Goal: Information Seeking & Learning: Learn about a topic

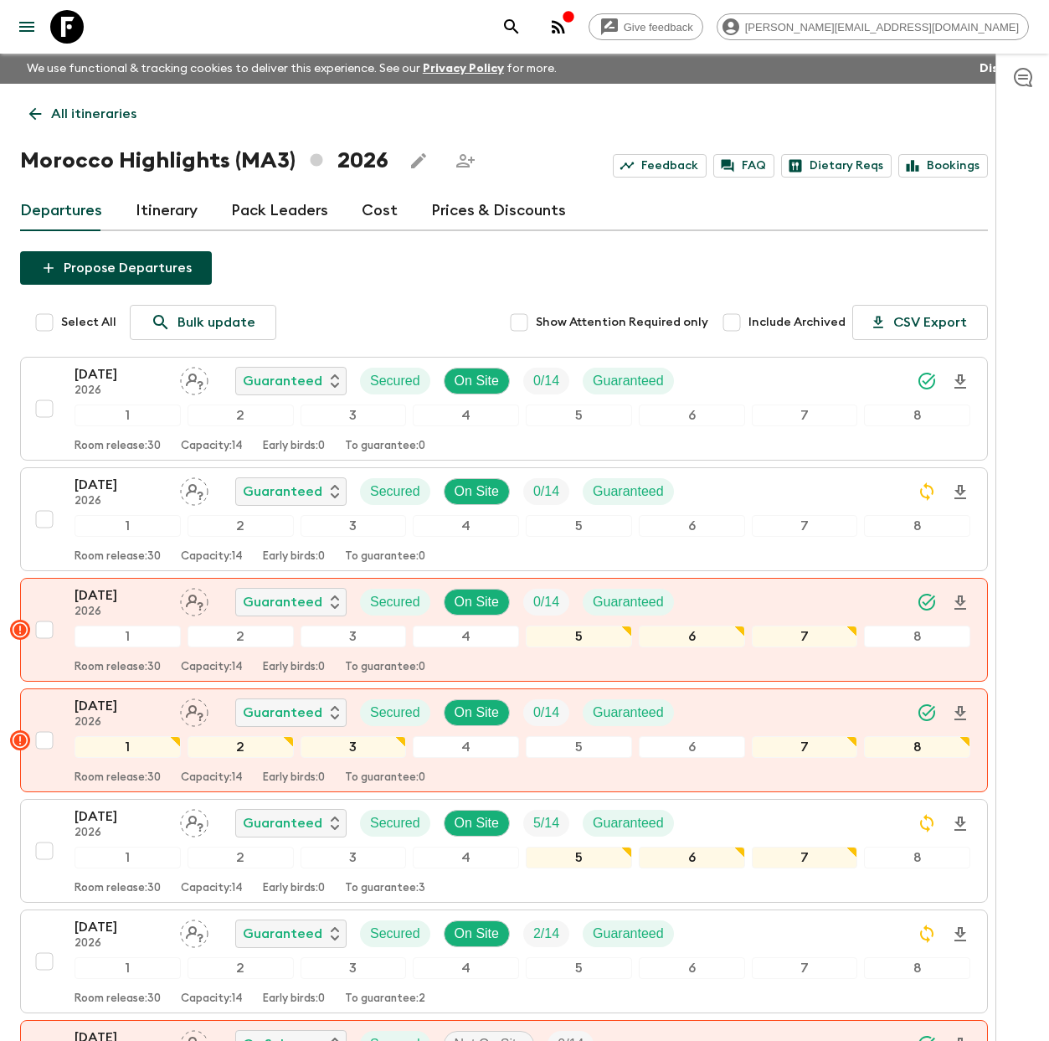
scroll to position [1615, 0]
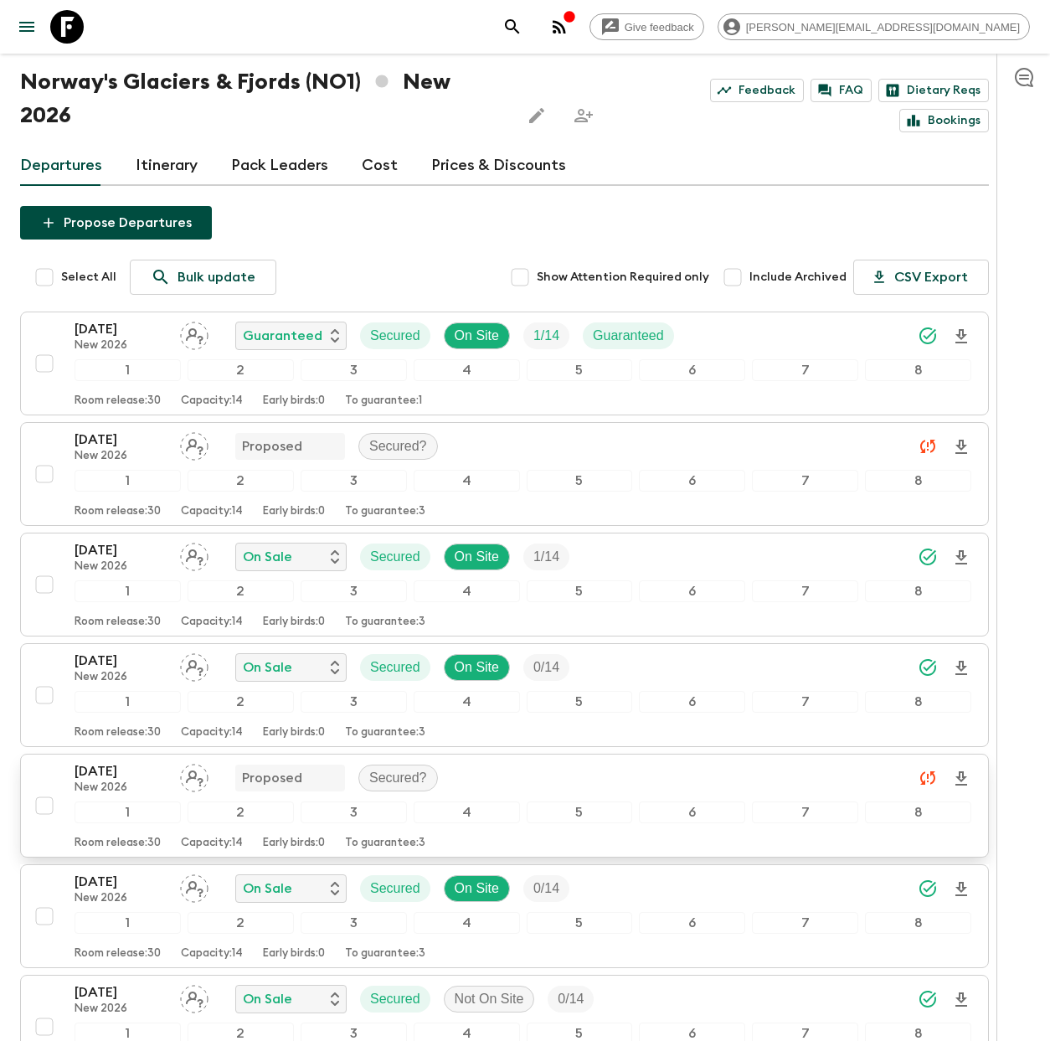
scroll to position [306, 0]
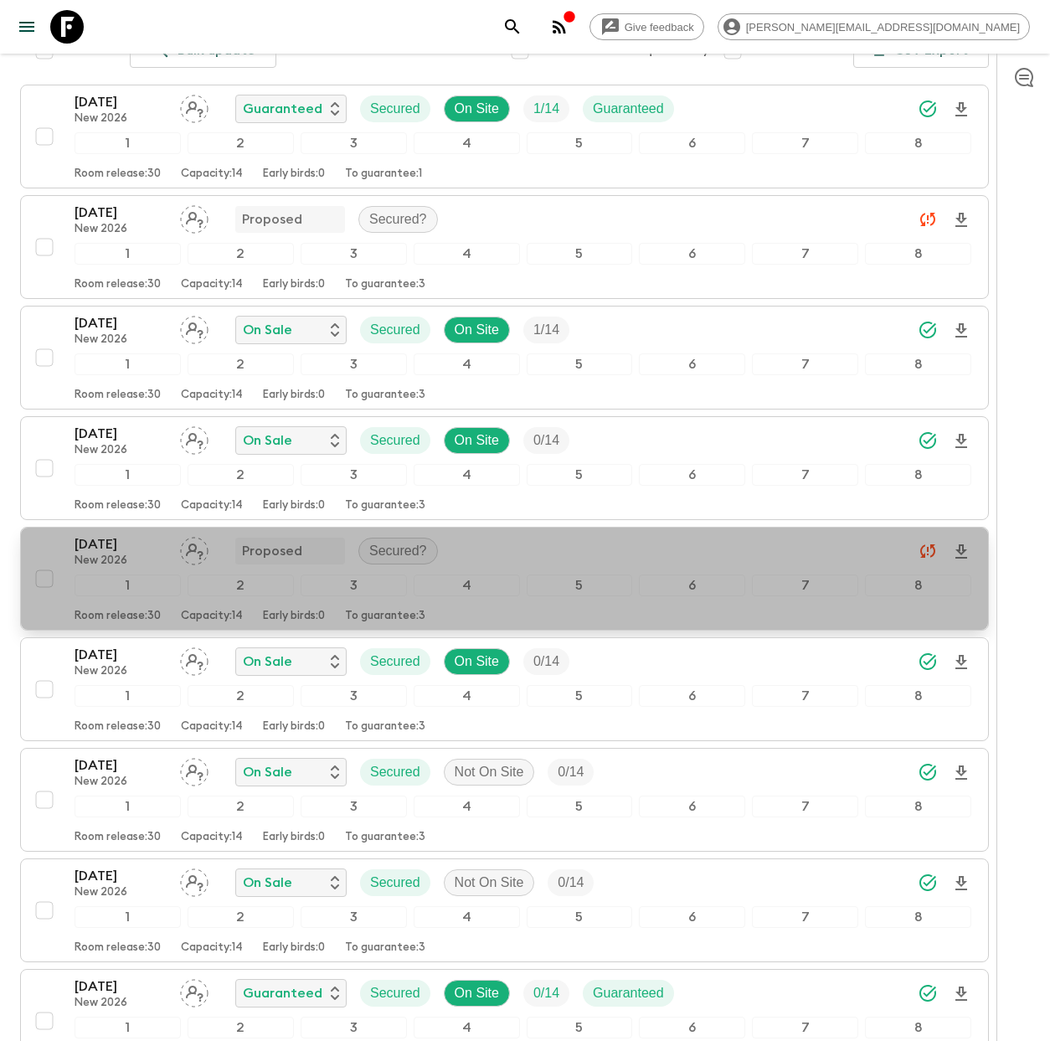
click at [111, 534] on p "25 Jul 2026" at bounding box center [121, 544] width 92 height 20
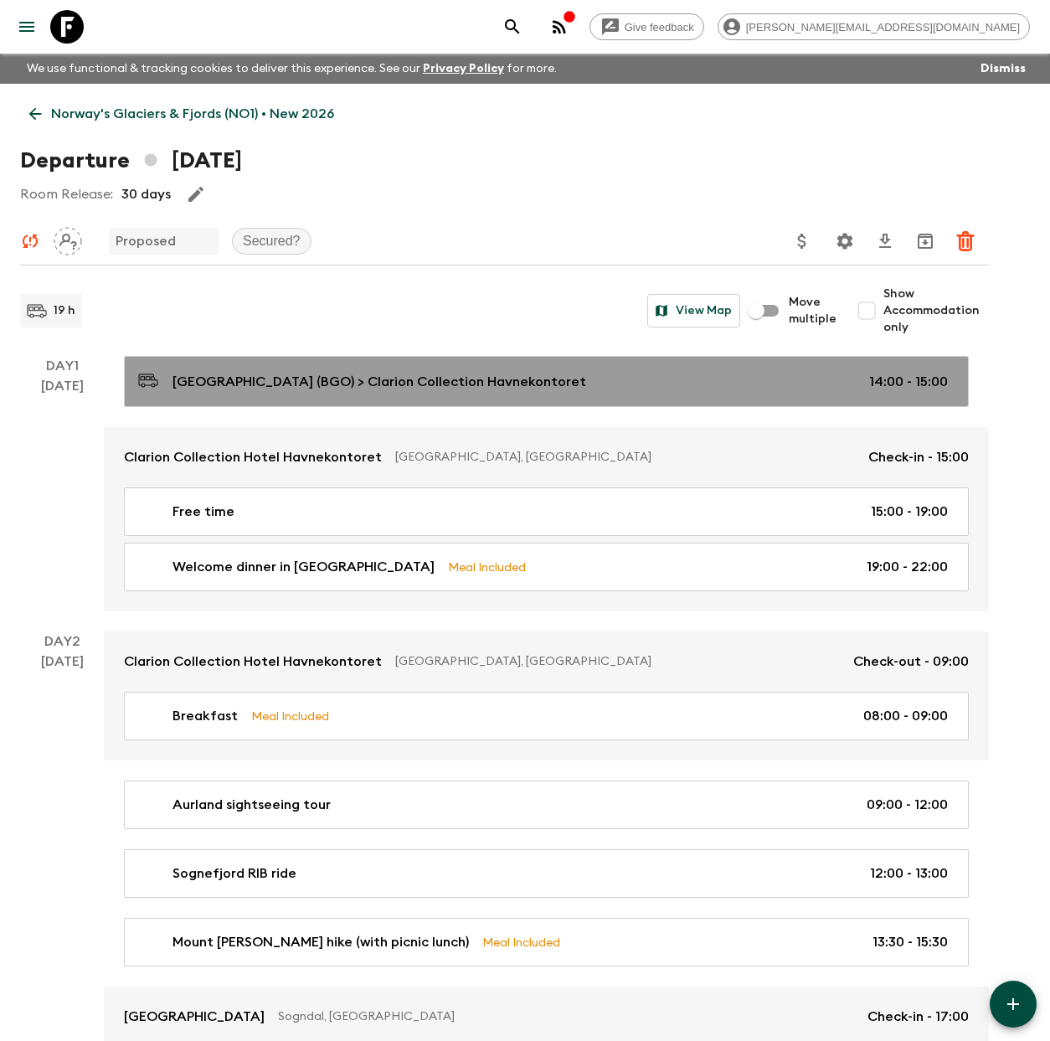
click at [275, 389] on p "Bergen Airport (BGO) > Clarion Collection Havnekontoret" at bounding box center [380, 382] width 414 height 20
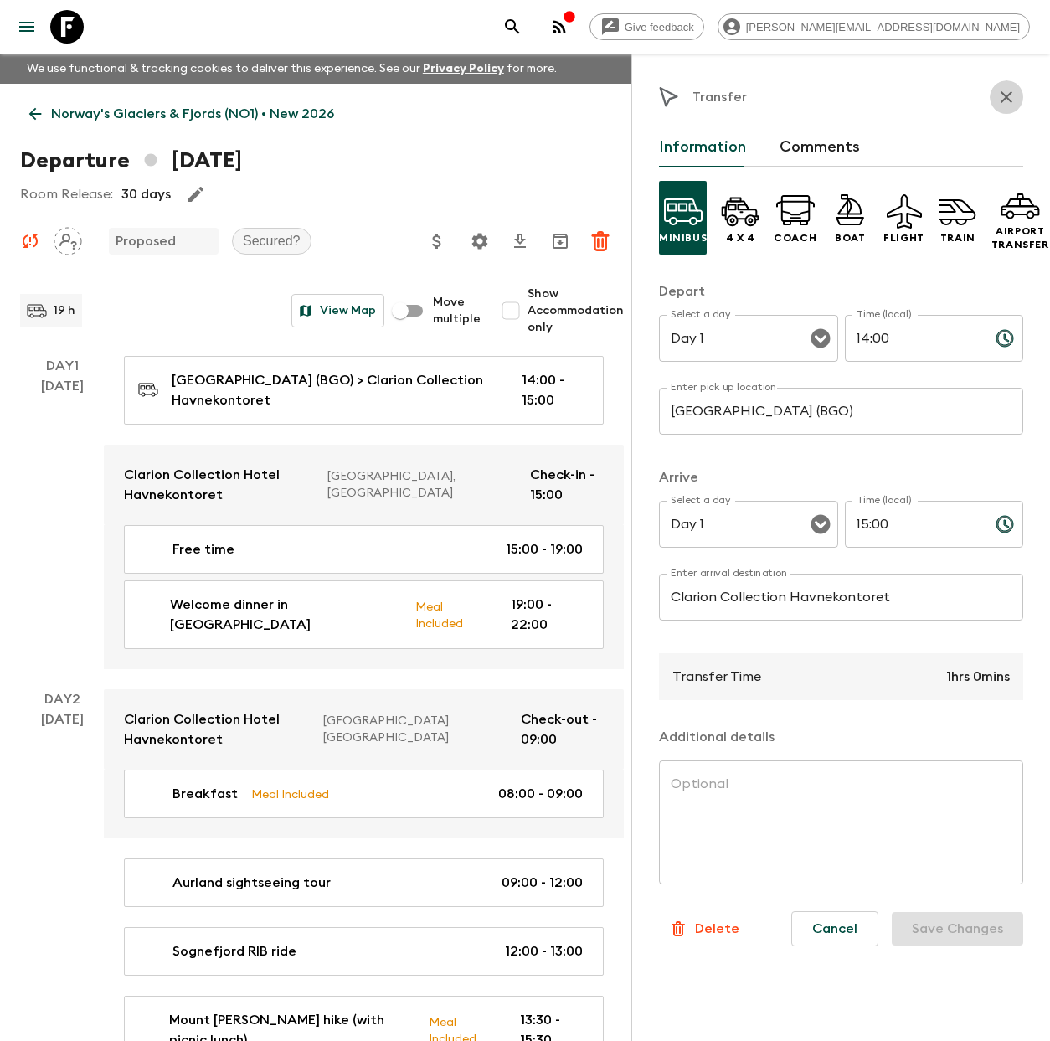
click at [1008, 90] on icon "button" at bounding box center [1007, 97] width 20 height 20
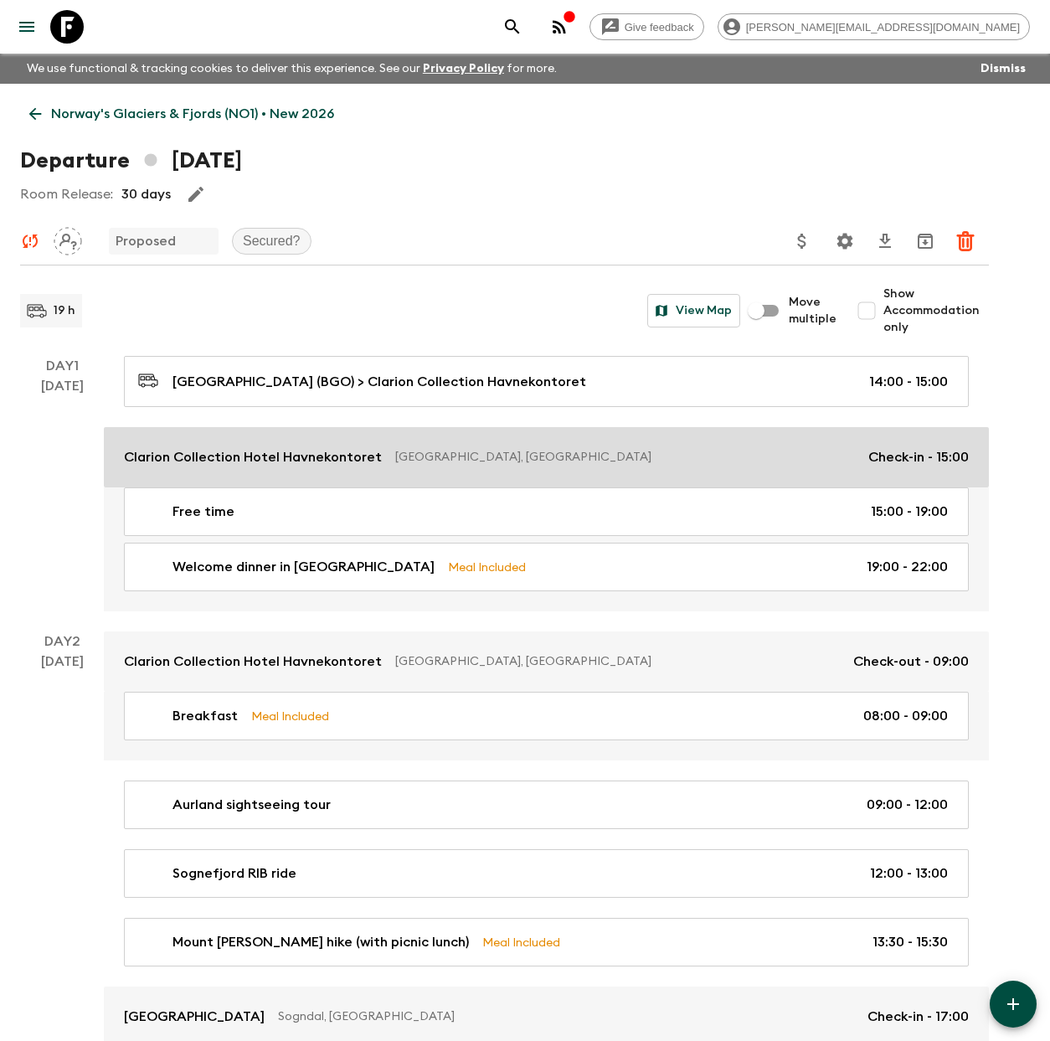
click at [260, 456] on p "Clarion Collection Hotel Havnekontoret" at bounding box center [253, 457] width 258 height 20
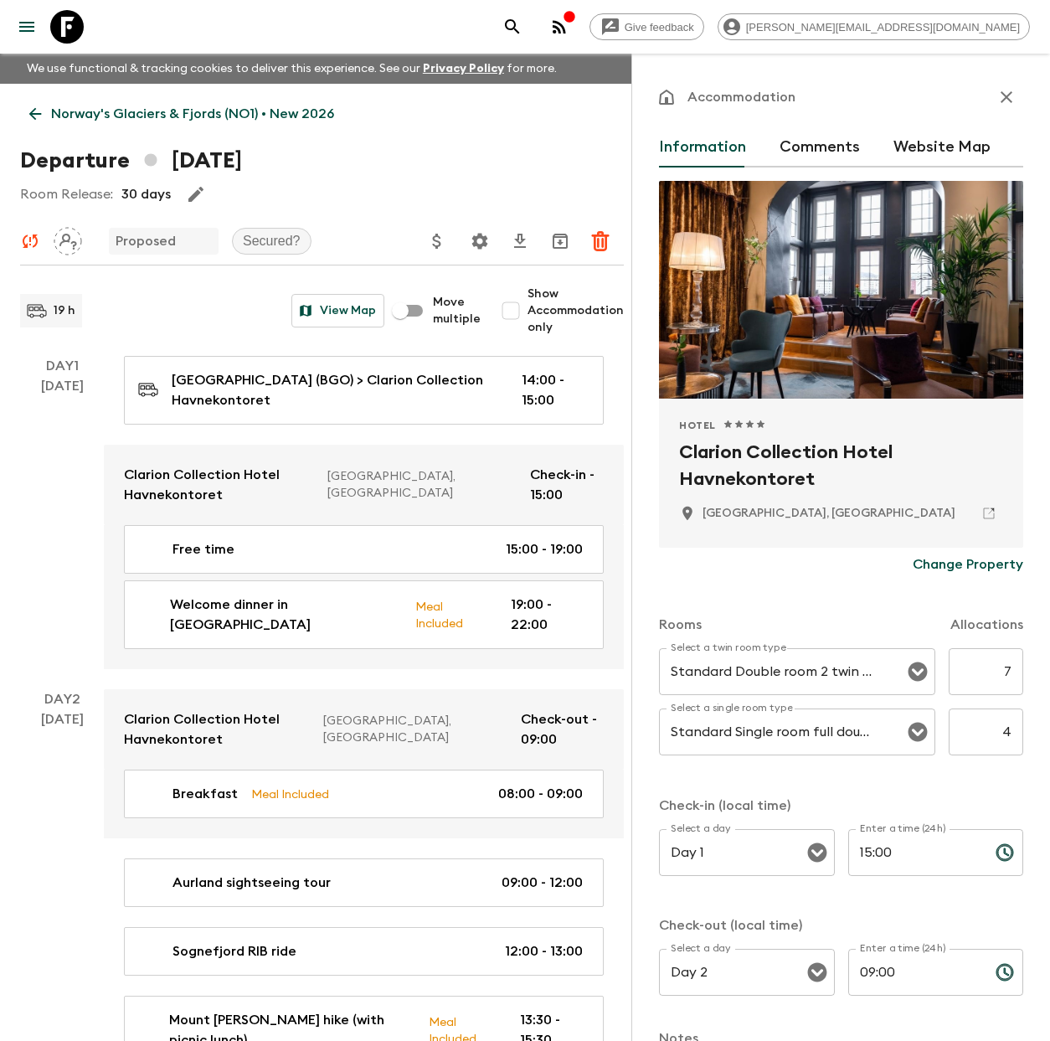
click at [1001, 98] on icon "button" at bounding box center [1007, 97] width 12 height 12
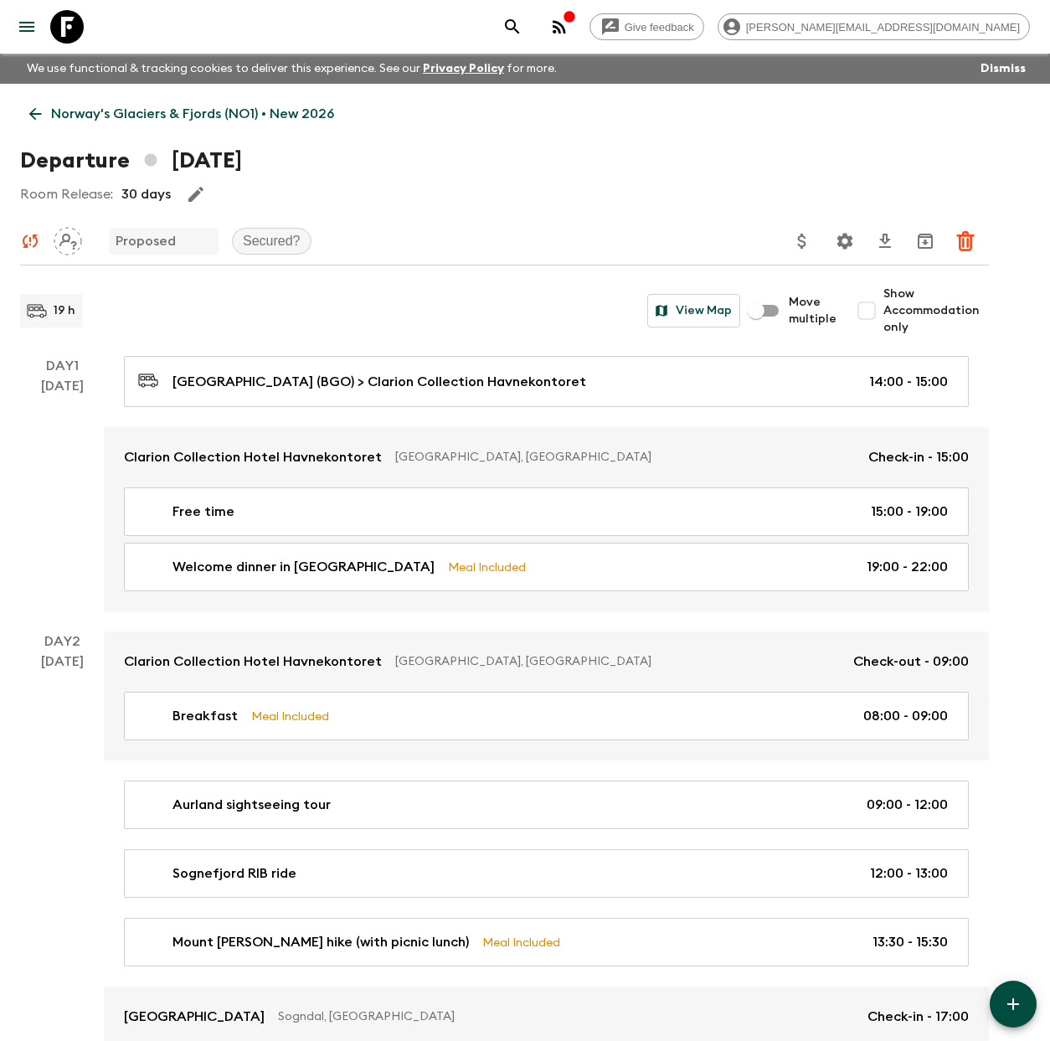
click at [84, 124] on link "Norway's Glaciers & Fjords (NO1) • New 2026" at bounding box center [181, 114] width 323 height 34
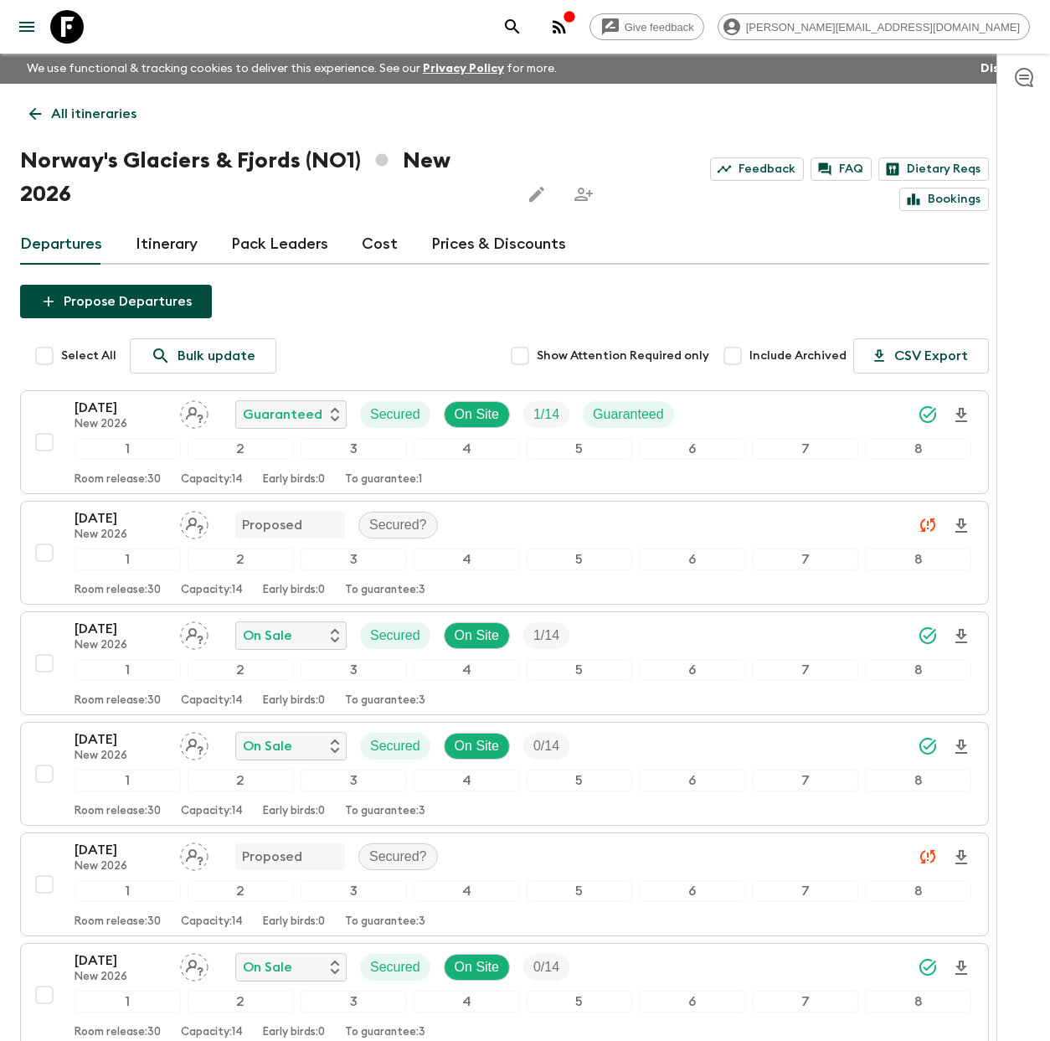
click at [375, 224] on link "Cost" at bounding box center [380, 244] width 36 height 40
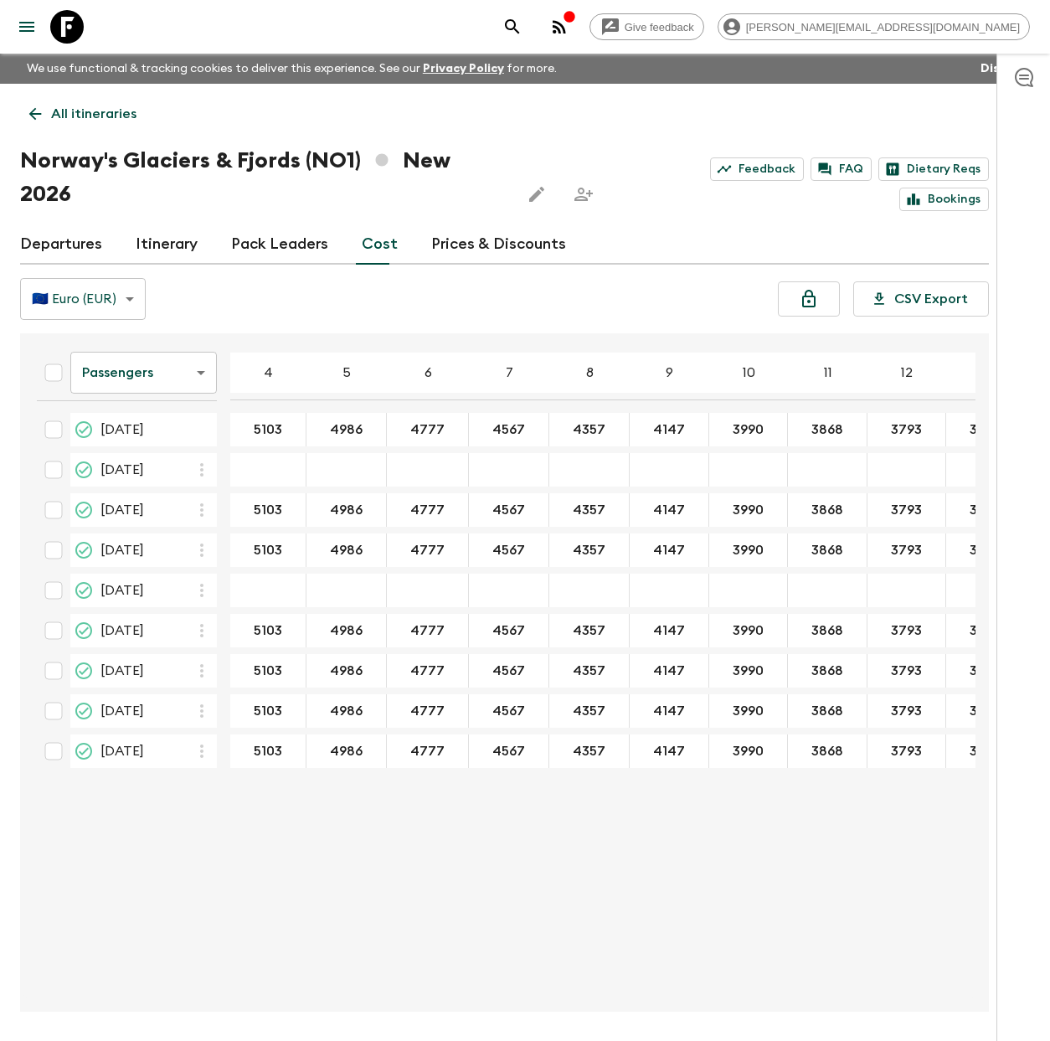
click at [85, 224] on link "Departures" at bounding box center [61, 244] width 82 height 40
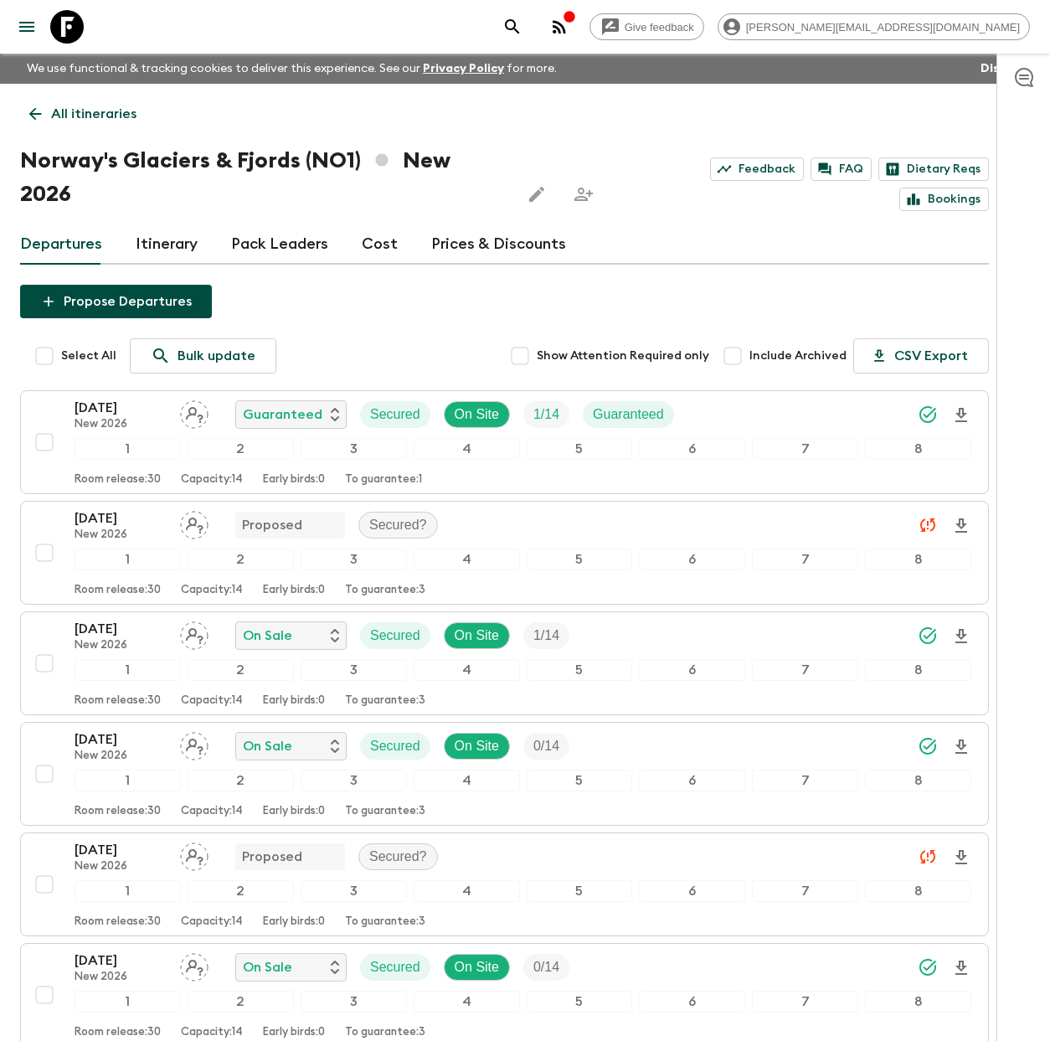
click at [71, 35] on icon at bounding box center [67, 27] width 34 height 34
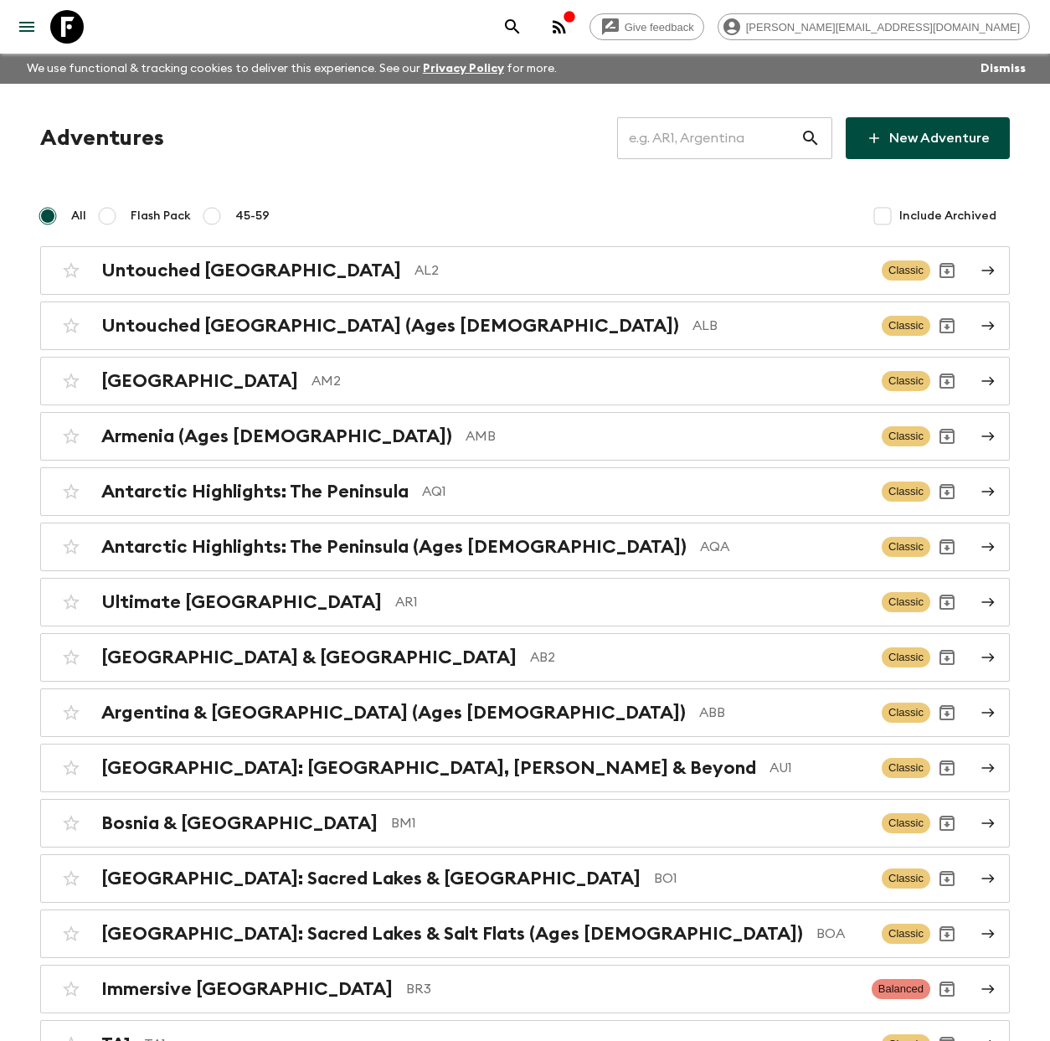
click at [688, 150] on input "text" at bounding box center [708, 138] width 183 height 47
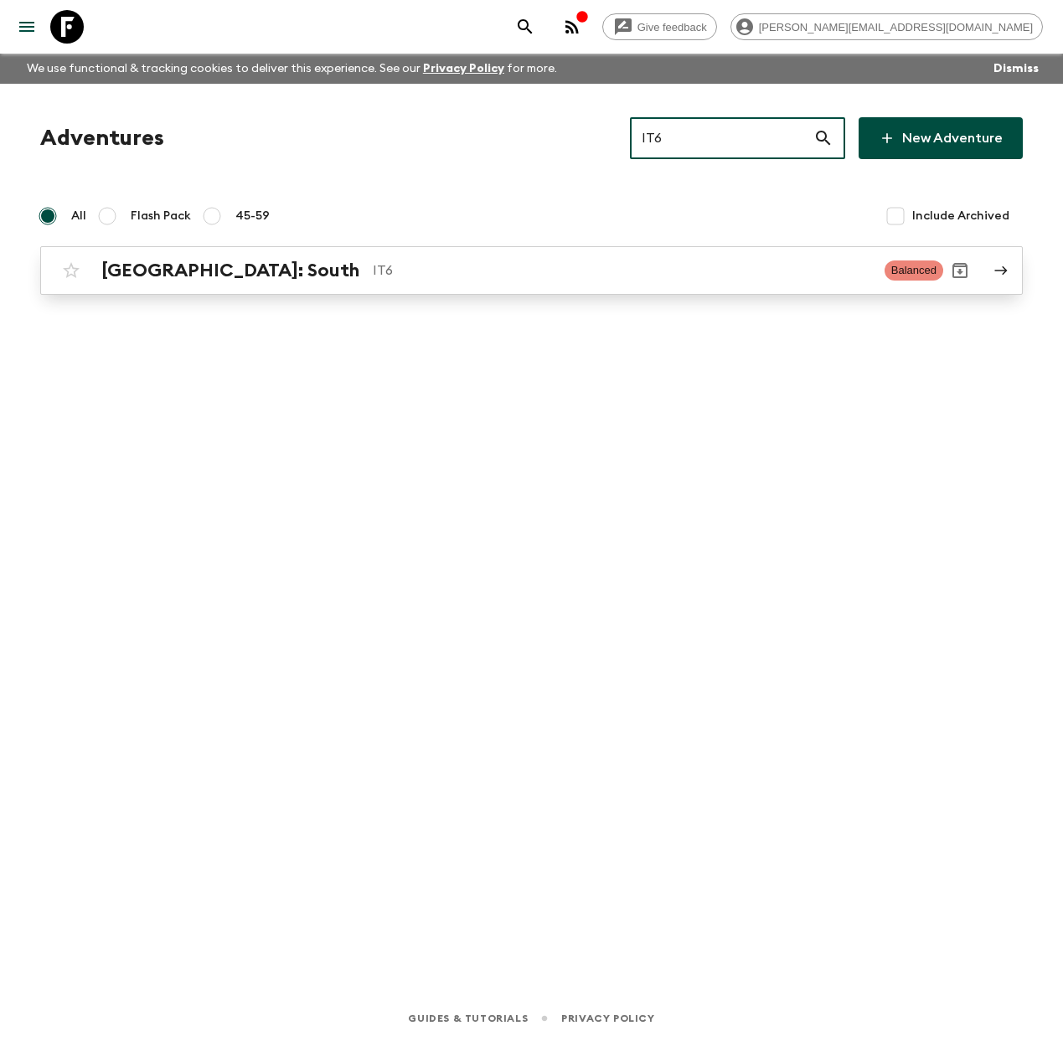
type input "IT6"
click at [309, 286] on div "Italy: South IT6 Balanced" at bounding box center [498, 271] width 889 height 34
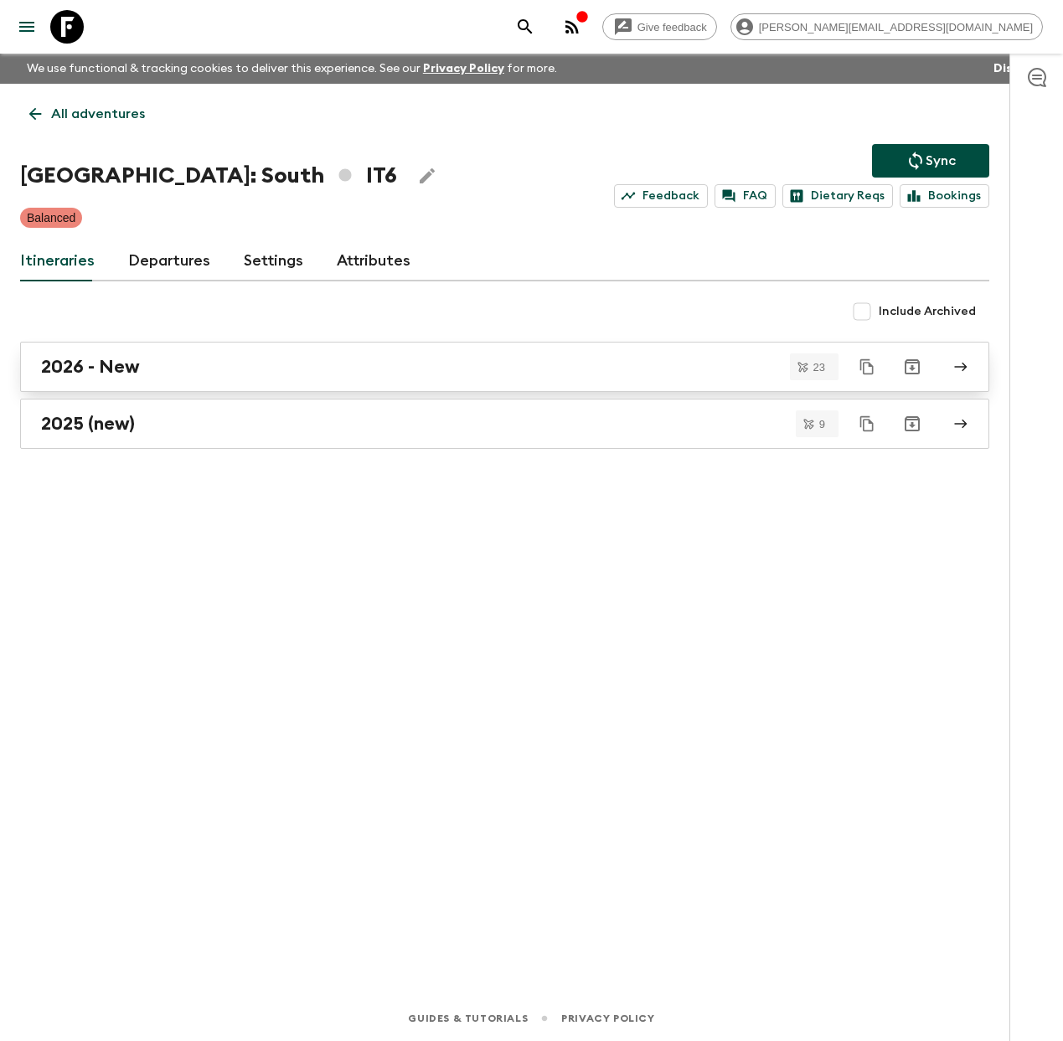
click at [238, 373] on div "2026 - New" at bounding box center [488, 367] width 895 height 22
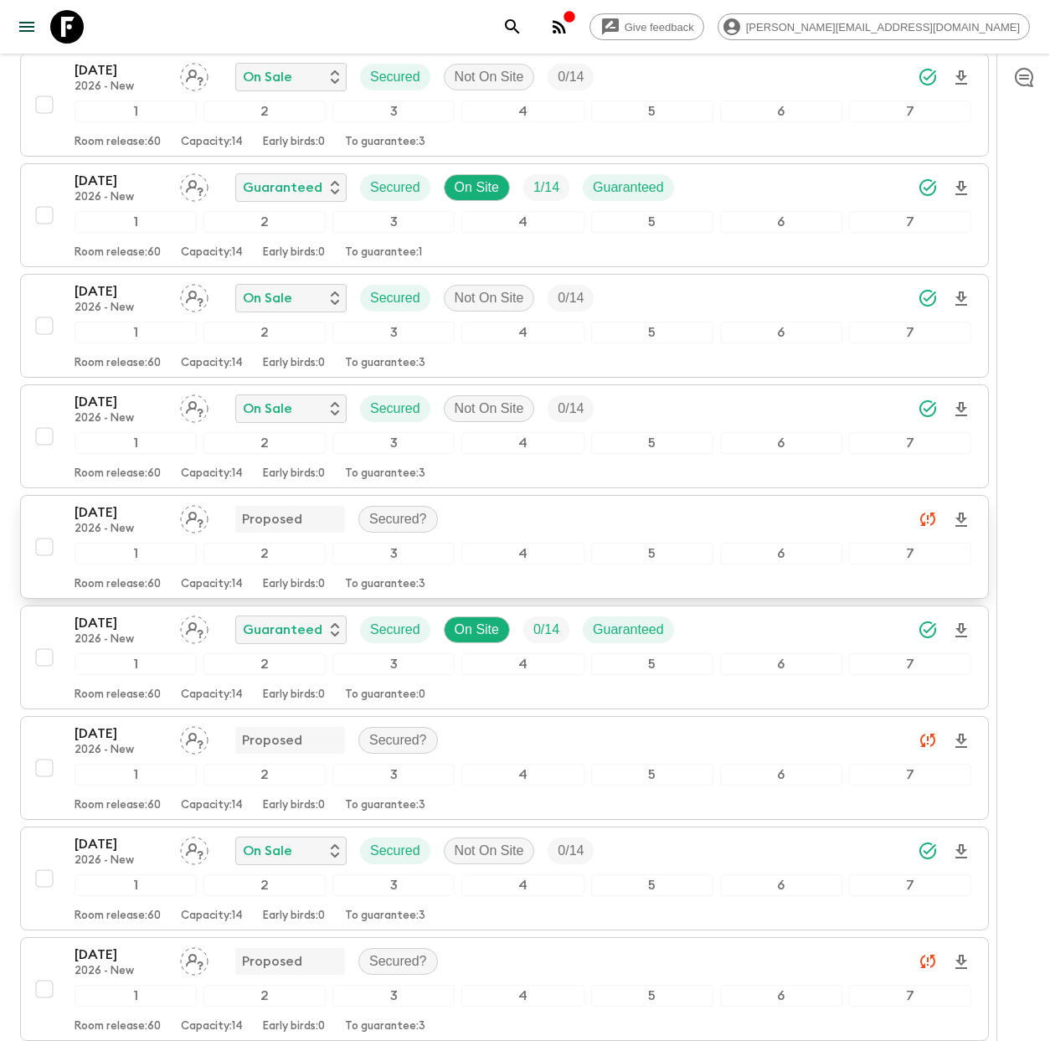
scroll to position [1466, 0]
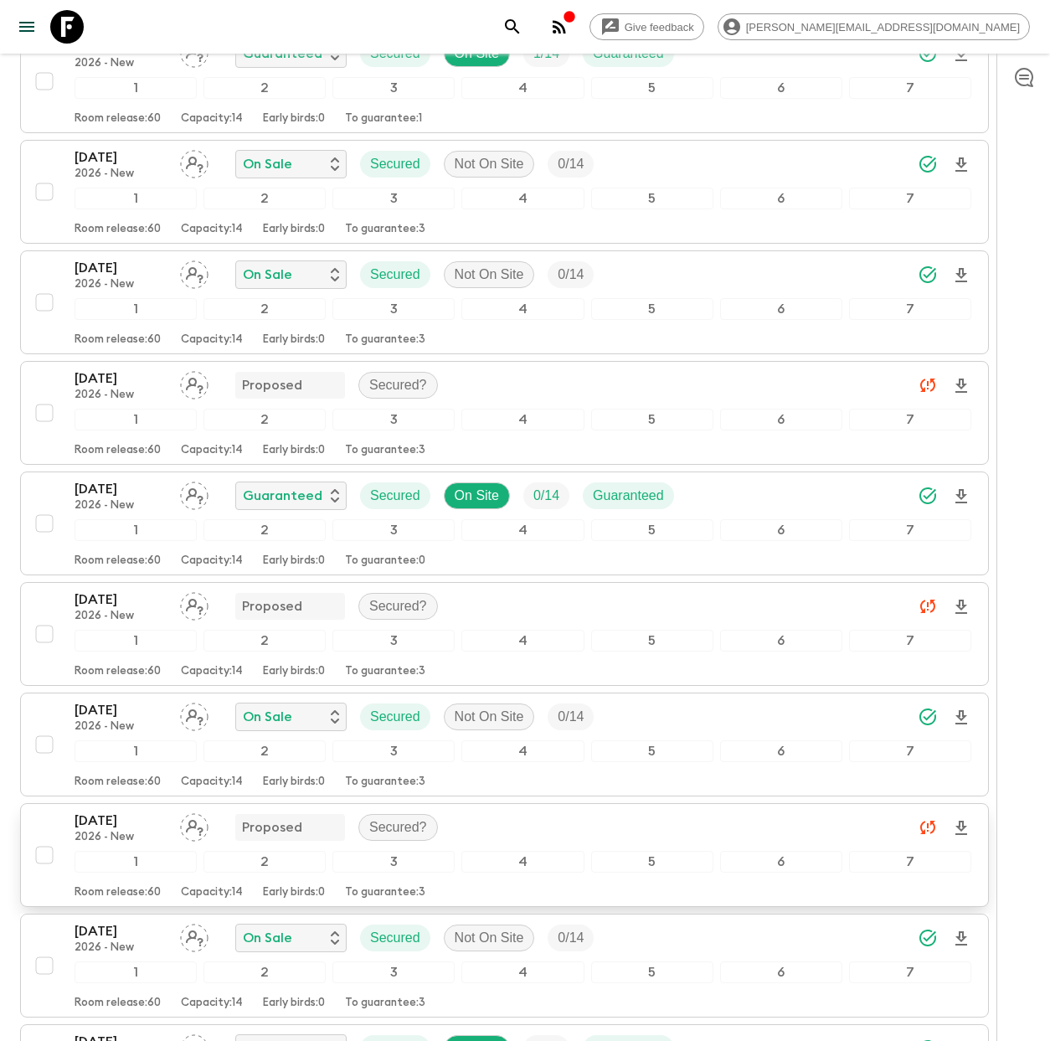
click at [130, 811] on p "06 Sep 2026" at bounding box center [121, 821] width 92 height 20
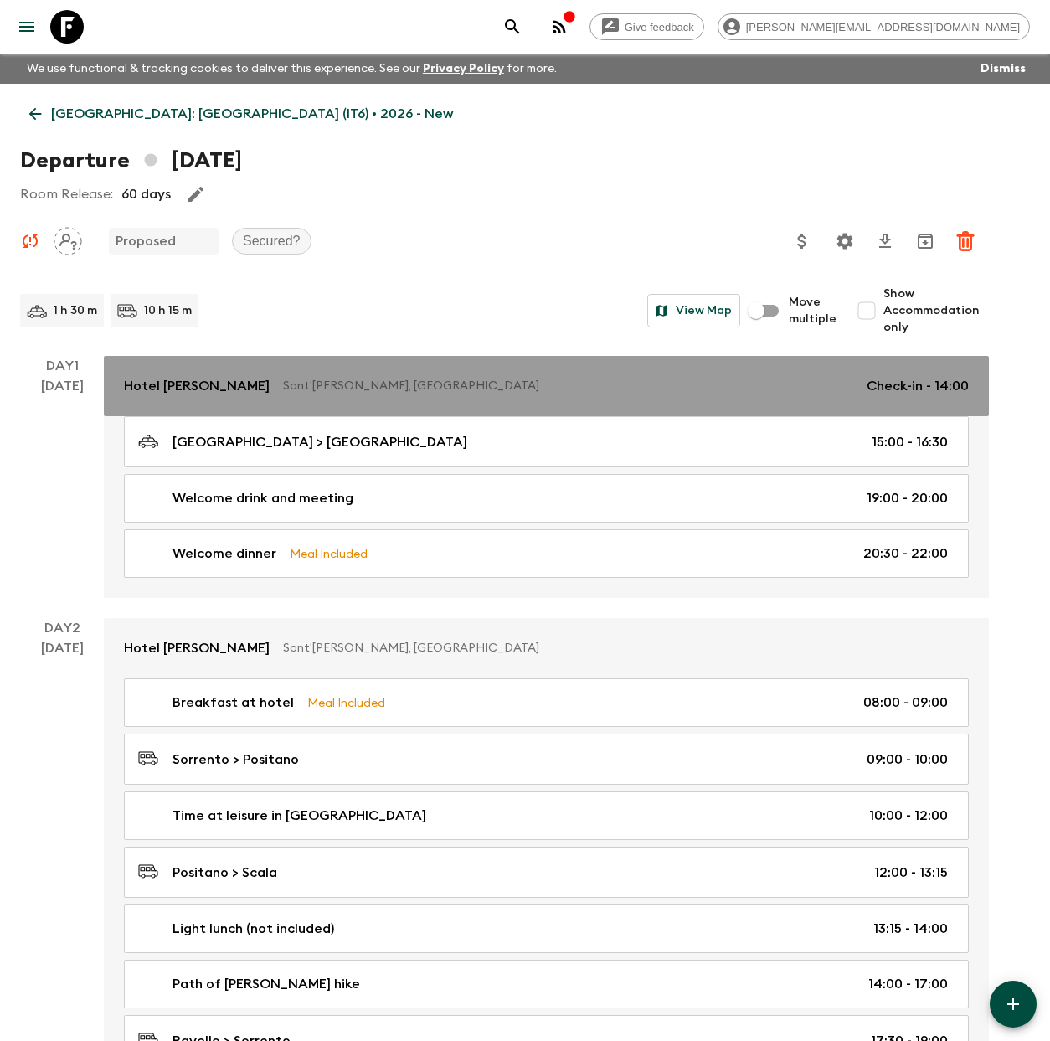
click at [283, 379] on p "Sant'Agnello, Italy" at bounding box center [568, 386] width 570 height 17
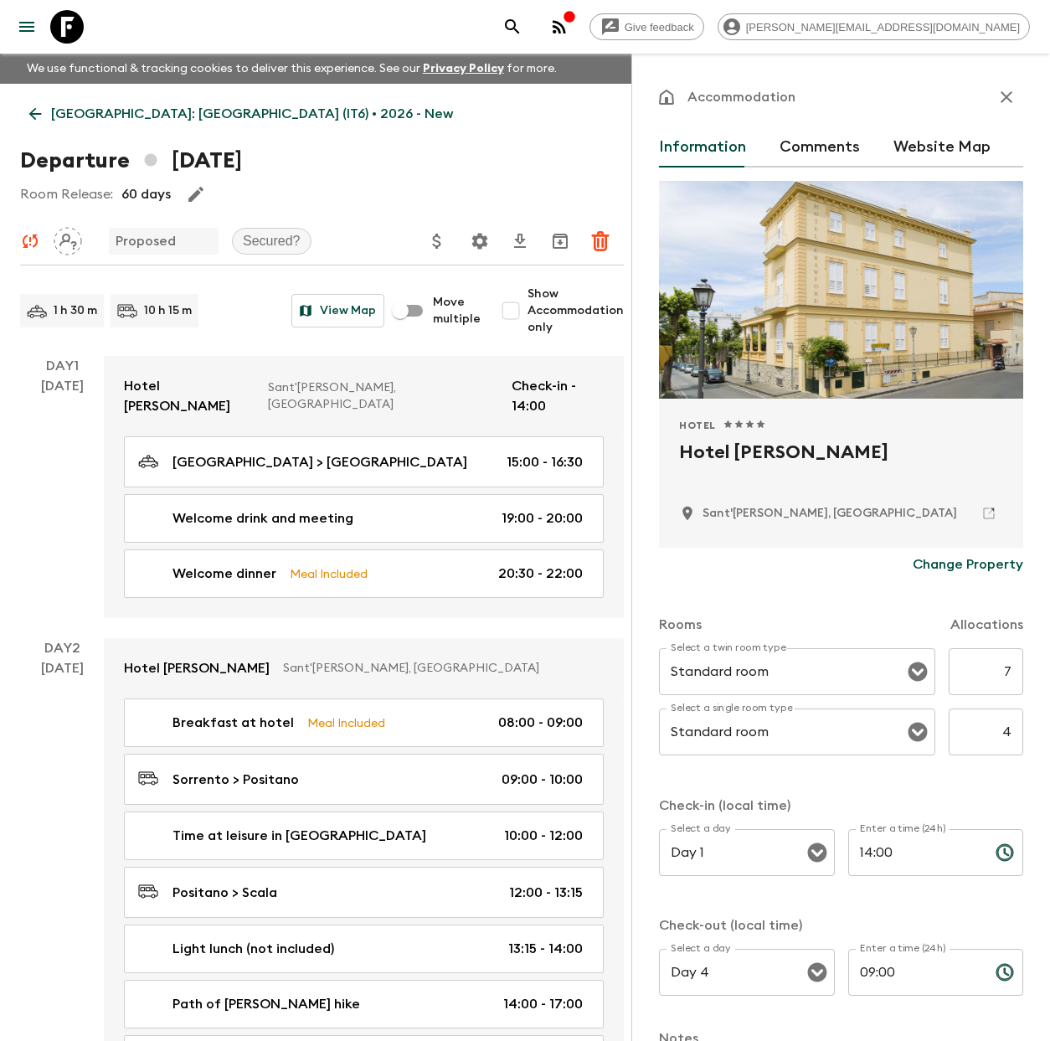
click at [815, 142] on button "Comments" at bounding box center [820, 147] width 80 height 40
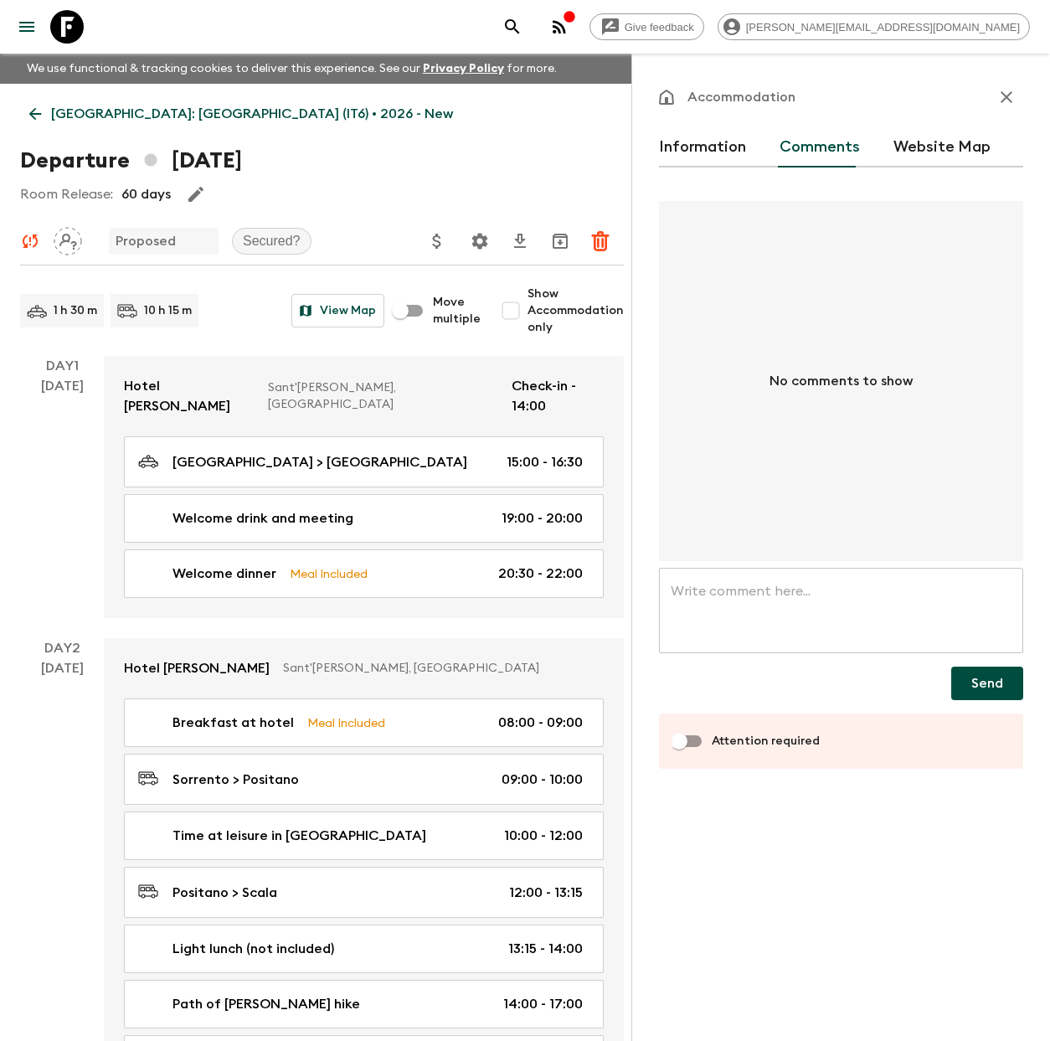
click at [722, 592] on textarea at bounding box center [841, 611] width 341 height 58
paste textarea "Hi, this departure is important for us to secure because it covers a key public…"
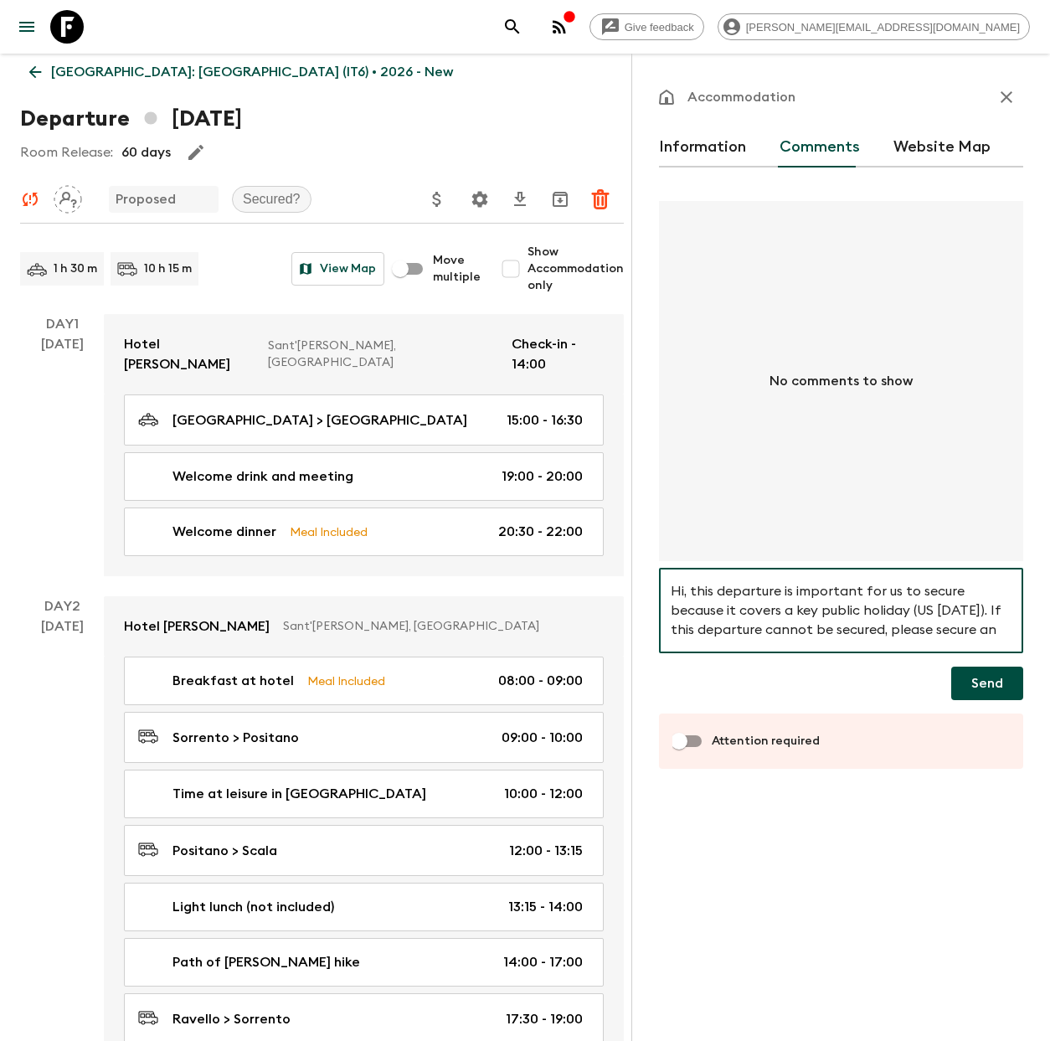
scroll to position [50, 0]
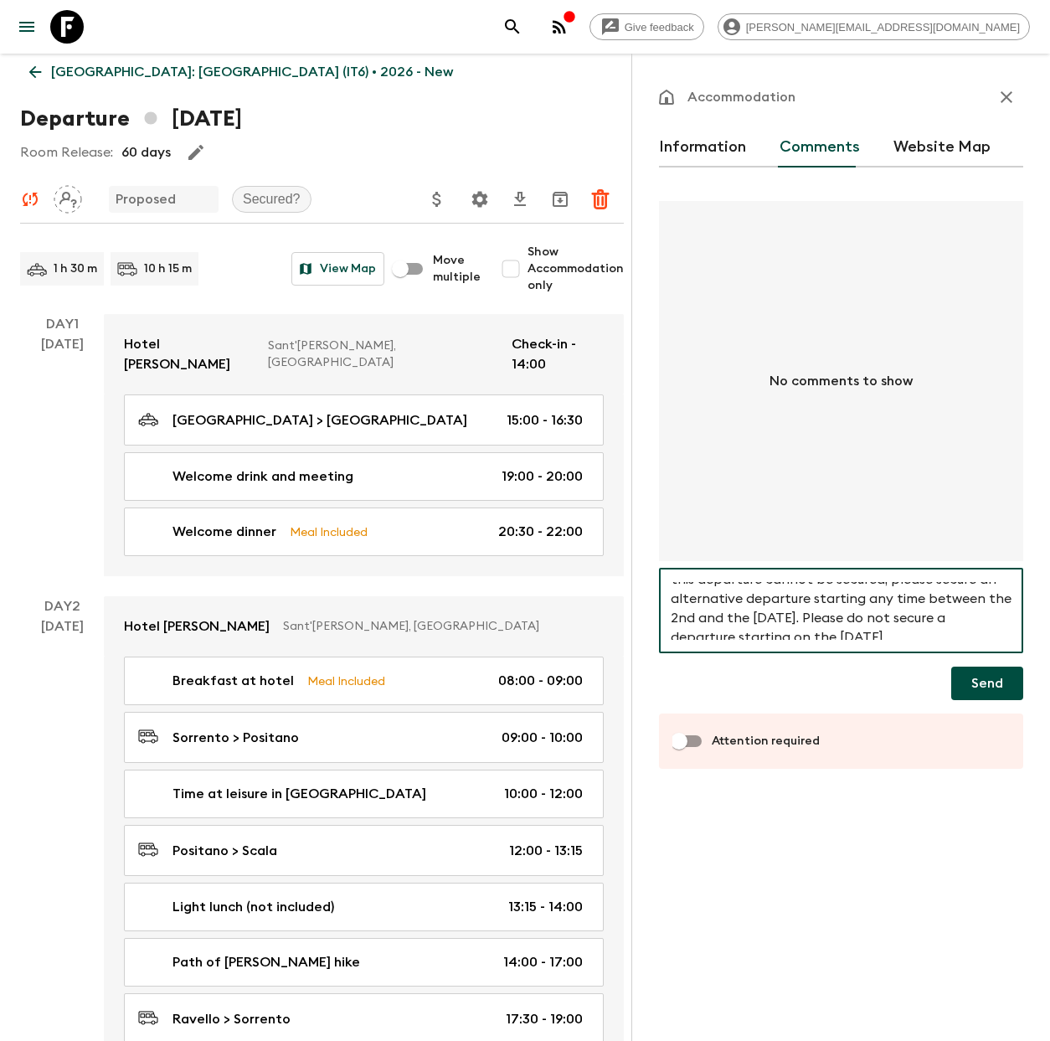
click at [756, 616] on textarea "Hi, this departure is important for us to secure because it covers a key public…" at bounding box center [841, 611] width 341 height 58
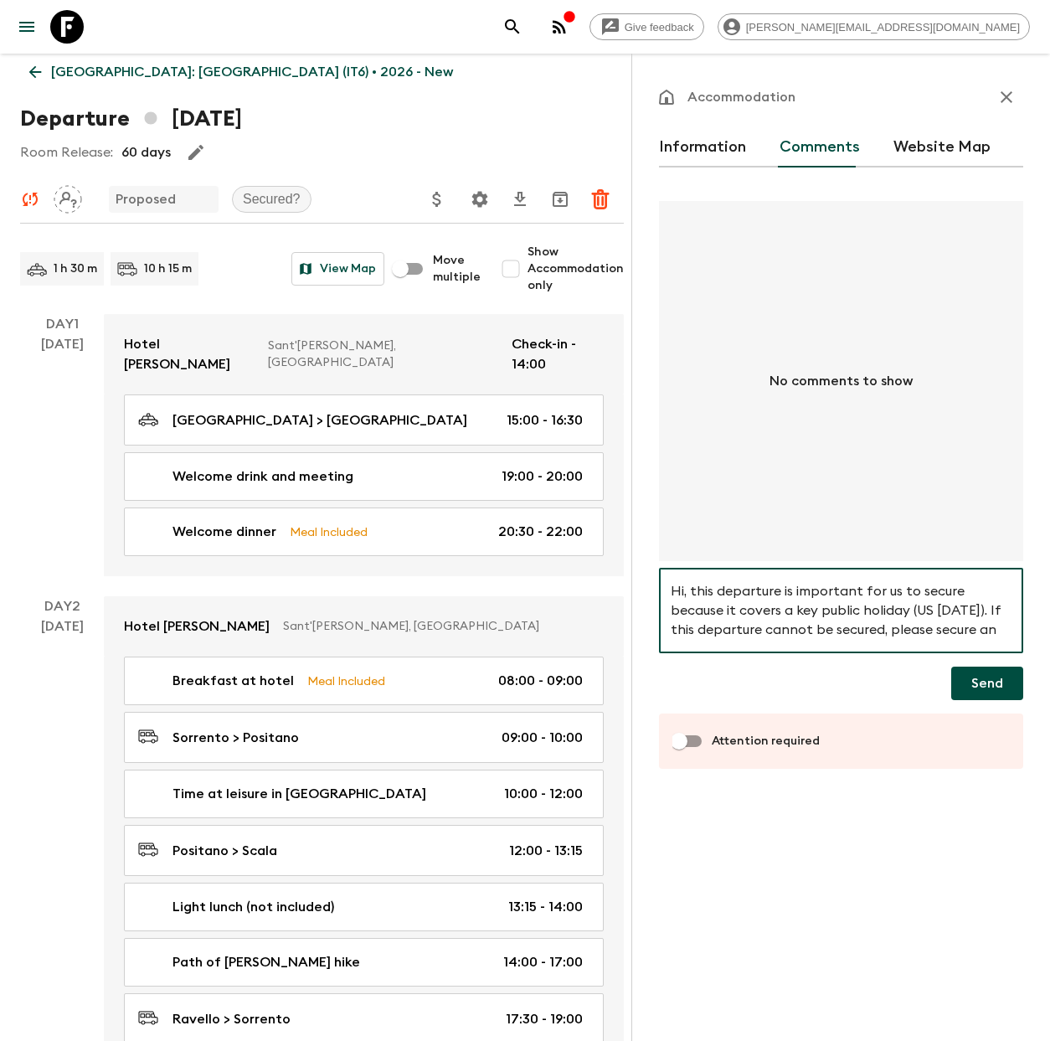
type textarea "Hi, this departure is important for us to secure because it covers a key public…"
click at [703, 746] on input "Attention required" at bounding box center [678, 741] width 95 height 32
checkbox input "true"
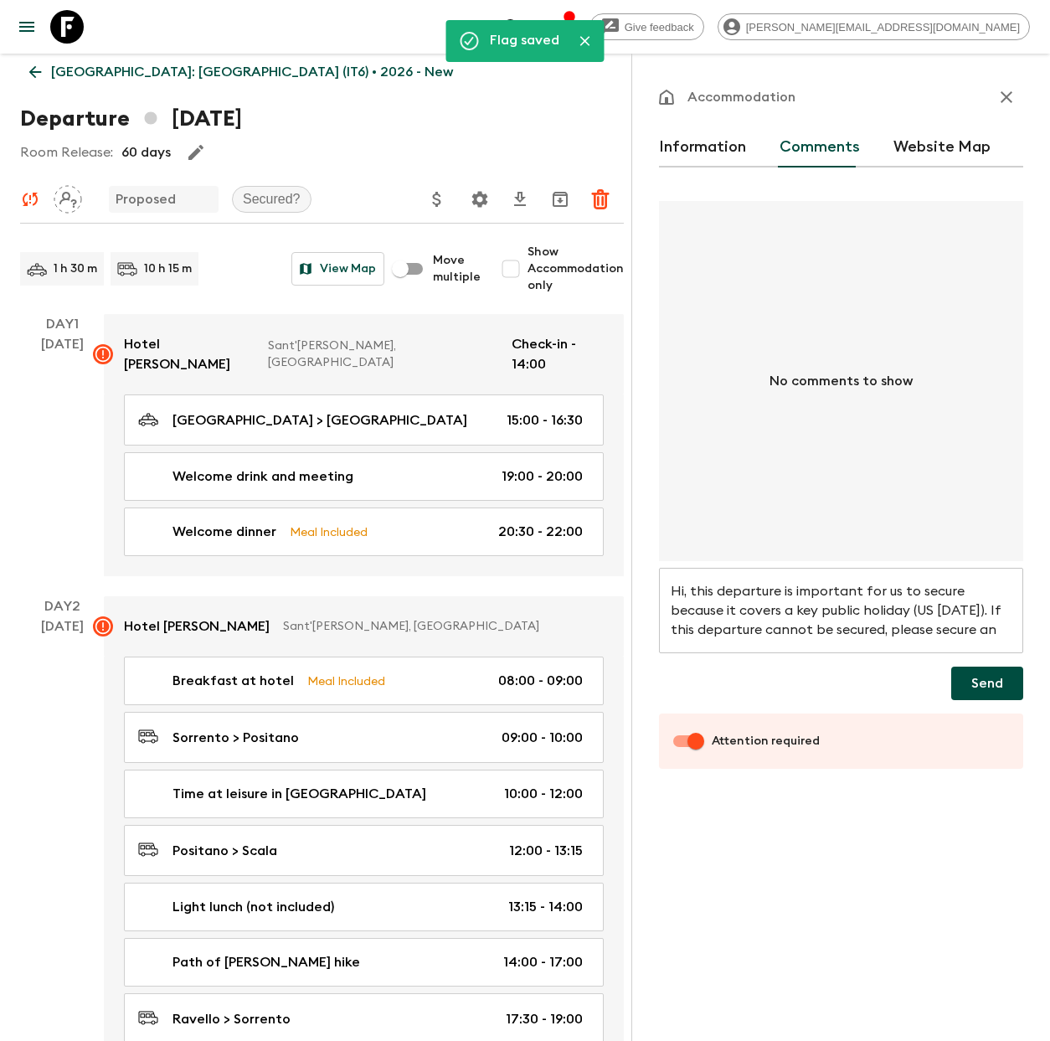
click at [1000, 682] on button "Send" at bounding box center [987, 684] width 72 height 34
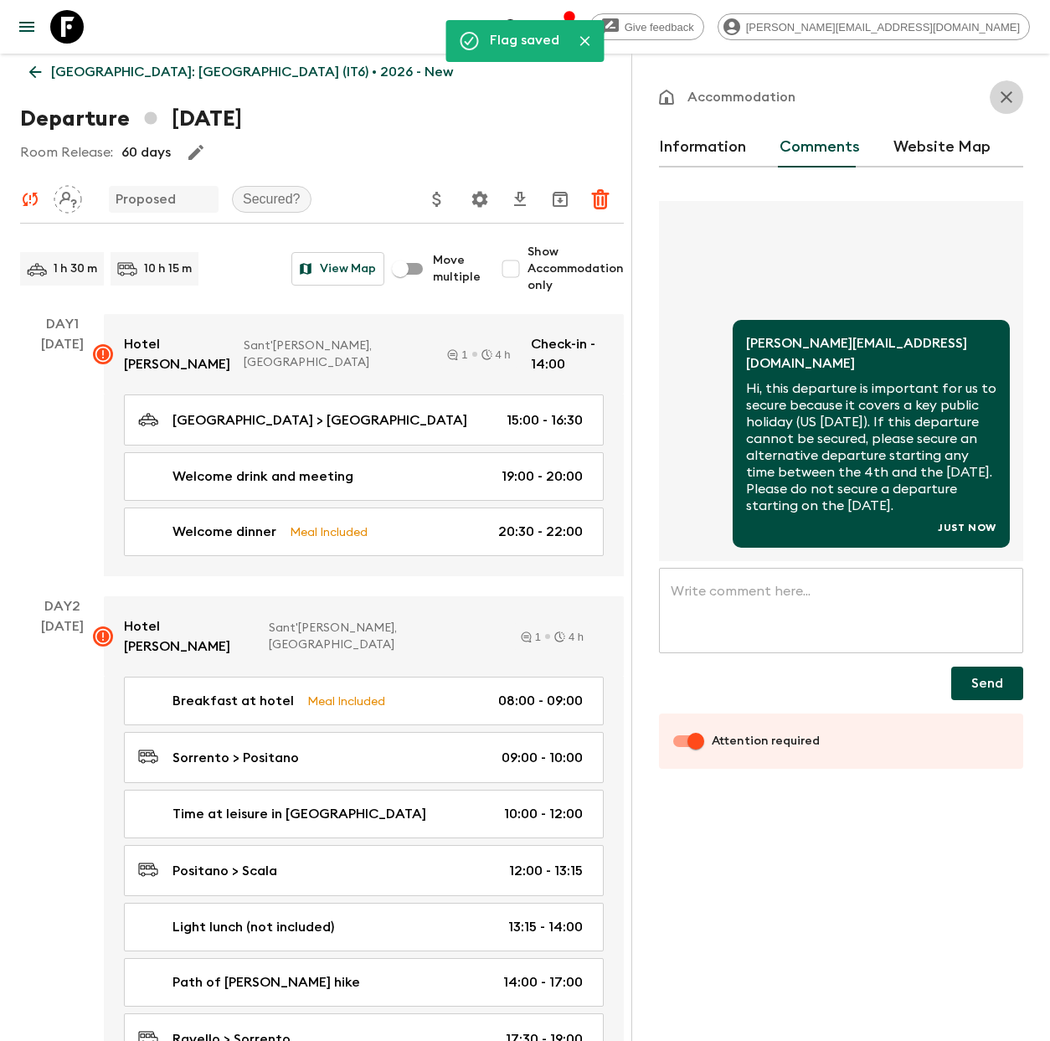
click at [1009, 100] on icon "button" at bounding box center [1007, 97] width 12 height 12
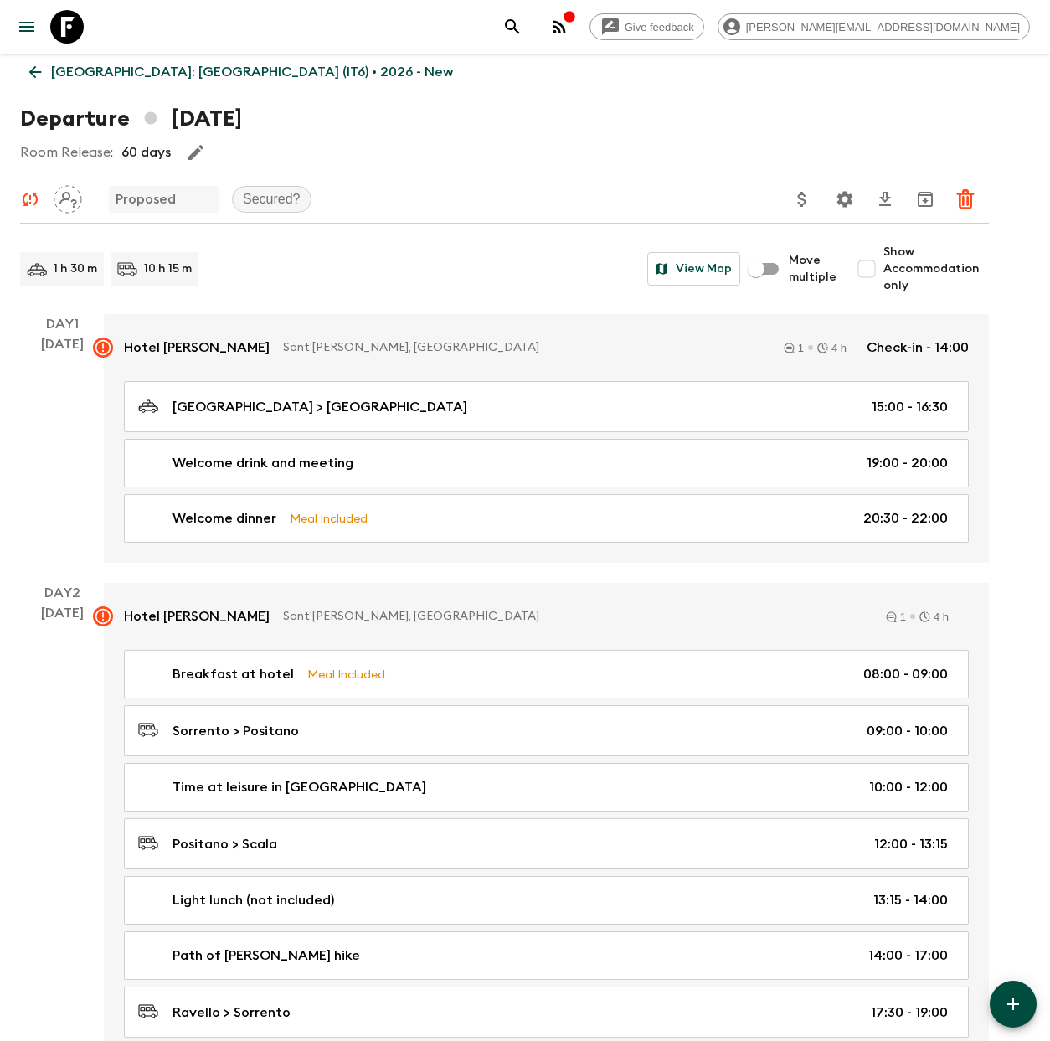
click at [106, 75] on p "Italy: South (IT6) • 2026 - New" at bounding box center [252, 72] width 402 height 20
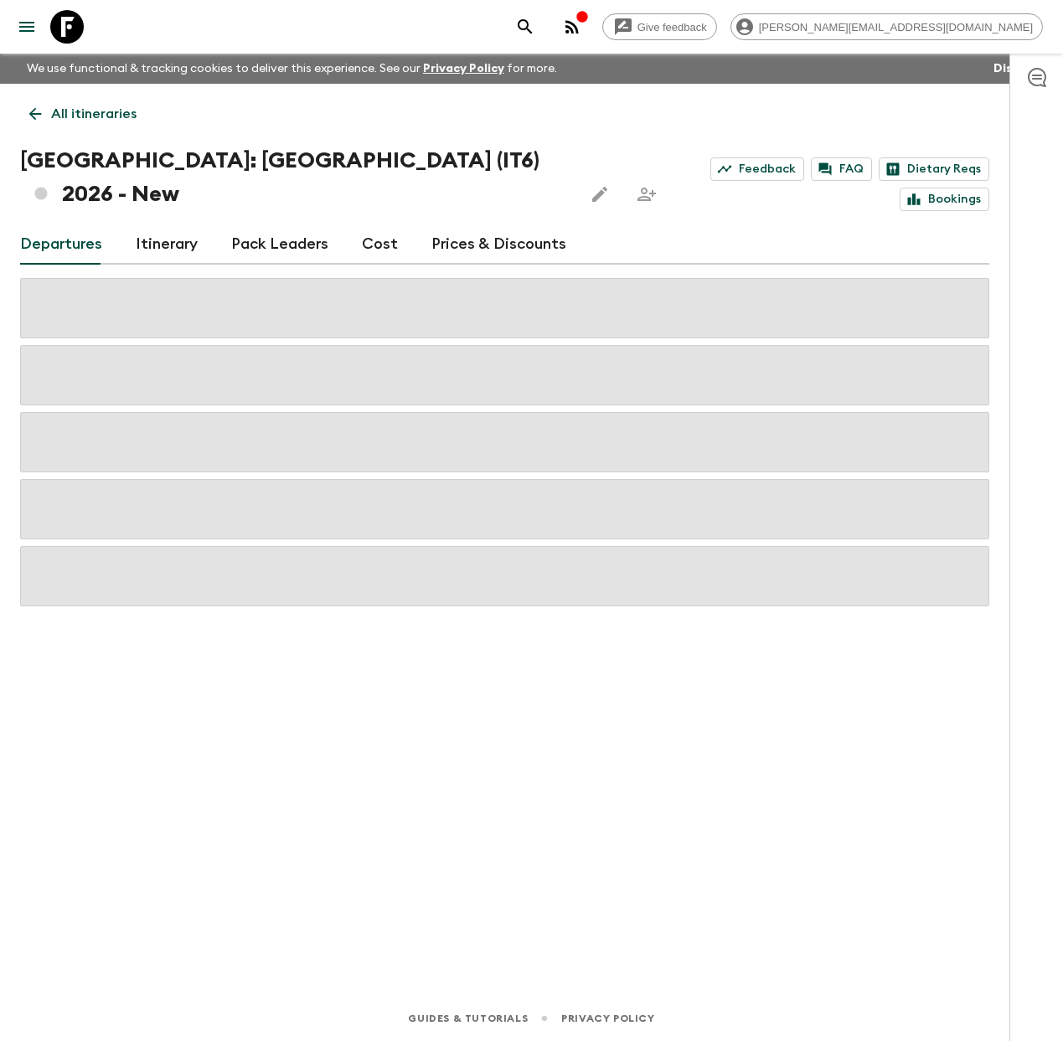
click at [364, 224] on link "Cost" at bounding box center [380, 244] width 36 height 40
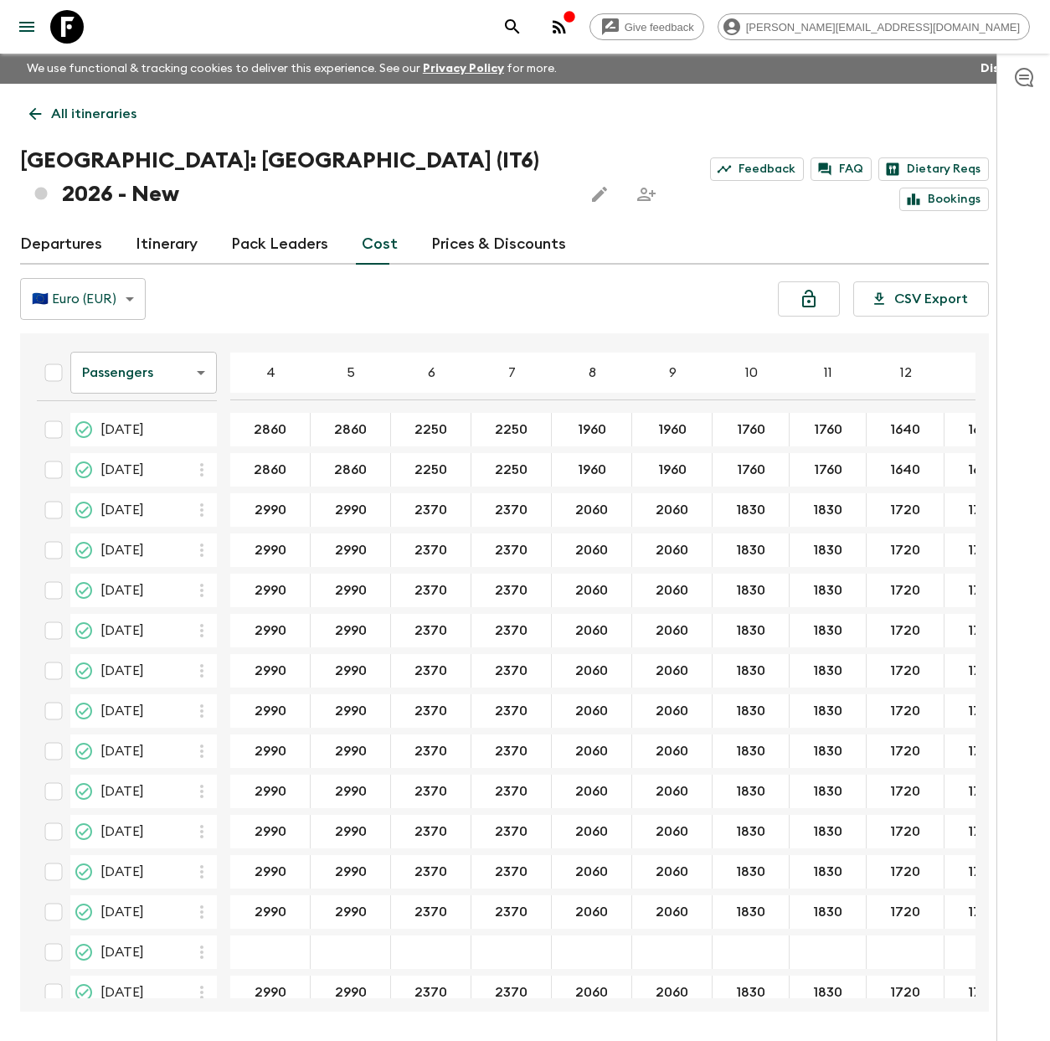
click at [80, 28] on icon at bounding box center [67, 27] width 34 height 34
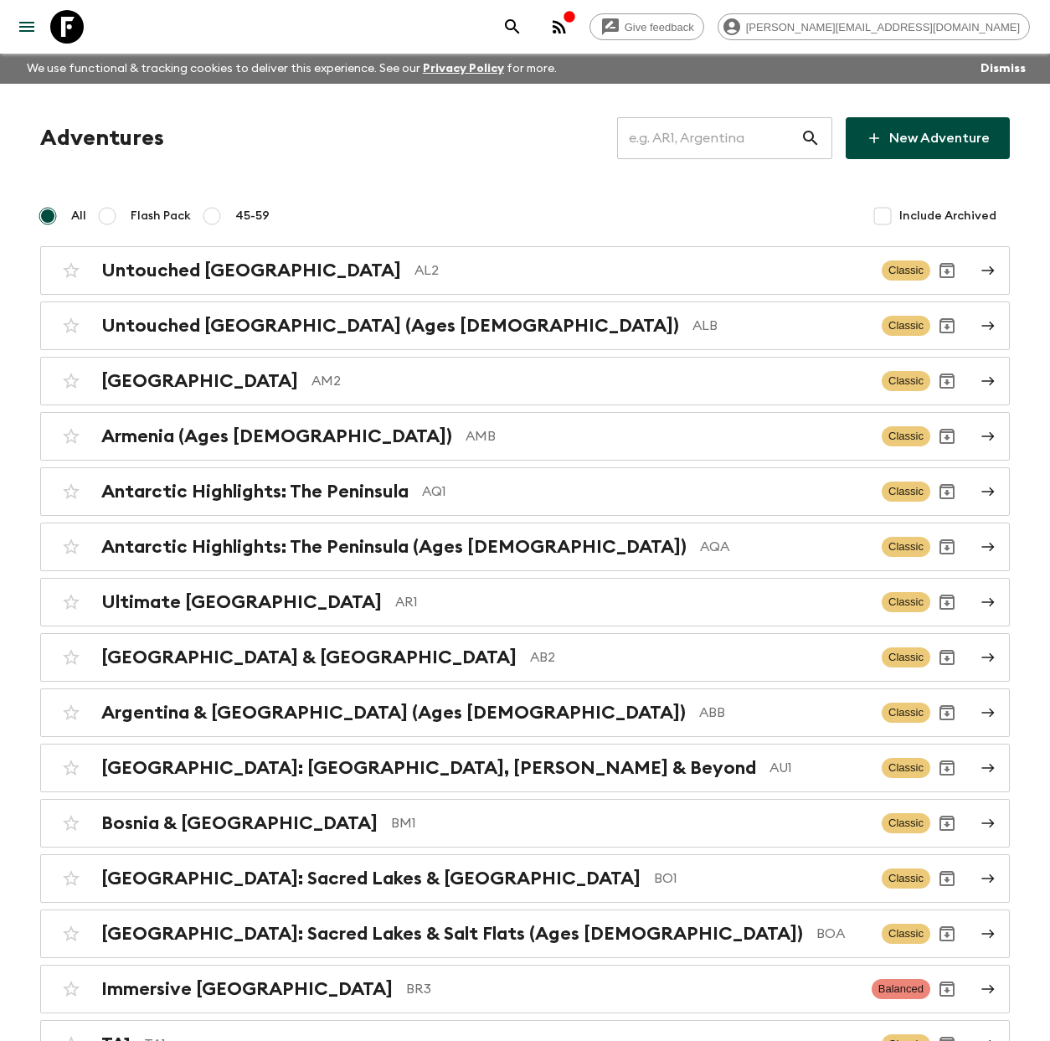
click at [702, 147] on input "text" at bounding box center [708, 138] width 183 height 47
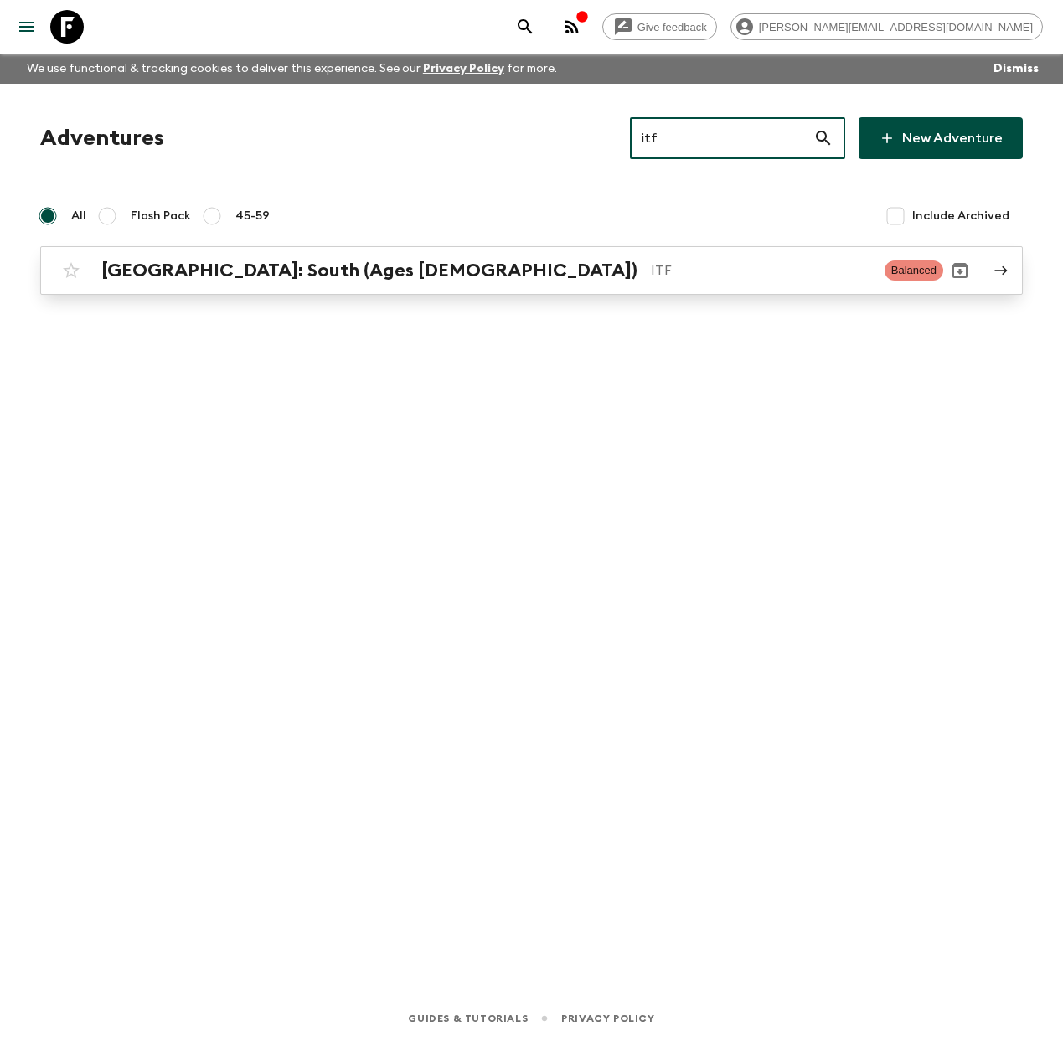
type input "itf"
click at [651, 275] on p "ITF" at bounding box center [761, 270] width 220 height 20
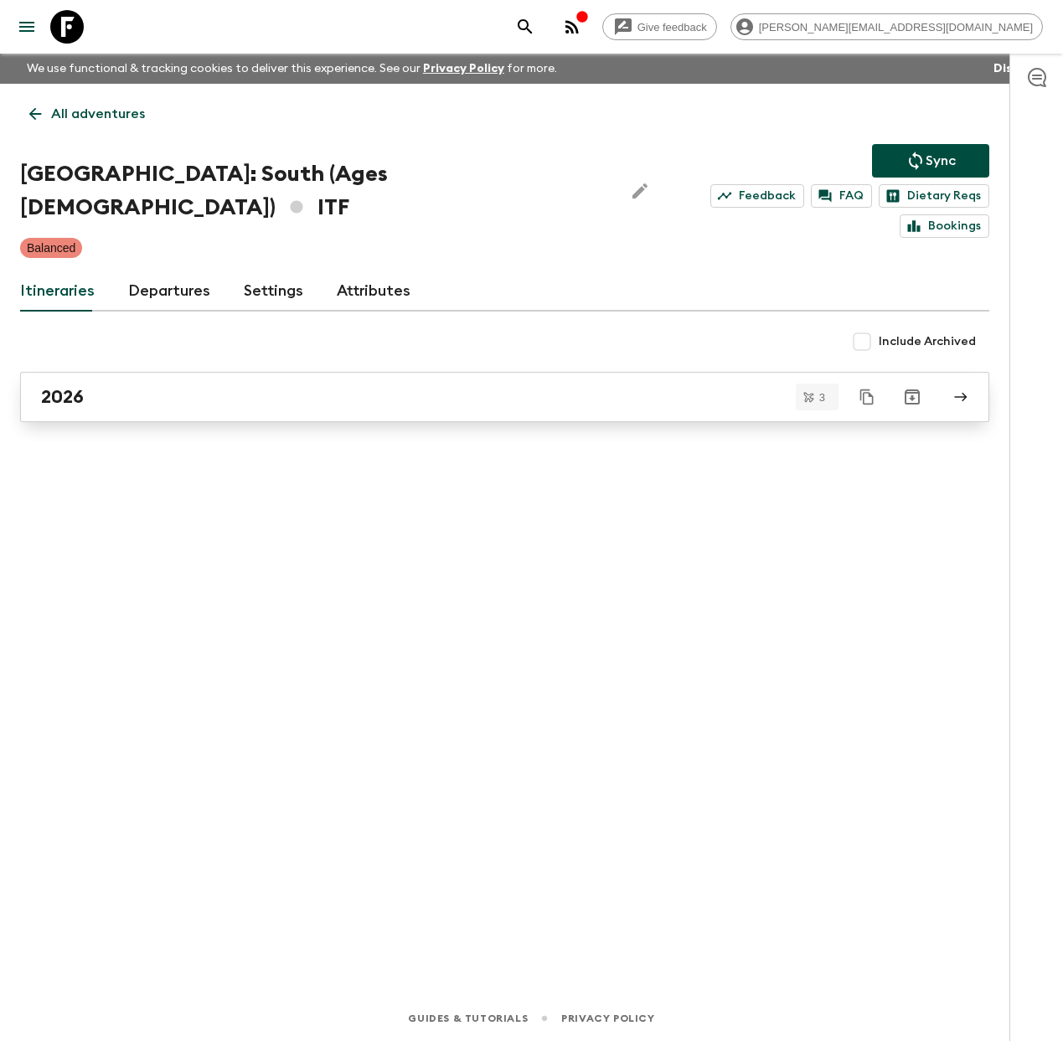
click at [335, 386] on div "2026" at bounding box center [488, 397] width 895 height 22
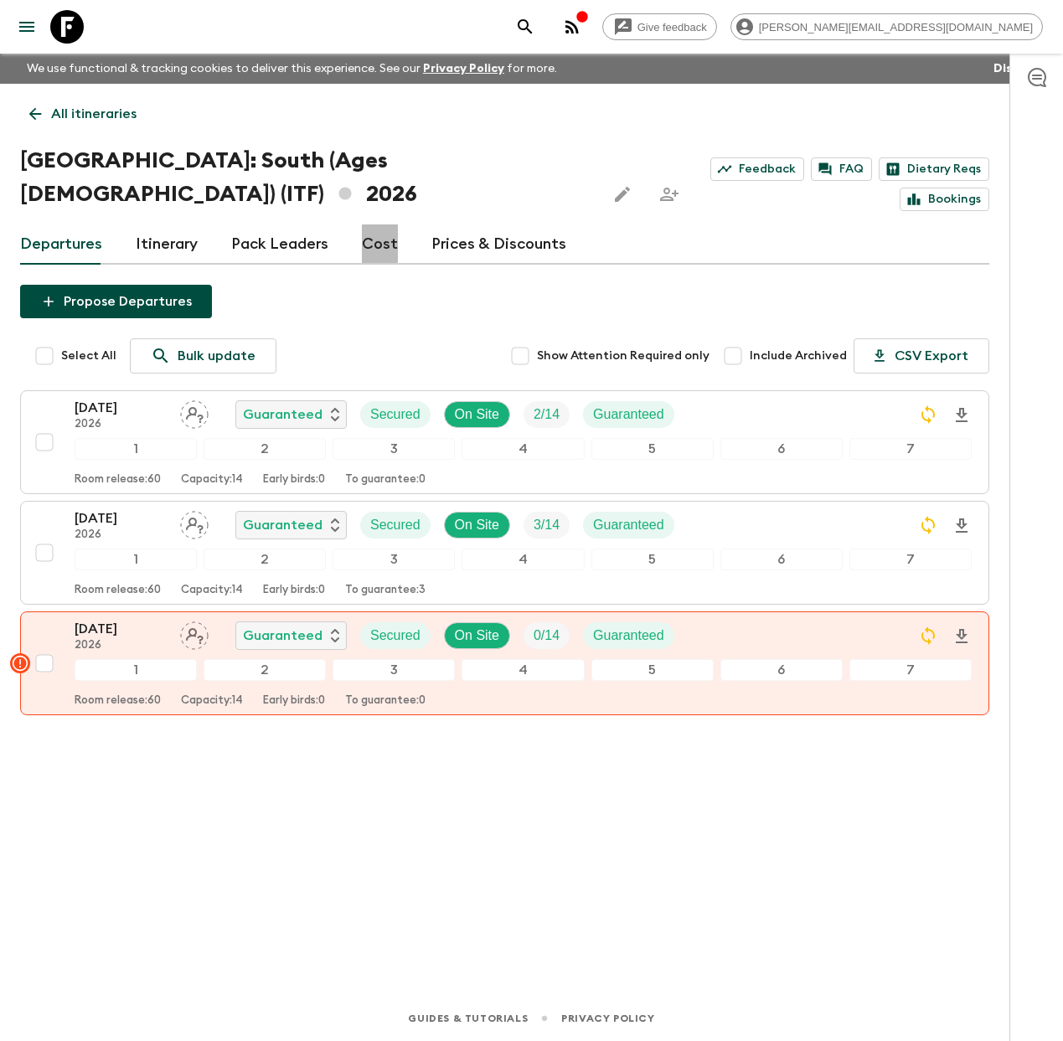
click at [371, 224] on link "Cost" at bounding box center [380, 244] width 36 height 40
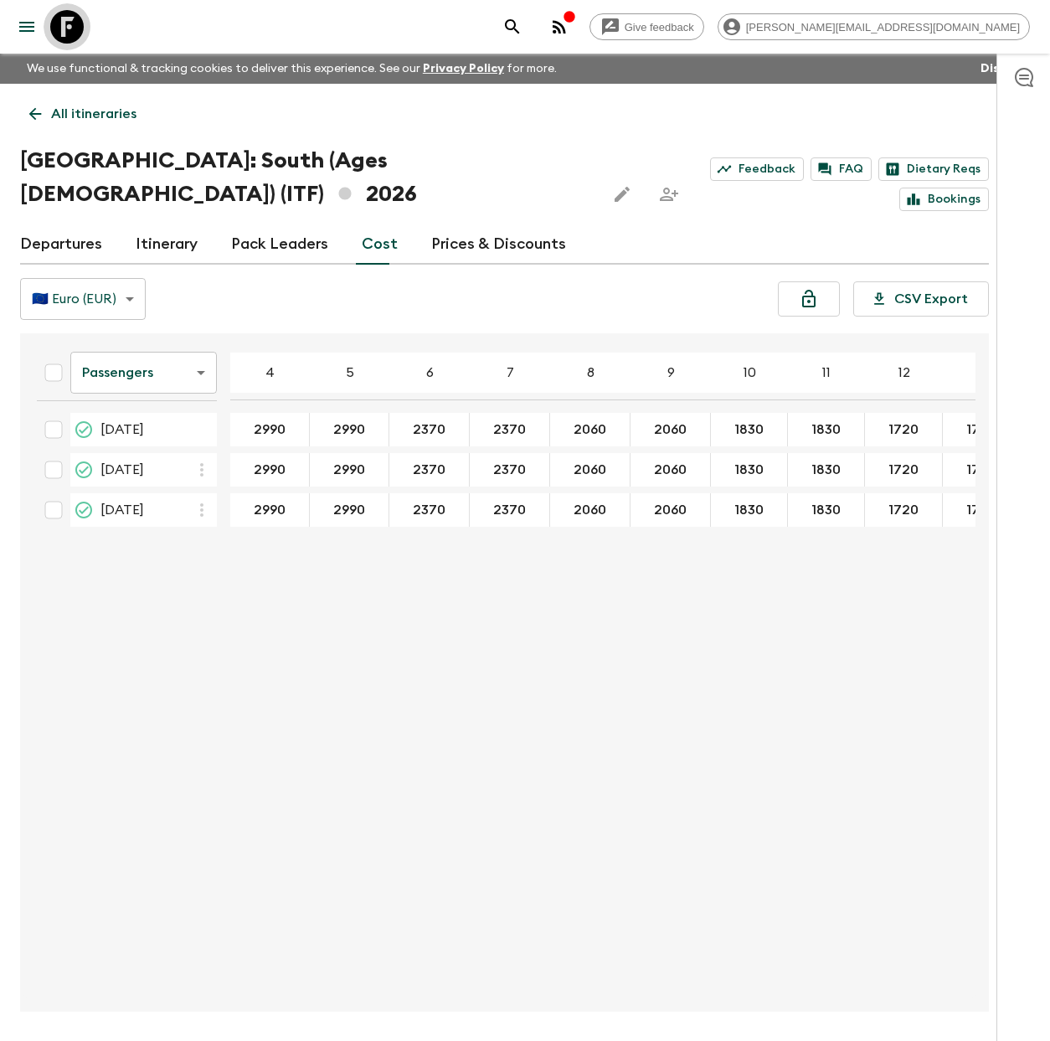
click at [68, 36] on icon at bounding box center [67, 27] width 34 height 34
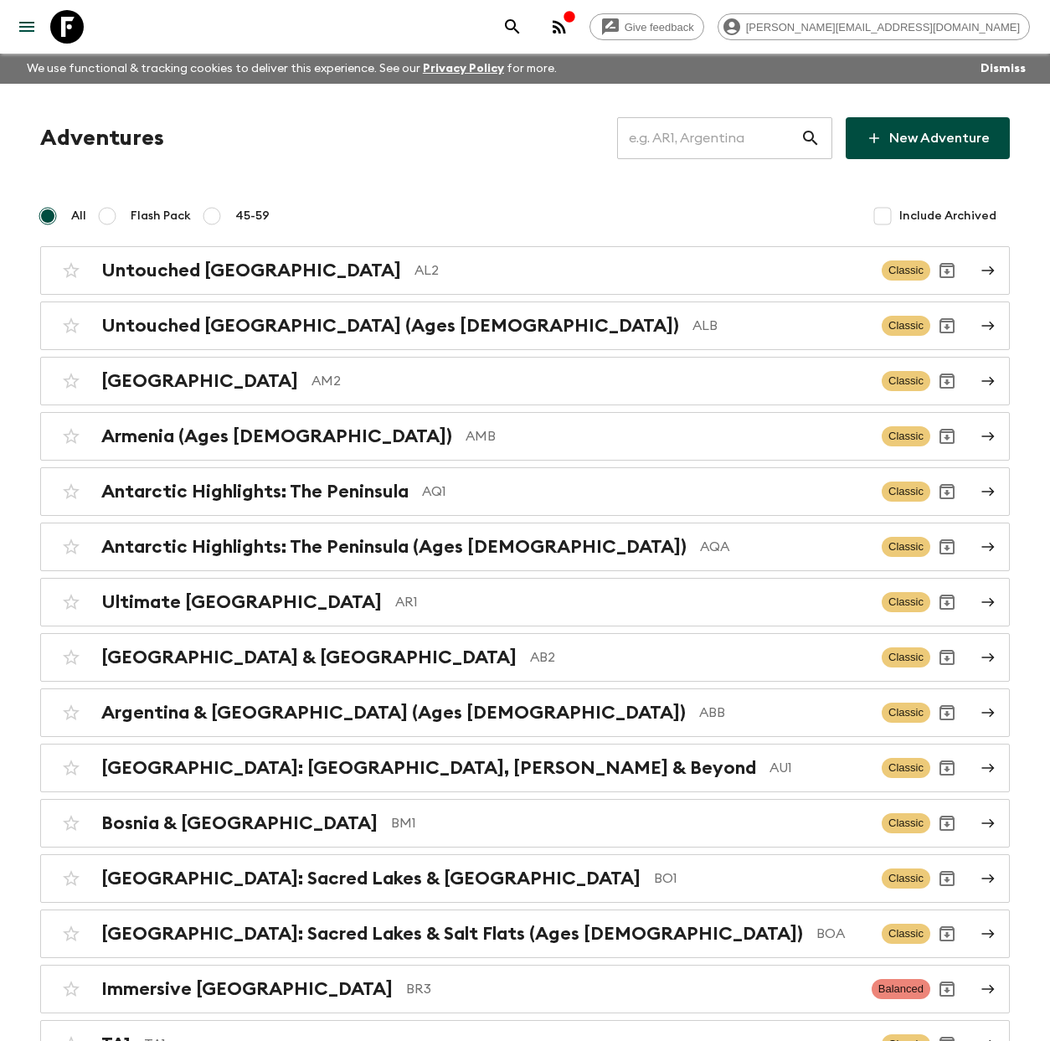
click at [715, 145] on input "text" at bounding box center [708, 138] width 183 height 47
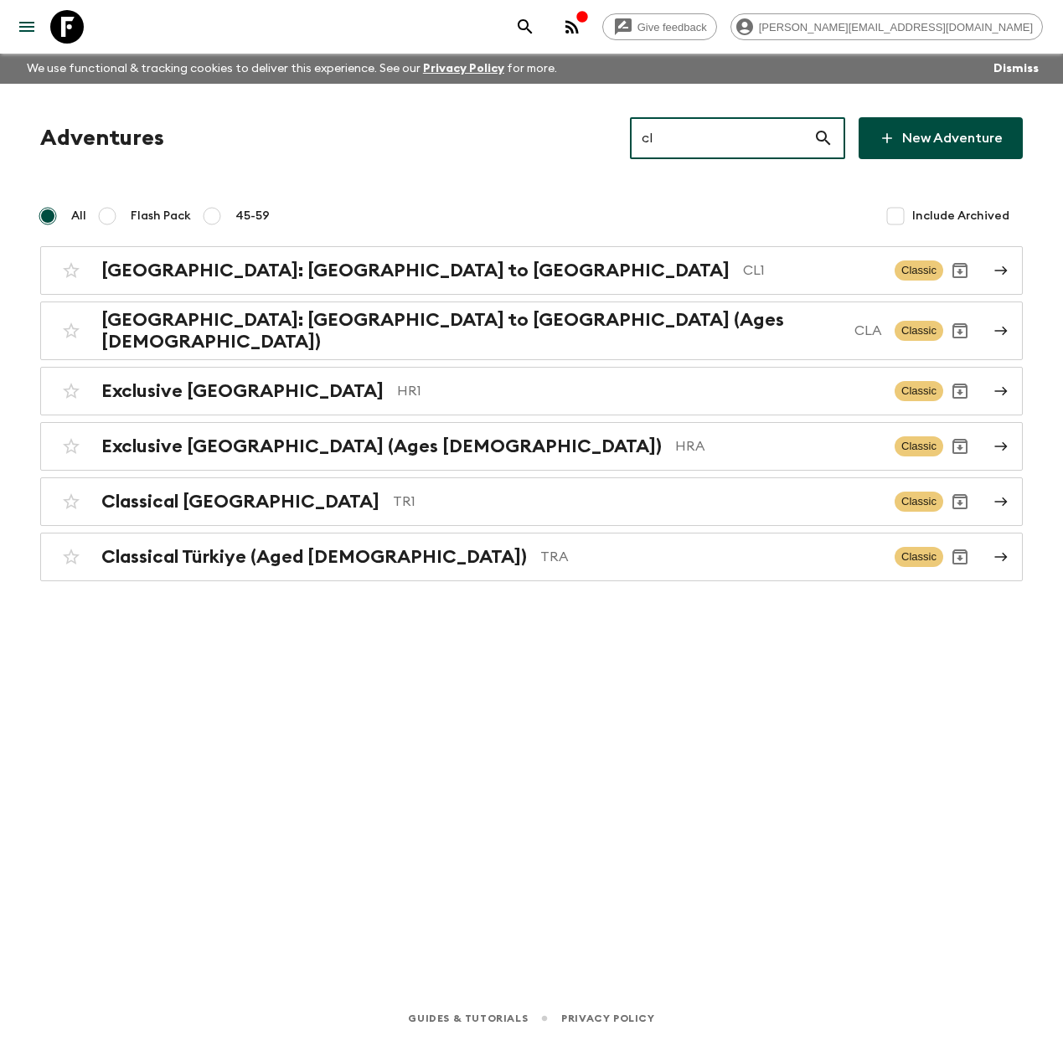
type input "cl"
click at [321, 331] on h2 "Chile: Santiago to Patagonia (Ages 45-59)" at bounding box center [471, 331] width 740 height 44
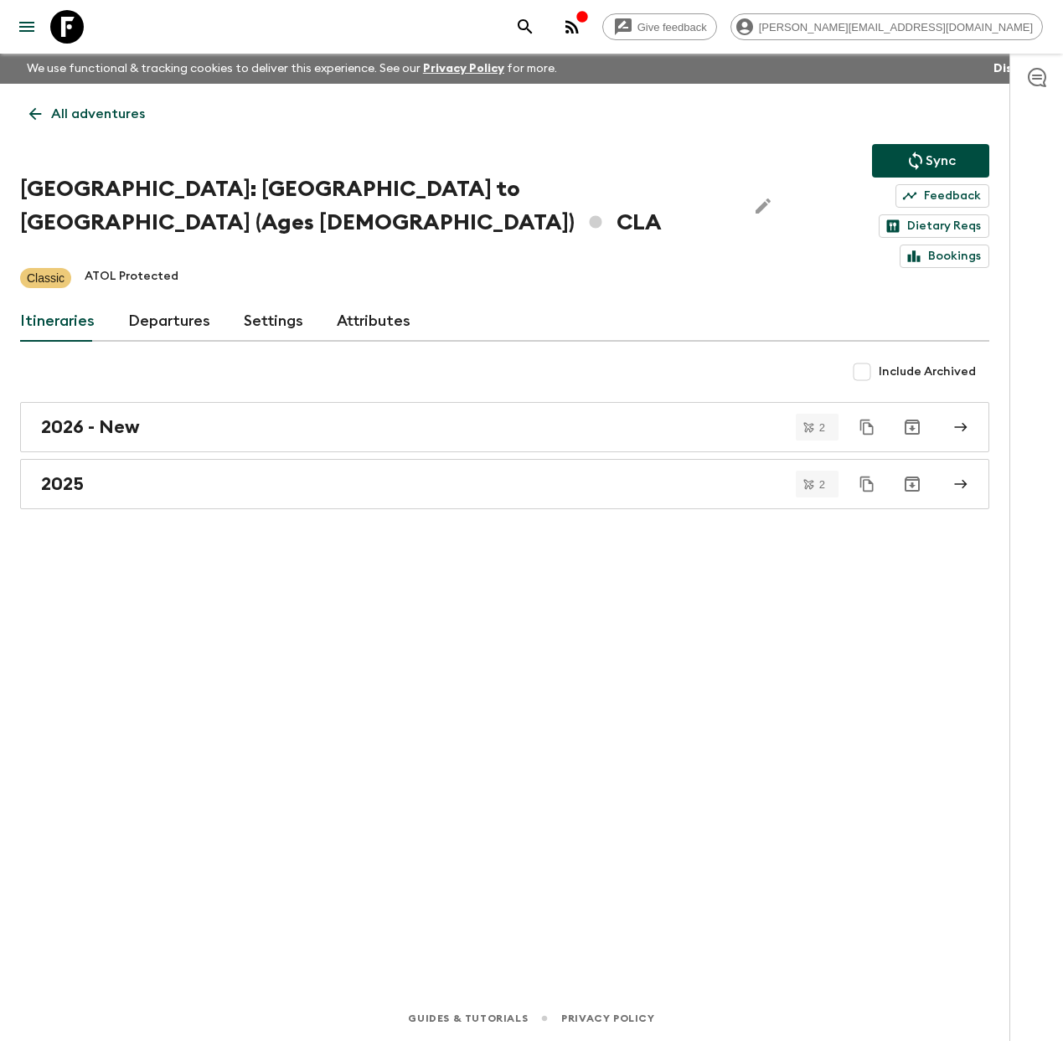
click at [369, 302] on link "Attributes" at bounding box center [374, 322] width 74 height 40
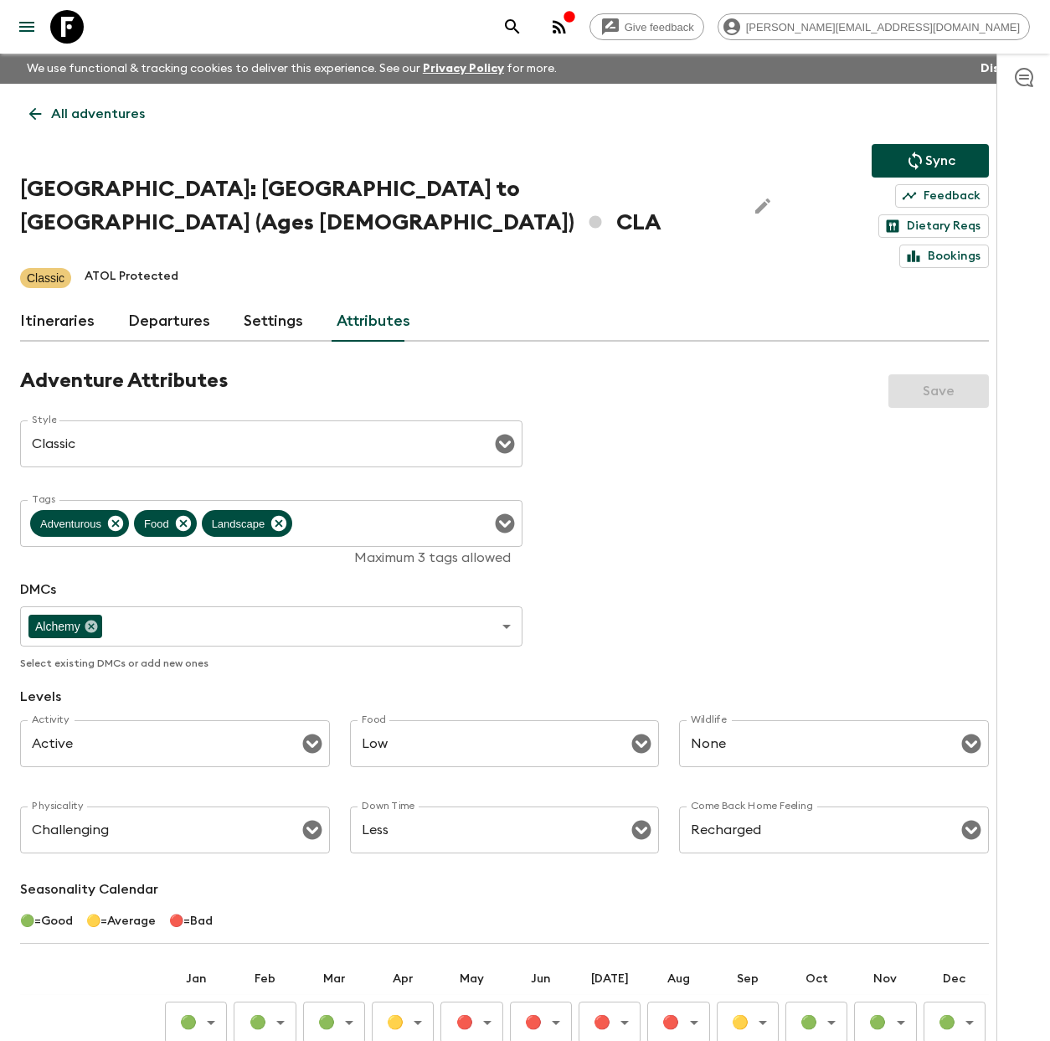
click at [58, 25] on icon at bounding box center [67, 27] width 34 height 34
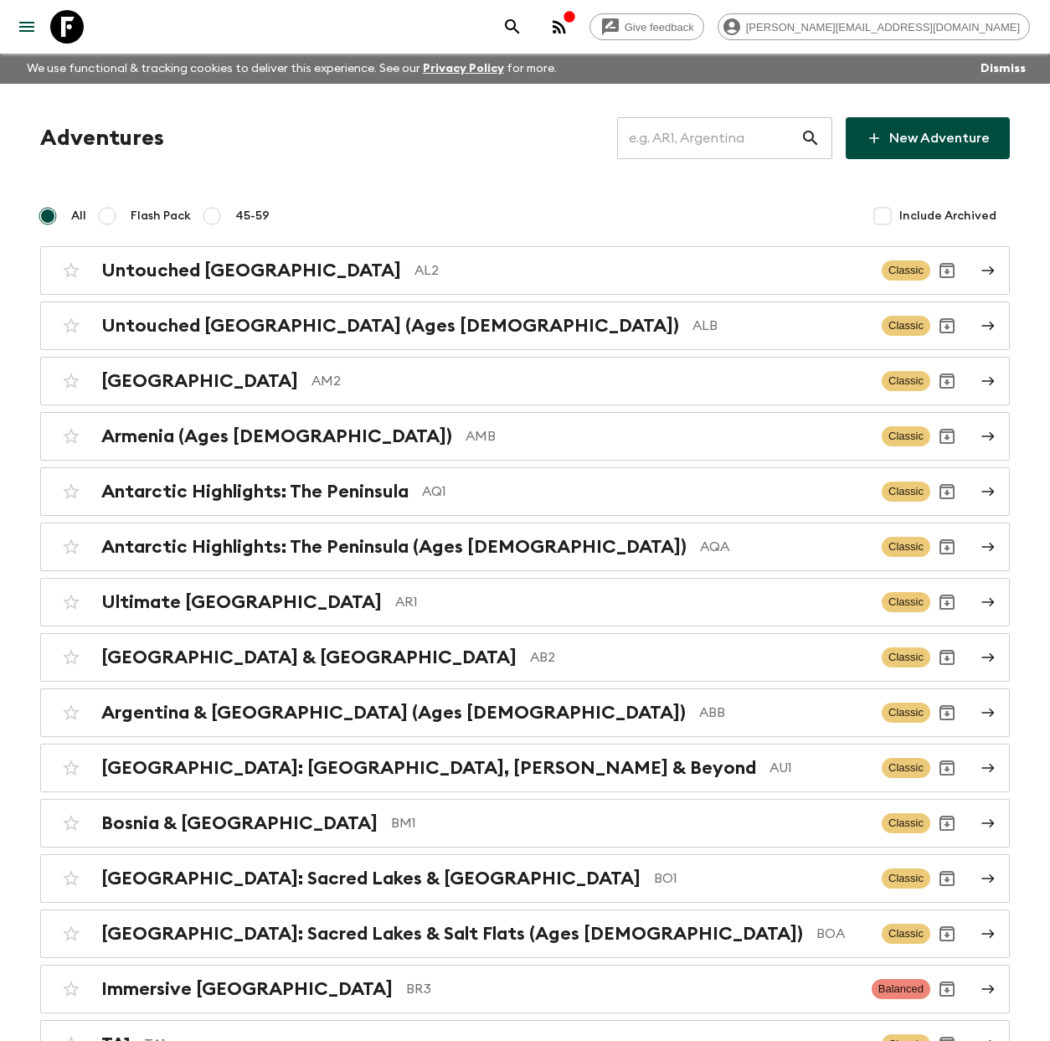
click at [690, 136] on input "text" at bounding box center [708, 138] width 183 height 47
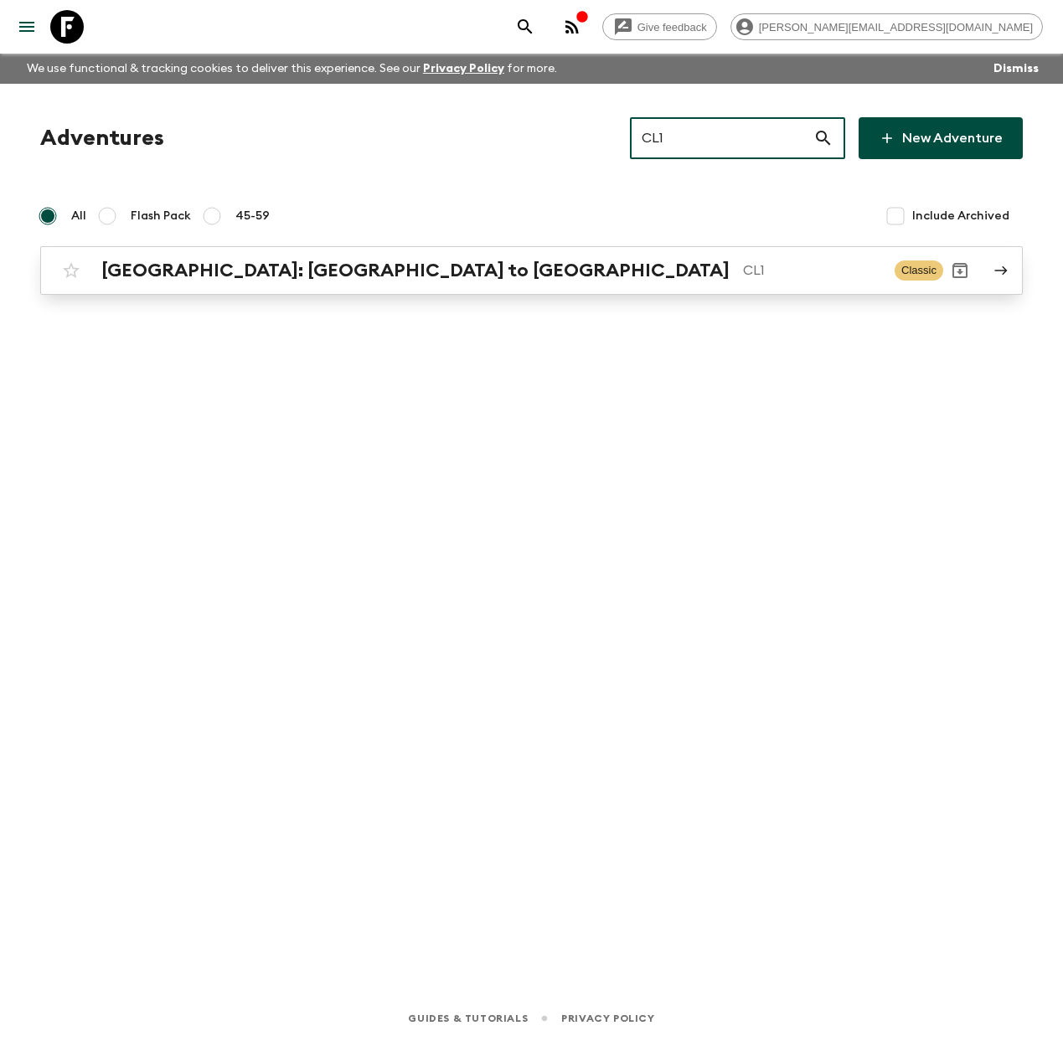
type input "CL1"
click at [362, 274] on div "Chile: Santiago to Patagonia CL1" at bounding box center [491, 271] width 780 height 22
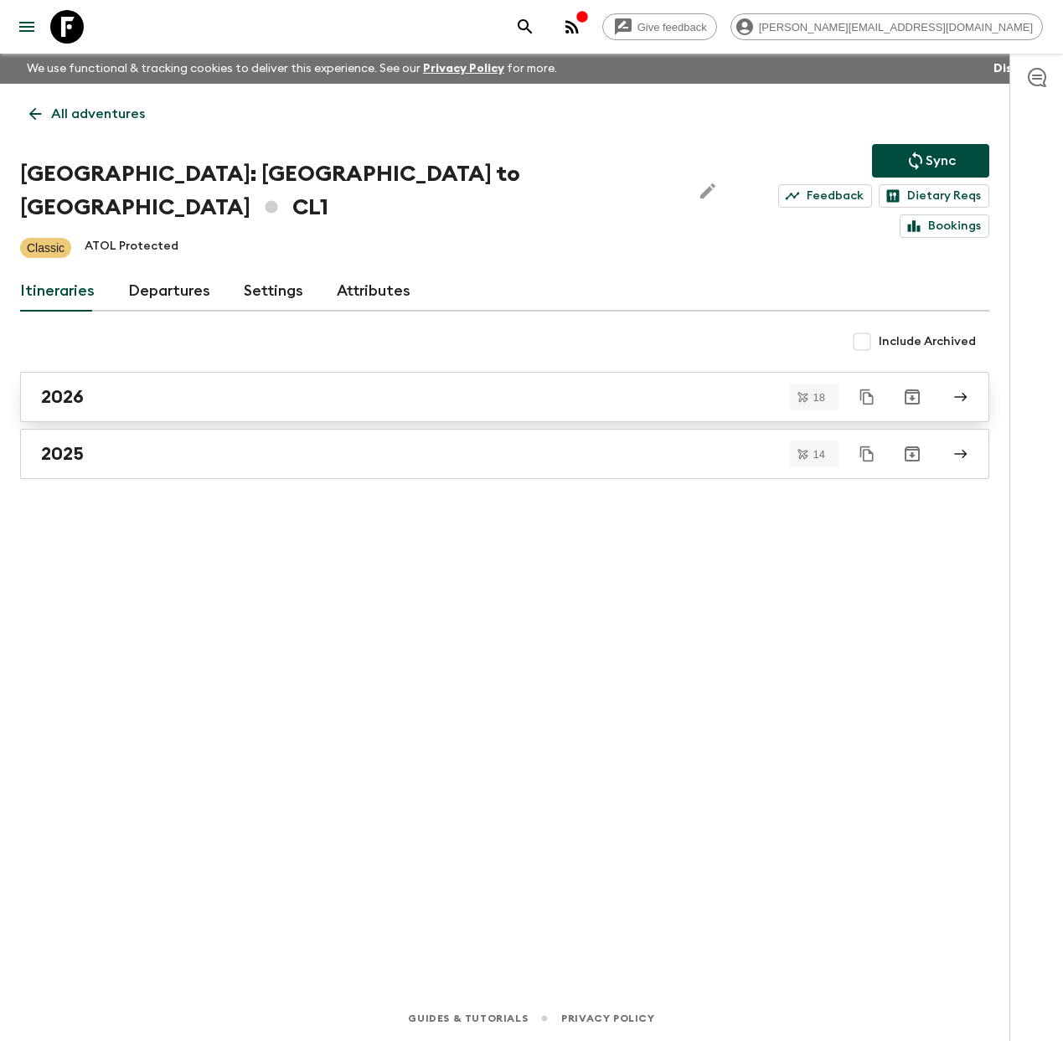
click at [138, 386] on div "2026" at bounding box center [488, 397] width 895 height 22
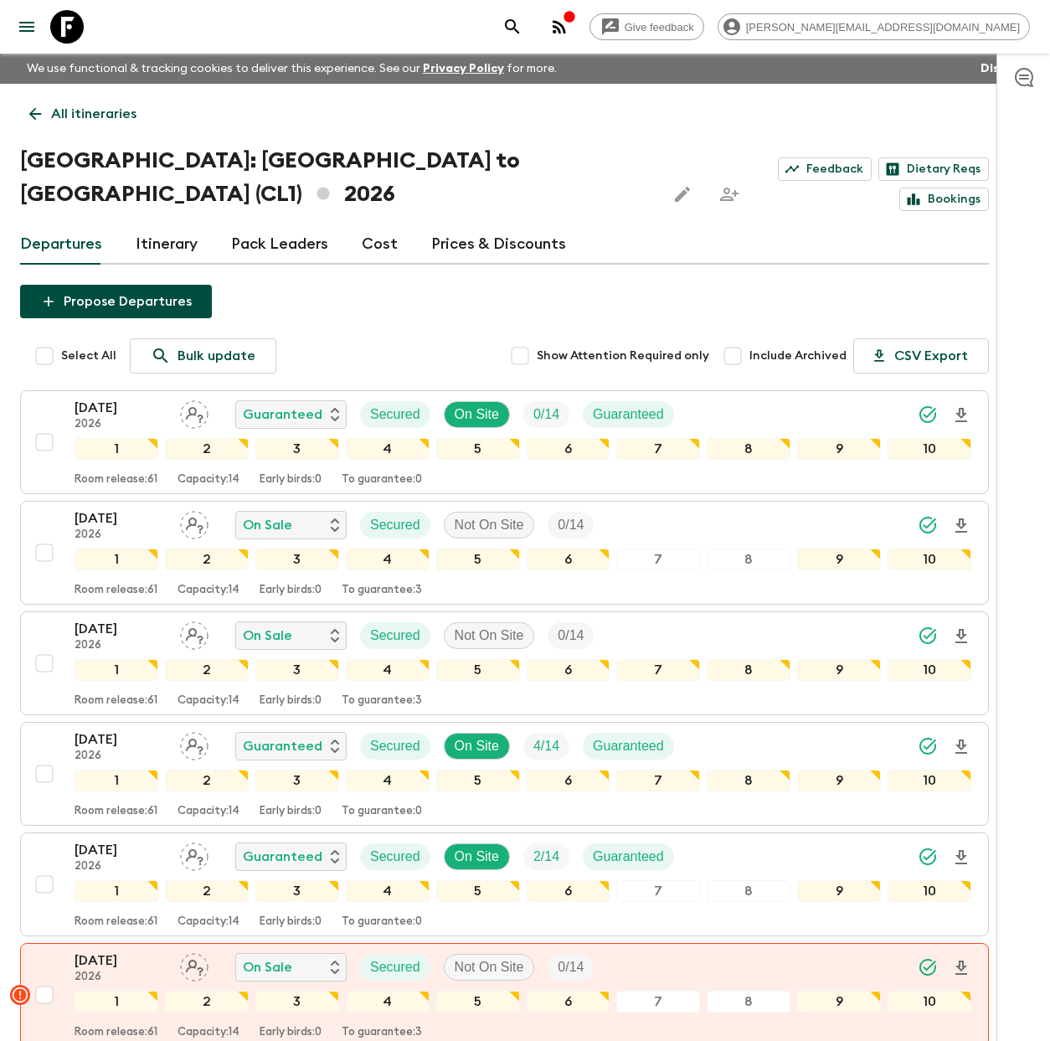
click at [74, 35] on icon at bounding box center [67, 27] width 34 height 34
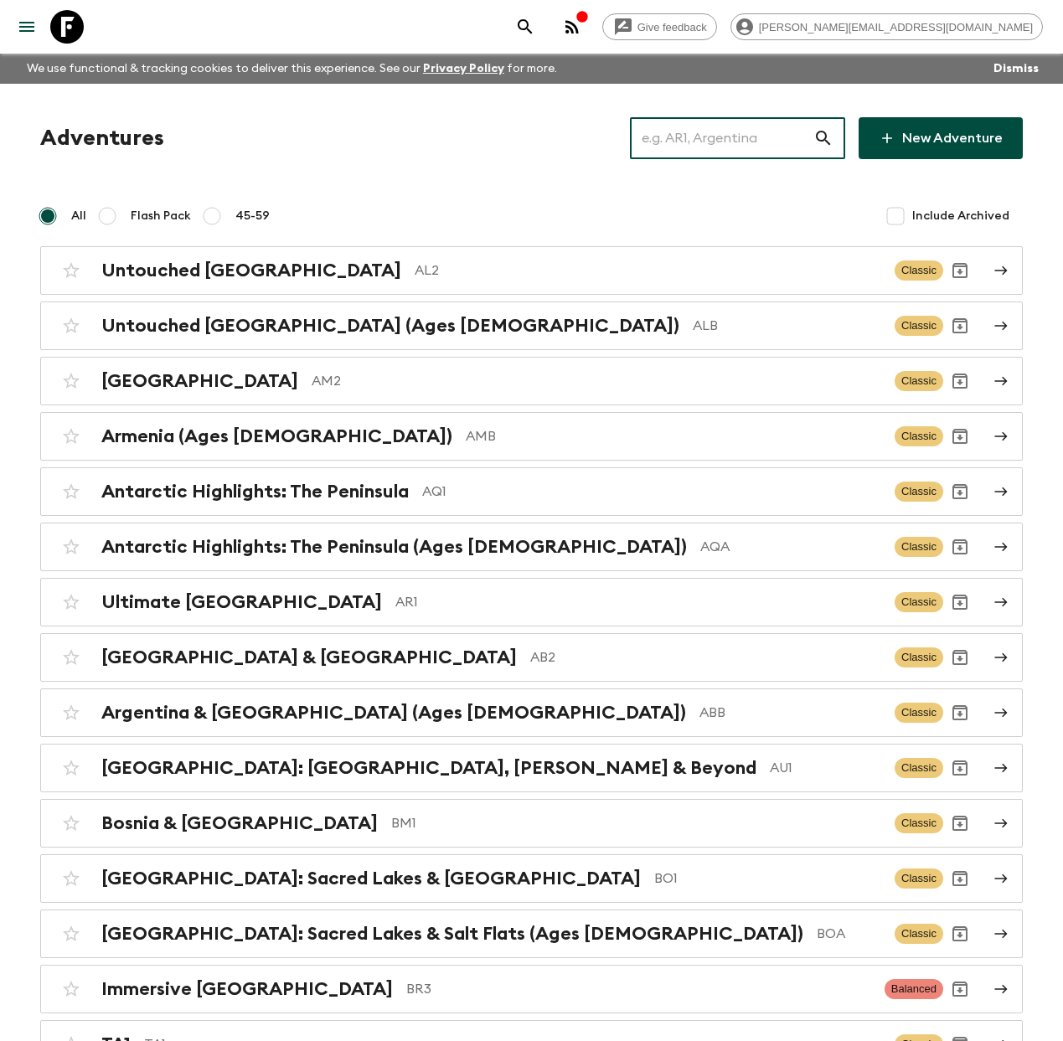
click at [705, 142] on input "text" at bounding box center [721, 138] width 183 height 47
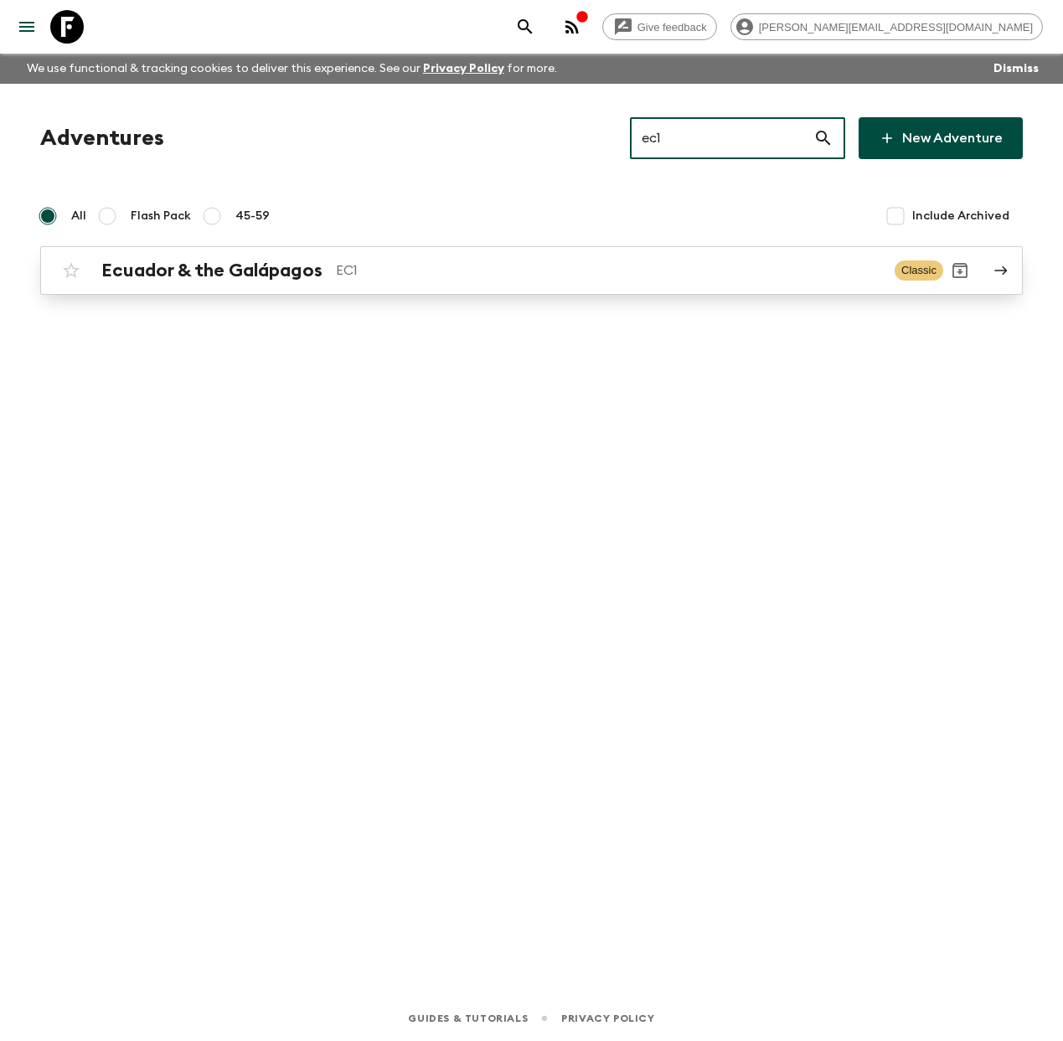
type input "ec1"
click at [351, 271] on p "EC1" at bounding box center [608, 270] width 545 height 20
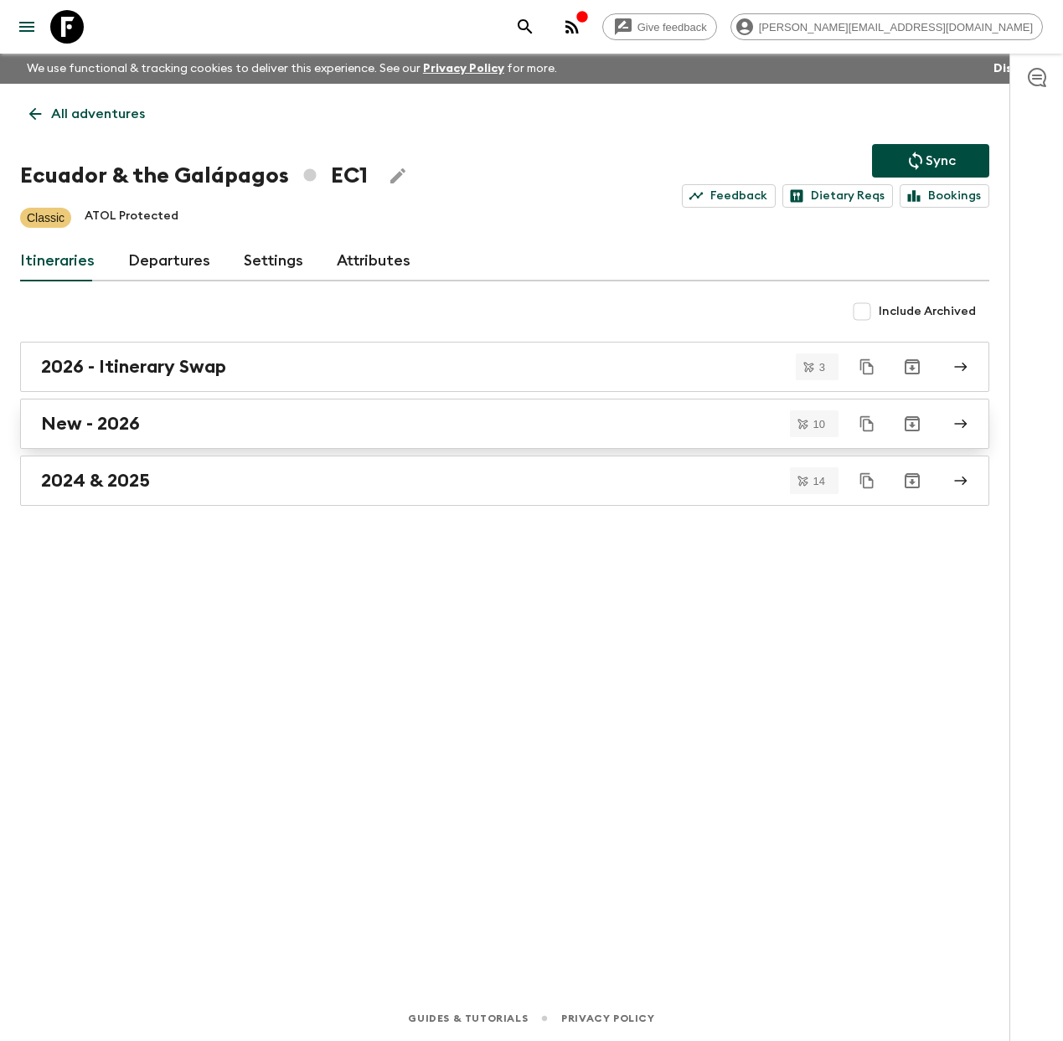
click at [215, 425] on div "New - 2026" at bounding box center [488, 424] width 895 height 22
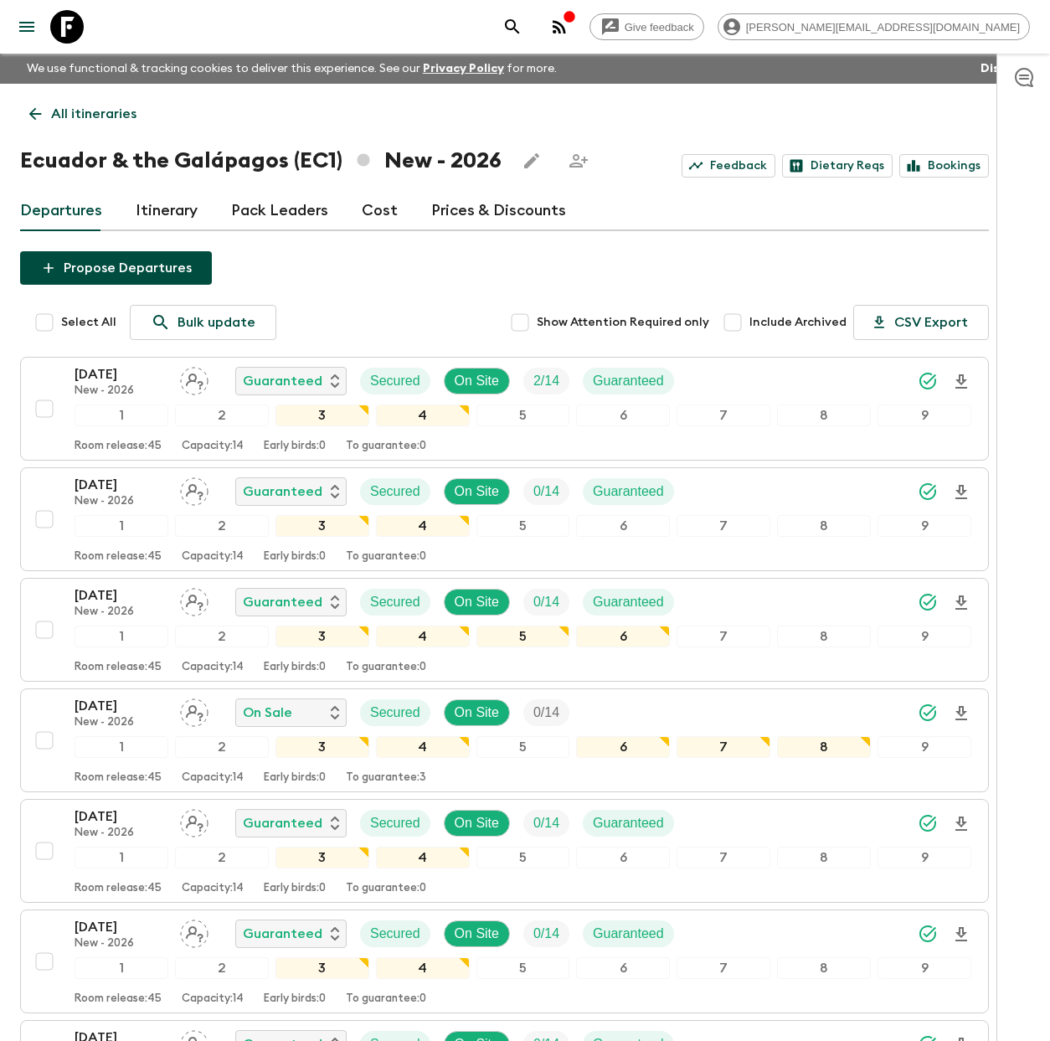
click at [379, 217] on link "Cost" at bounding box center [380, 211] width 36 height 40
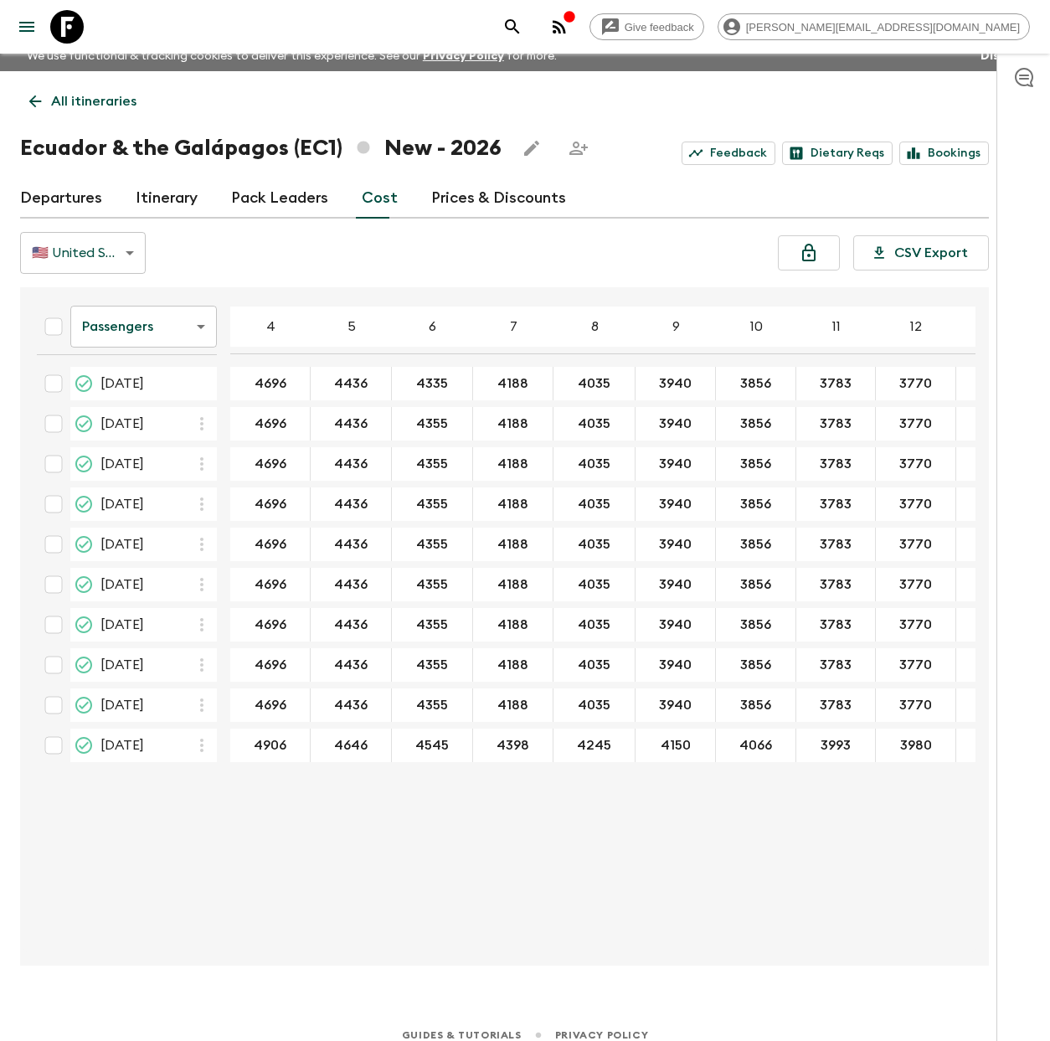
scroll to position [29, 0]
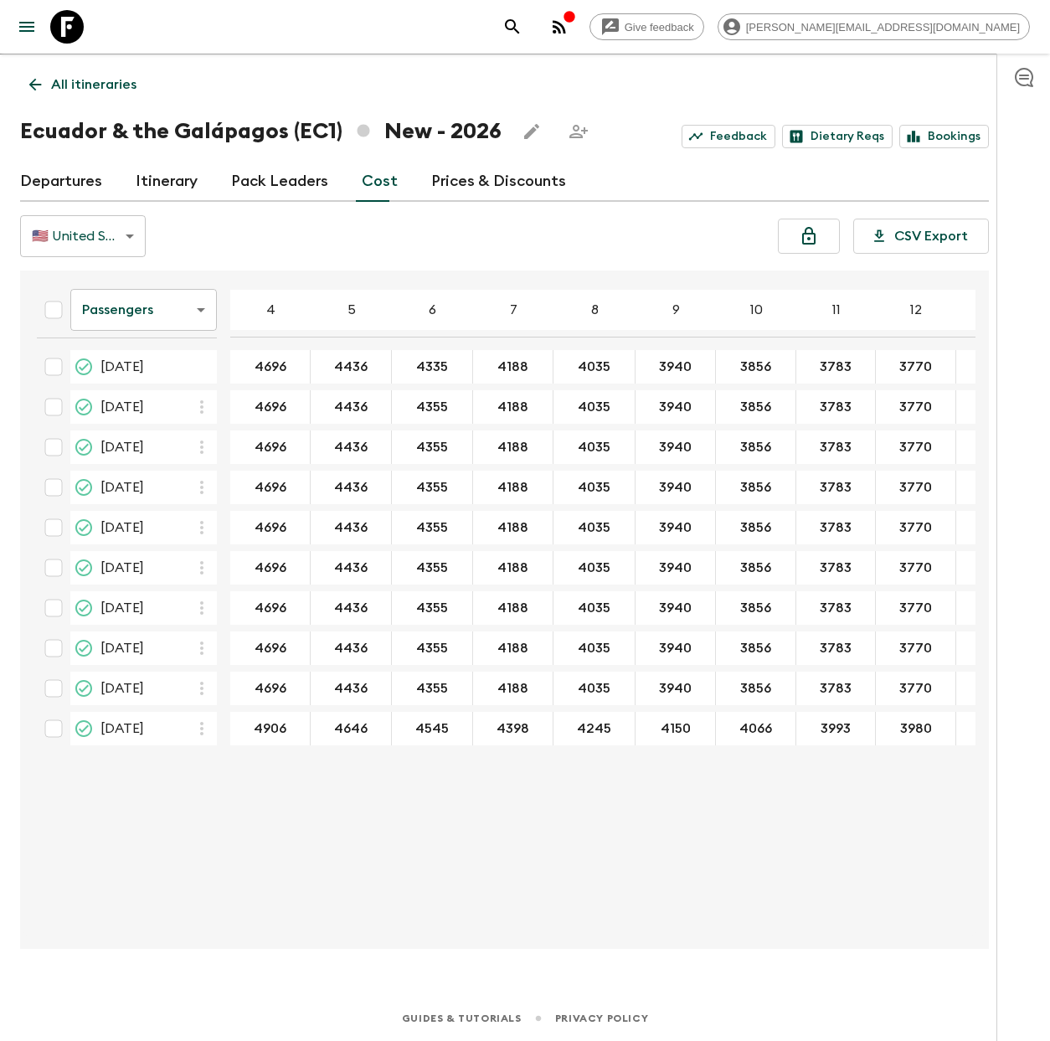
click at [74, 34] on icon at bounding box center [67, 27] width 34 height 34
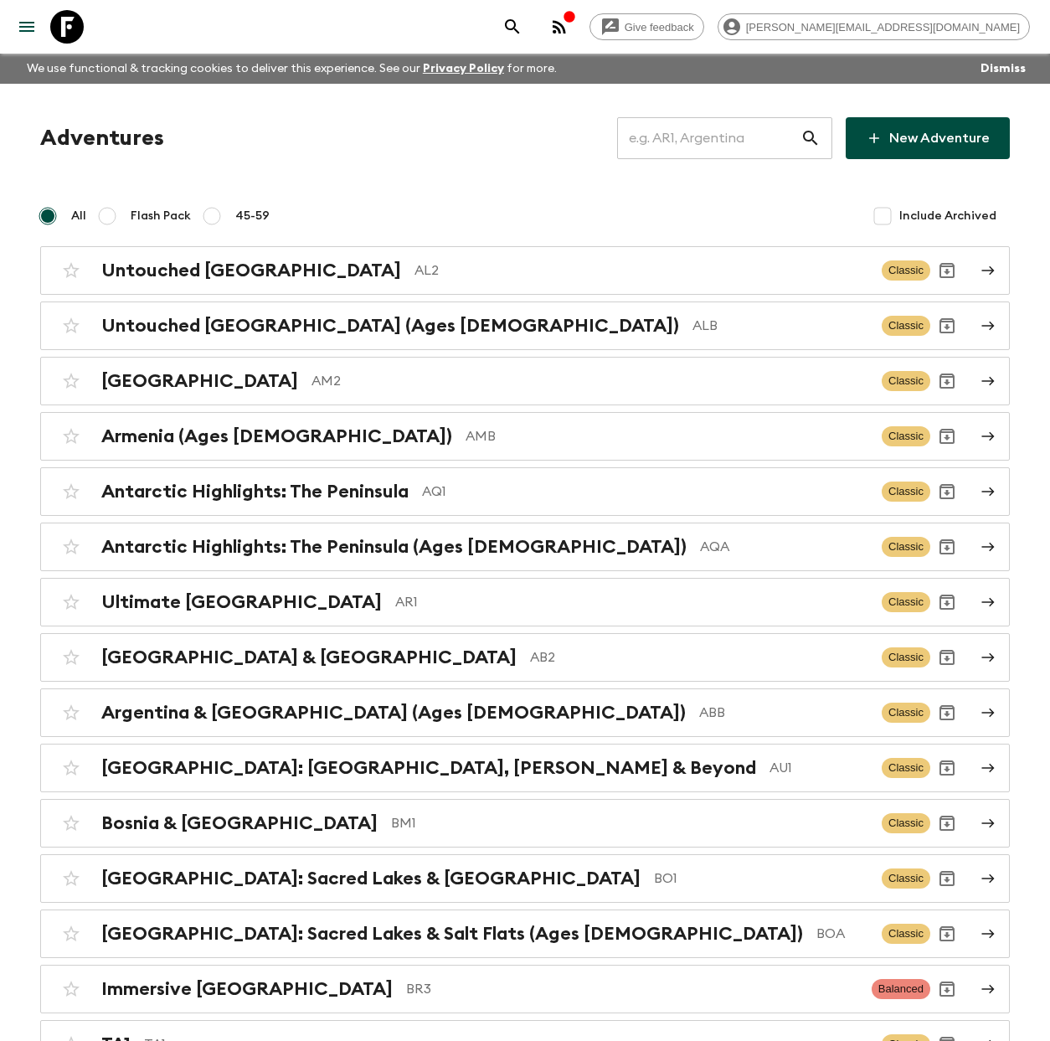
click at [675, 141] on input "text" at bounding box center [708, 138] width 183 height 47
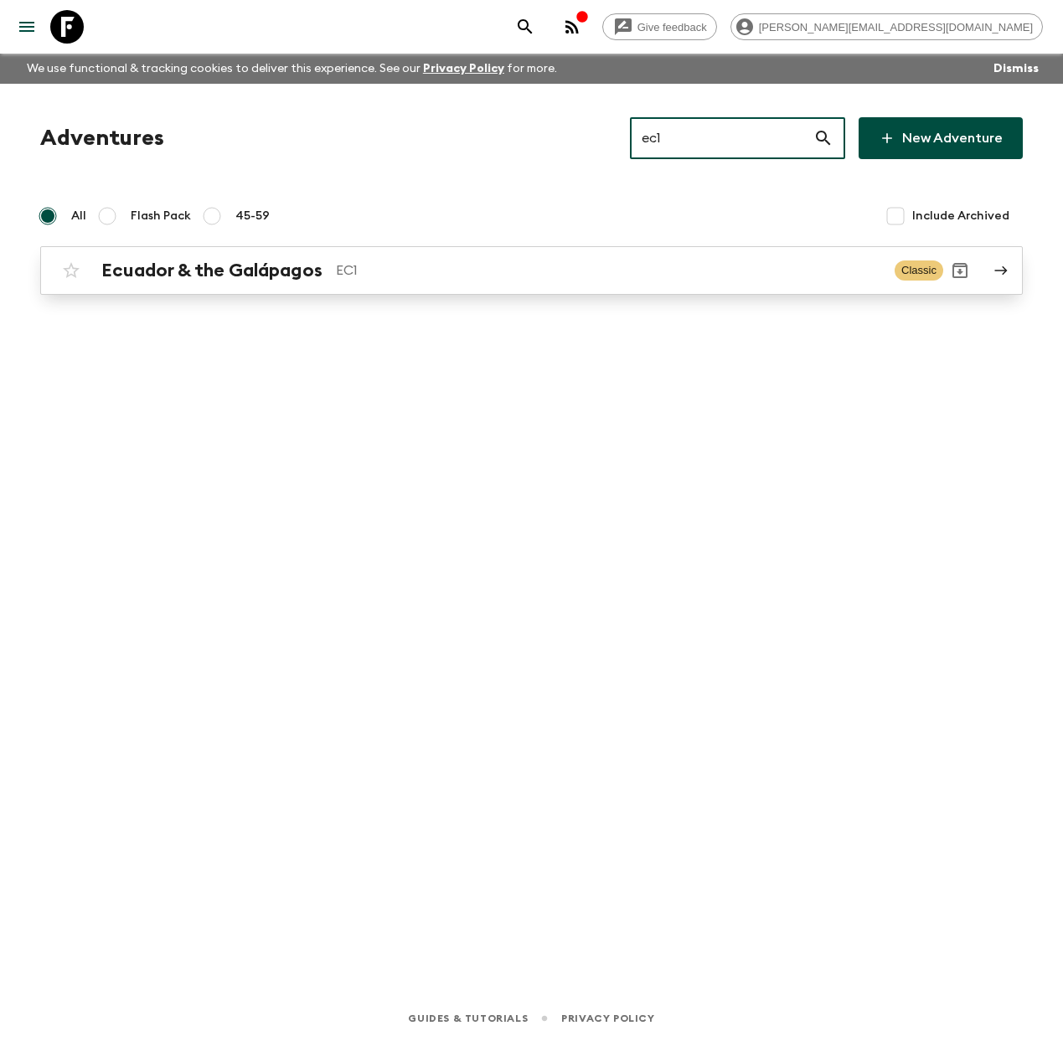
type input "ec1"
click at [378, 273] on p "EC1" at bounding box center [608, 270] width 545 height 20
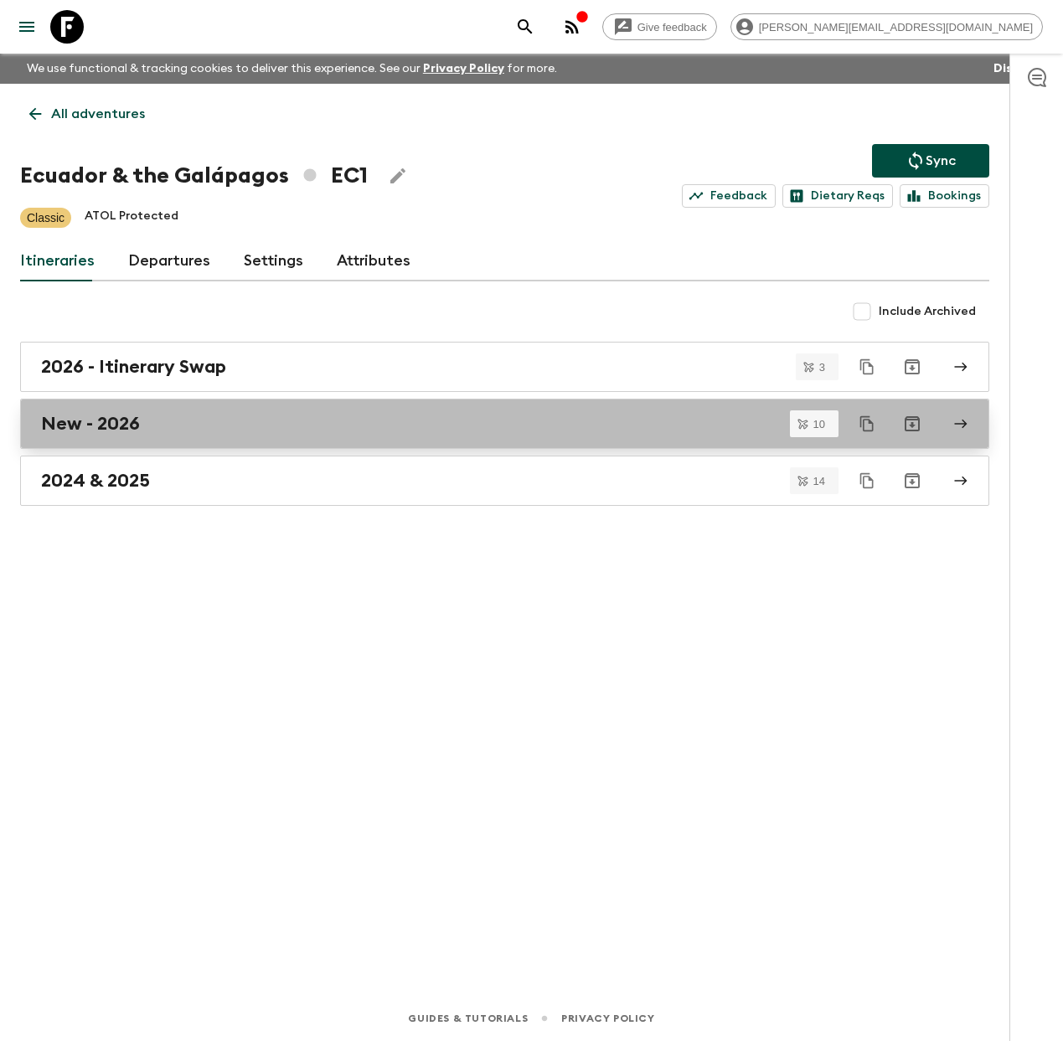
click at [170, 422] on div "New - 2026" at bounding box center [488, 424] width 895 height 22
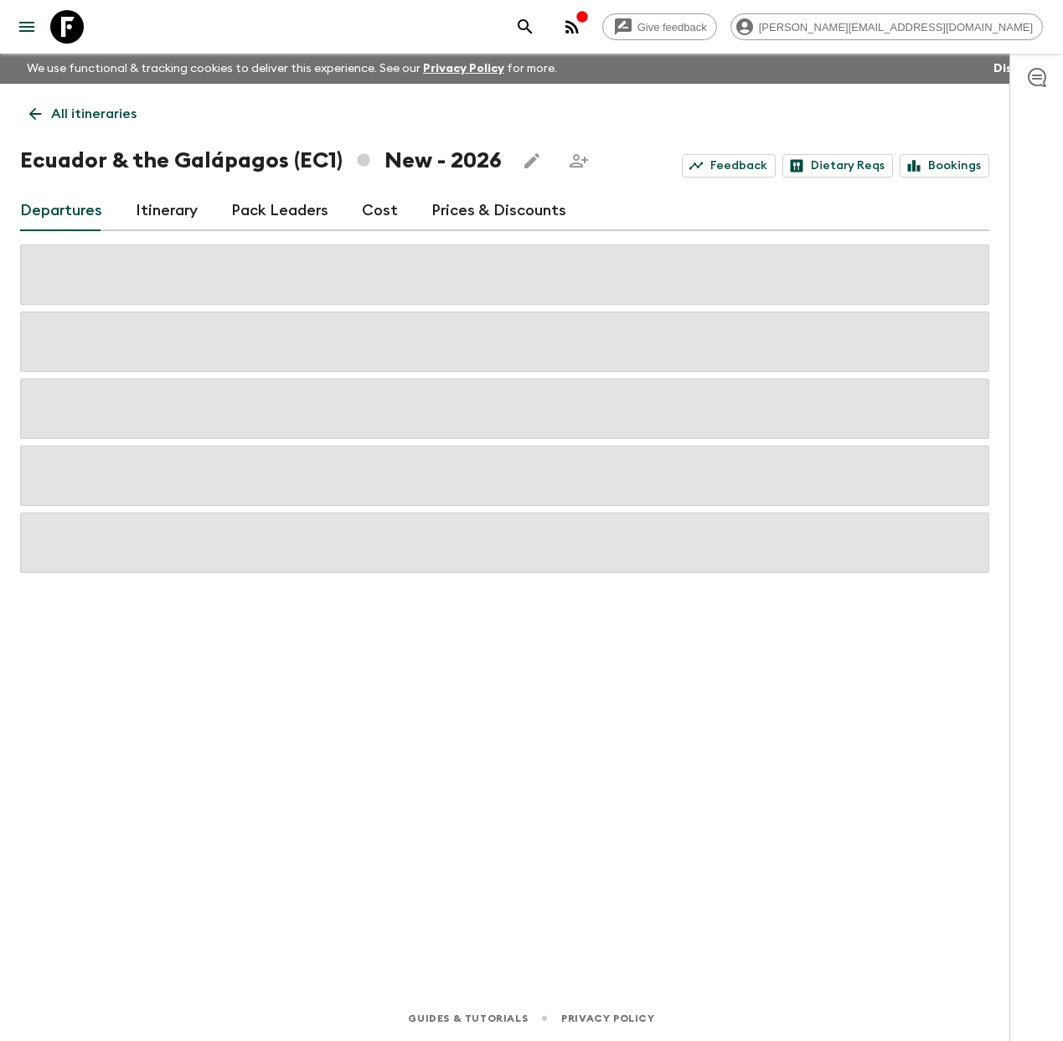
click at [1039, 79] on icon "button" at bounding box center [1037, 77] width 18 height 19
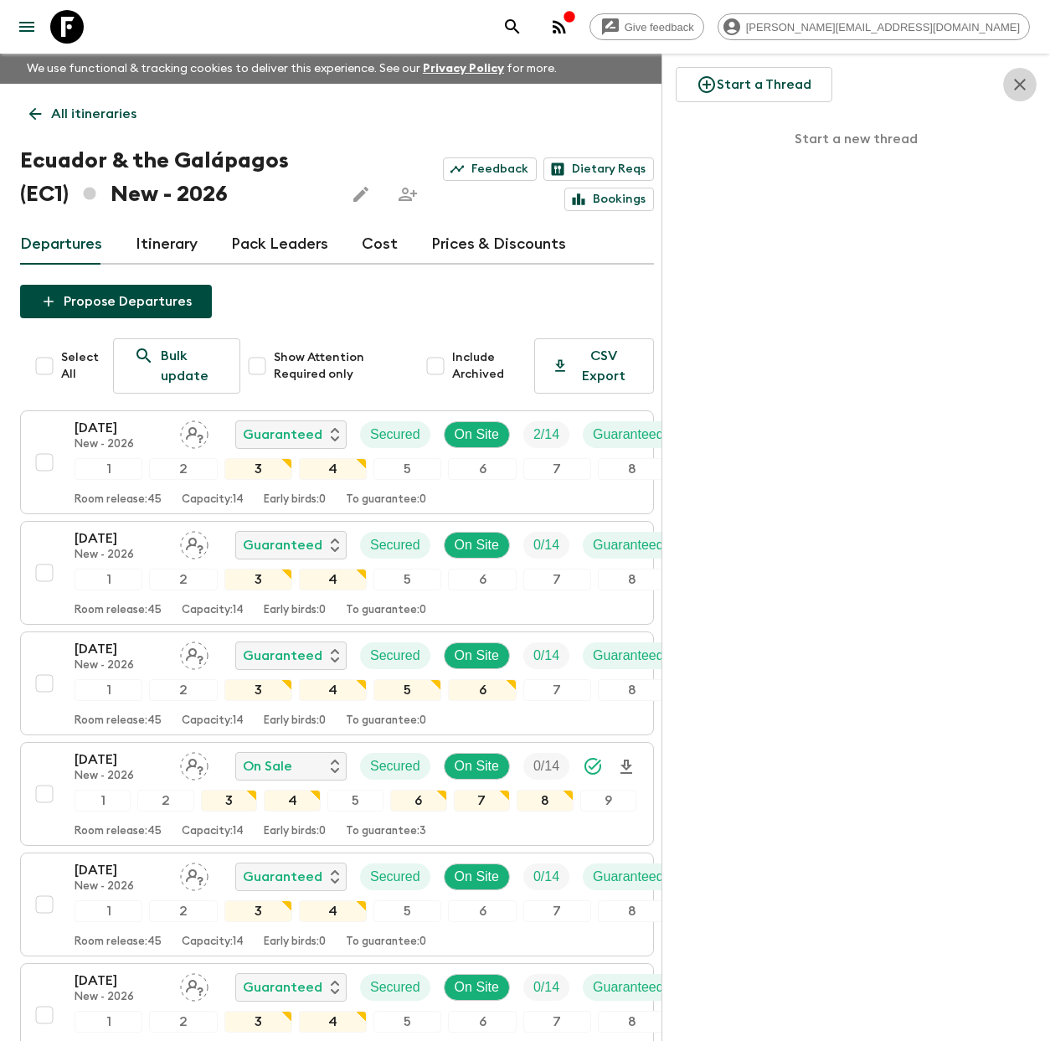
click at [1018, 81] on icon "button" at bounding box center [1020, 85] width 20 height 20
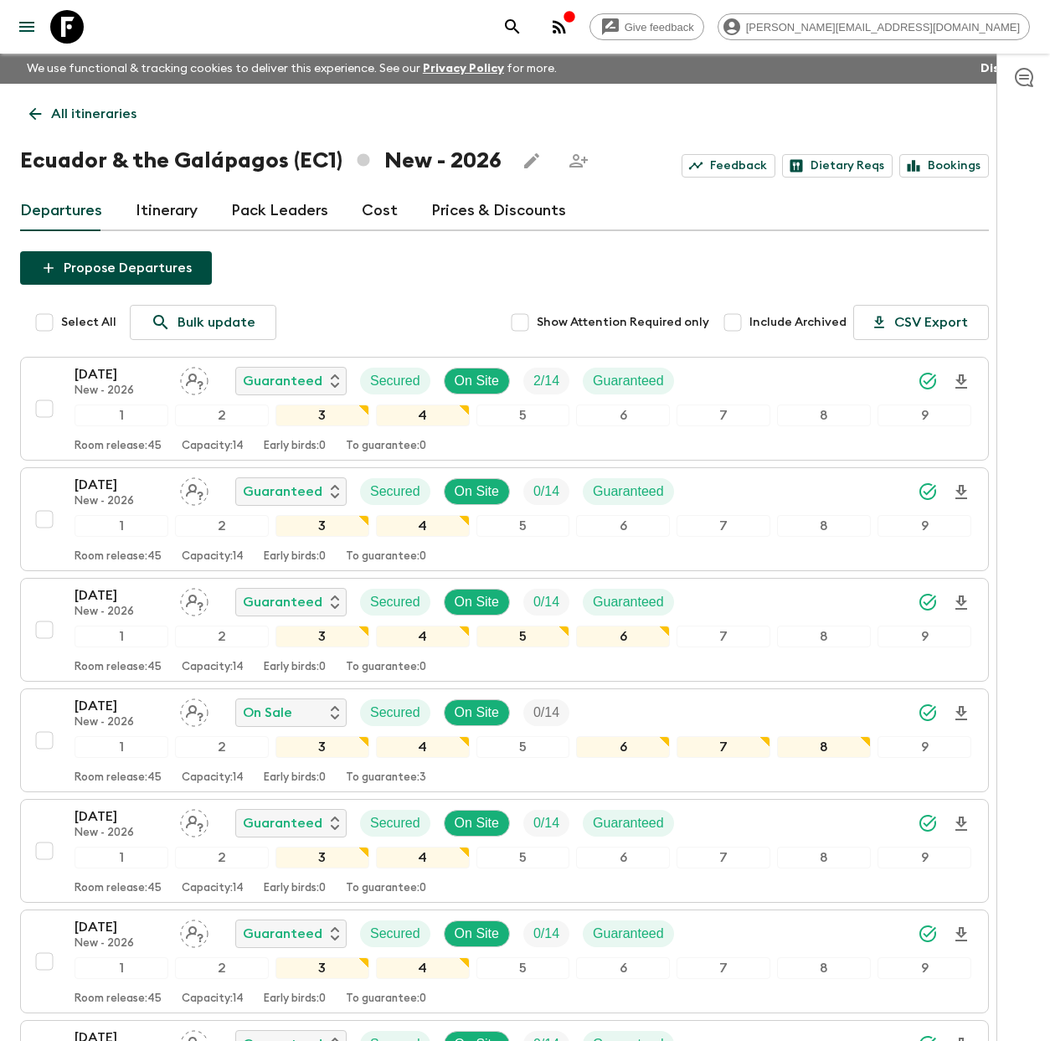
click at [29, 108] on icon at bounding box center [35, 114] width 18 height 18
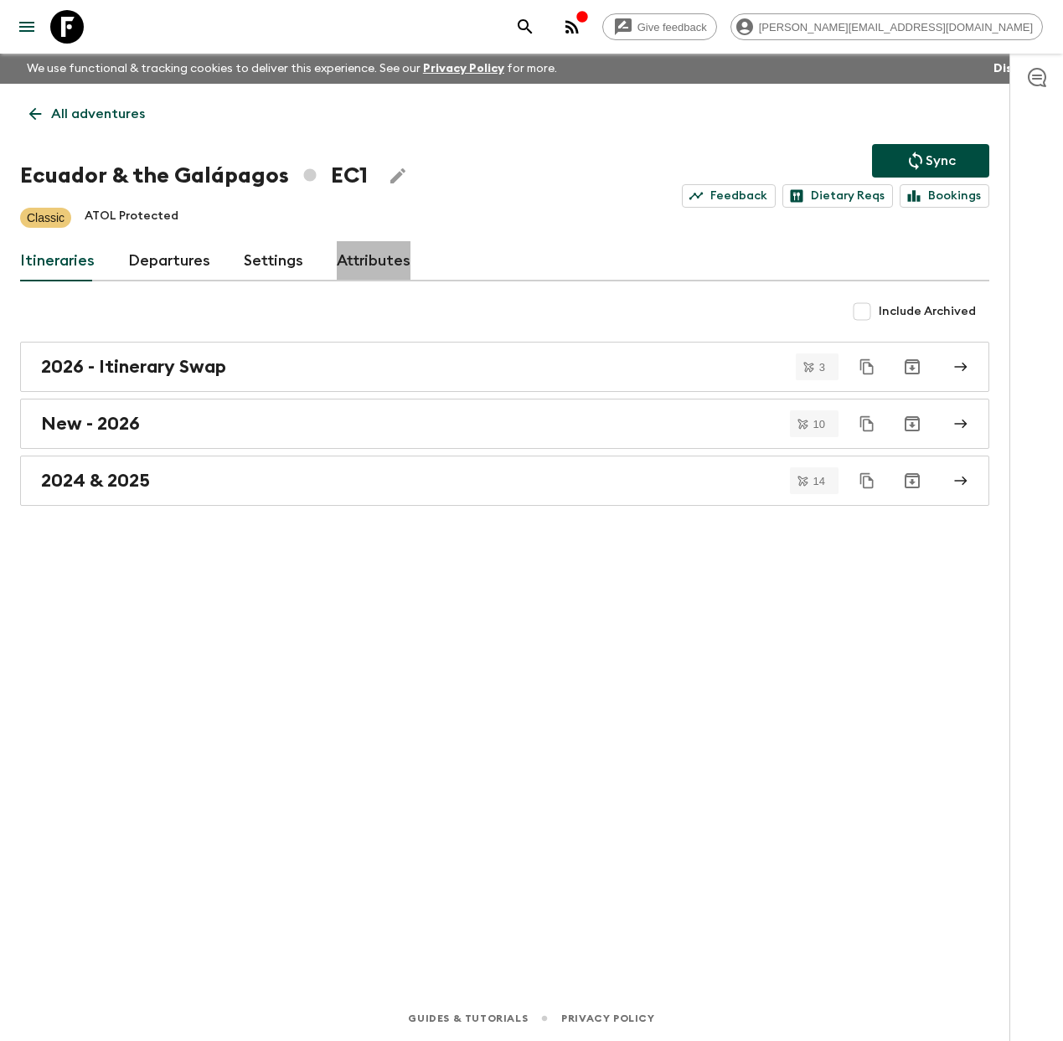
click at [397, 255] on link "Attributes" at bounding box center [374, 261] width 74 height 40
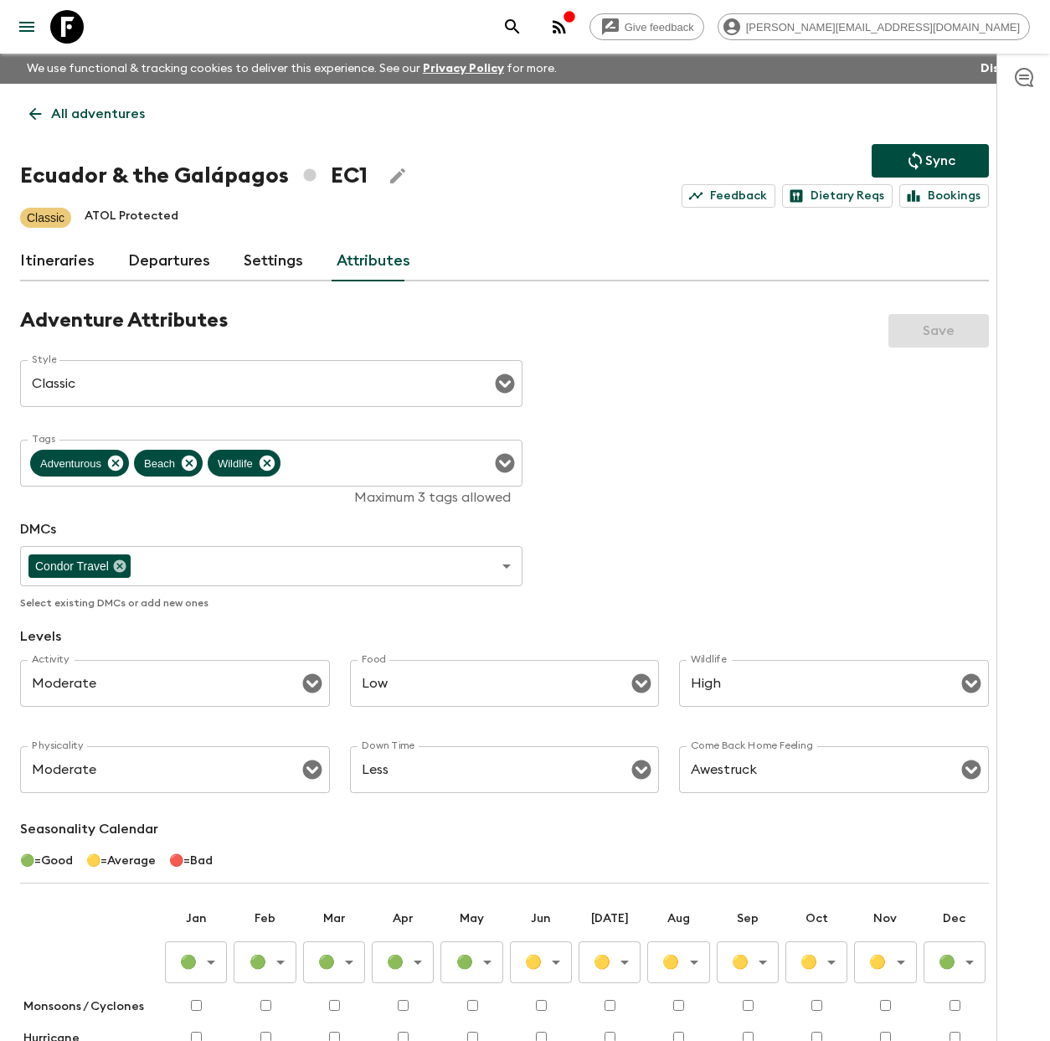
click at [86, 108] on p "All adventures" at bounding box center [98, 114] width 94 height 20
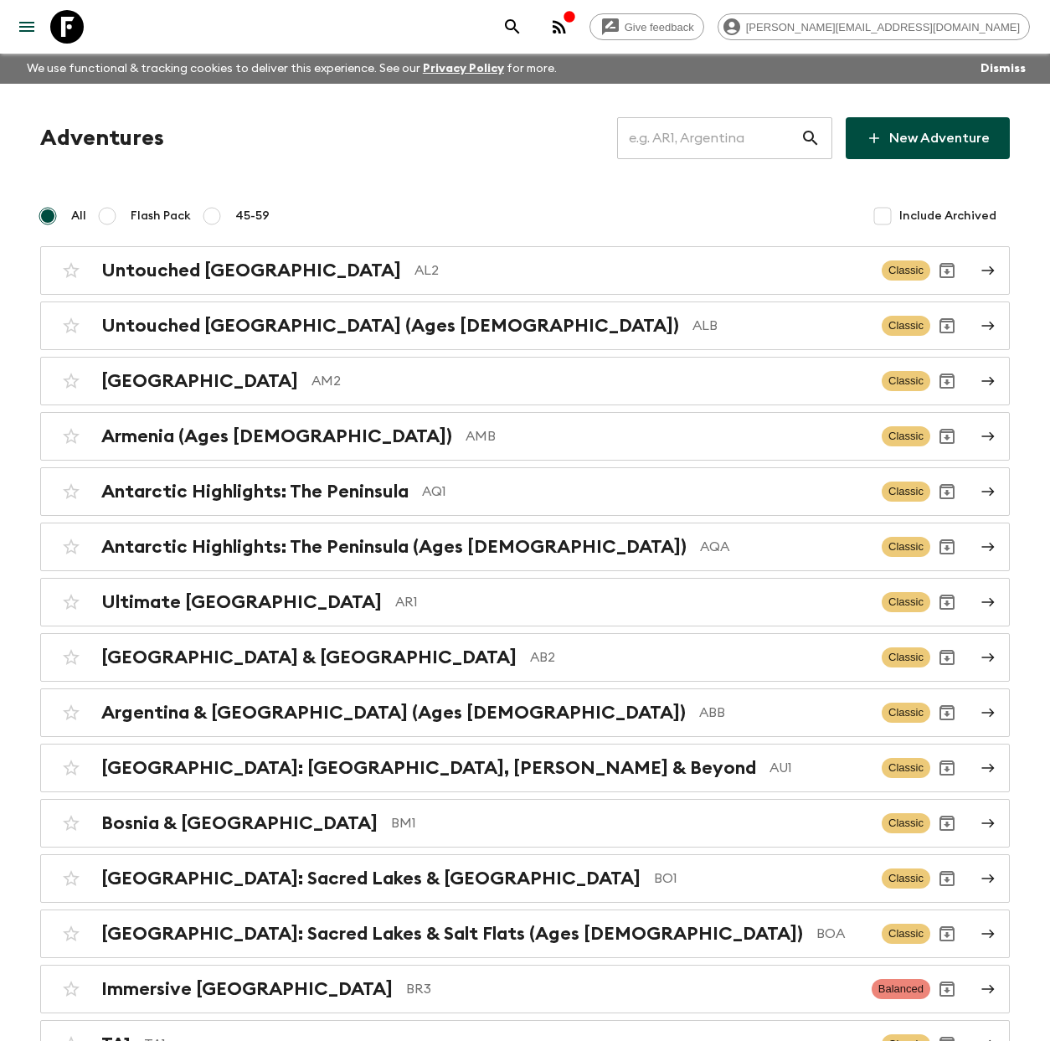
click at [670, 144] on input "text" at bounding box center [708, 138] width 183 height 47
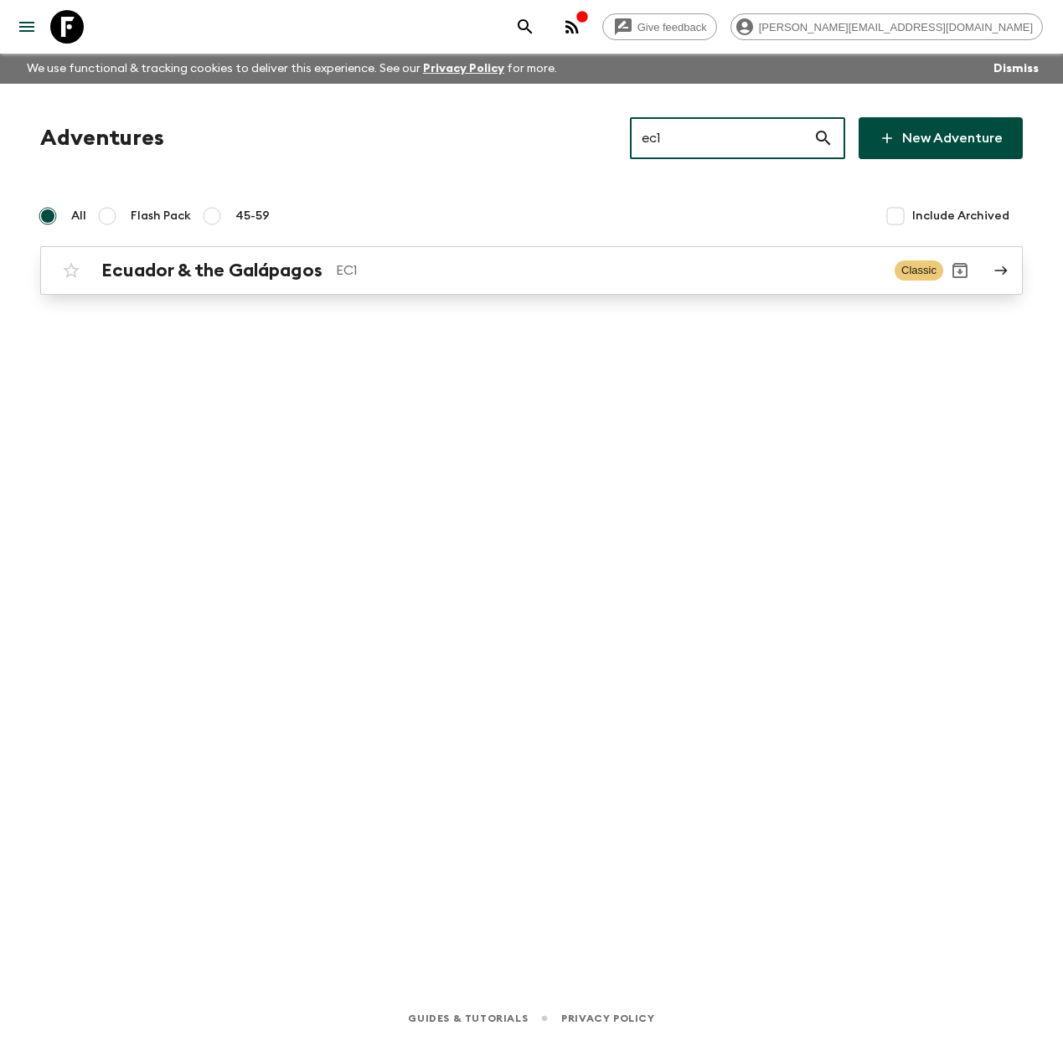
type input "ec1"
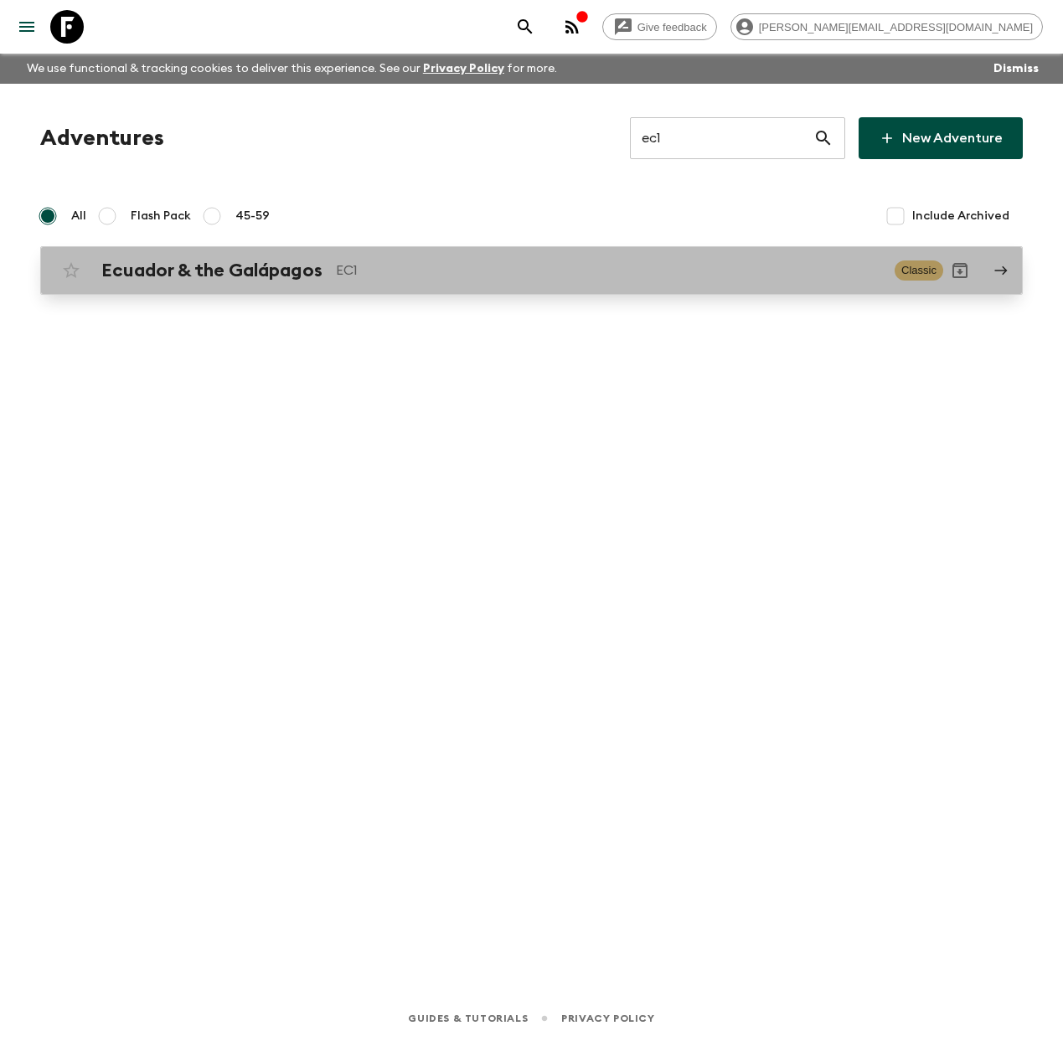
click at [469, 281] on div "Ecuador & the Galápagos EC1" at bounding box center [491, 271] width 780 height 22
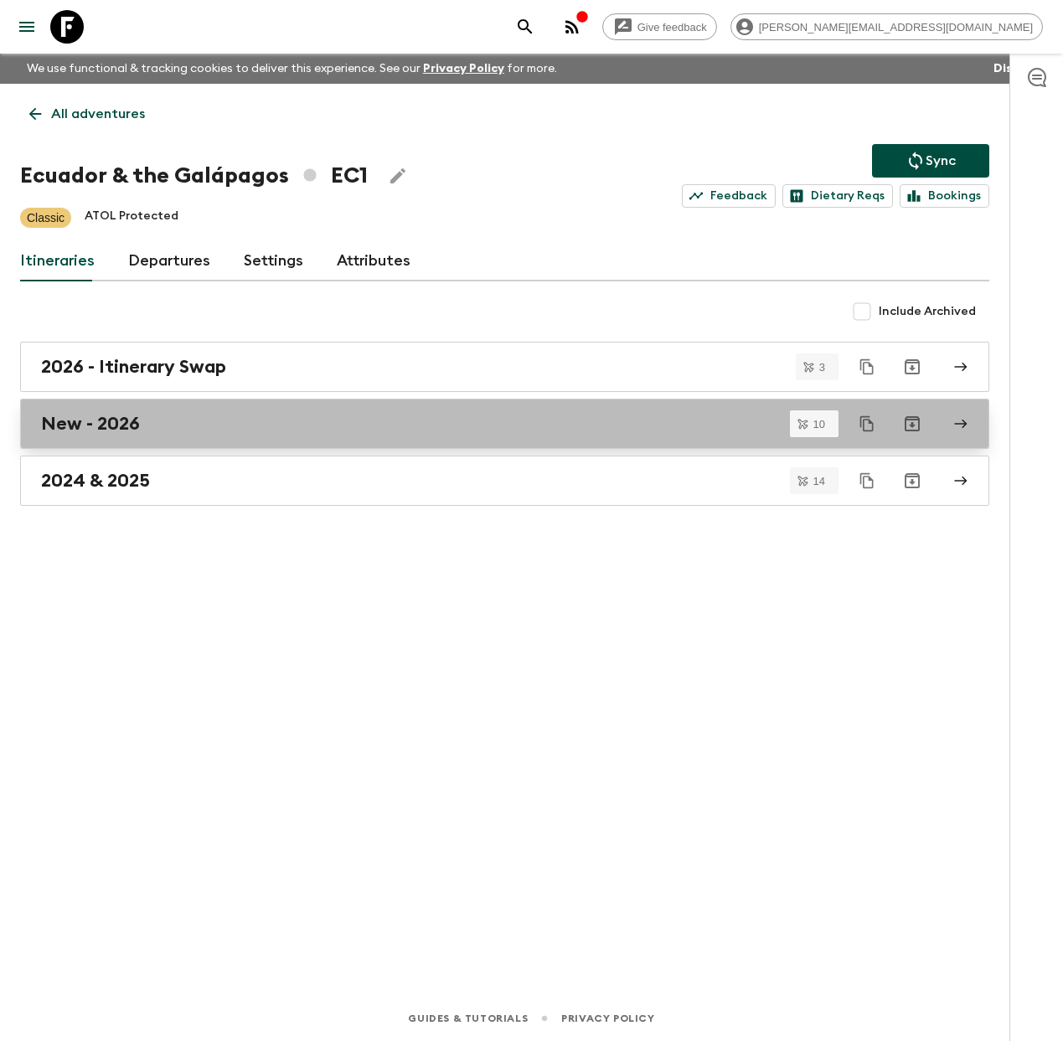
click at [147, 419] on div "New - 2026" at bounding box center [488, 424] width 895 height 22
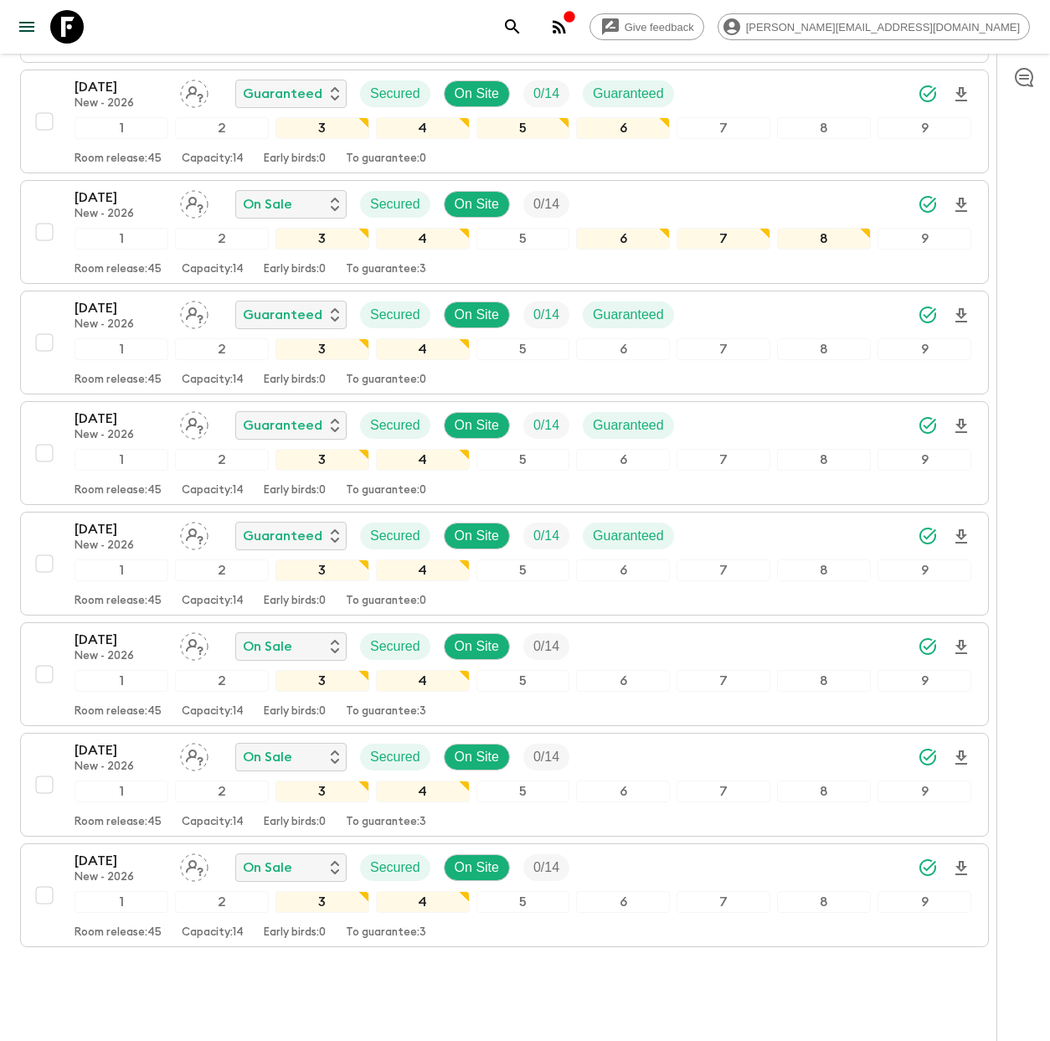
scroll to position [567, 0]
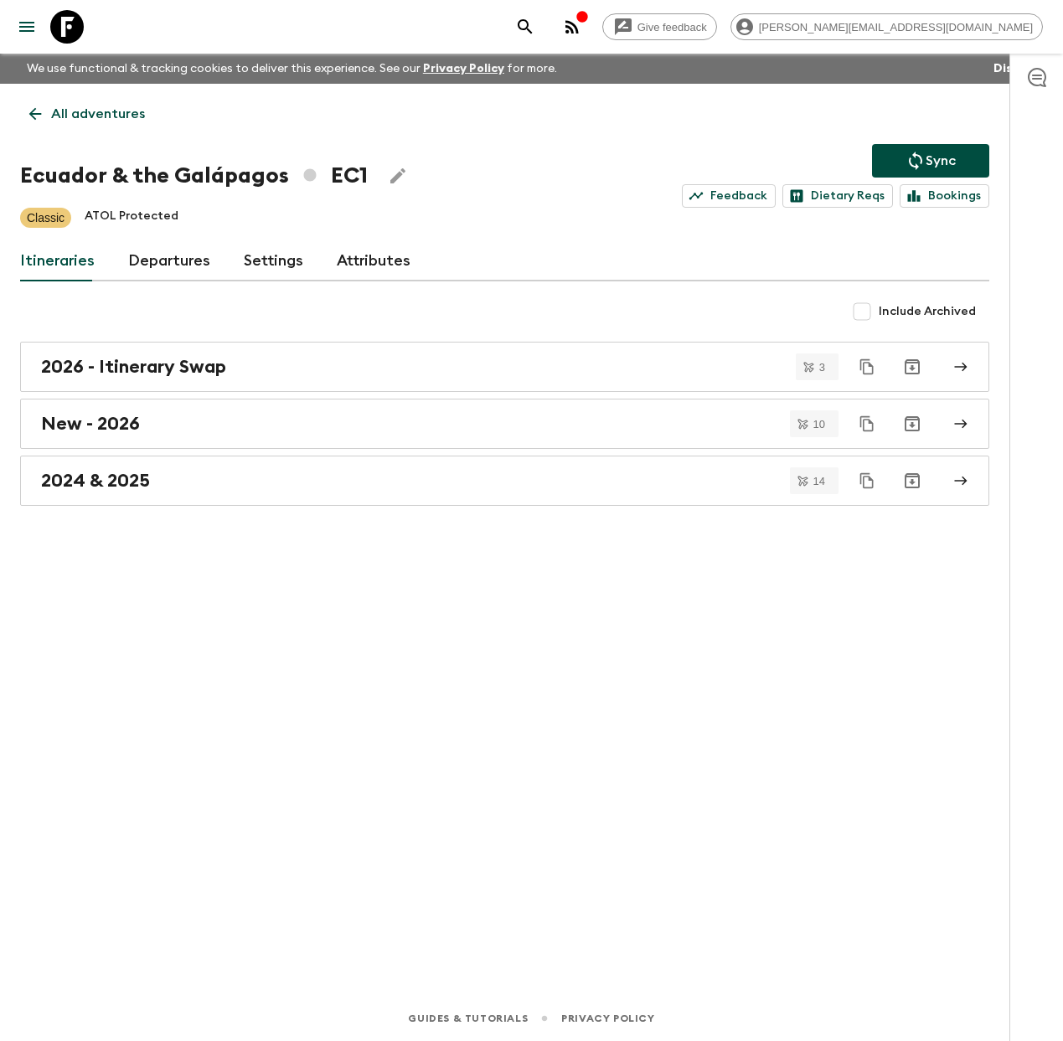
click at [866, 315] on input "Include Archived" at bounding box center [862, 312] width 34 height 34
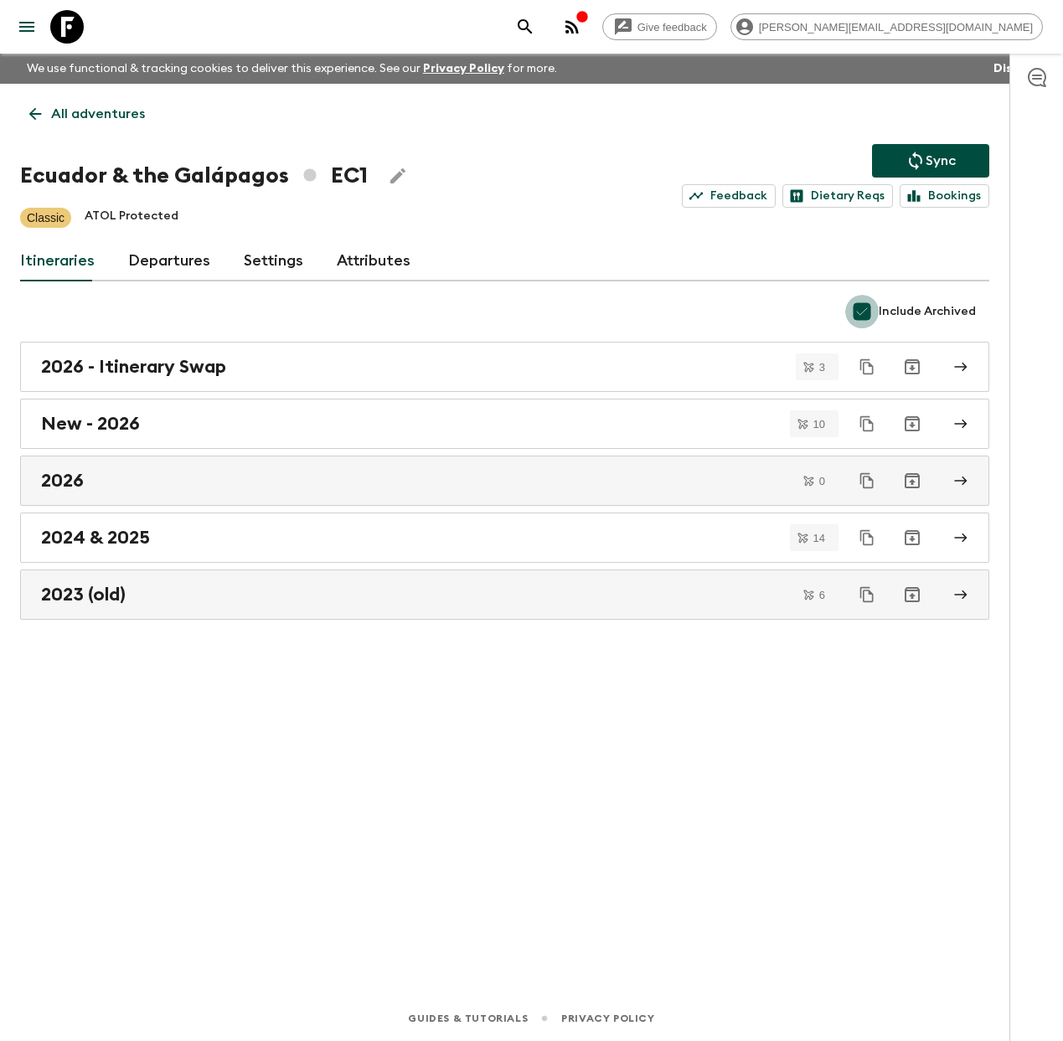
click at [866, 315] on input "Include Archived" at bounding box center [862, 312] width 34 height 34
checkbox input "false"
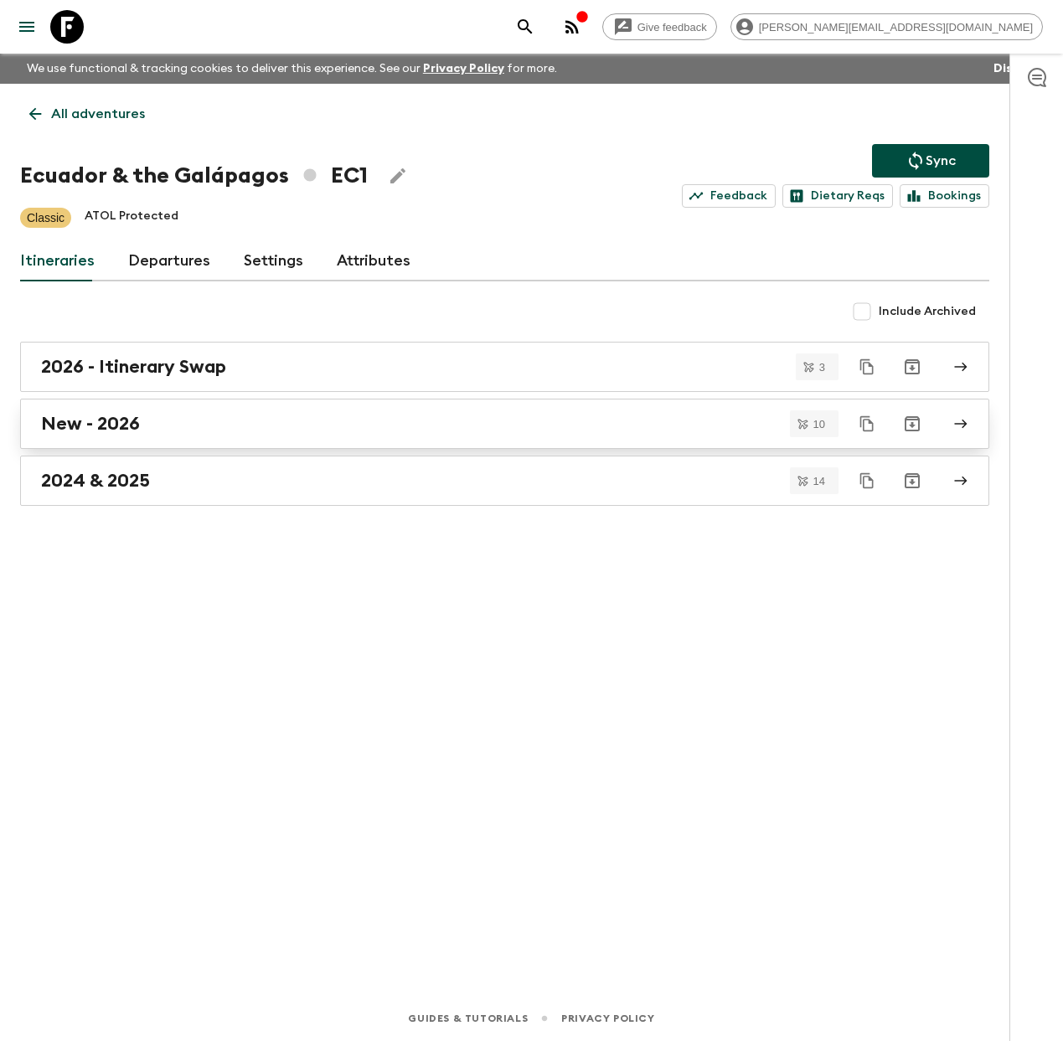
click at [723, 423] on div "New - 2026" at bounding box center [488, 424] width 895 height 22
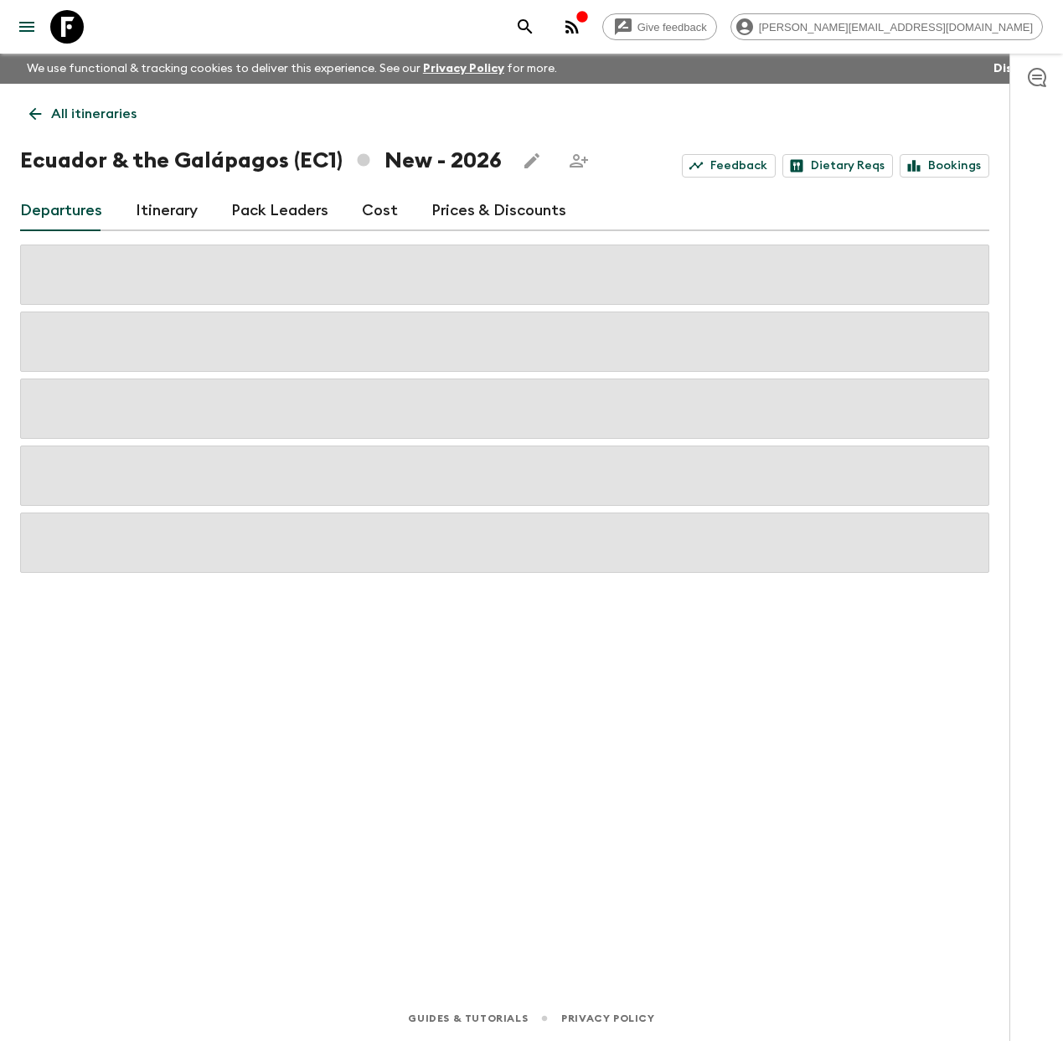
click at [1035, 79] on icon "button" at bounding box center [1037, 77] width 18 height 19
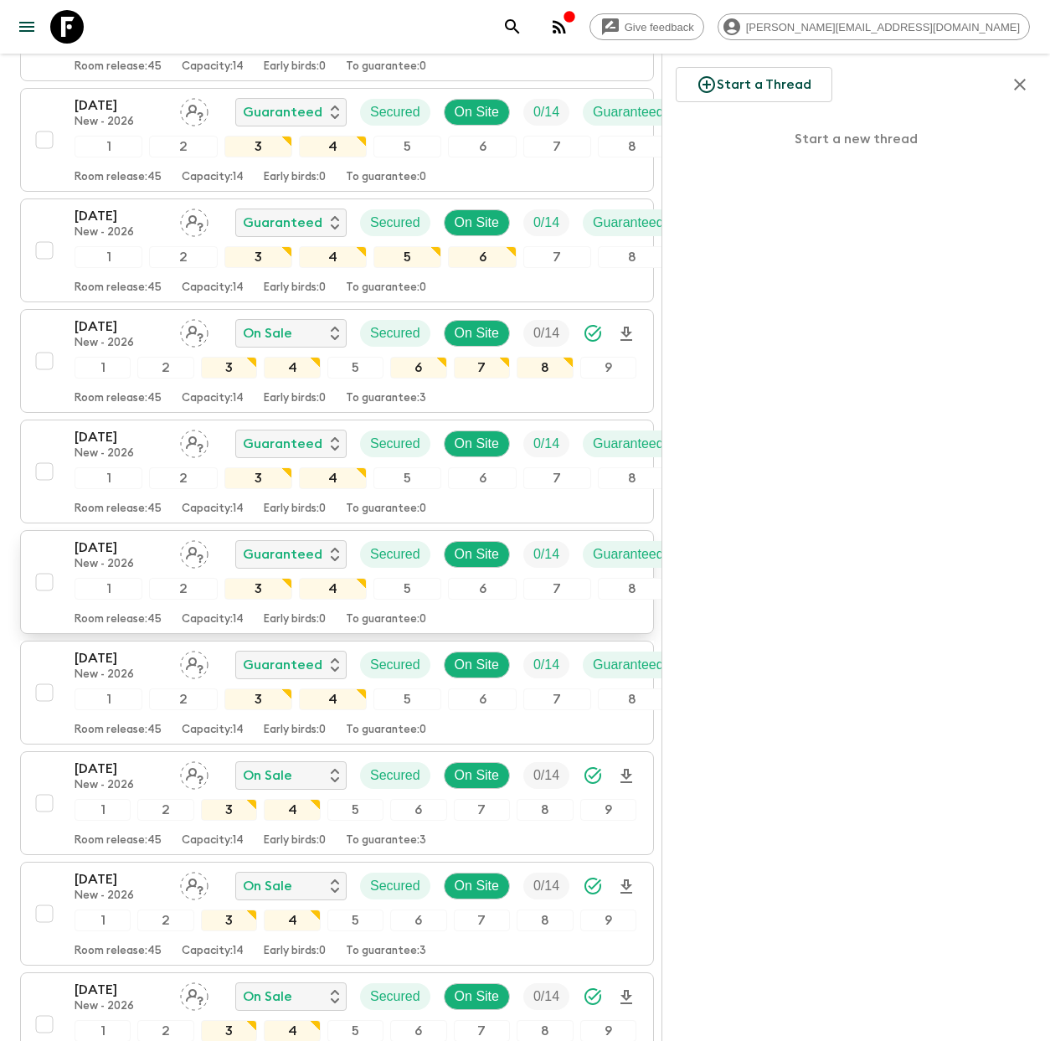
scroll to position [486, 0]
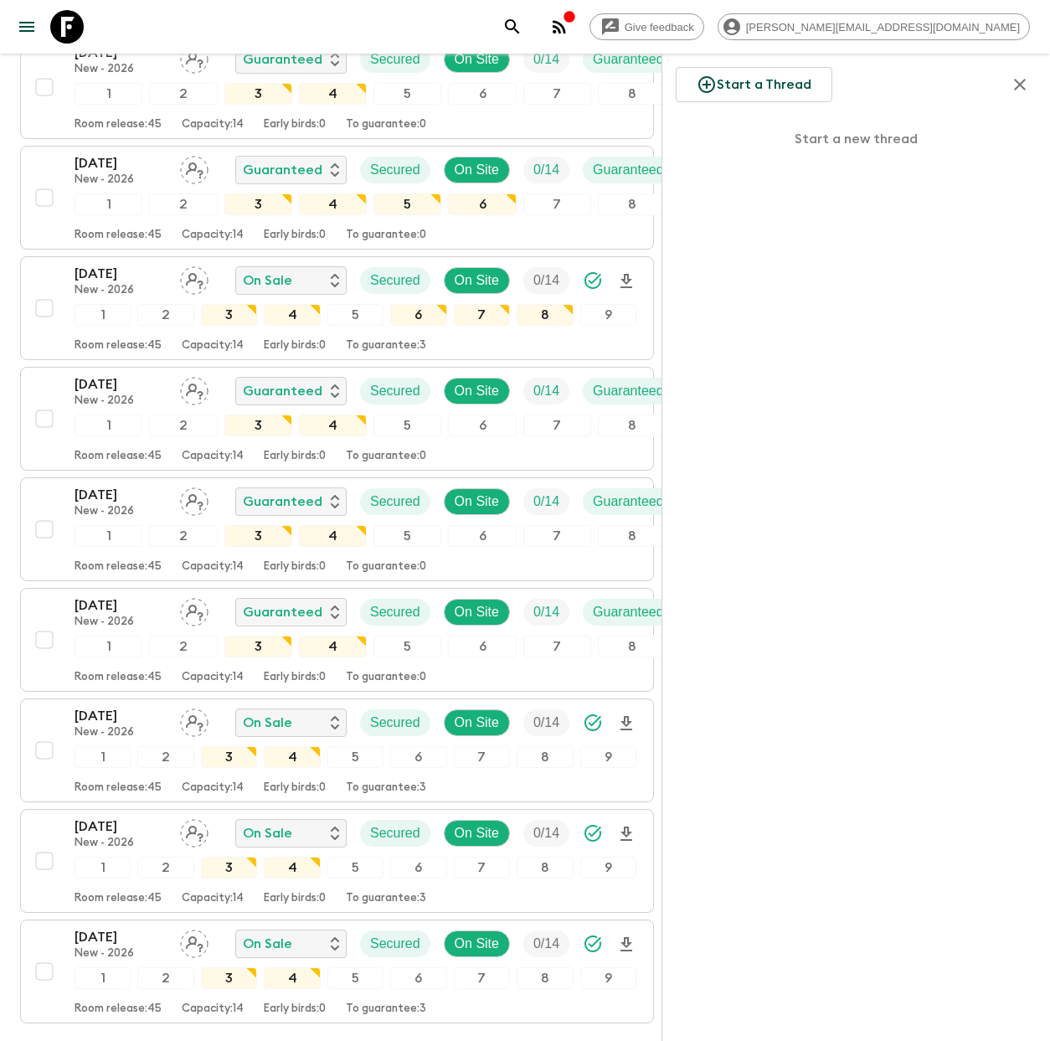
click at [1018, 86] on icon "button" at bounding box center [1020, 85] width 12 height 12
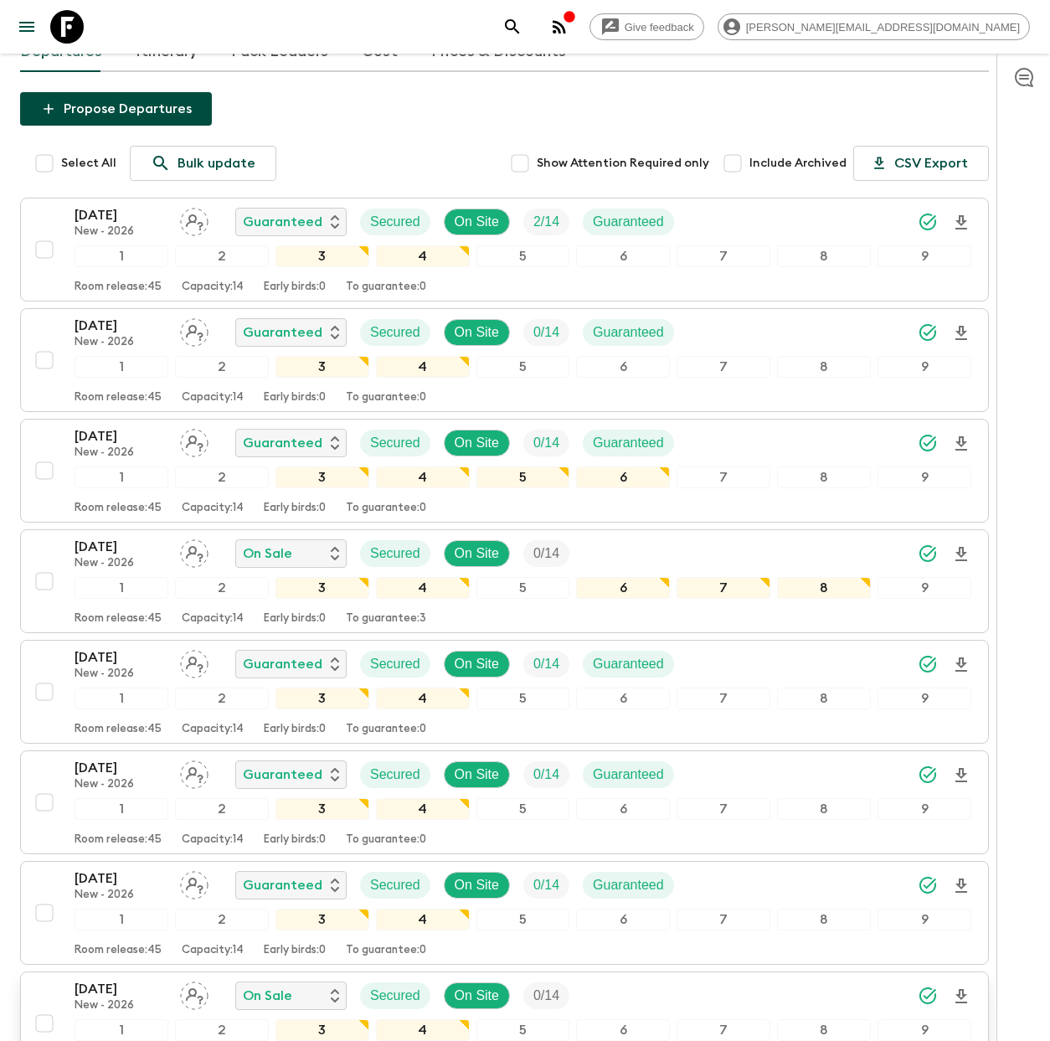
scroll to position [0, 0]
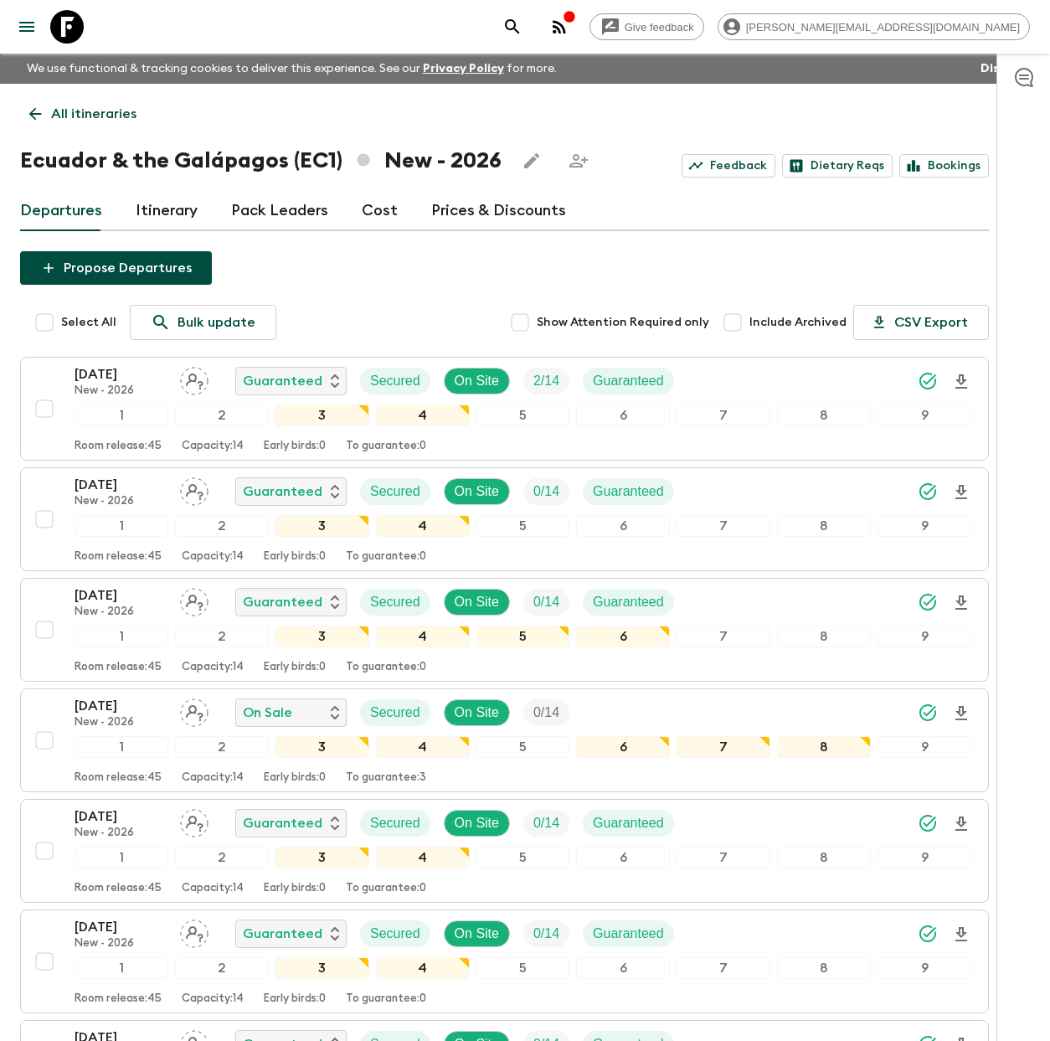
click at [364, 214] on link "Cost" at bounding box center [380, 211] width 36 height 40
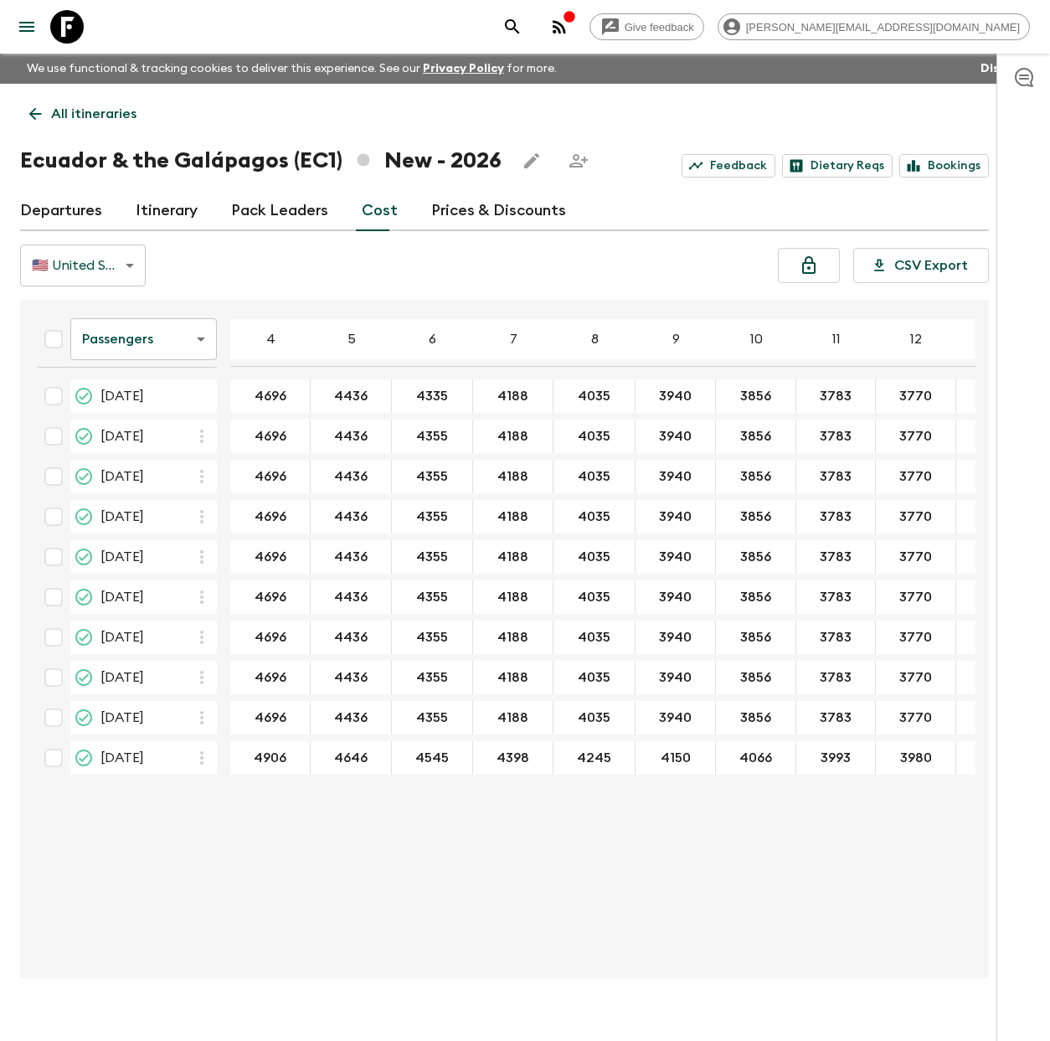
click at [82, 28] on icon at bounding box center [67, 27] width 34 height 34
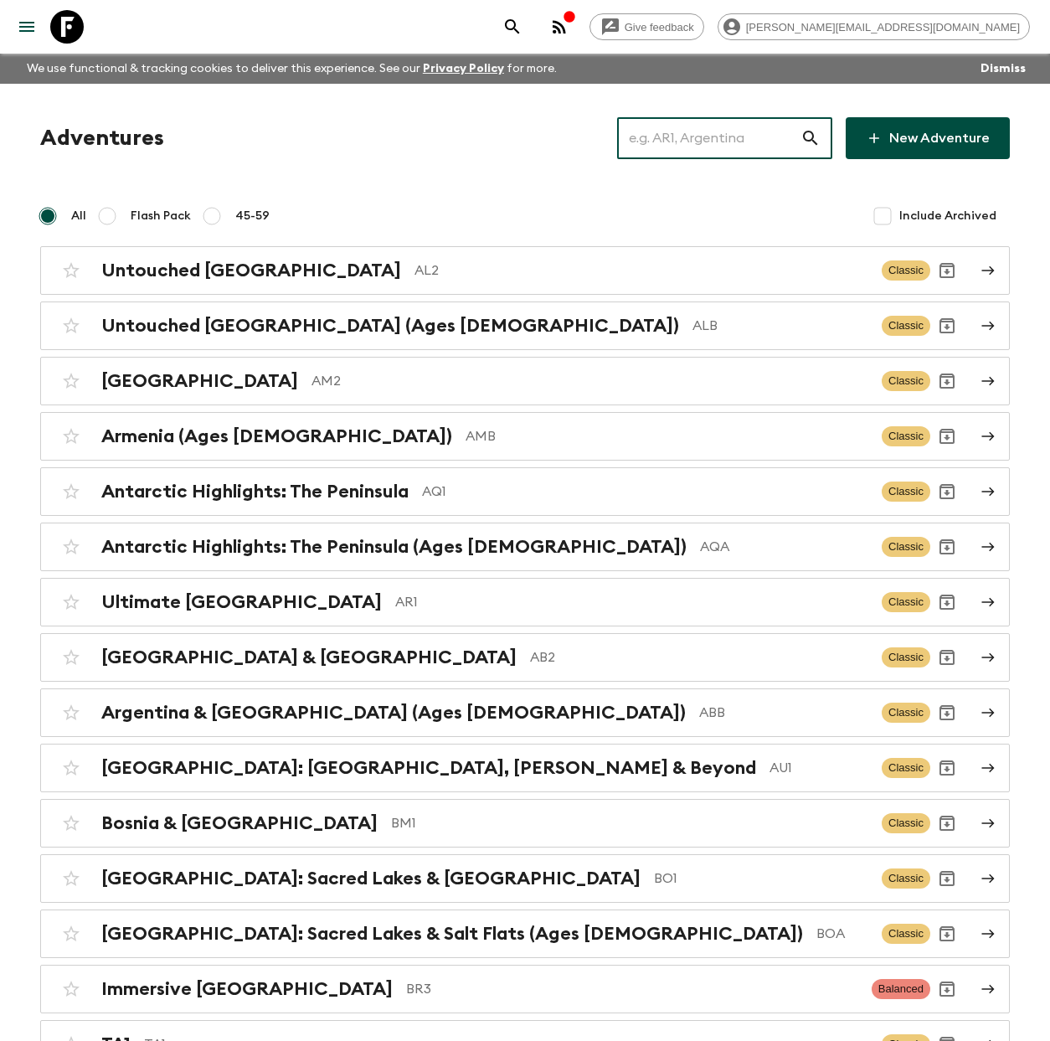
click at [704, 137] on input "text" at bounding box center [708, 138] width 183 height 47
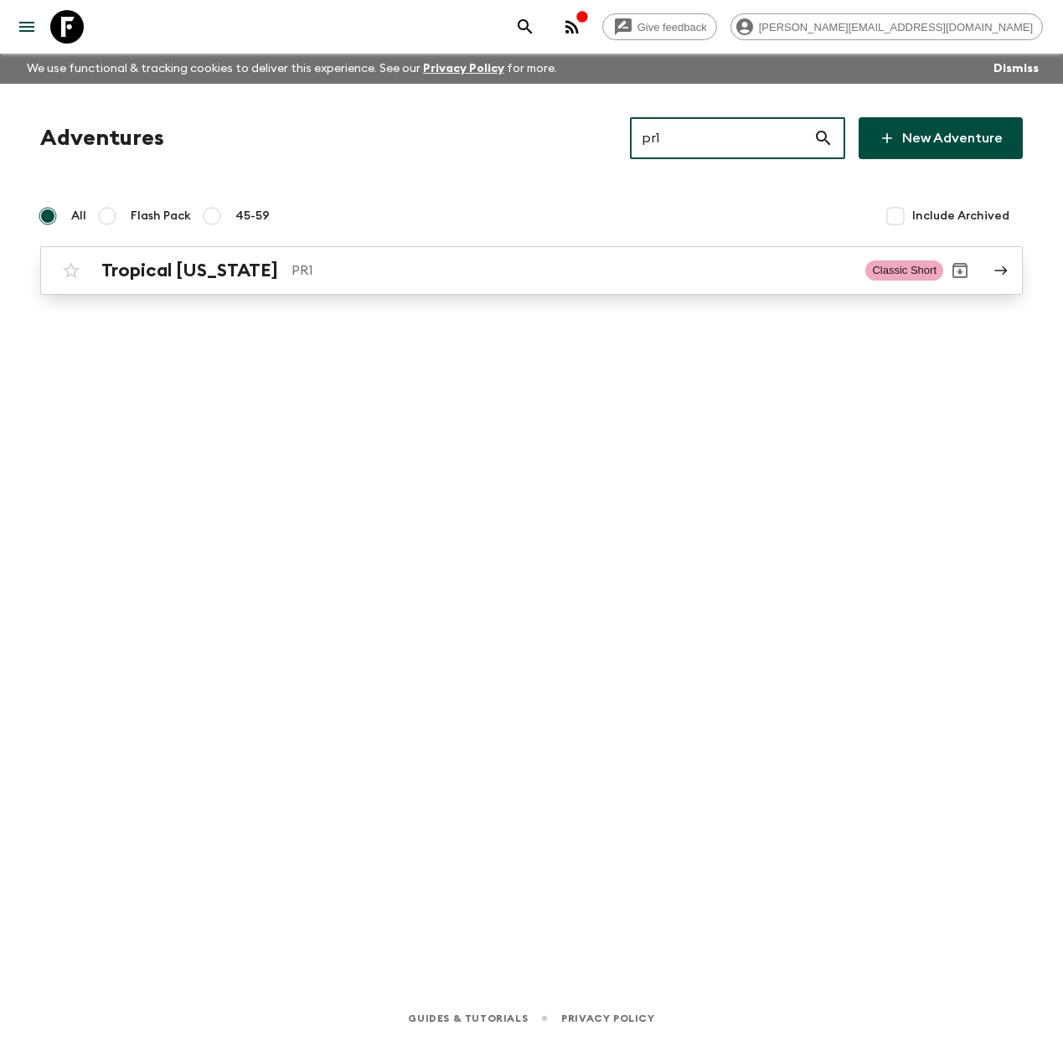
type input "pr1"
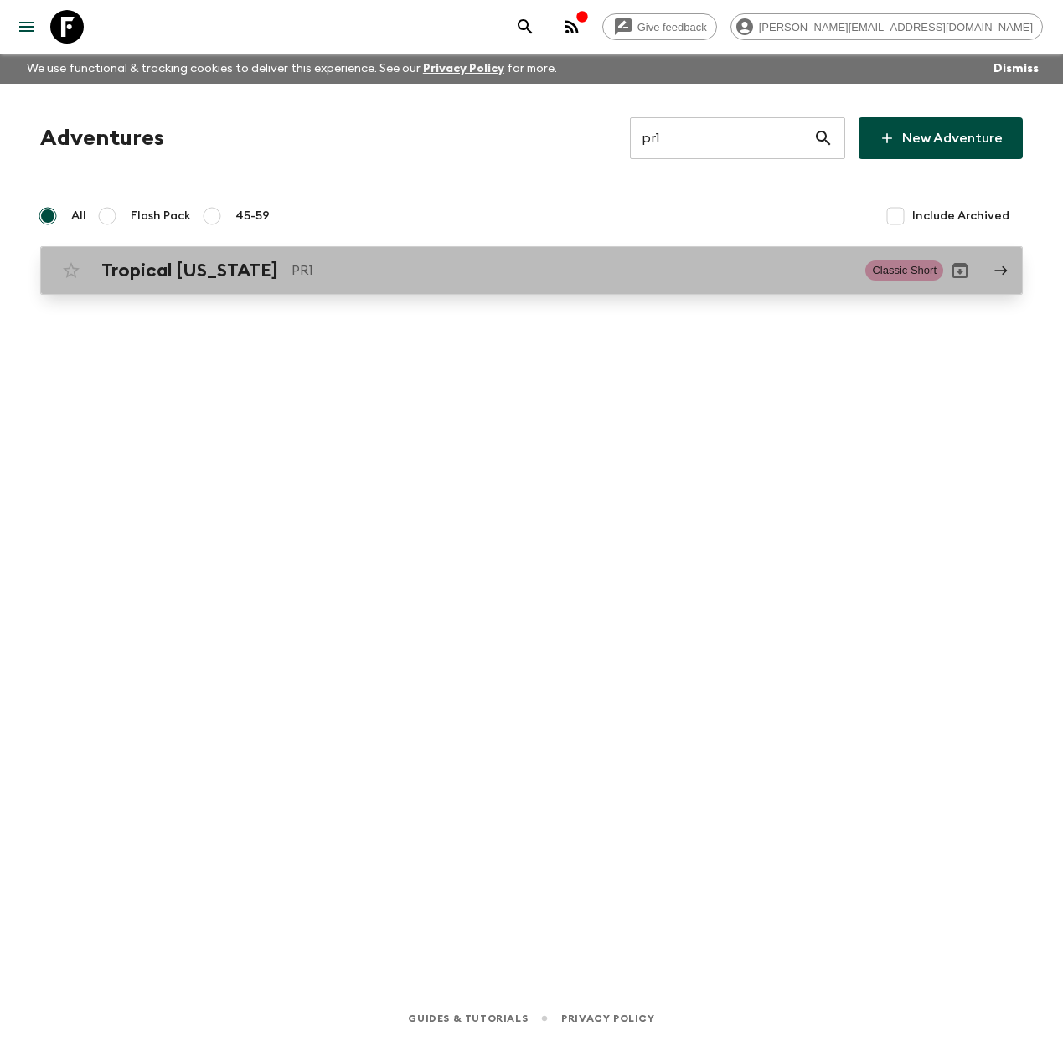
click at [390, 273] on p "PR1" at bounding box center [571, 270] width 560 height 20
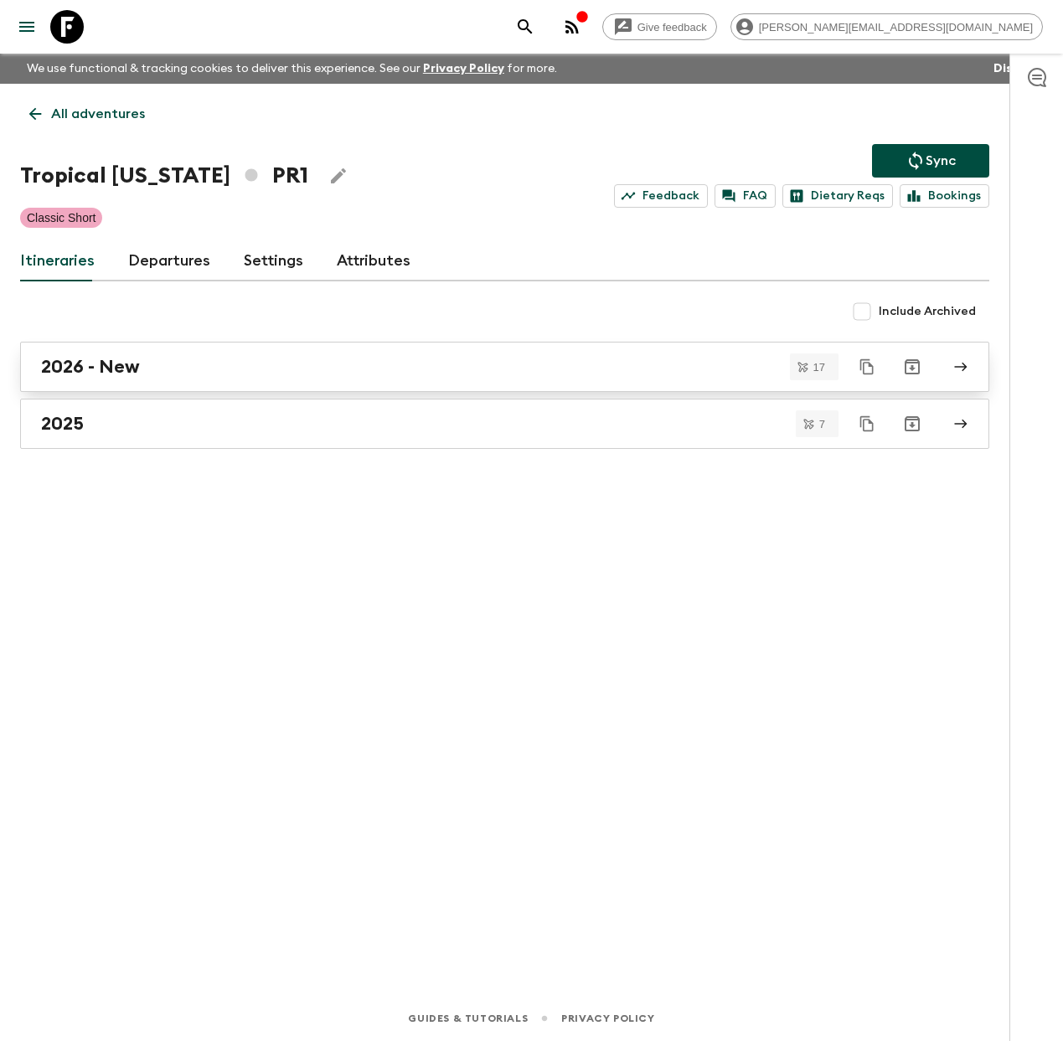
click at [193, 374] on div "2026 - New" at bounding box center [488, 367] width 895 height 22
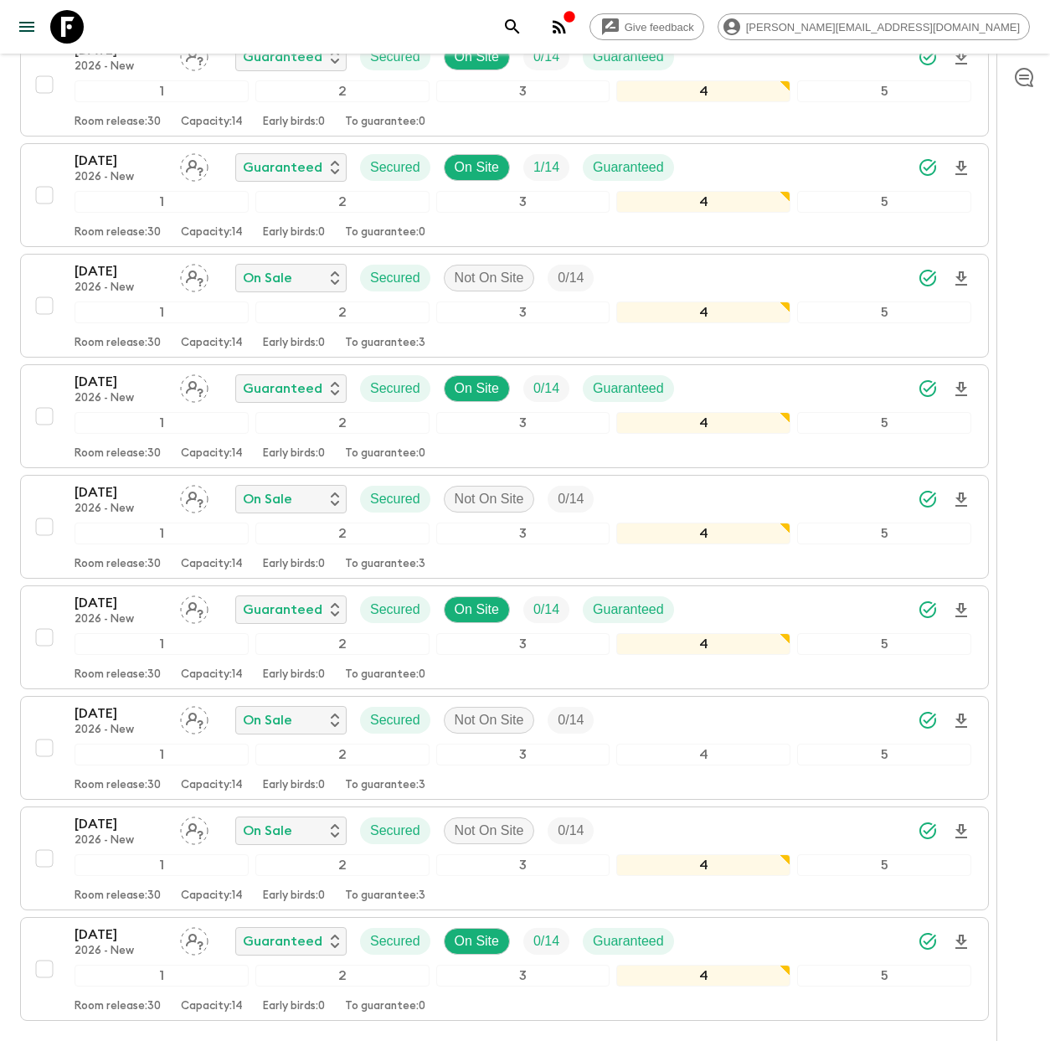
scroll to position [1341, 0]
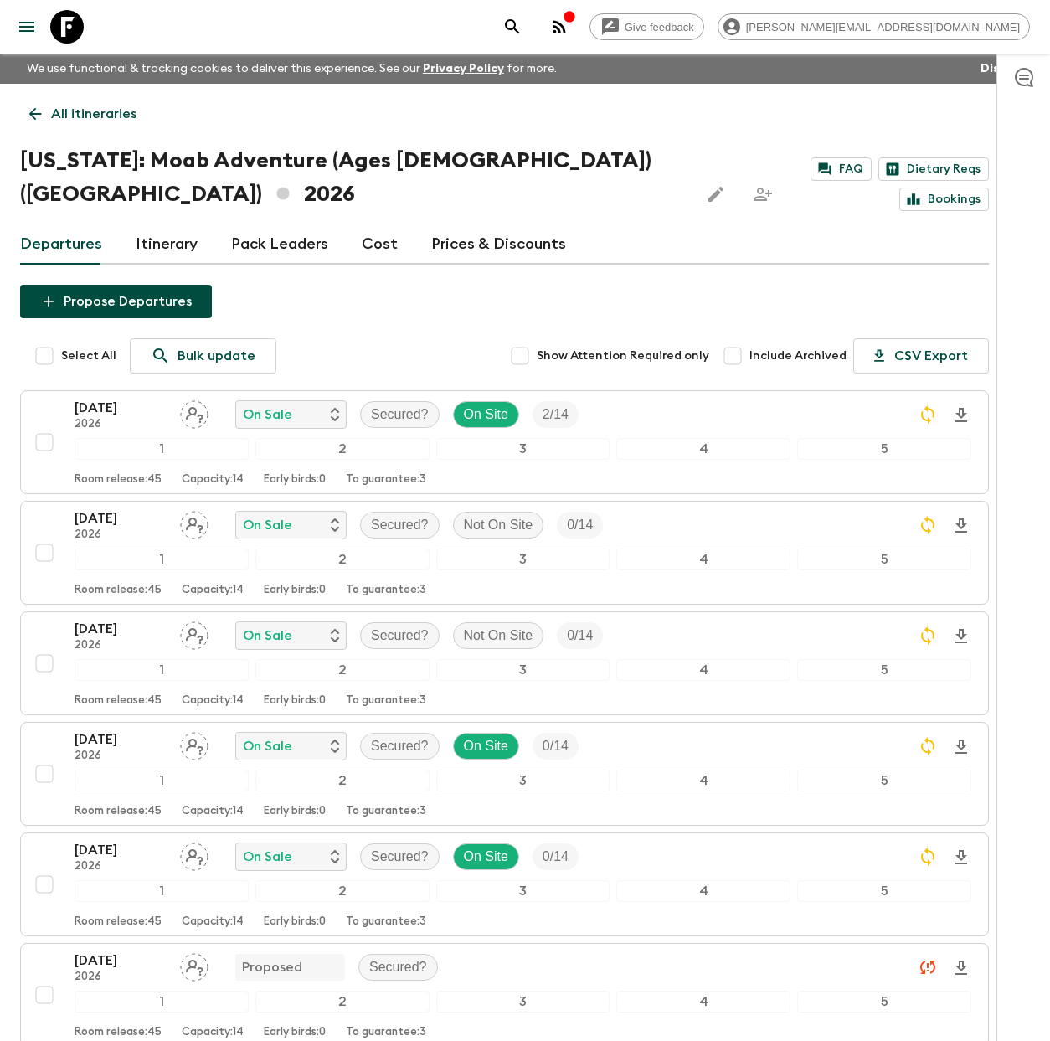
click at [69, 36] on icon at bounding box center [67, 27] width 34 height 34
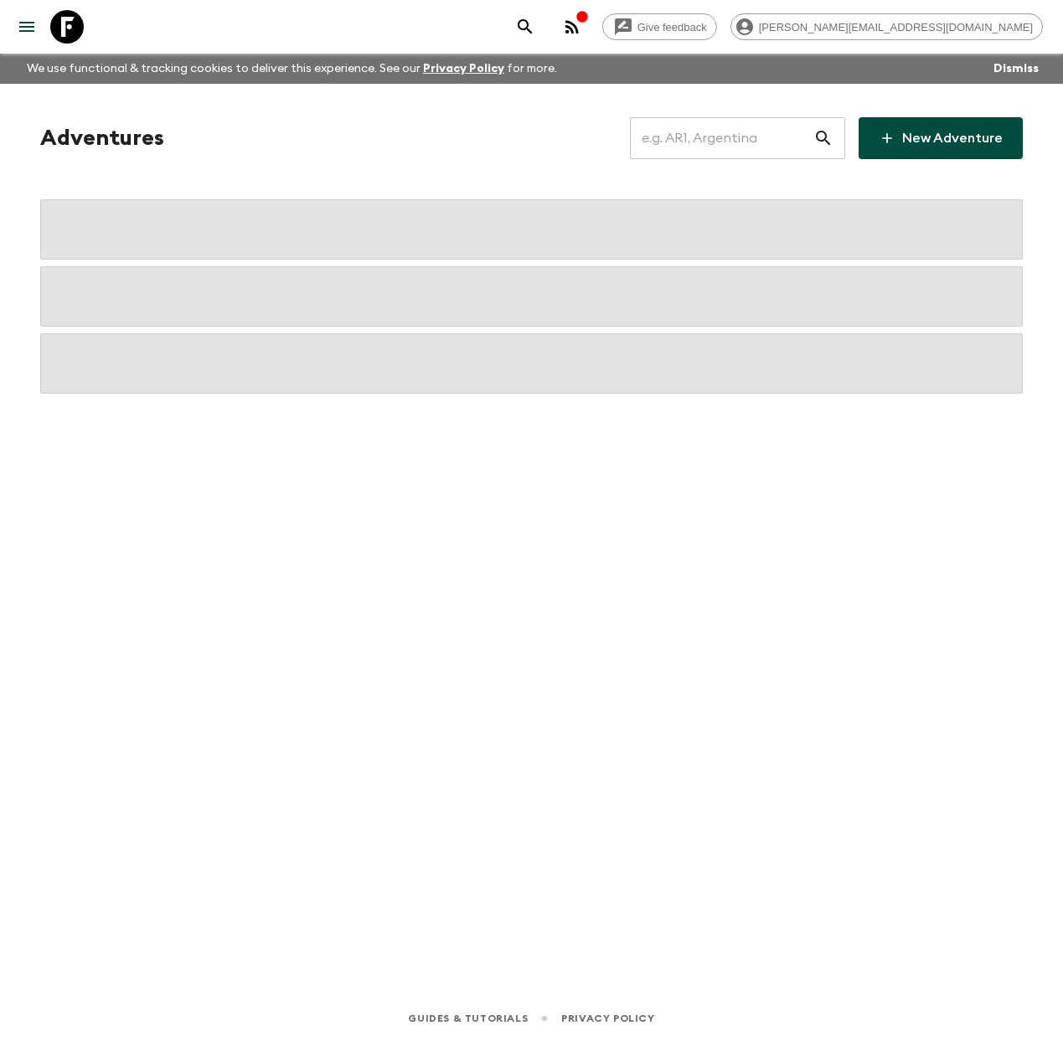
click at [738, 147] on input "text" at bounding box center [721, 138] width 183 height 47
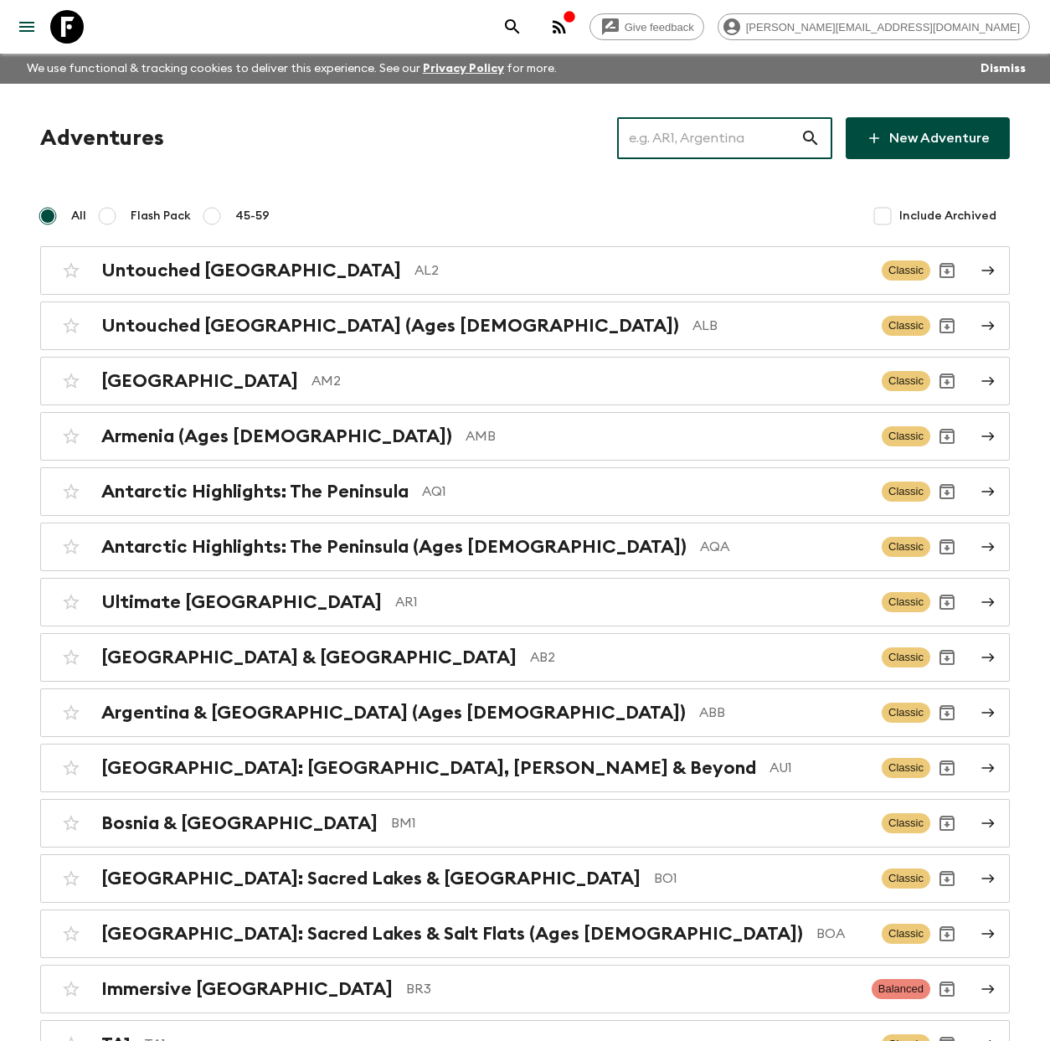
click at [732, 132] on input "text" at bounding box center [708, 138] width 183 height 47
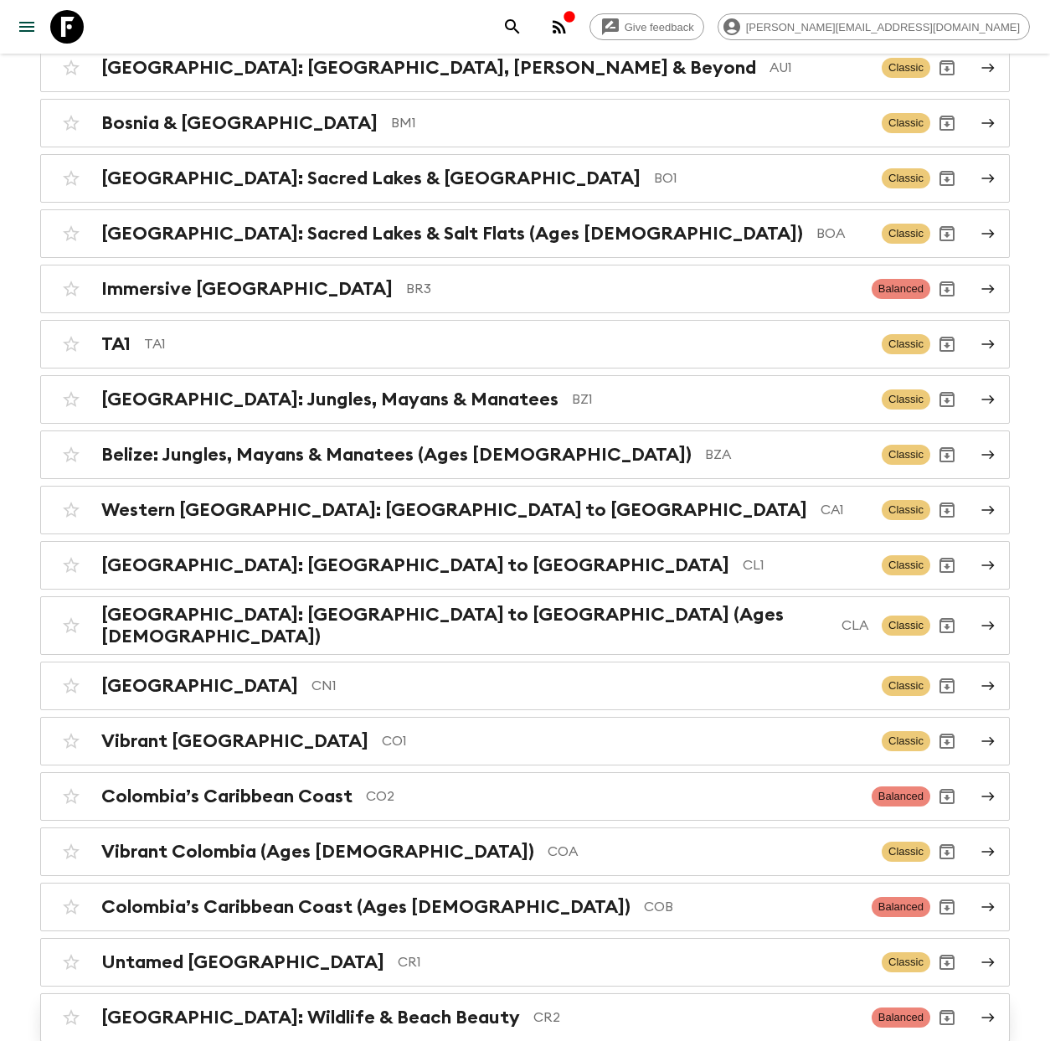
scroll to position [900, 0]
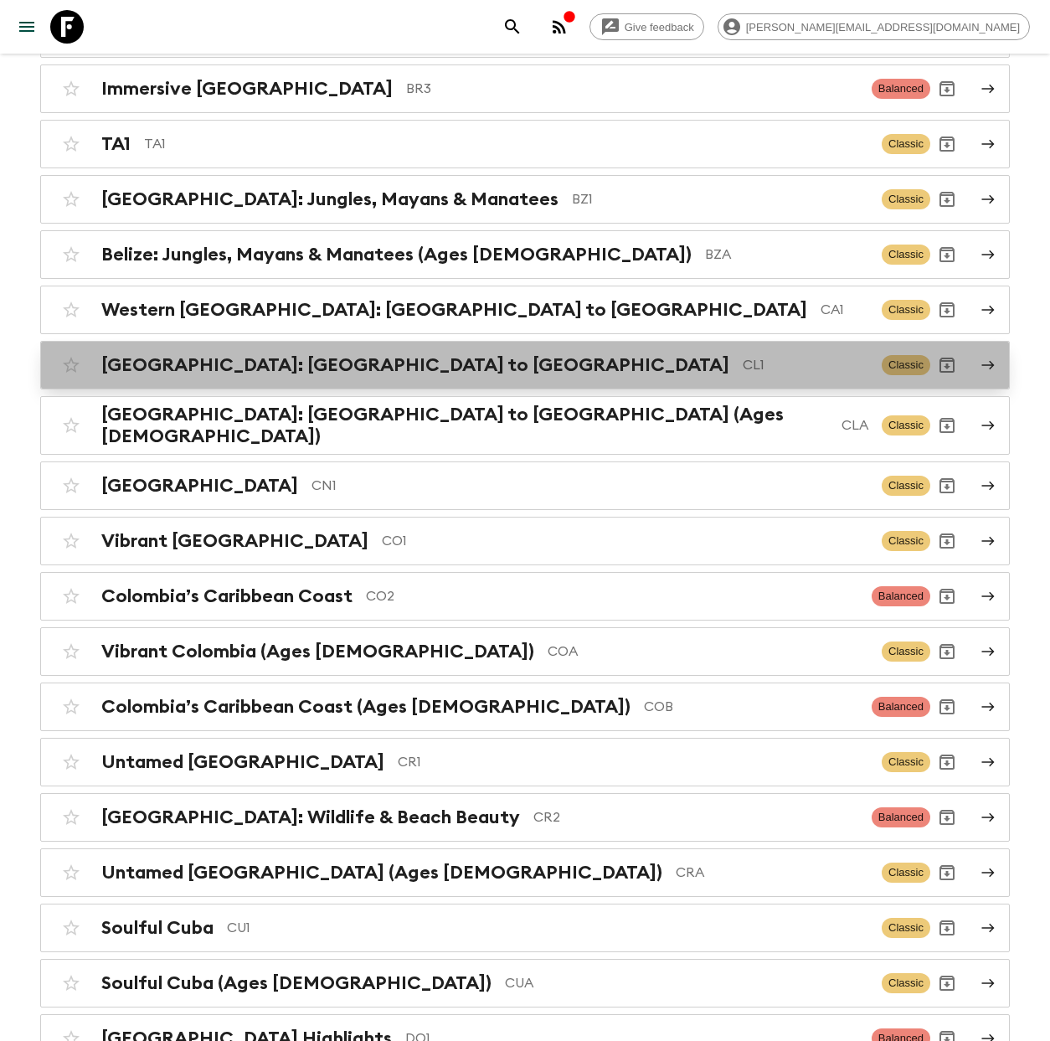
click at [743, 363] on p "CL1" at bounding box center [806, 365] width 126 height 20
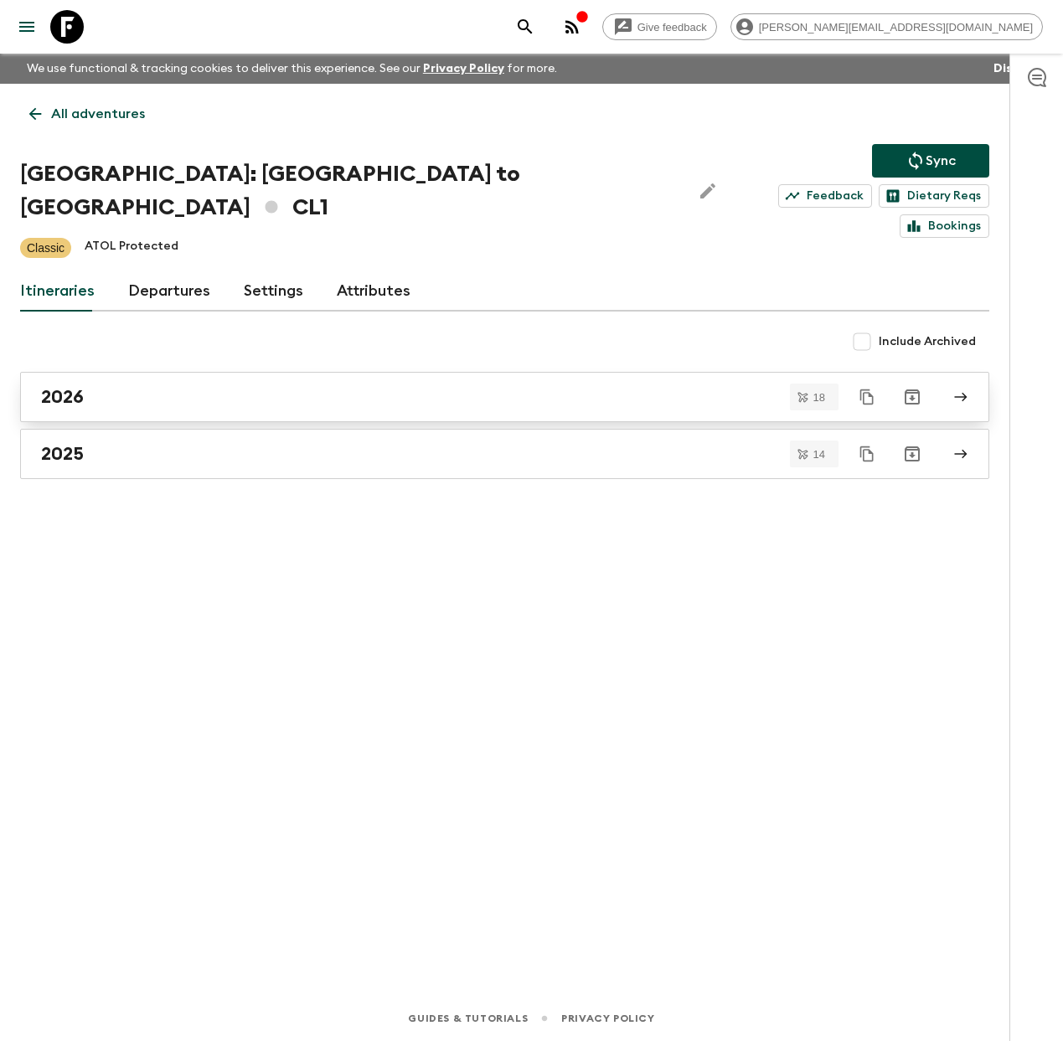
click at [131, 379] on link "2026" at bounding box center [504, 397] width 969 height 50
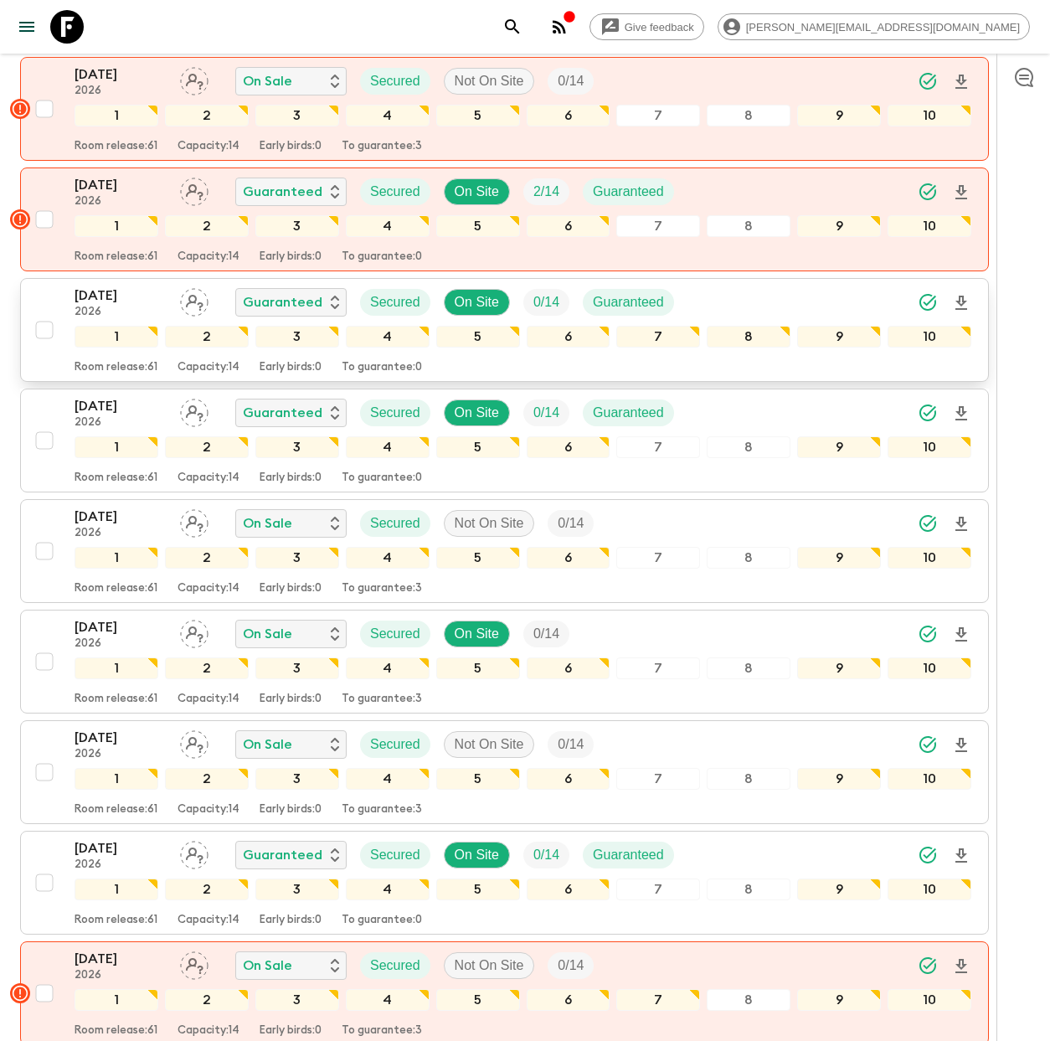
scroll to position [812, 0]
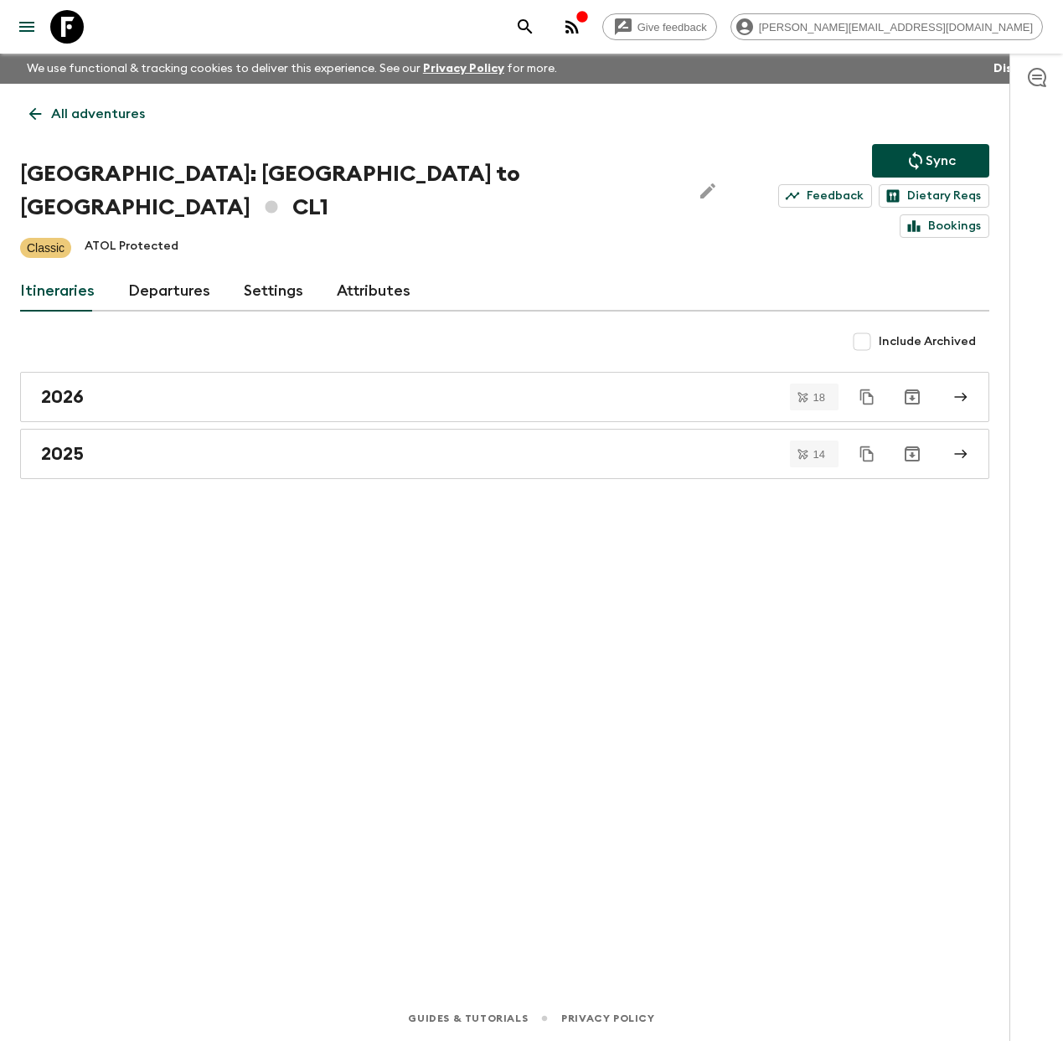
click at [125, 116] on p "All adventures" at bounding box center [98, 114] width 94 height 20
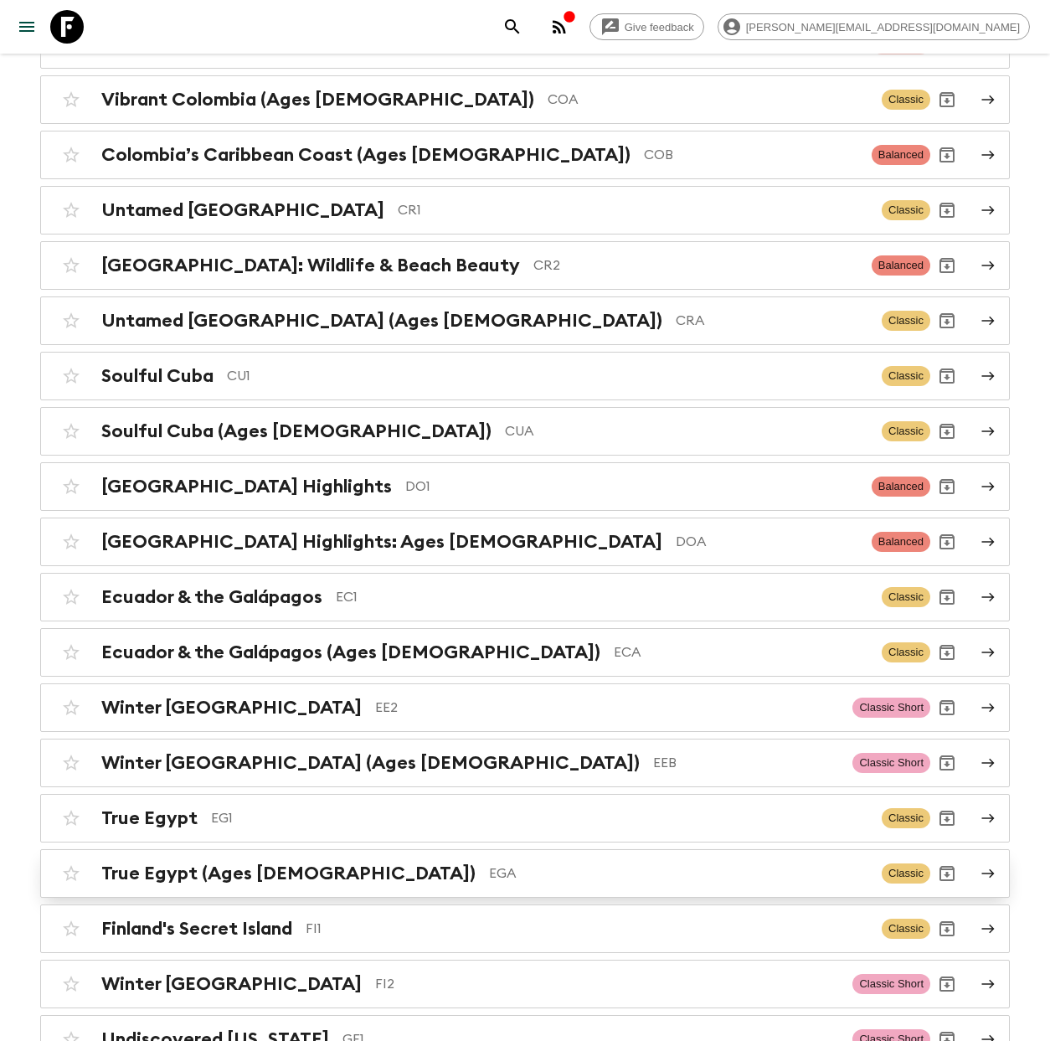
scroll to position [1453, 0]
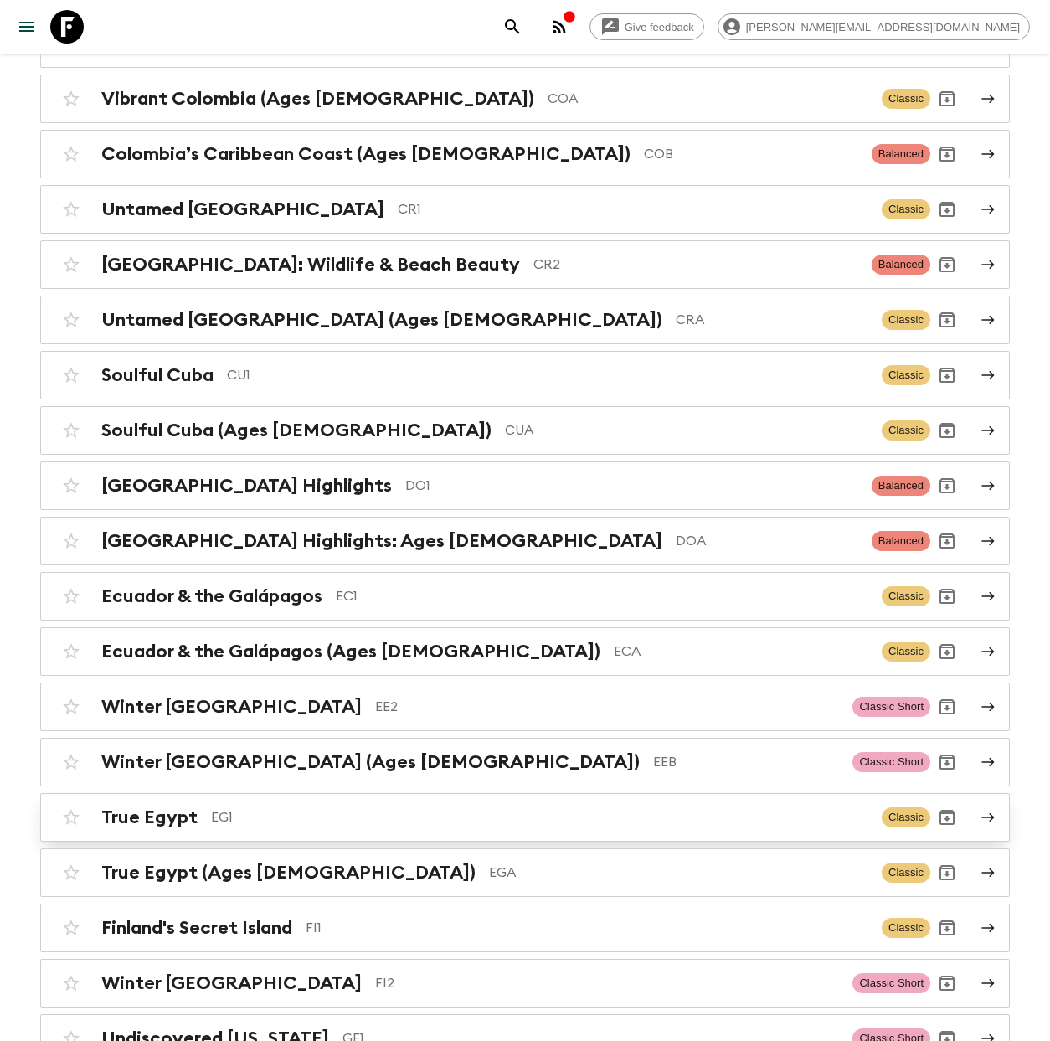
click at [483, 816] on p "EG1" at bounding box center [539, 817] width 657 height 20
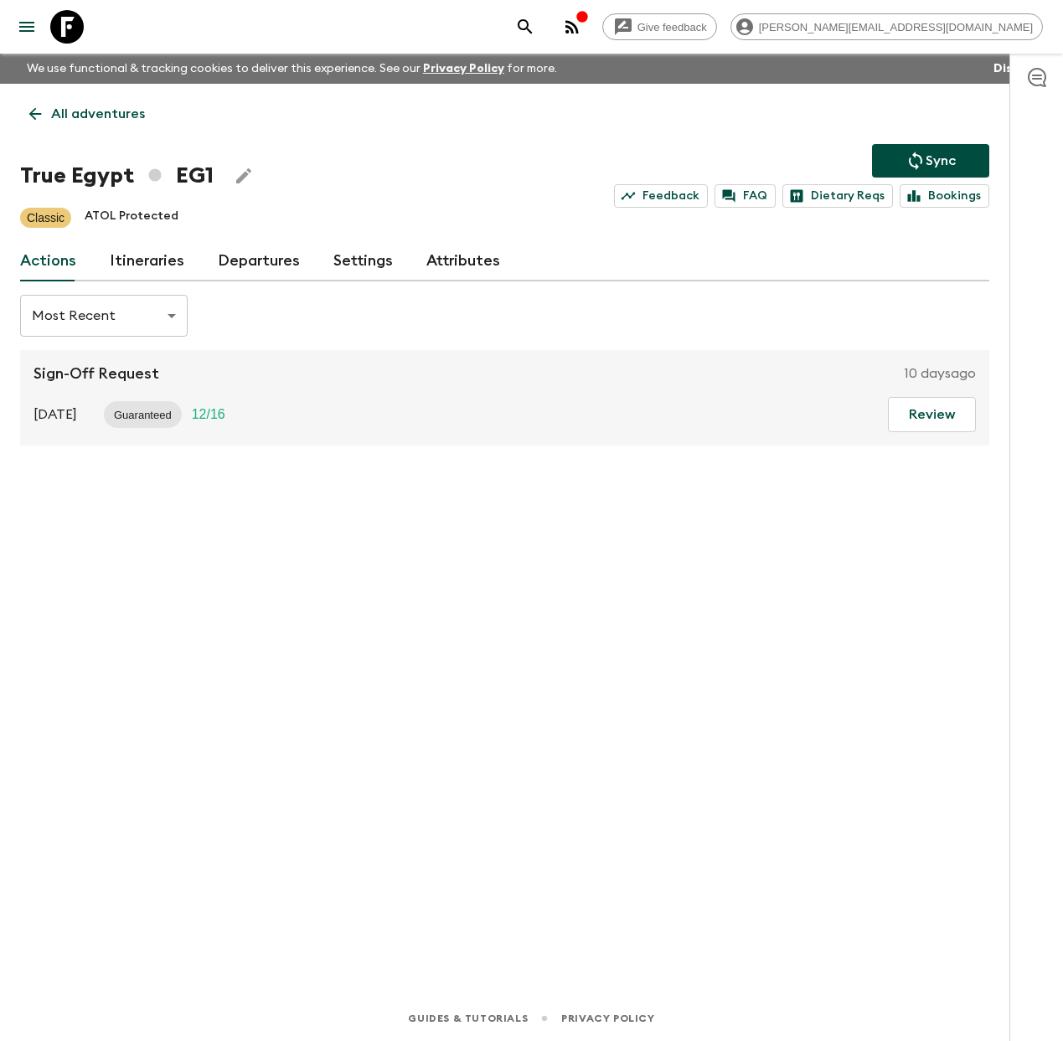
click at [169, 259] on link "Itineraries" at bounding box center [147, 261] width 75 height 40
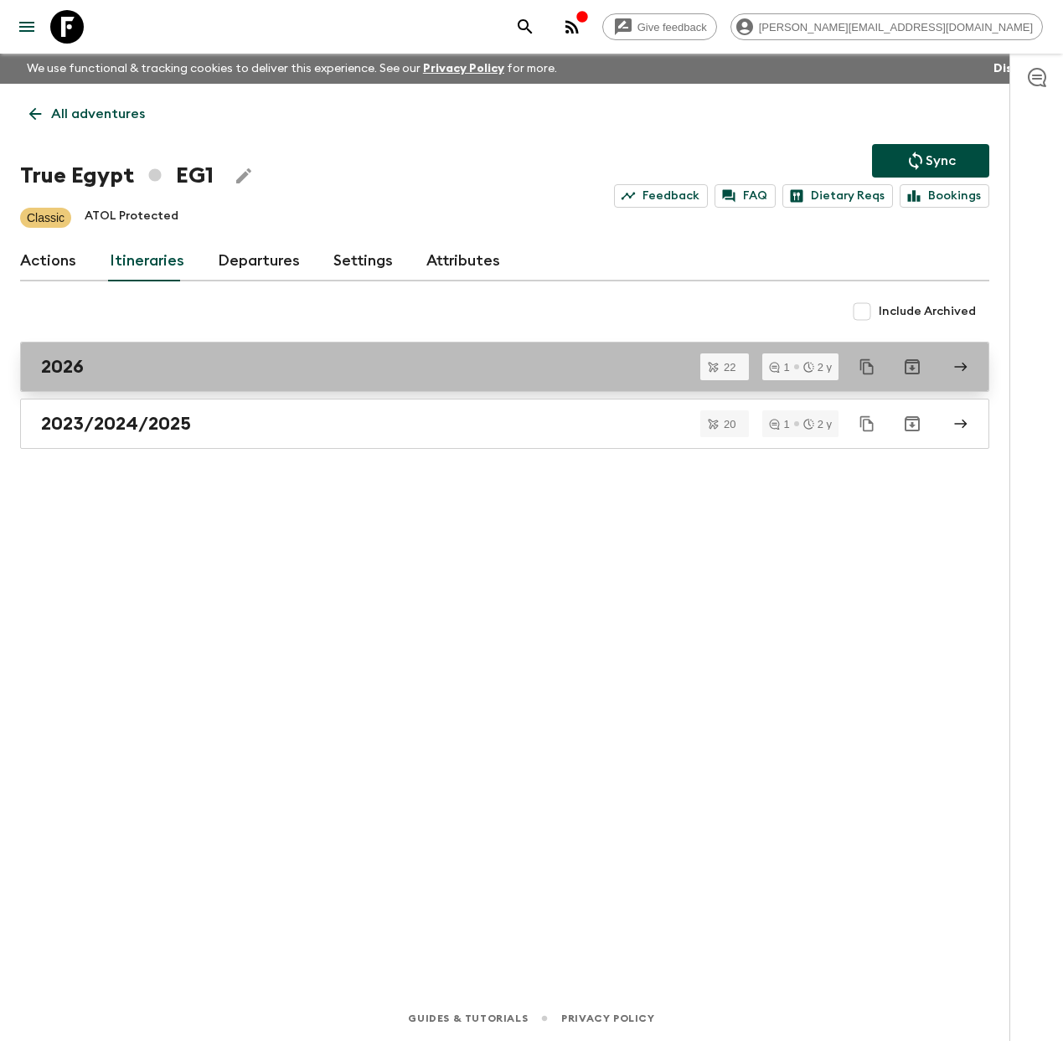
click at [198, 374] on div "2026" at bounding box center [488, 367] width 895 height 22
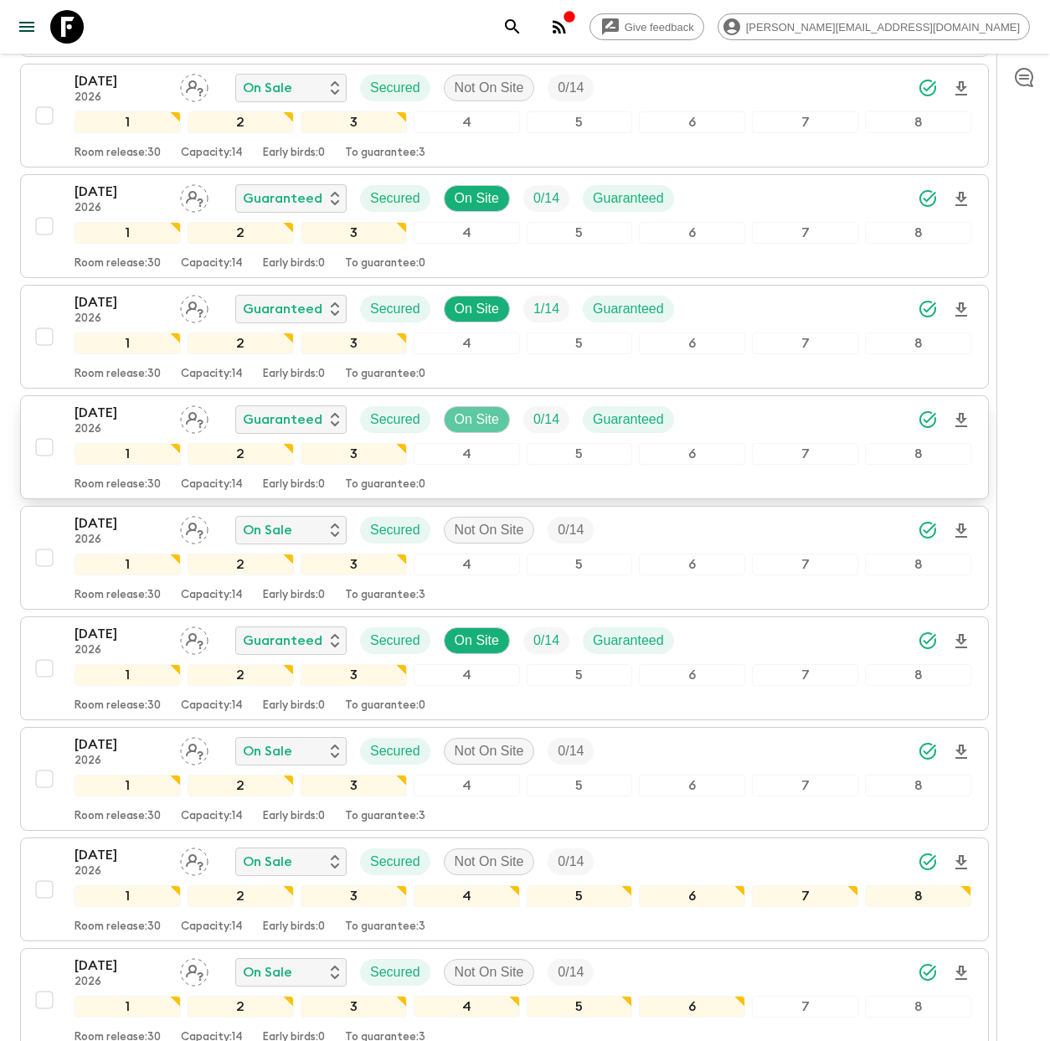
scroll to position [631, 0]
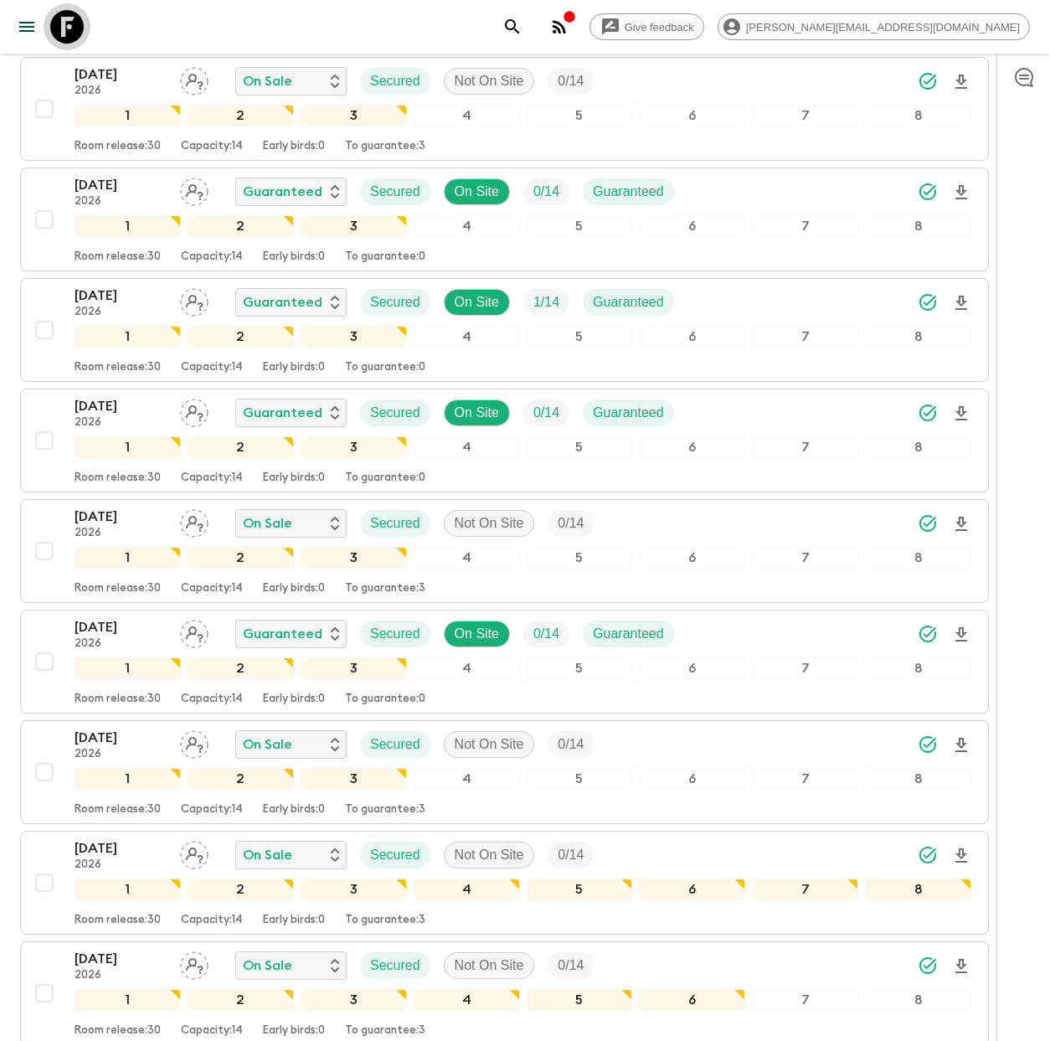
click at [81, 29] on icon at bounding box center [67, 27] width 34 height 34
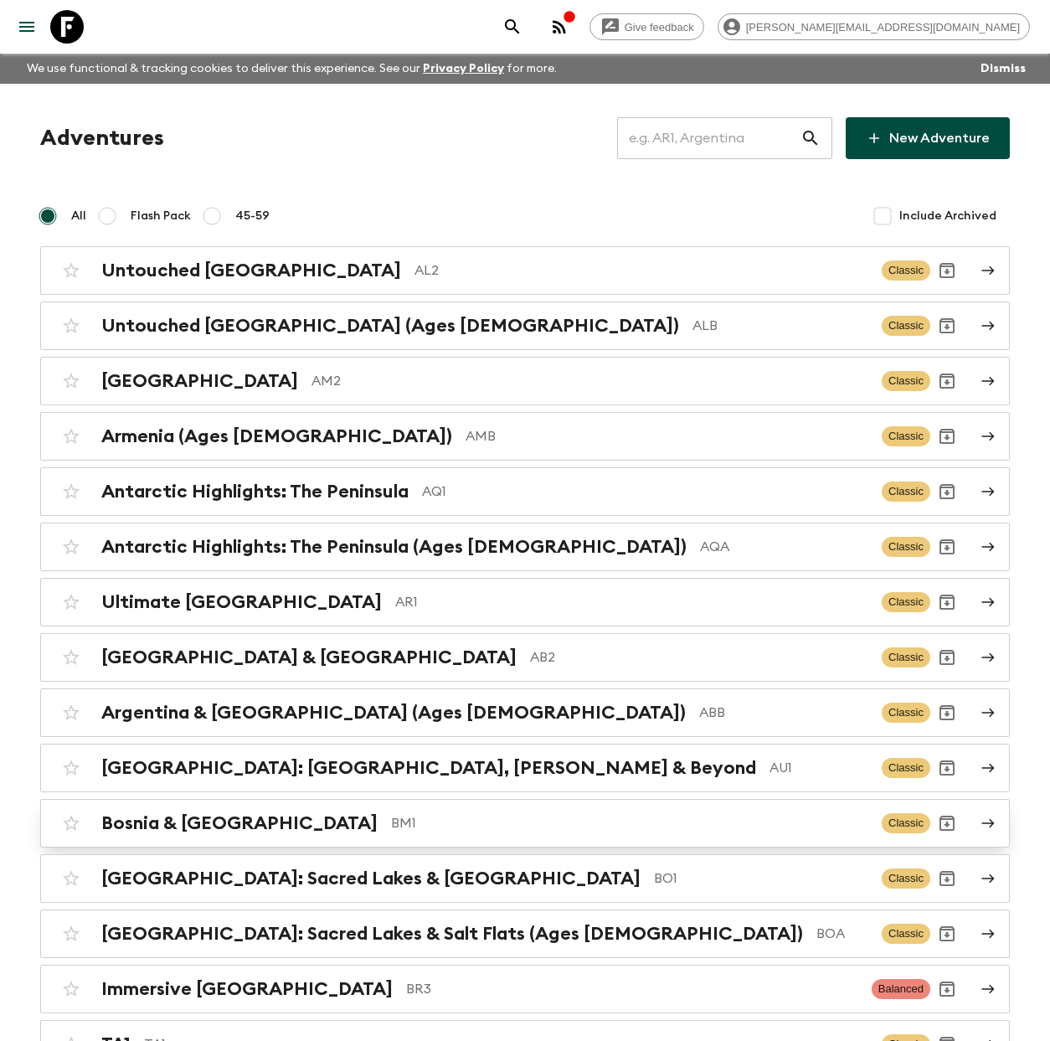
click at [481, 835] on div "Bosnia & Montenegro BM1 Classic" at bounding box center [492, 824] width 876 height 34
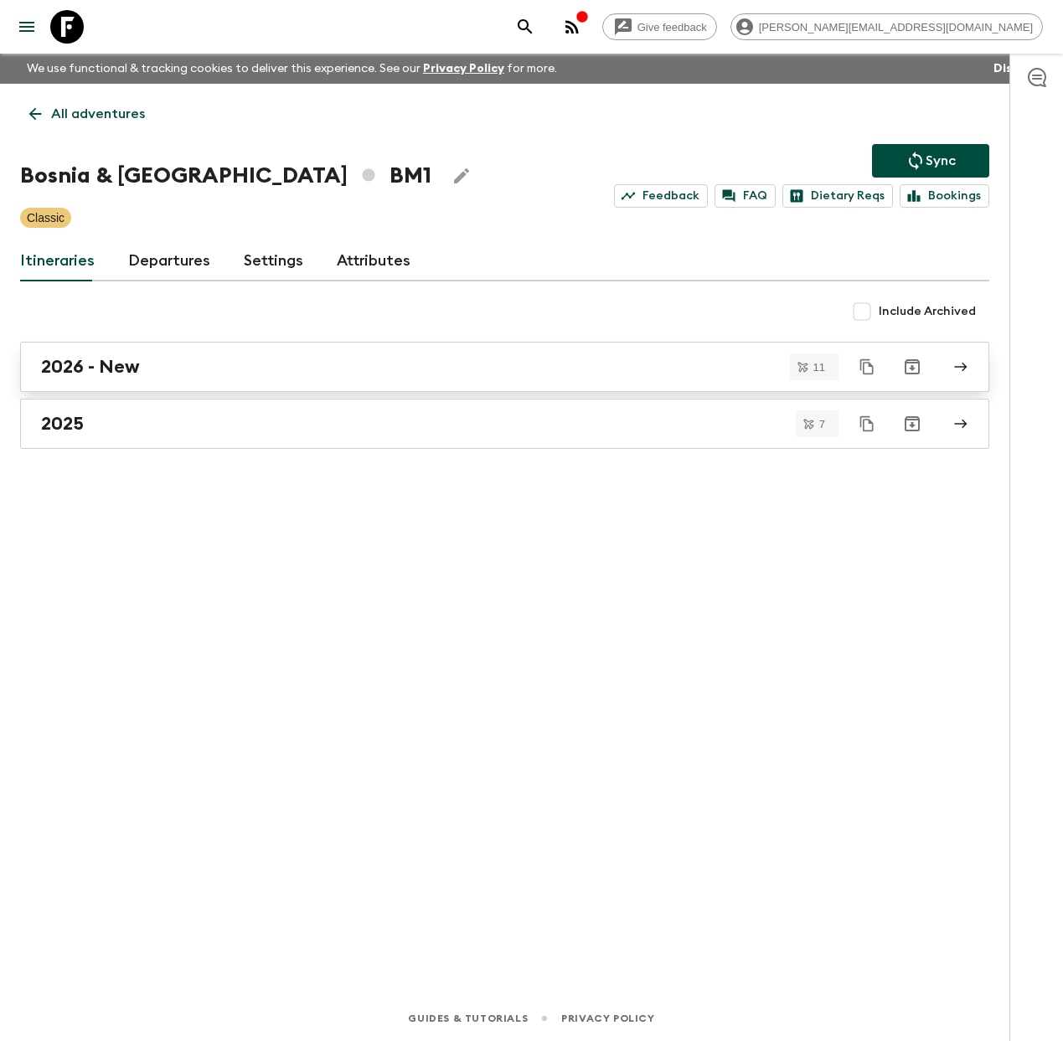
click at [178, 367] on div "2026 - New" at bounding box center [488, 367] width 895 height 22
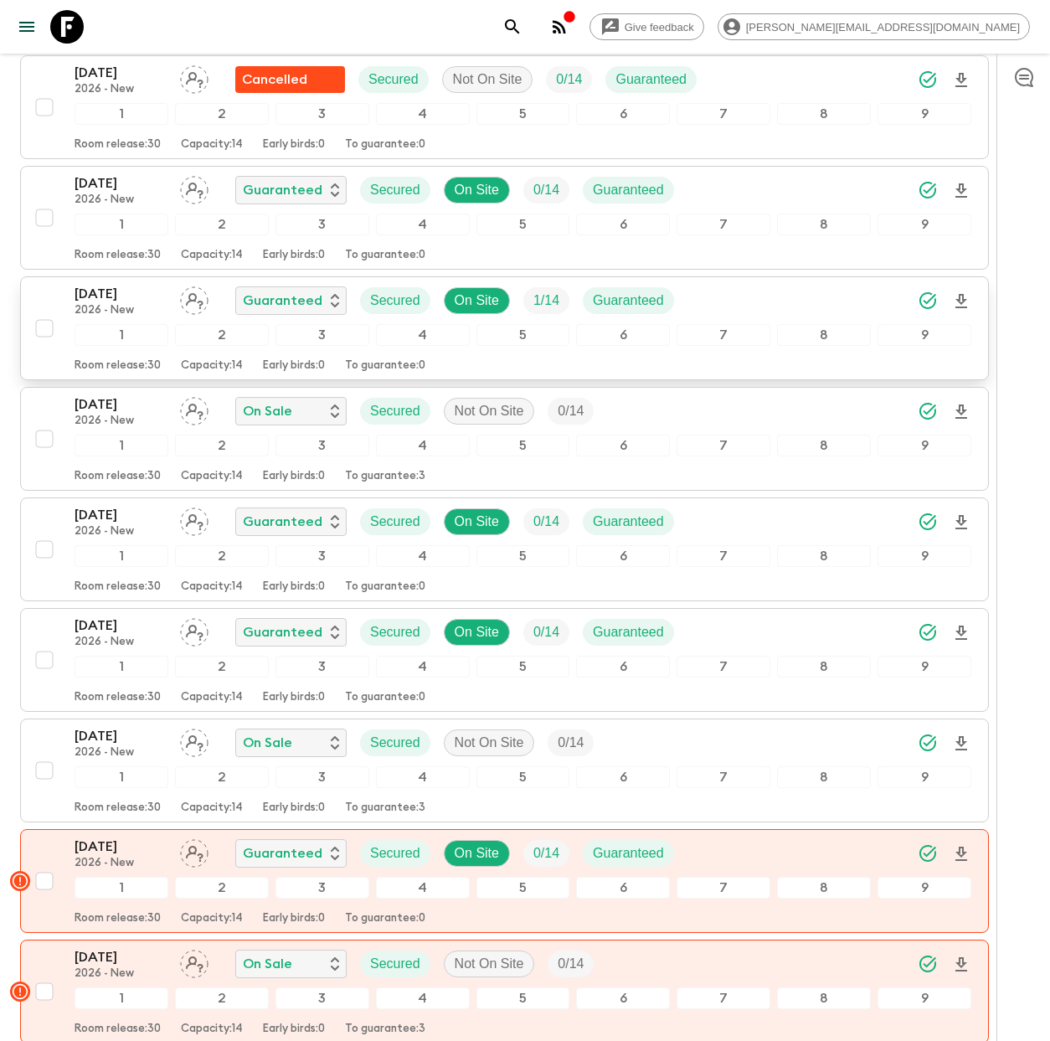
scroll to position [569, 0]
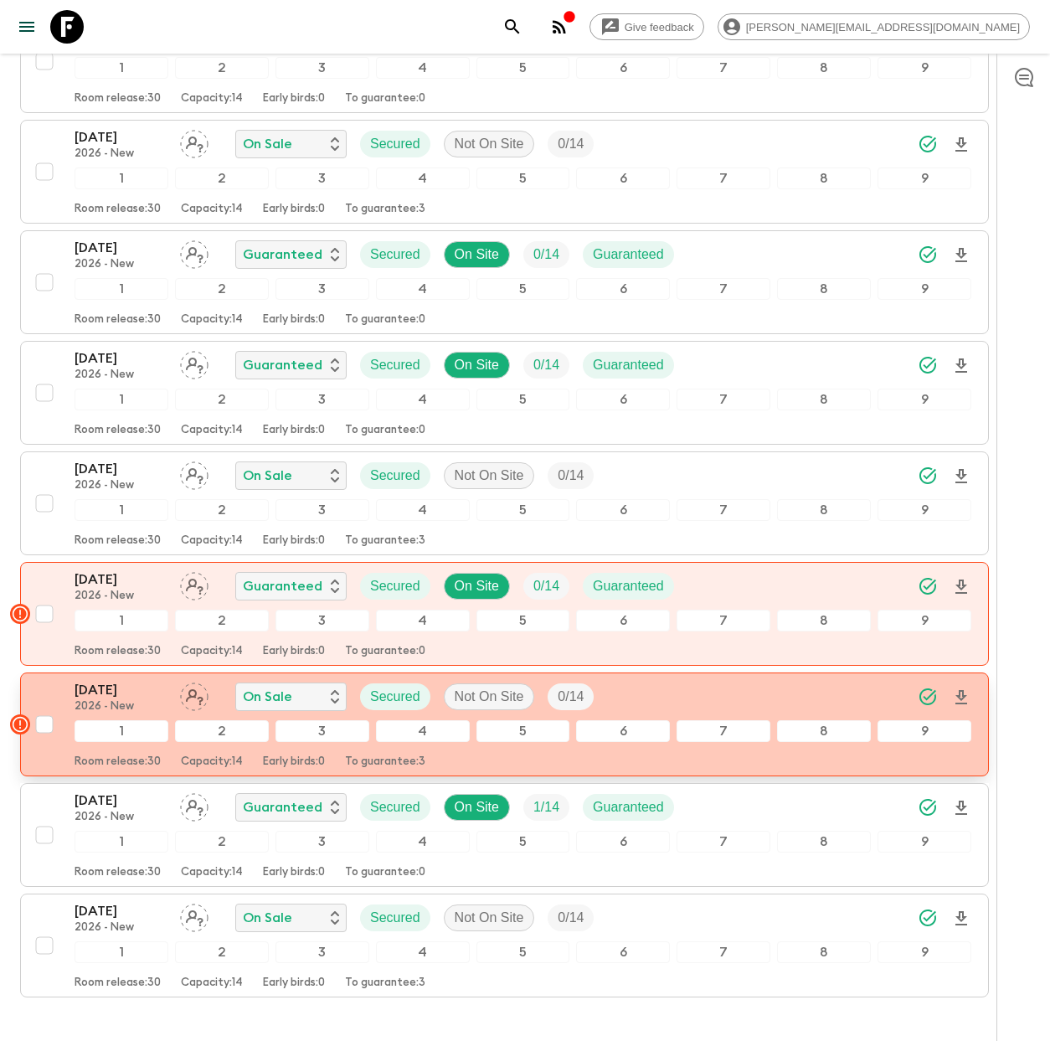
click at [159, 696] on p "04 Sep 2026" at bounding box center [121, 690] width 92 height 20
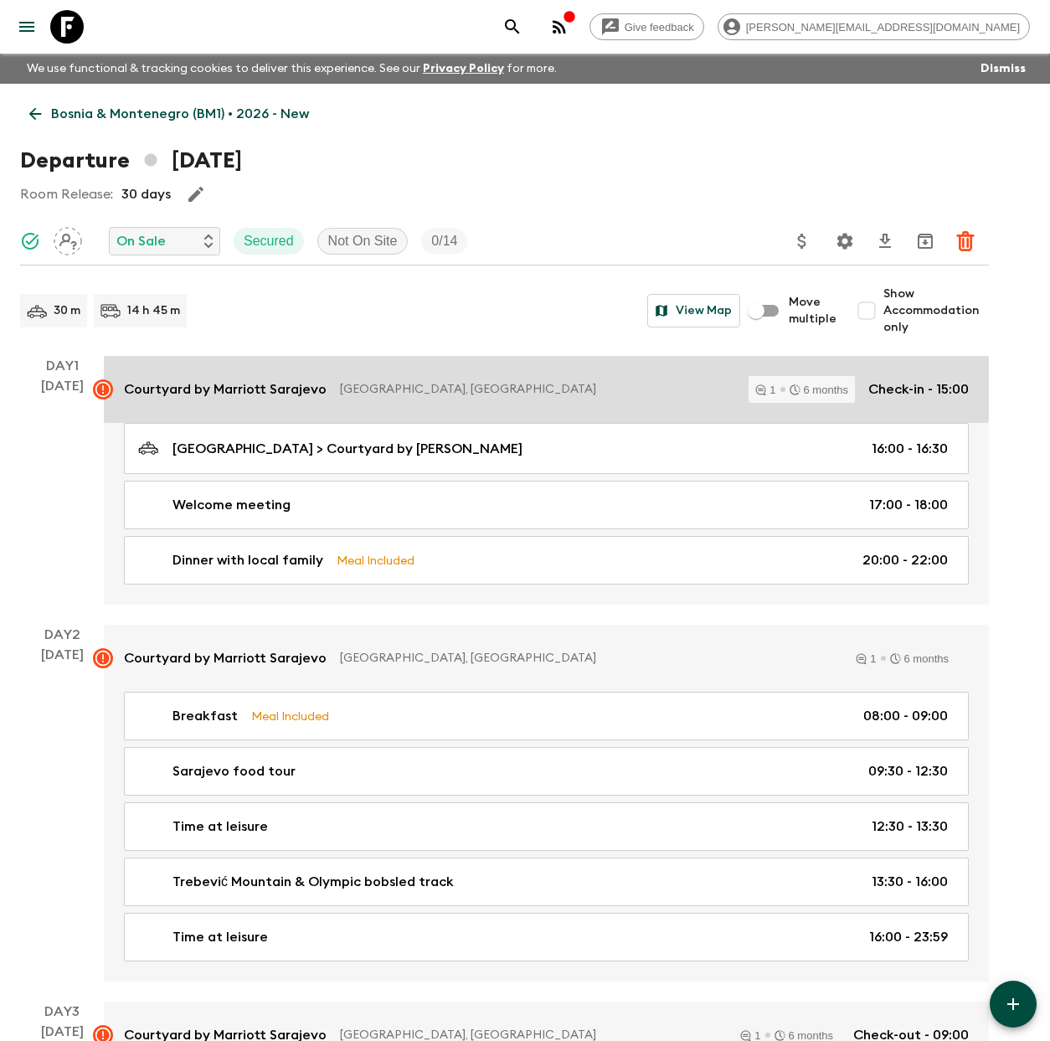
click at [221, 385] on p "Courtyard by Marriott Sarajevo" at bounding box center [225, 389] width 203 height 20
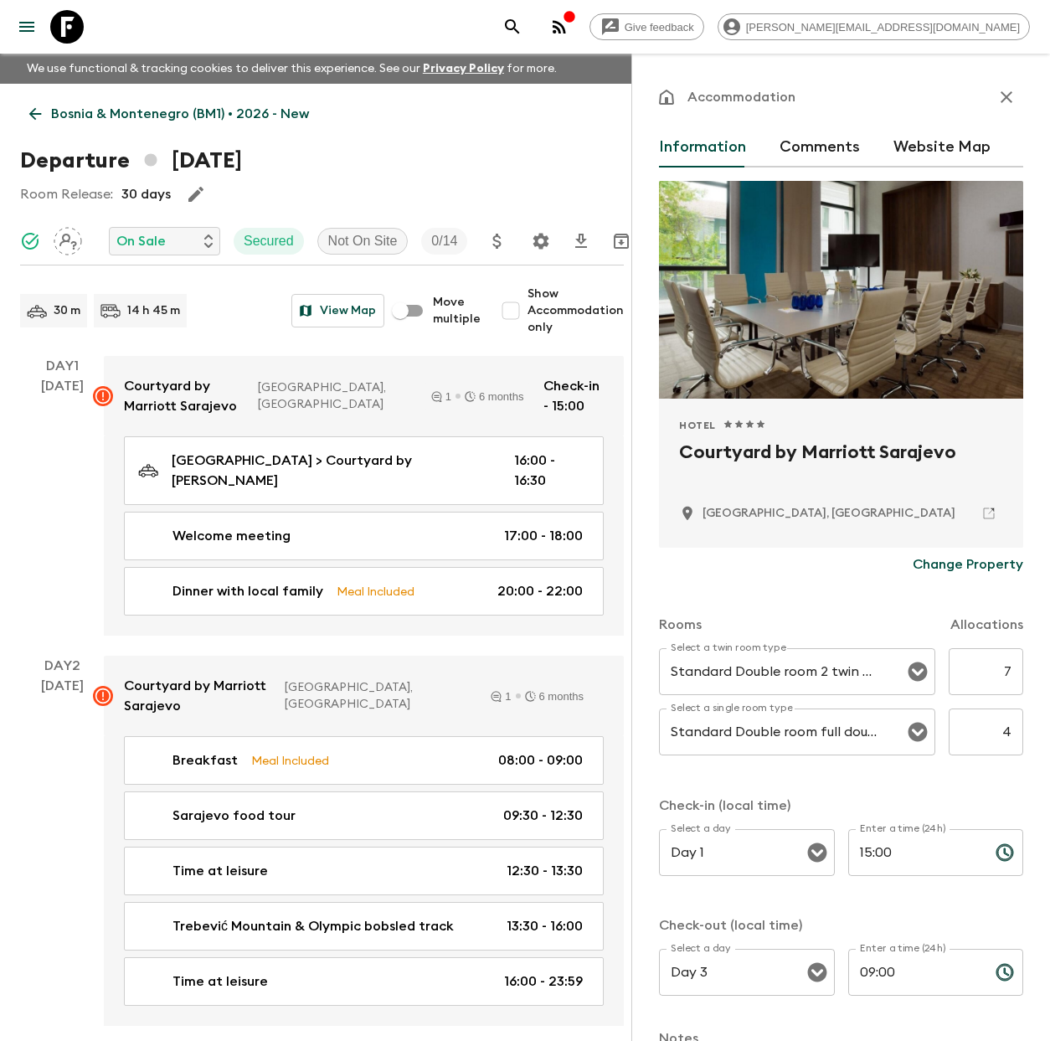
click at [838, 148] on button "Comments" at bounding box center [820, 147] width 80 height 40
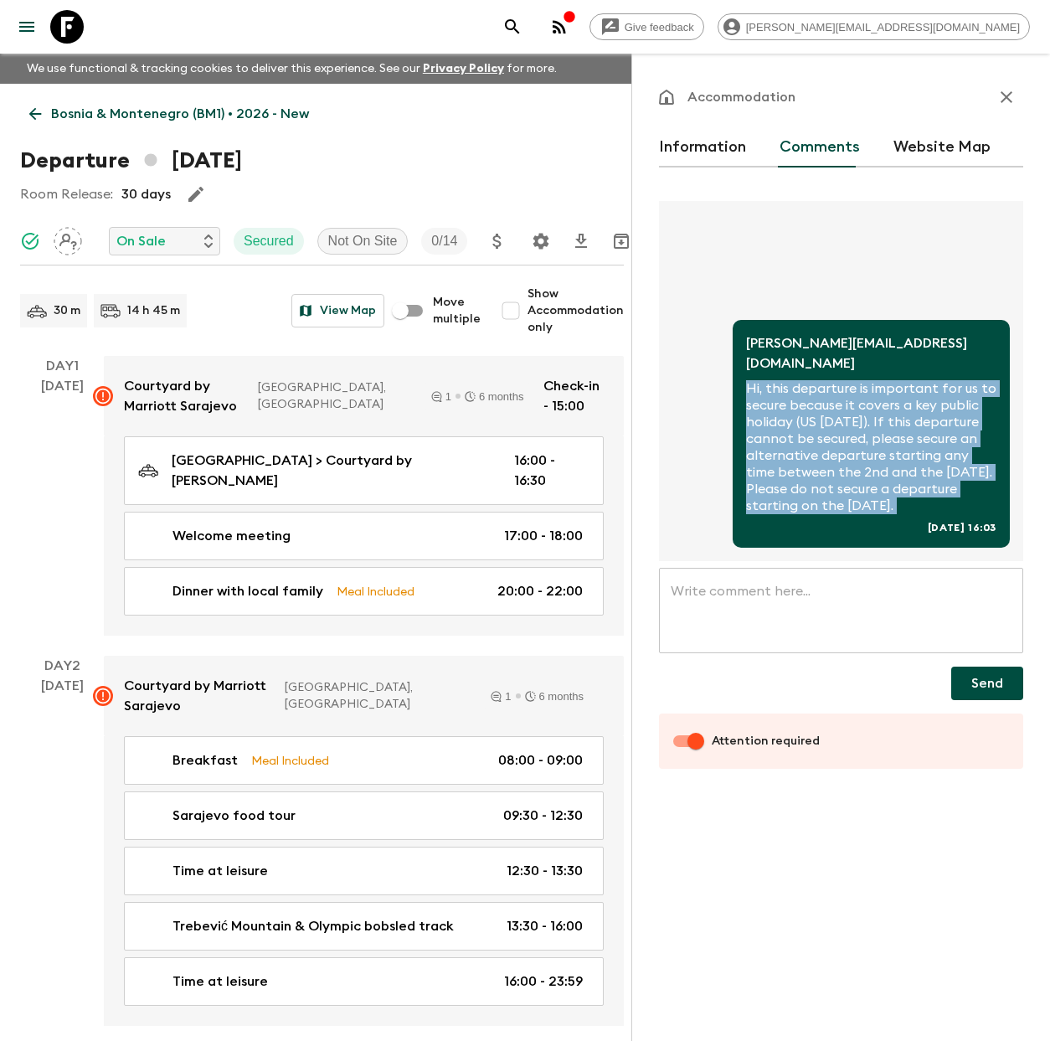
drag, startPoint x: 822, startPoint y: 507, endPoint x: 734, endPoint y: 377, distance: 157.3
click at [734, 377] on div "aida@flashpack.com Hi, this departure is important for us to secure because it …" at bounding box center [871, 434] width 277 height 228
copy p "Hi, this departure is important for us to secure because it covers a key public…"
click at [74, 36] on icon at bounding box center [67, 27] width 34 height 34
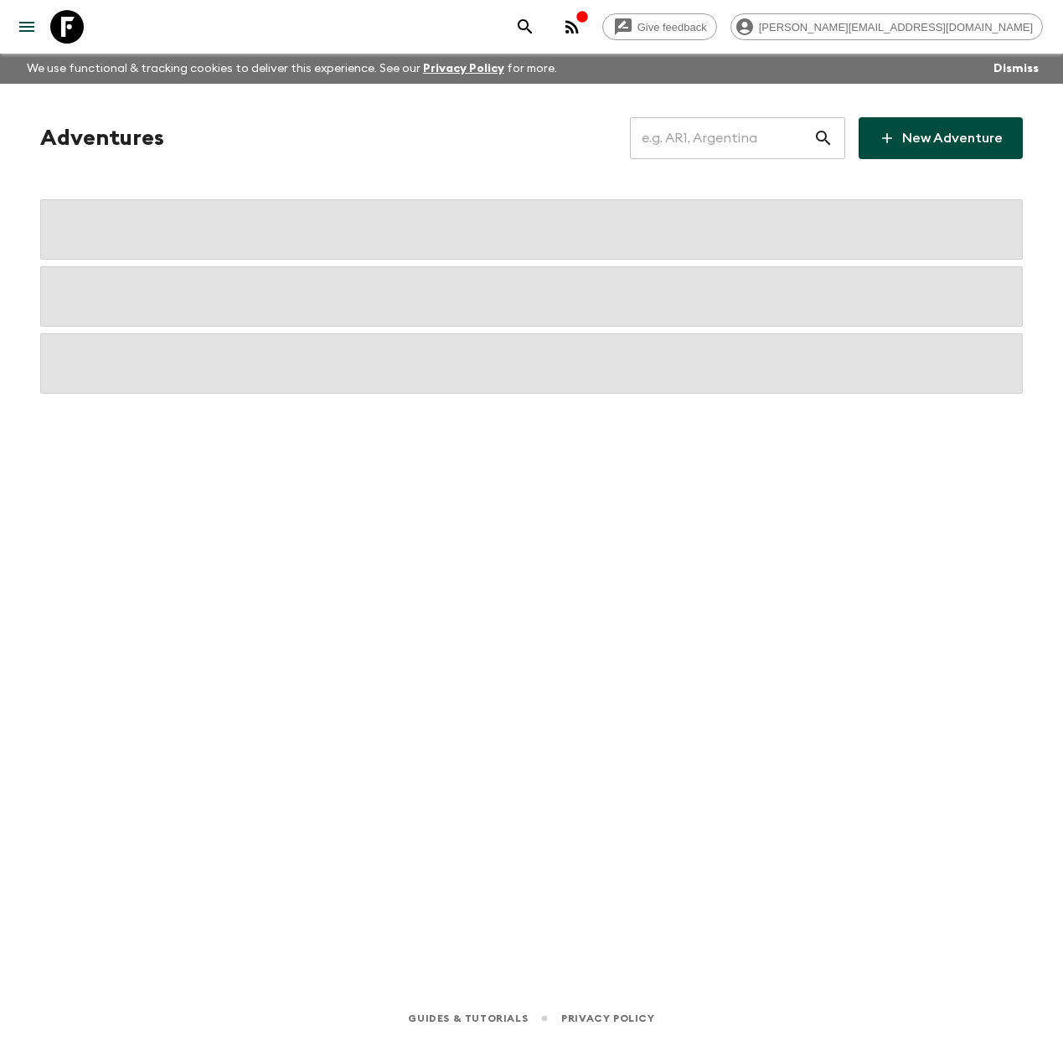
click at [771, 131] on input "text" at bounding box center [721, 138] width 183 height 47
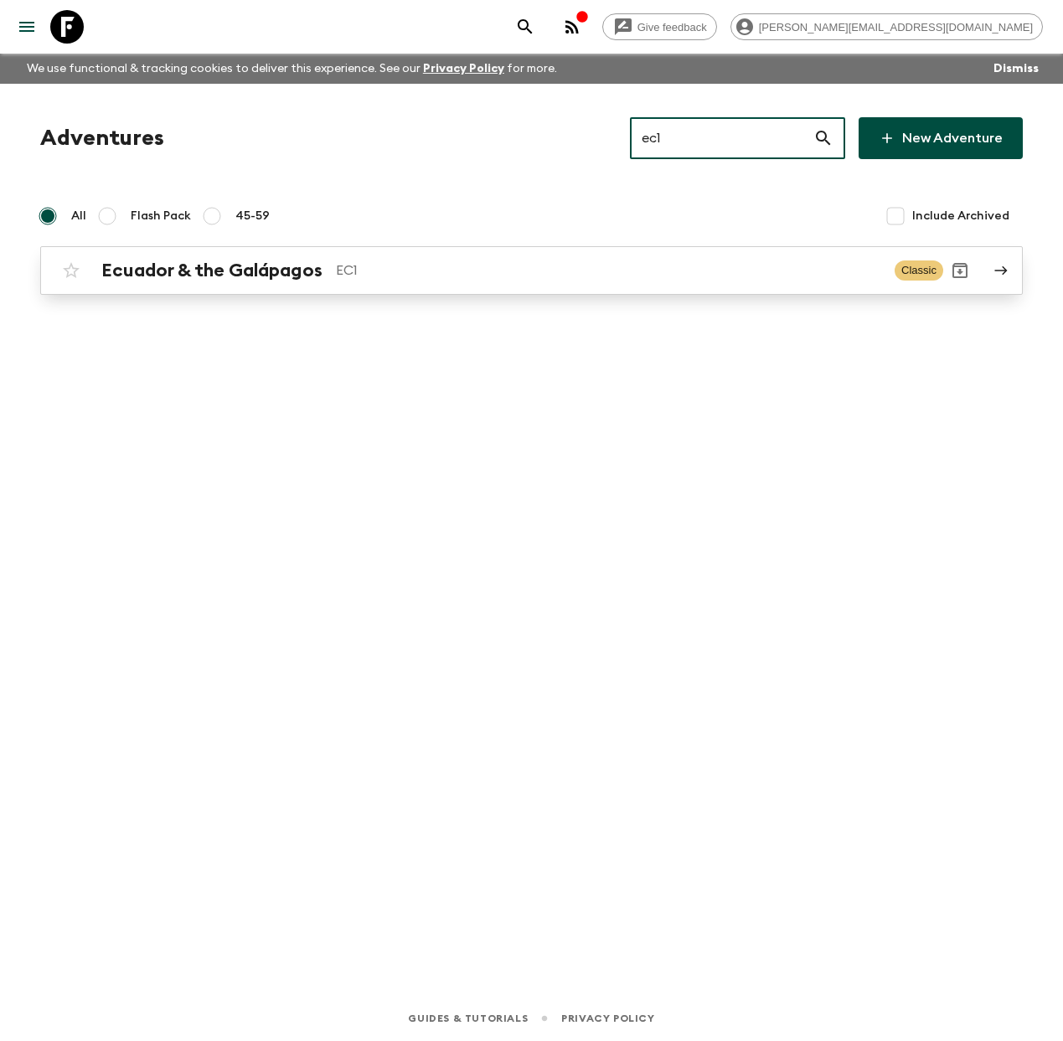
type input "ec1"
click at [412, 280] on p "EC1" at bounding box center [608, 270] width 545 height 20
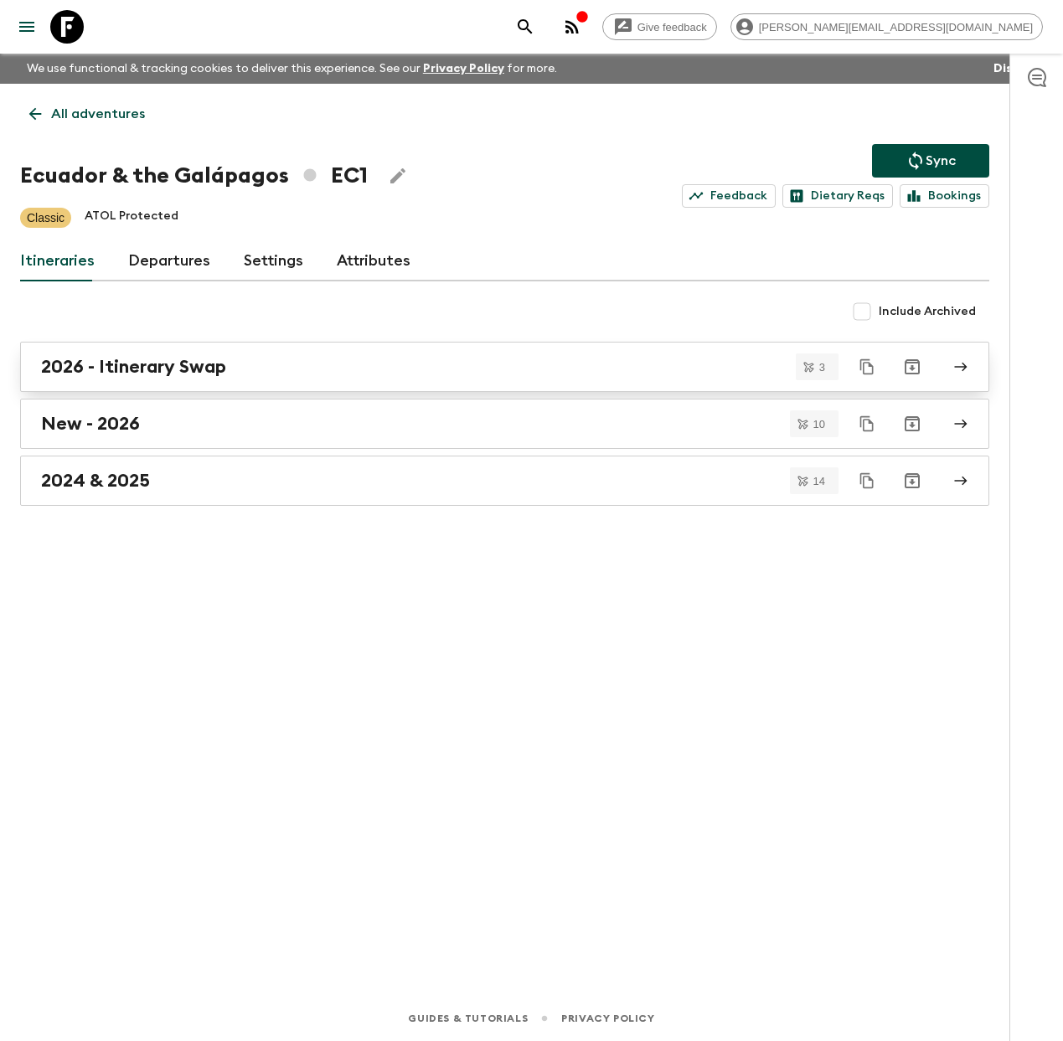
click at [235, 369] on div "2026 - Itinerary Swap" at bounding box center [488, 367] width 895 height 22
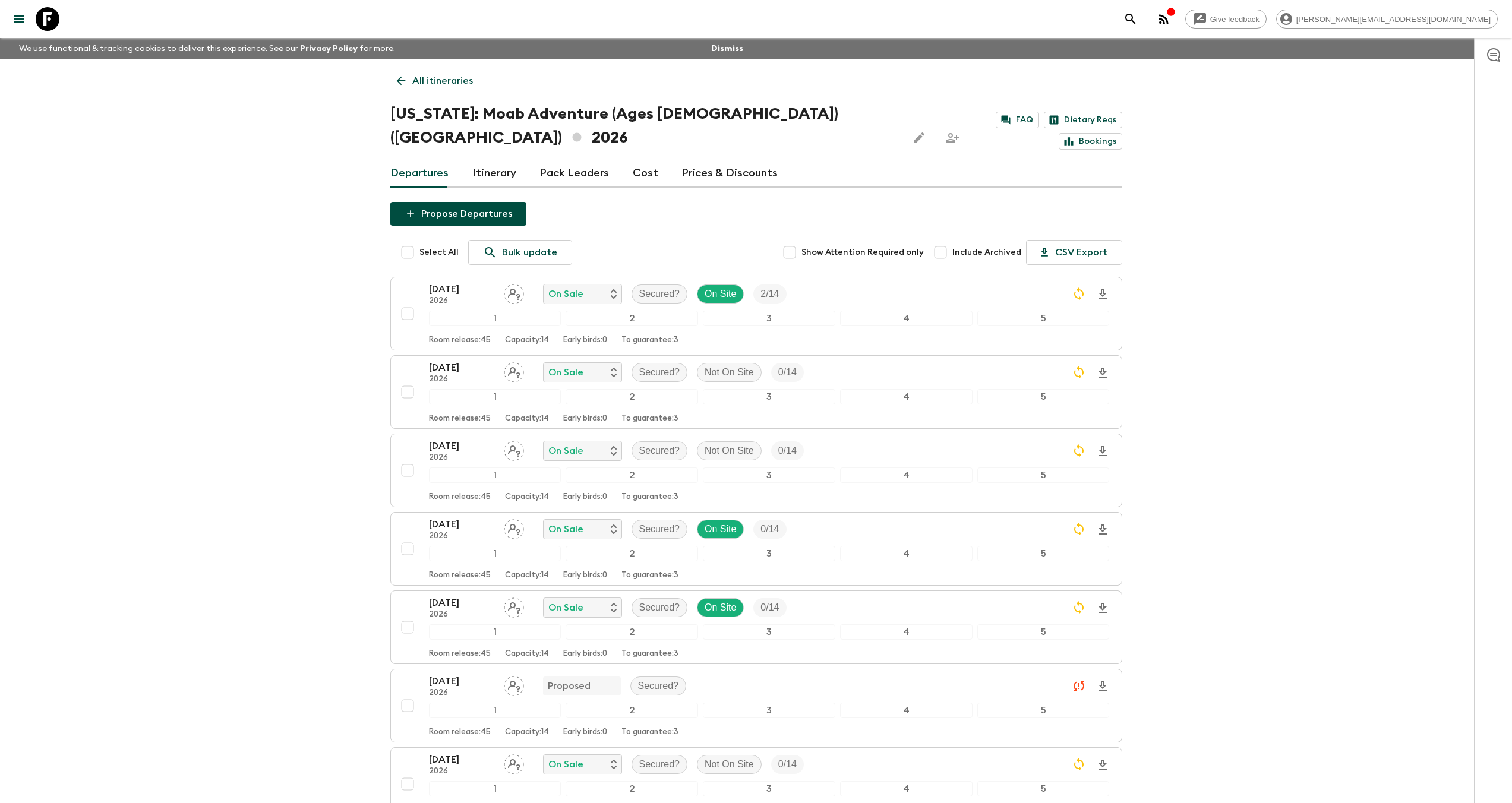
click at [53, 21] on icon at bounding box center [48, 19] width 24 height 24
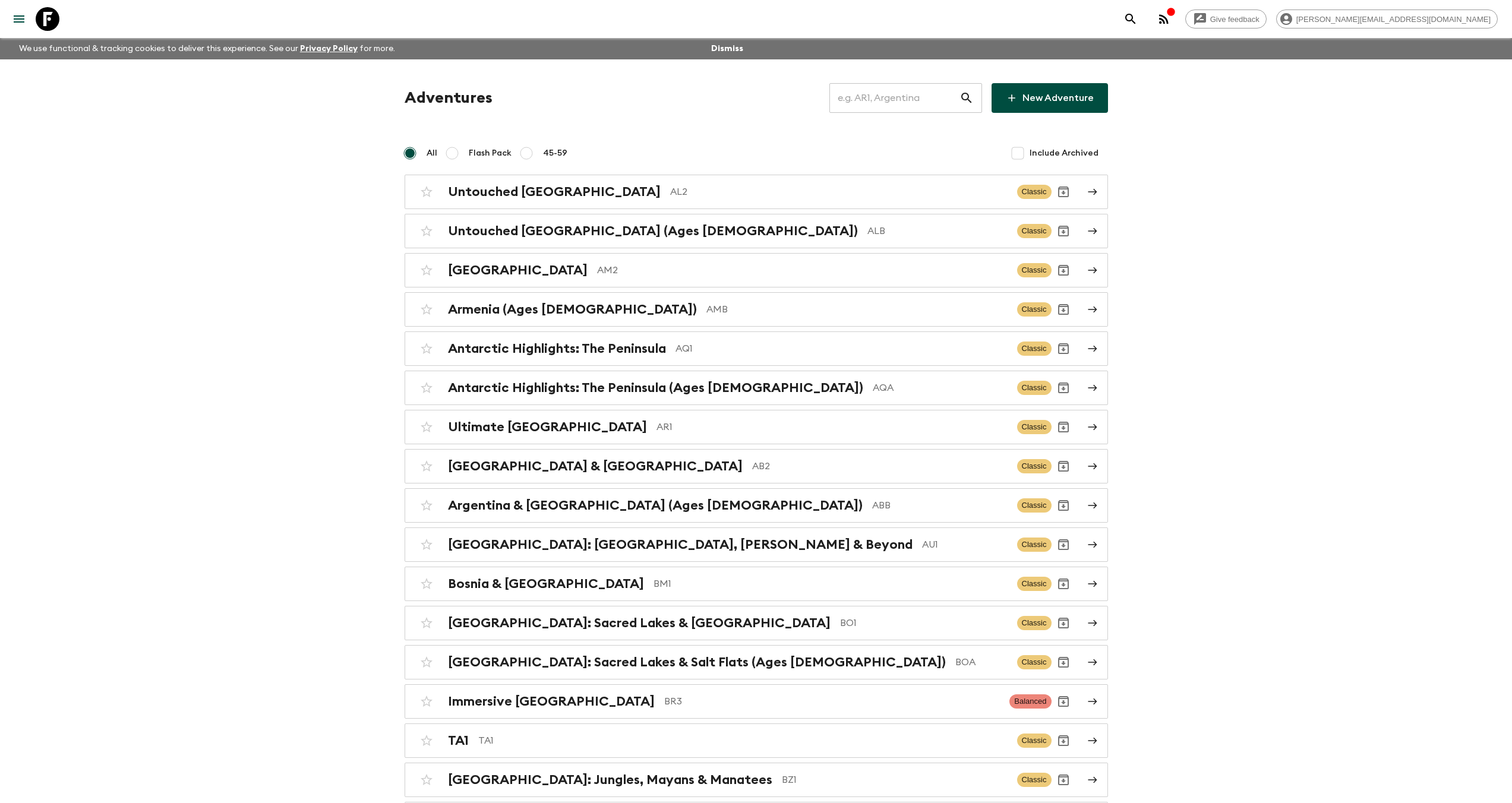
click at [915, 101] on input "text" at bounding box center [894, 98] width 130 height 33
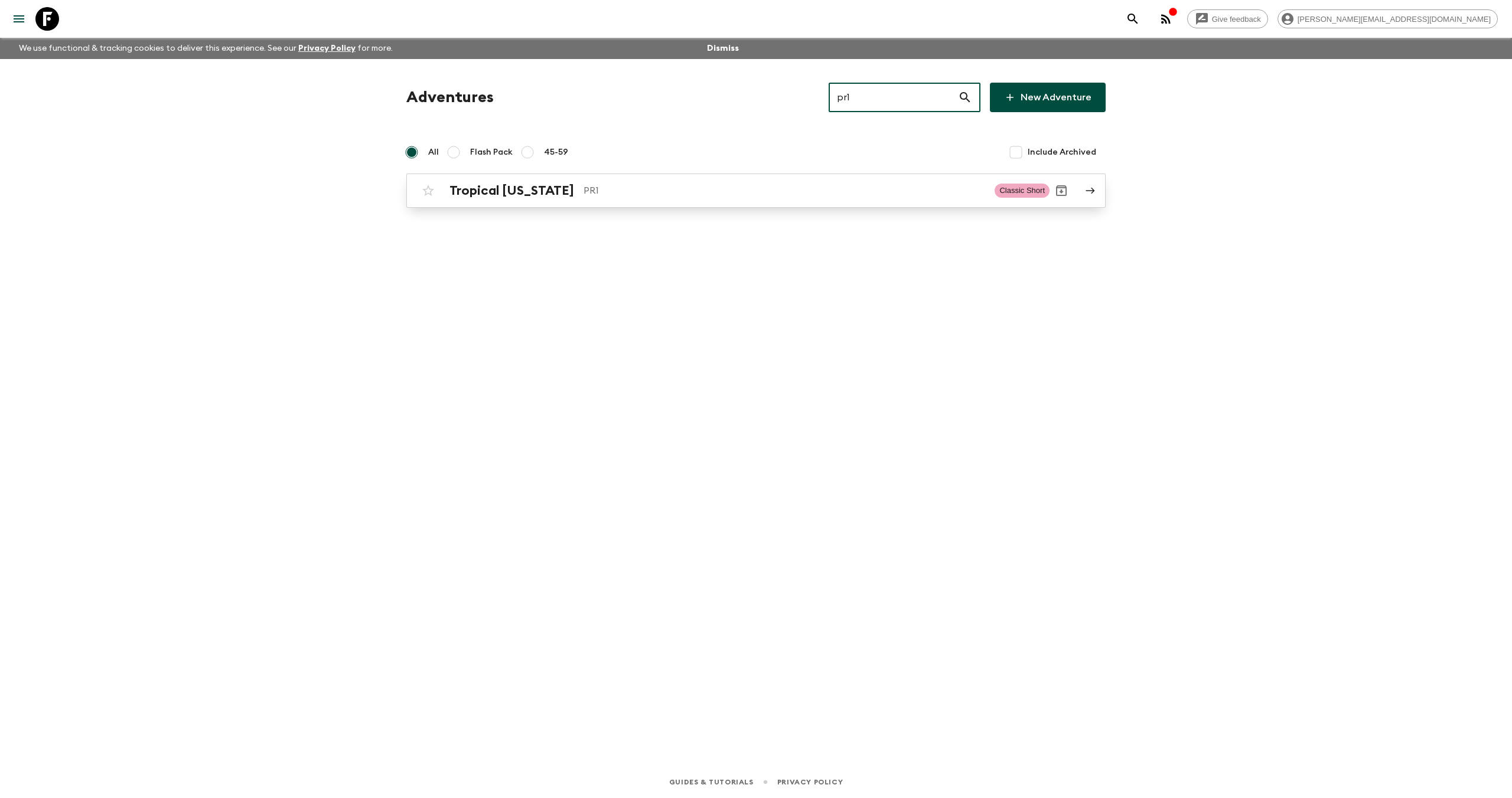
type input "pr1"
click at [579, 199] on div "Tropical [US_STATE] PR1 Classic Short" at bounding box center [733, 191] width 633 height 24
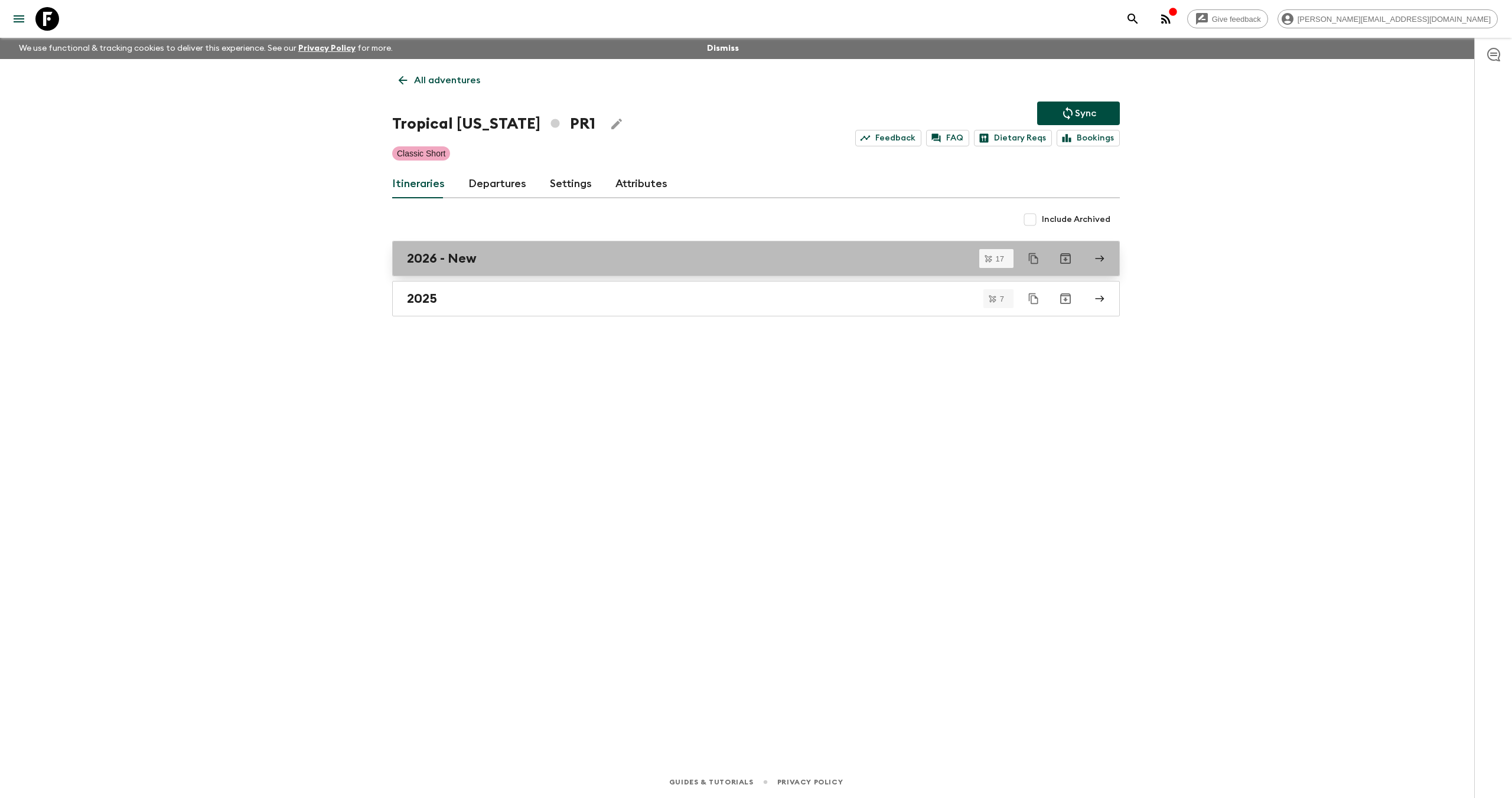
click at [492, 264] on div "2026 - New" at bounding box center [745, 259] width 676 height 16
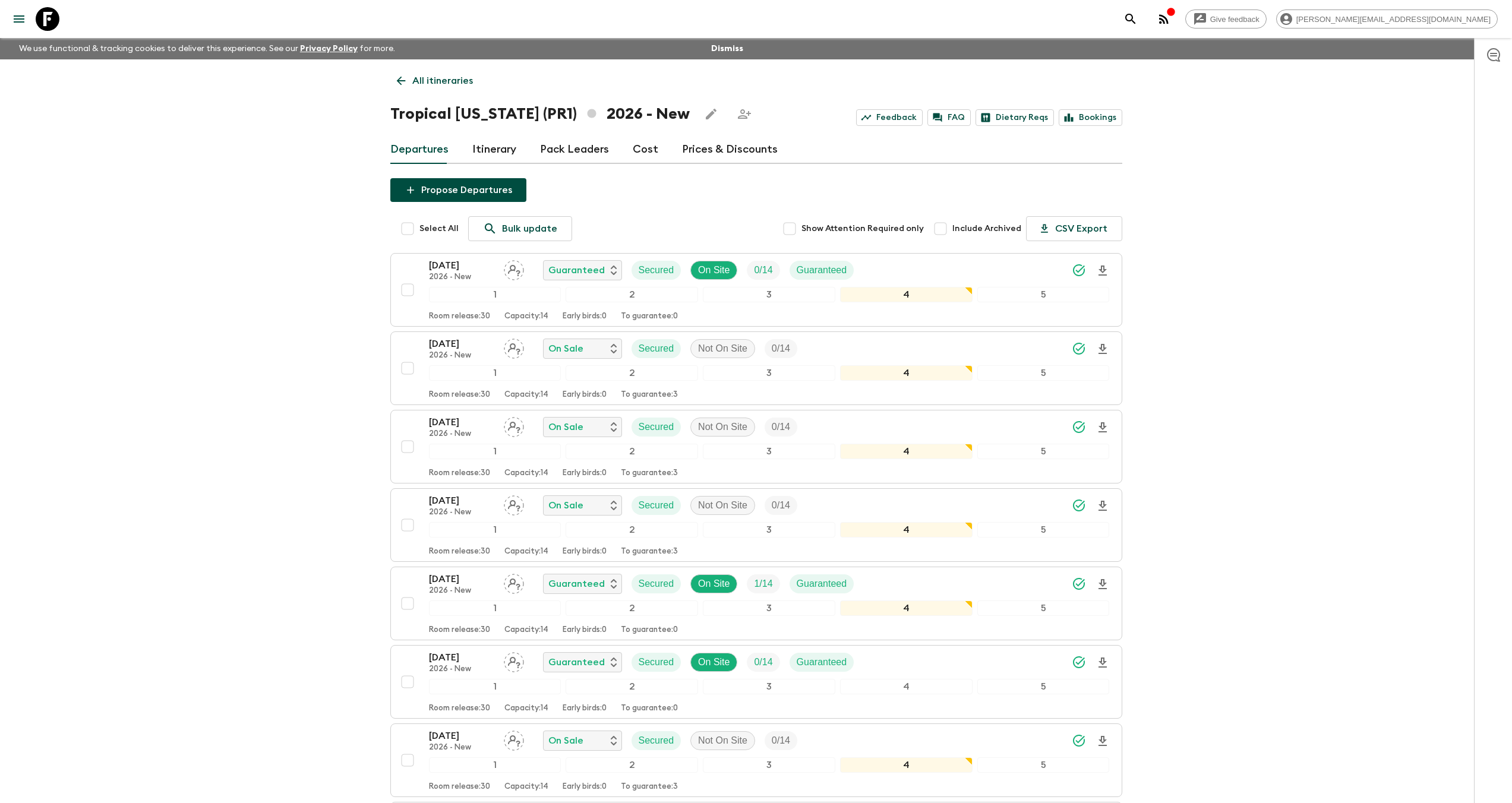
click at [640, 152] on link "Cost" at bounding box center [646, 150] width 26 height 28
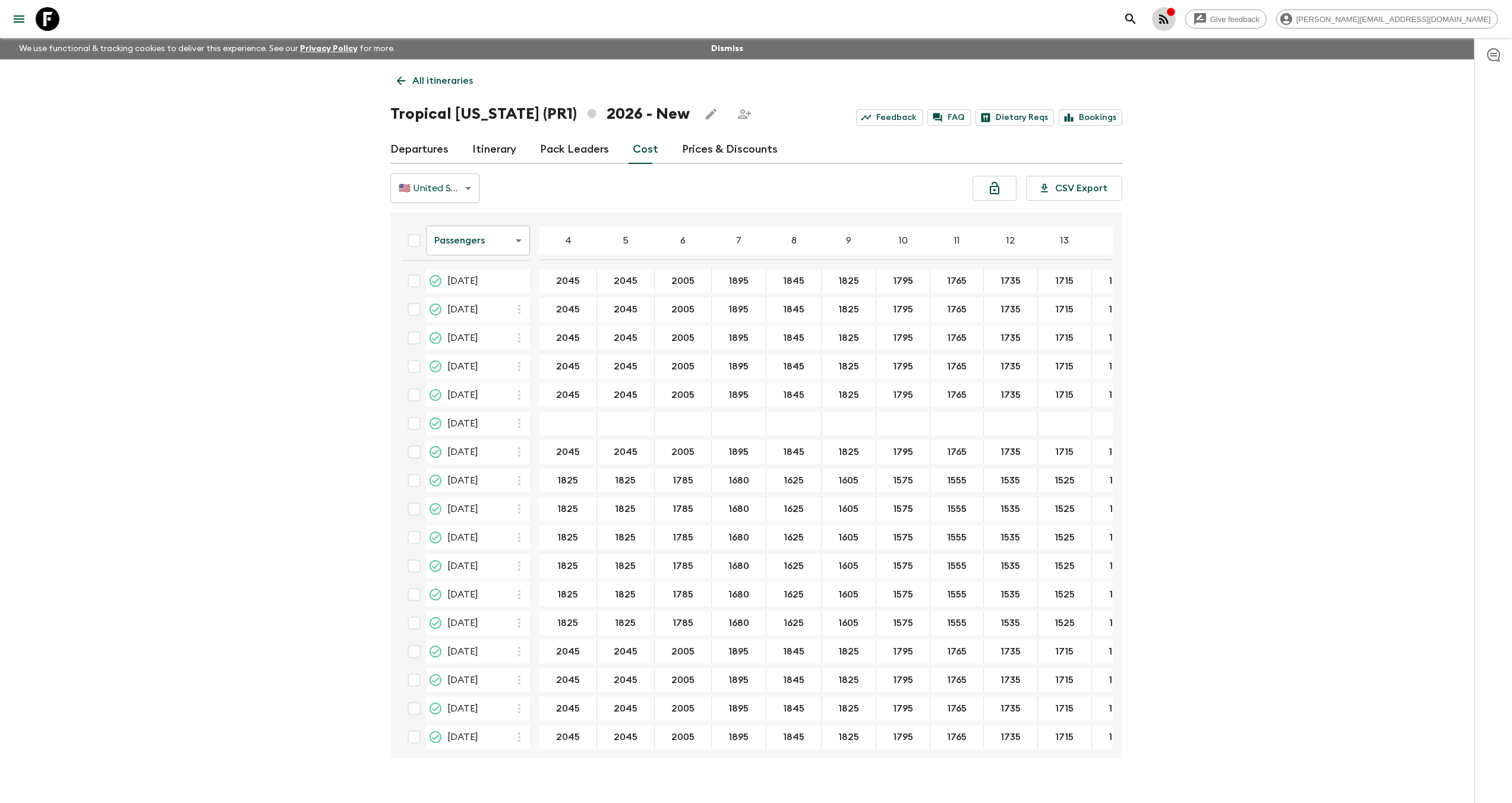
click at [1171, 21] on icon "button" at bounding box center [1164, 19] width 14 height 14
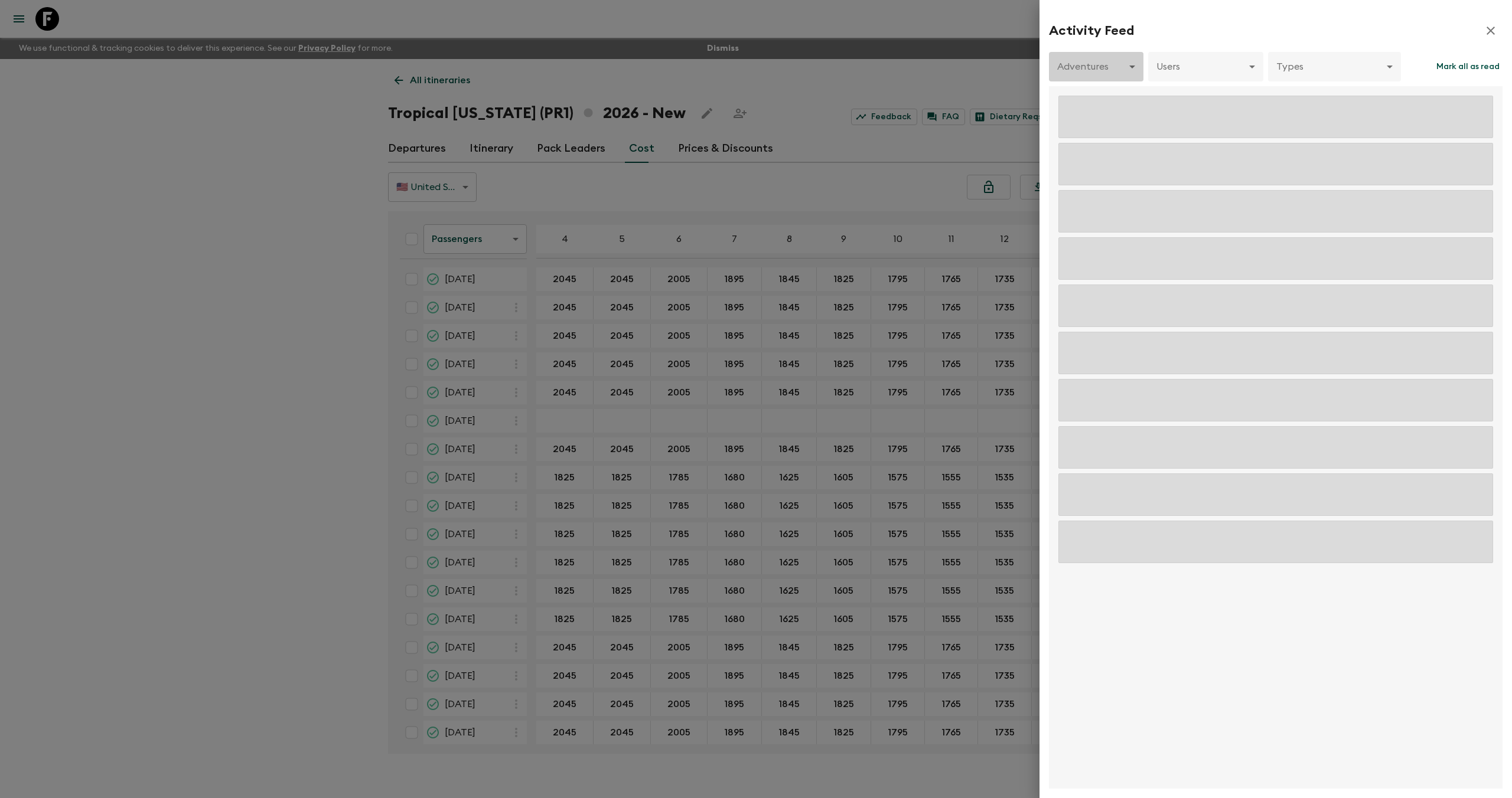
click at [1123, 70] on body "Give feedback [PERSON_NAME][EMAIL_ADDRESS][DOMAIN_NAME] We use functional & tra…" at bounding box center [756, 410] width 1512 height 819
click at [1123, 61] on div at bounding box center [756, 399] width 1512 height 798
click at [1150, 31] on div "Activity Feed" at bounding box center [1275, 31] width 453 height 24
click at [1127, 68] on body "Give feedback [PERSON_NAME][EMAIL_ADDRESS][DOMAIN_NAME] We use functional & tra…" at bounding box center [756, 410] width 1512 height 819
click at [1162, 20] on div at bounding box center [756, 399] width 1512 height 798
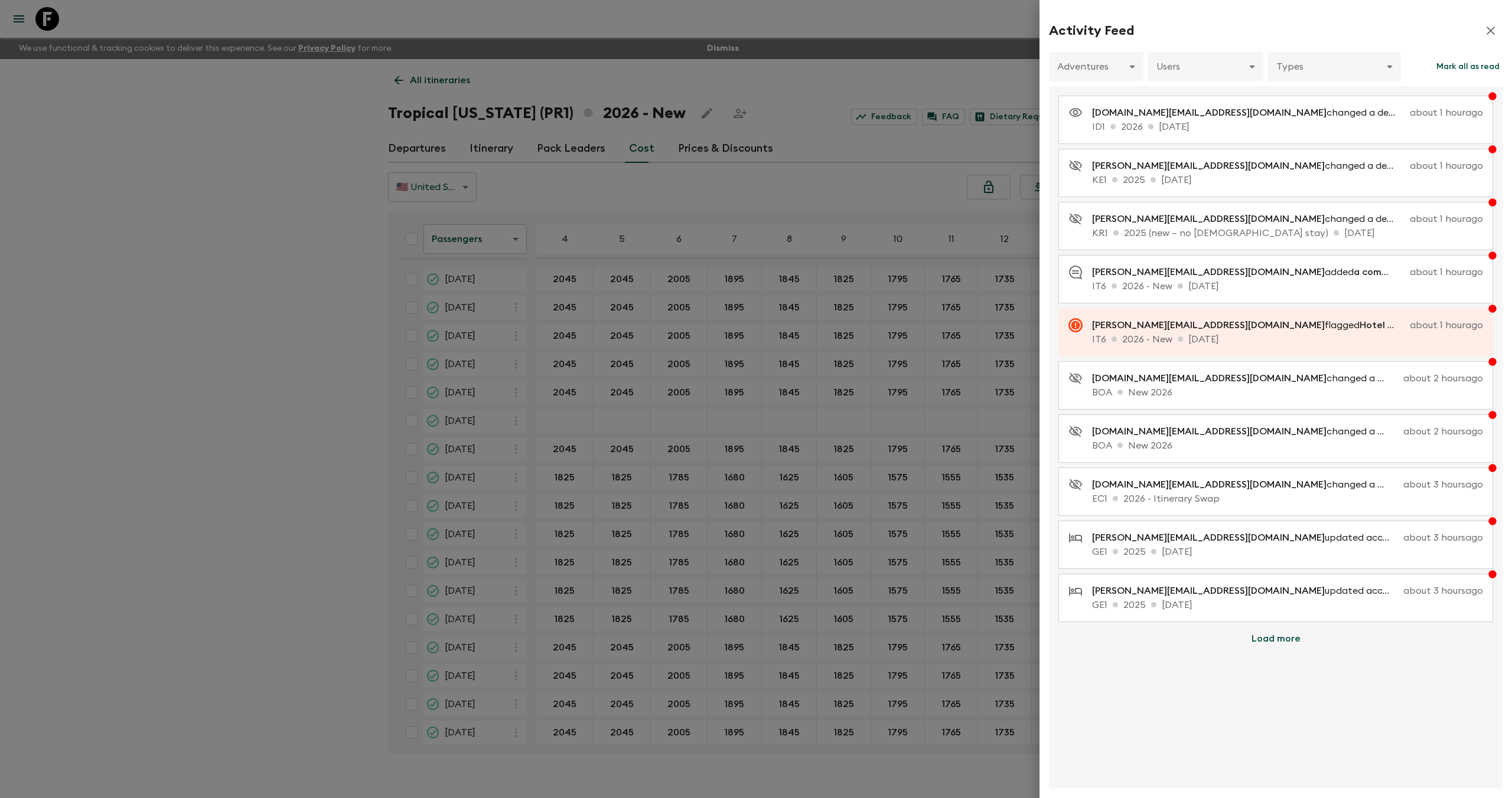
click at [957, 53] on div at bounding box center [756, 399] width 1512 height 798
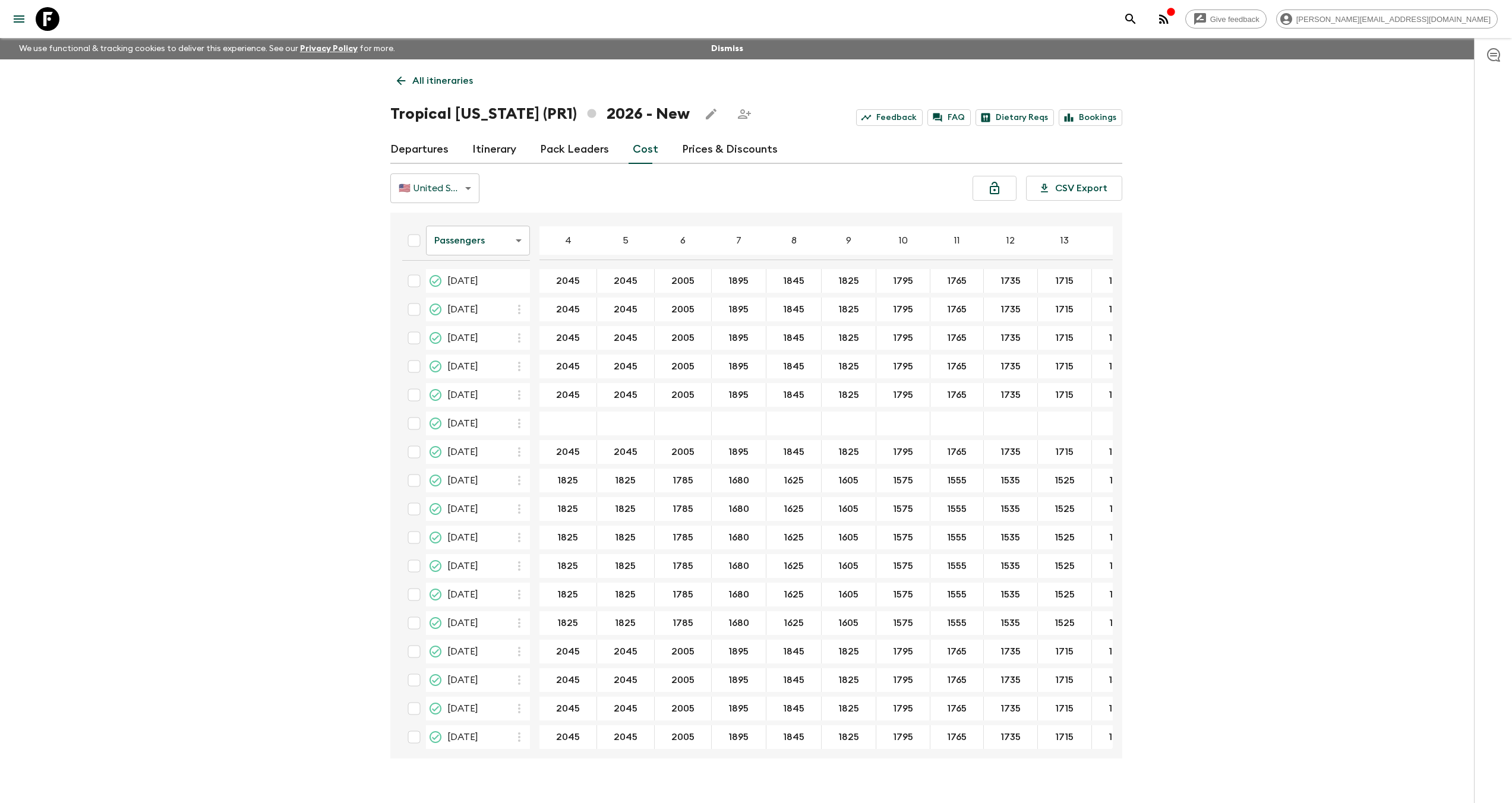
click at [1171, 21] on icon "button" at bounding box center [1164, 19] width 14 height 14
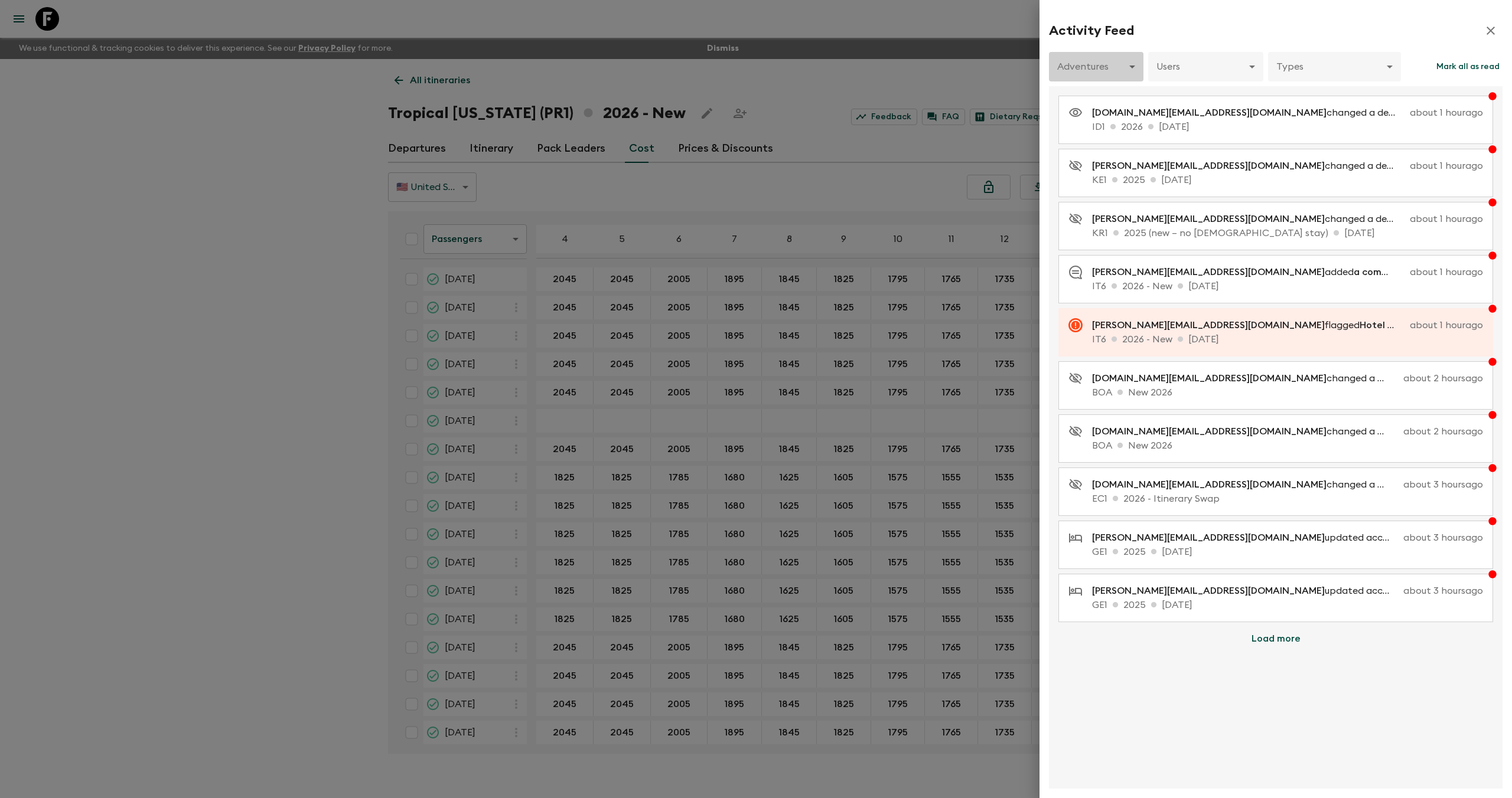
click at [1085, 68] on body "Give feedback aida@flashpack.com We use functional & tracking cookies to delive…" at bounding box center [756, 410] width 1512 height 819
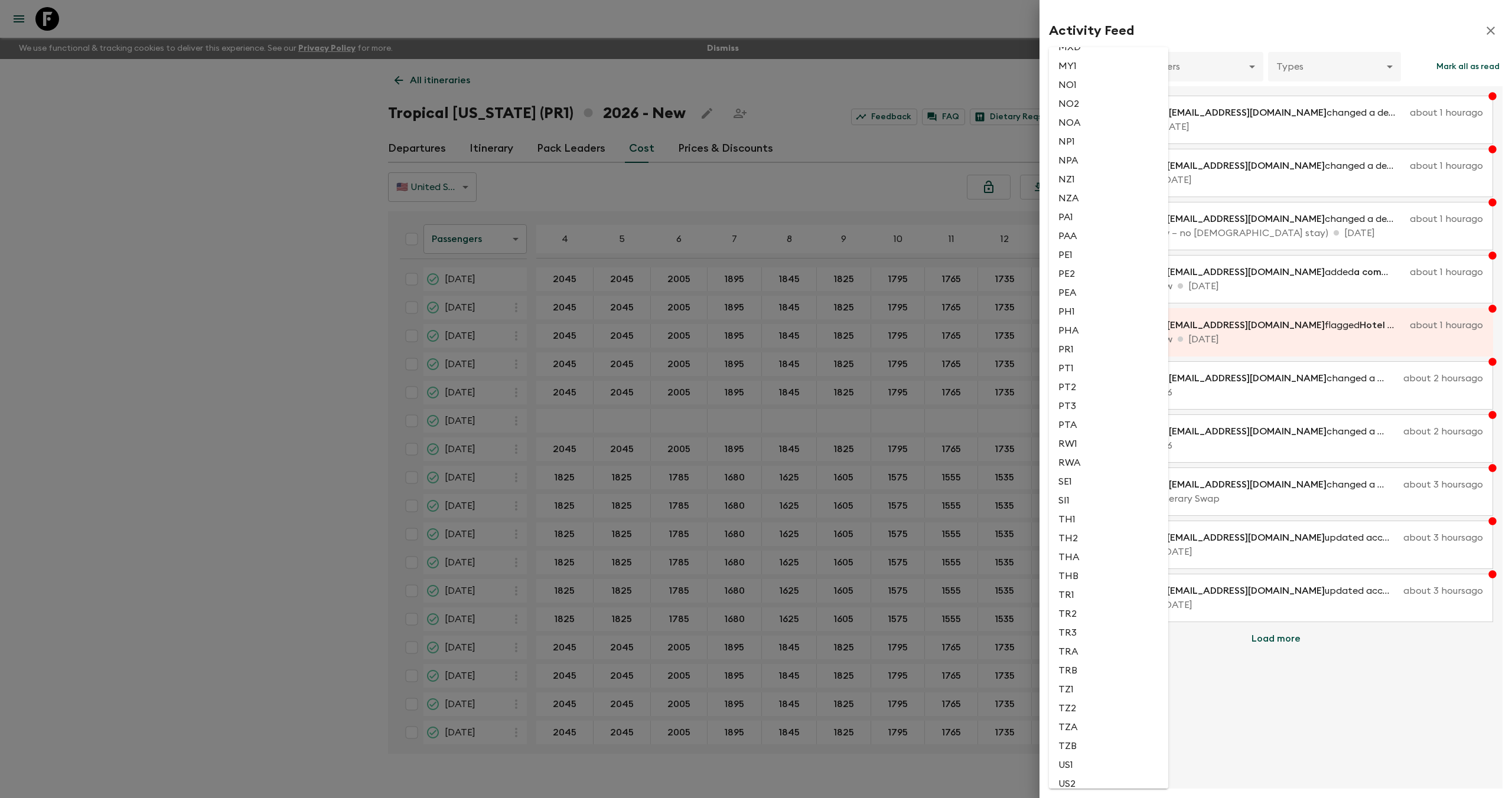
scroll to position [2137, 0]
click at [1066, 422] on li "PR1" at bounding box center [1108, 418] width 119 height 19
type input "e14d41ed-c030-42d4-b67d-7ed9ebdca83b"
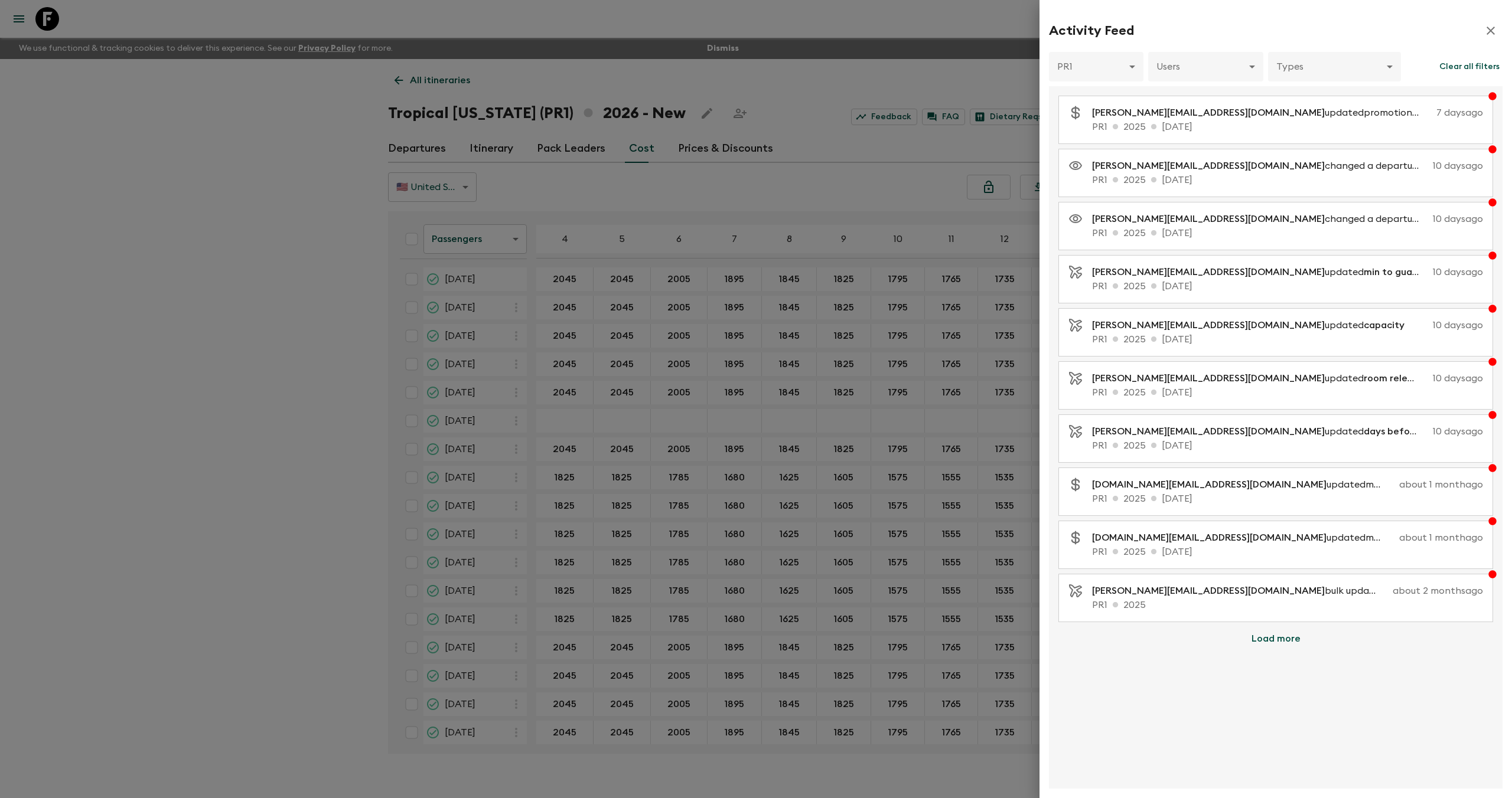
click at [1274, 644] on button "Load more" at bounding box center [1276, 639] width 78 height 24
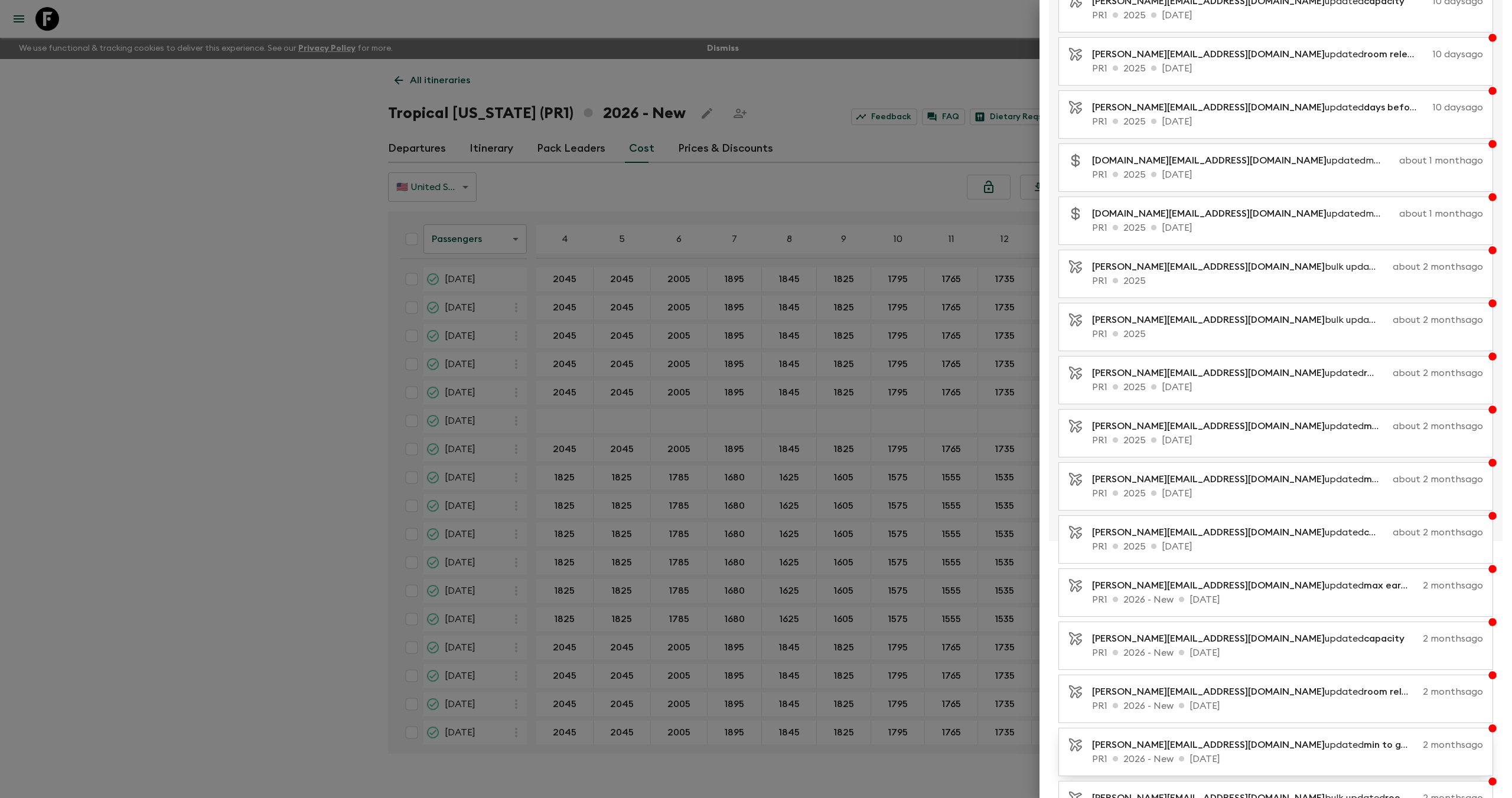
scroll to position [383, 0]
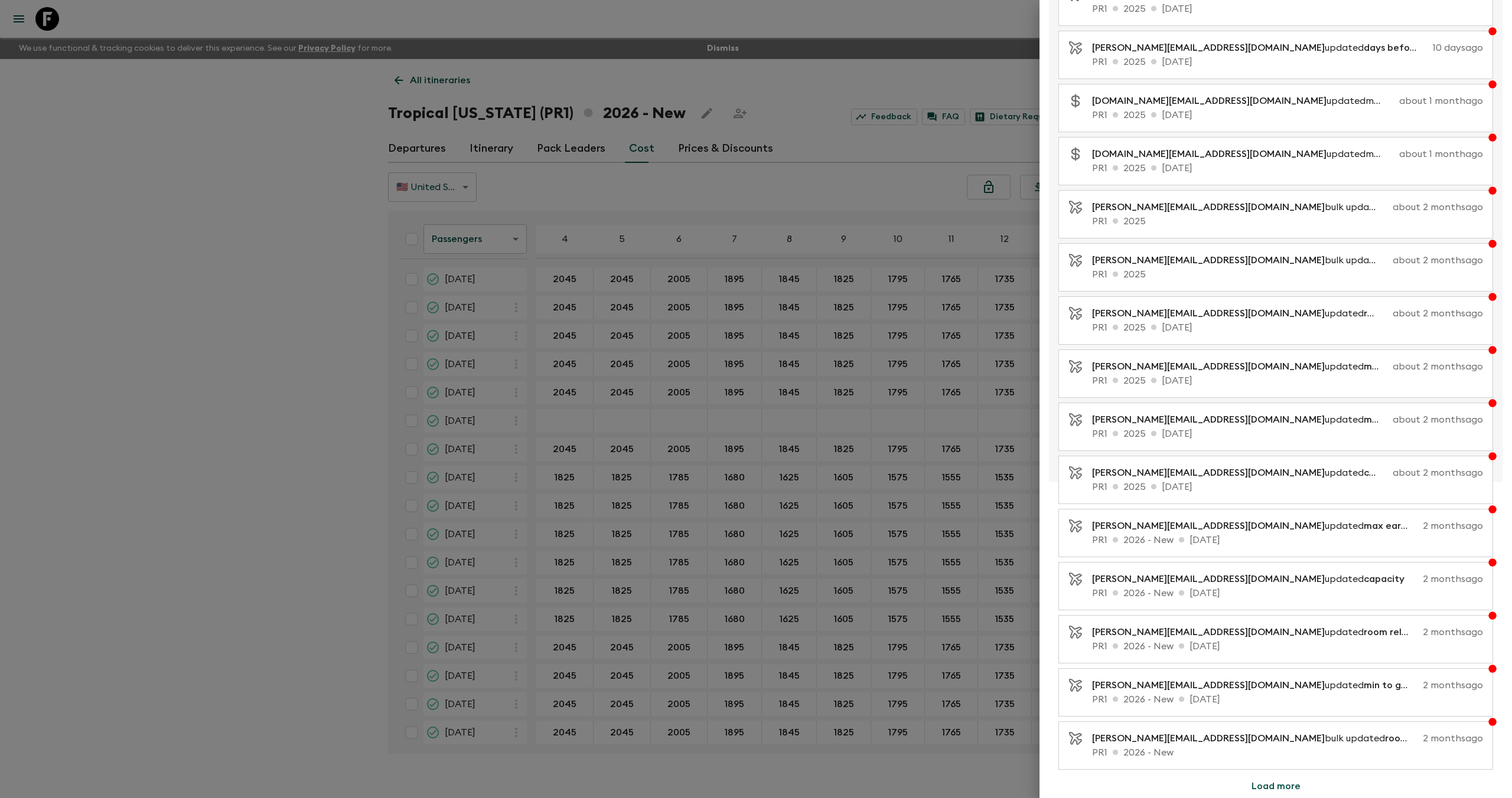
click at [1274, 785] on button "Load more" at bounding box center [1276, 787] width 78 height 24
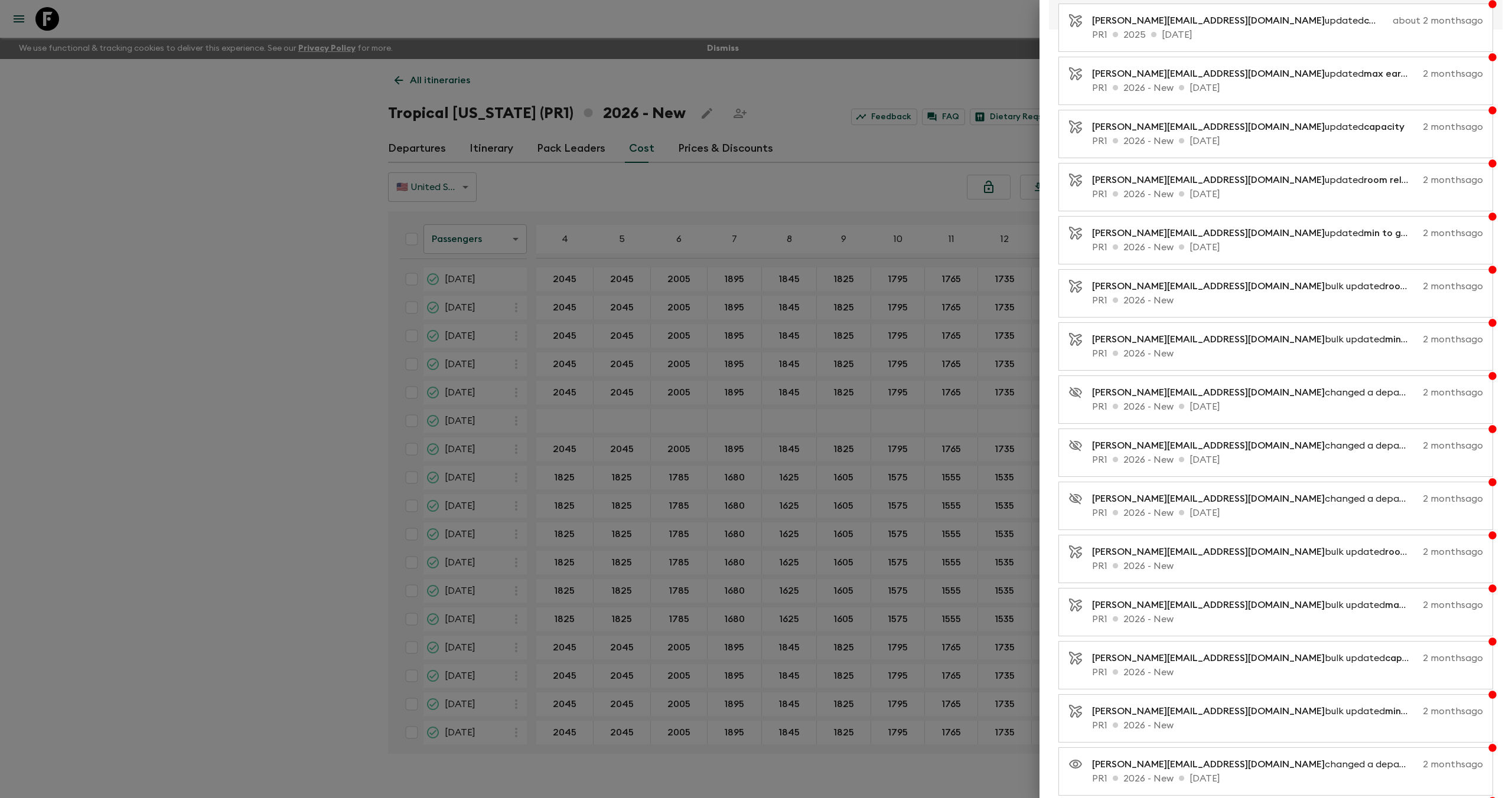
scroll to position [915, 0]
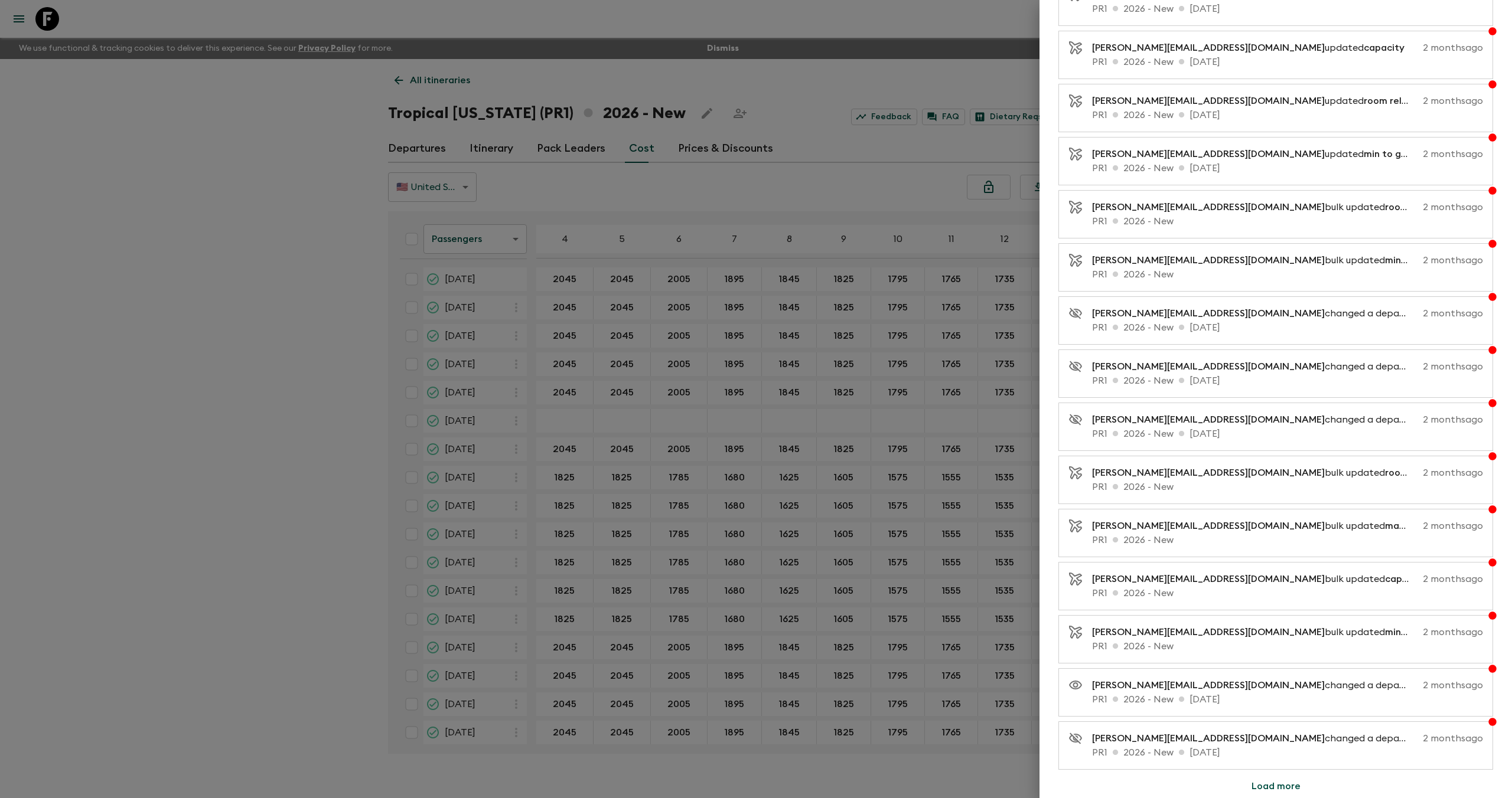
click at [1267, 784] on button "Load more" at bounding box center [1276, 787] width 78 height 24
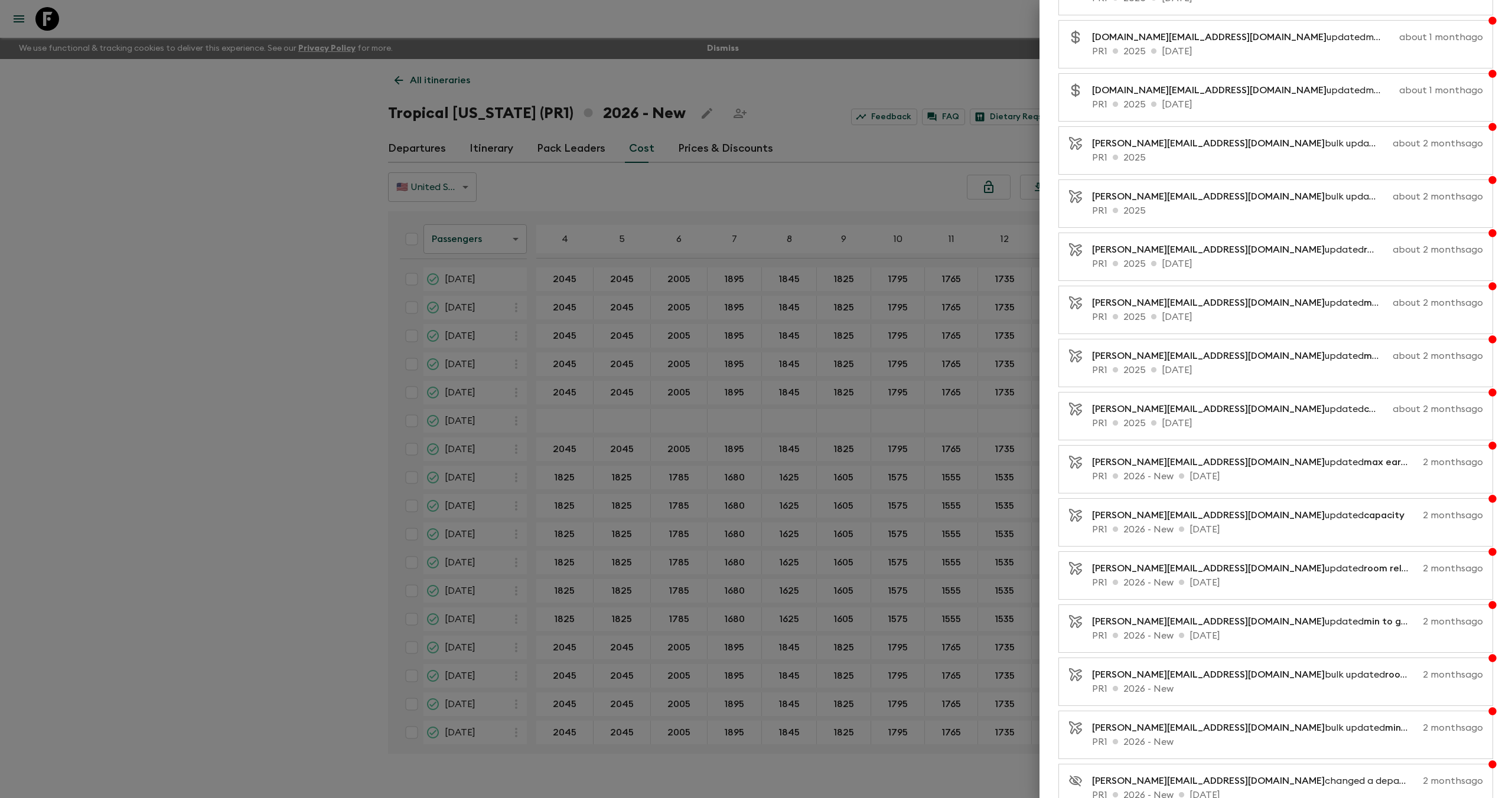
scroll to position [1382, 0]
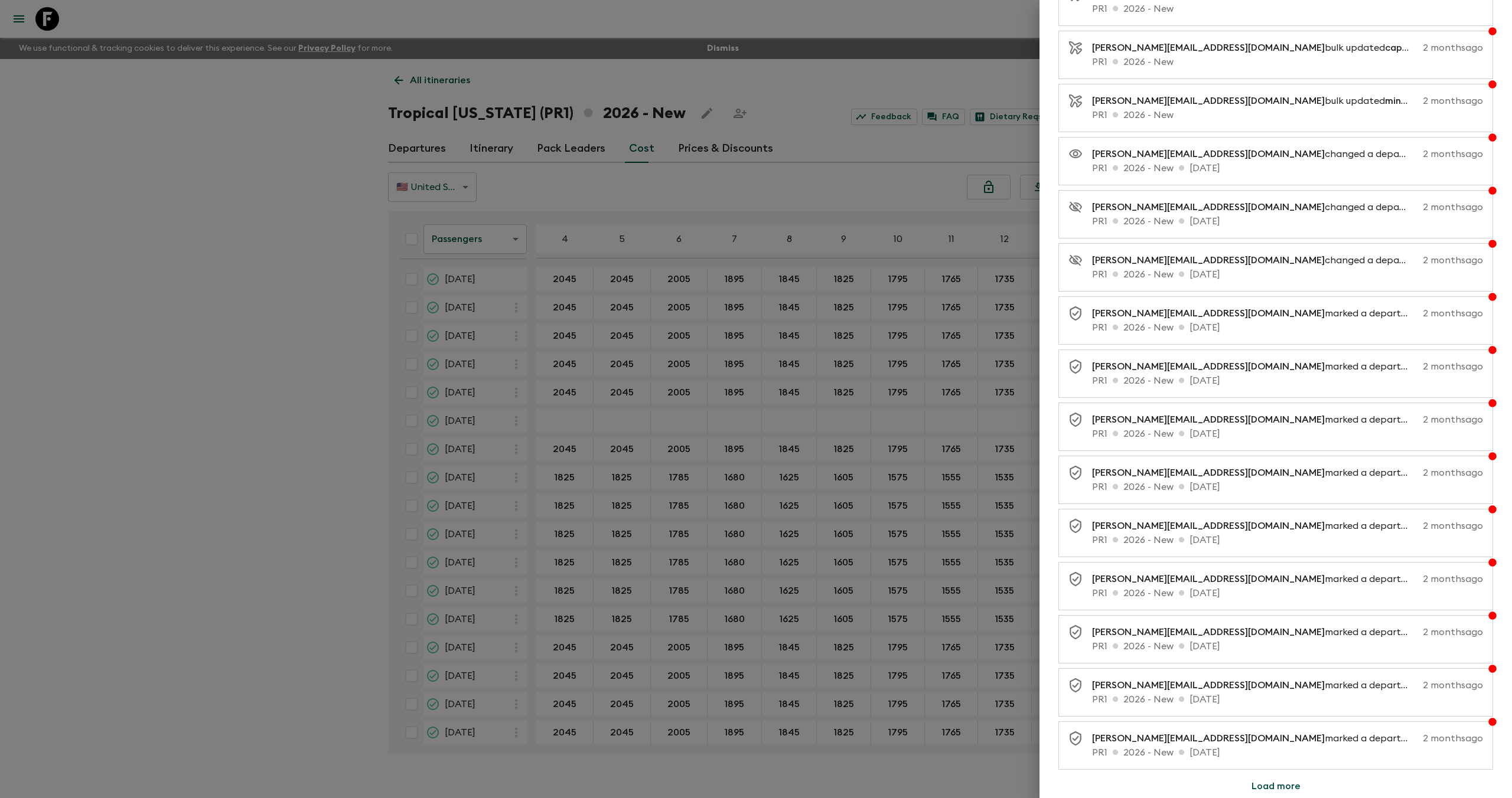
click at [1270, 785] on button "Load more" at bounding box center [1276, 787] width 78 height 24
click at [1269, 787] on button "Load more" at bounding box center [1276, 787] width 78 height 24
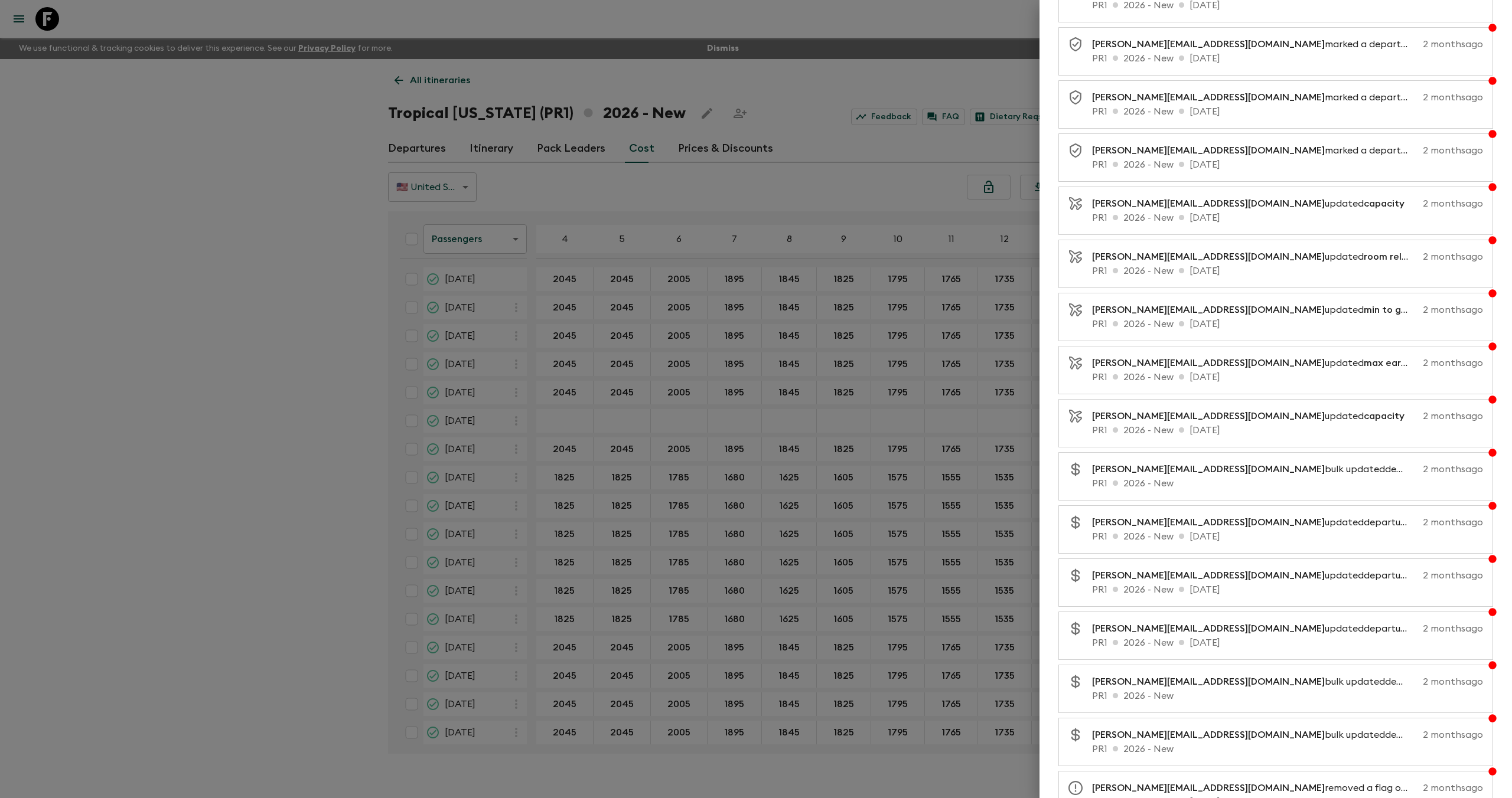
scroll to position [2509, 0]
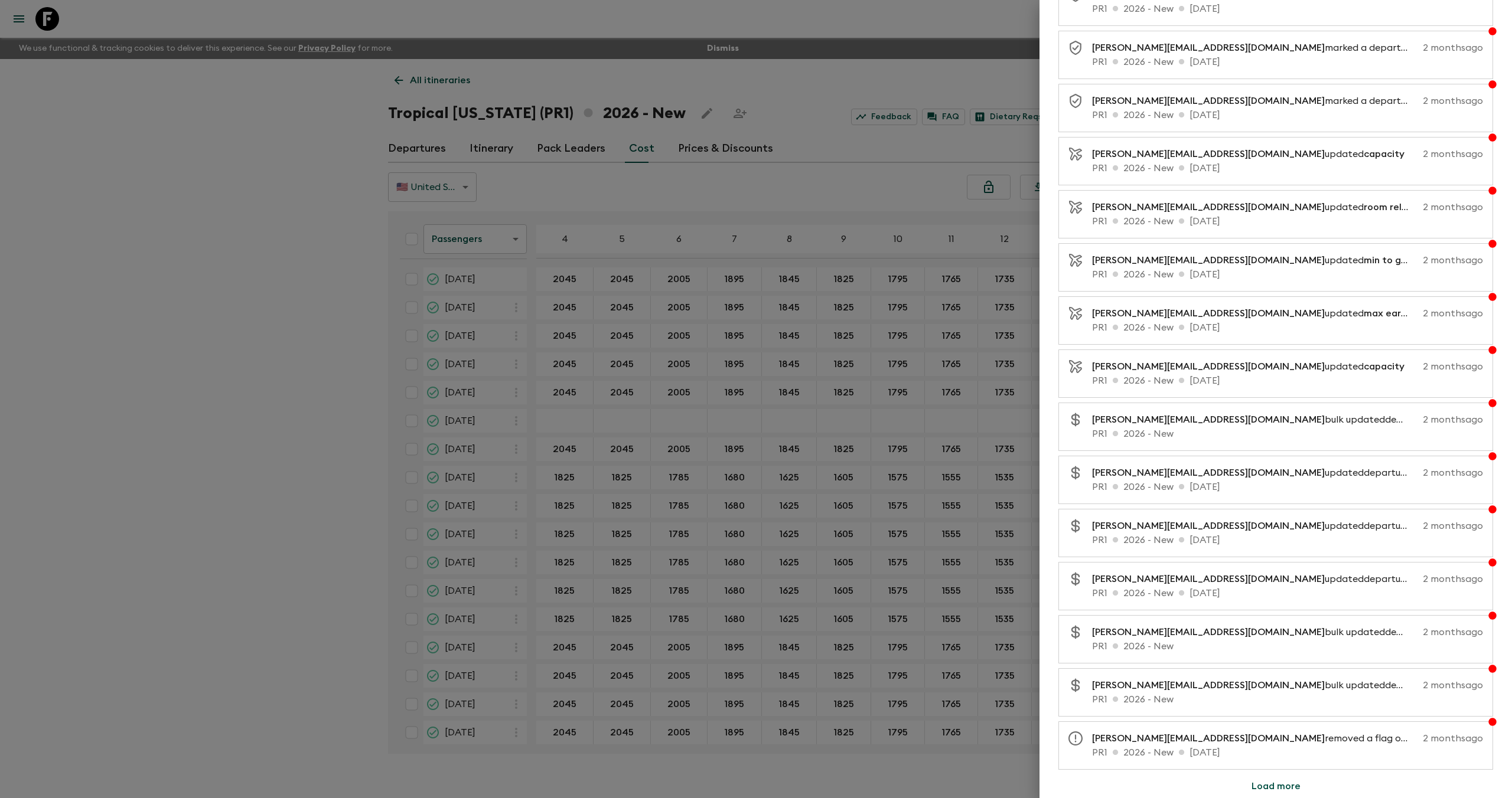
click at [1274, 789] on button "Load more" at bounding box center [1276, 787] width 78 height 24
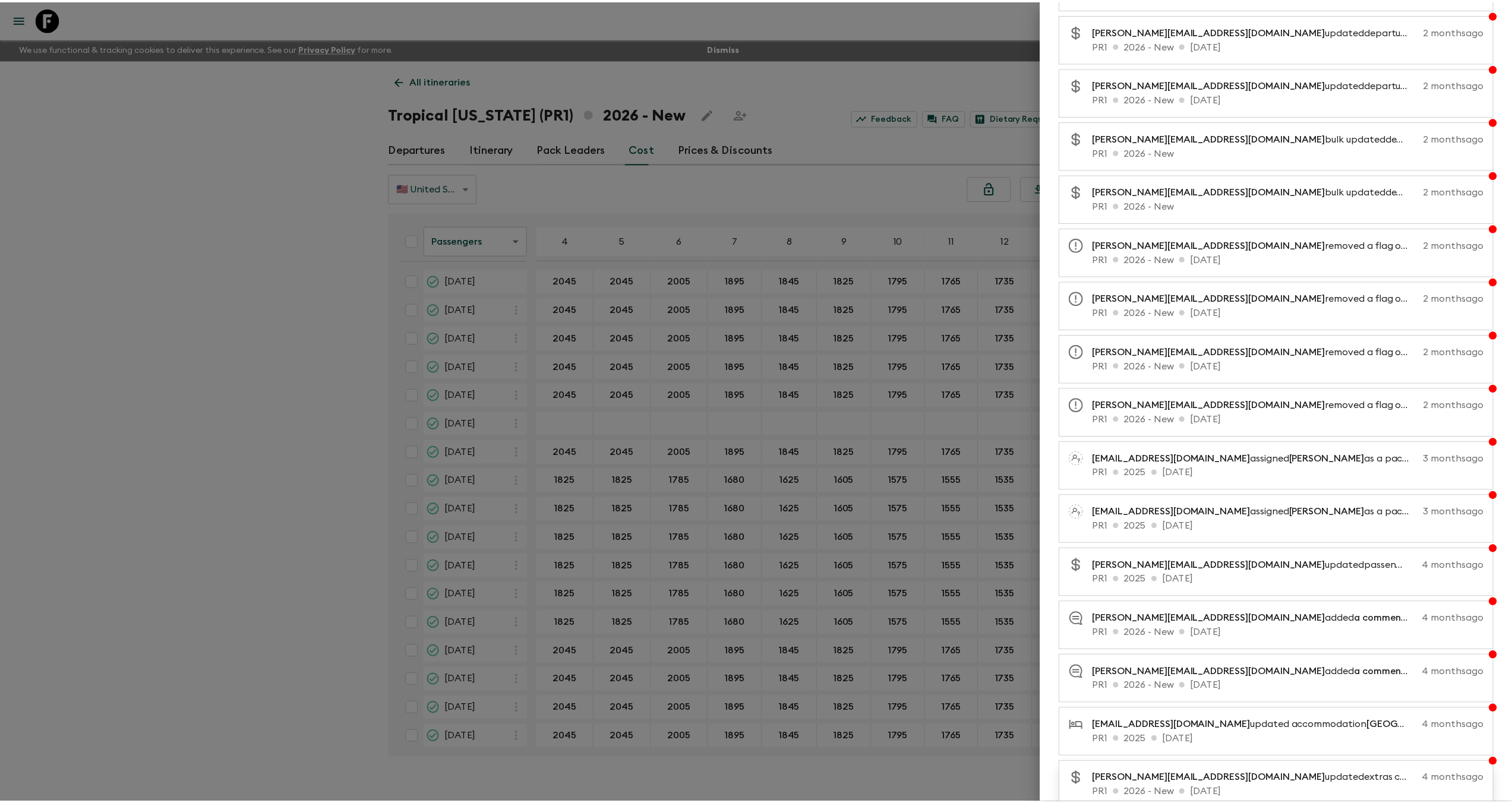
scroll to position [3059, 0]
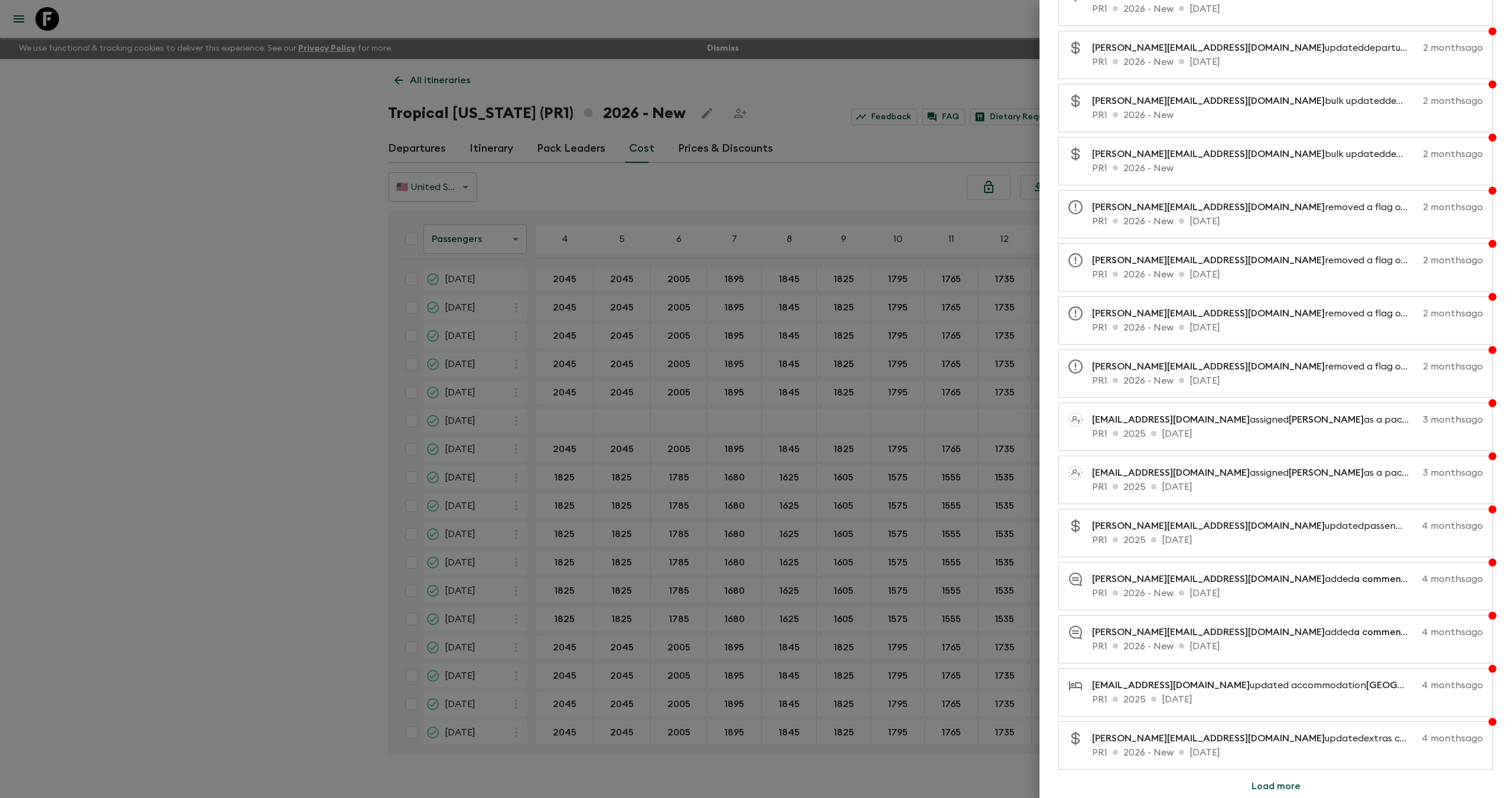
click at [49, 20] on div at bounding box center [756, 399] width 1512 height 798
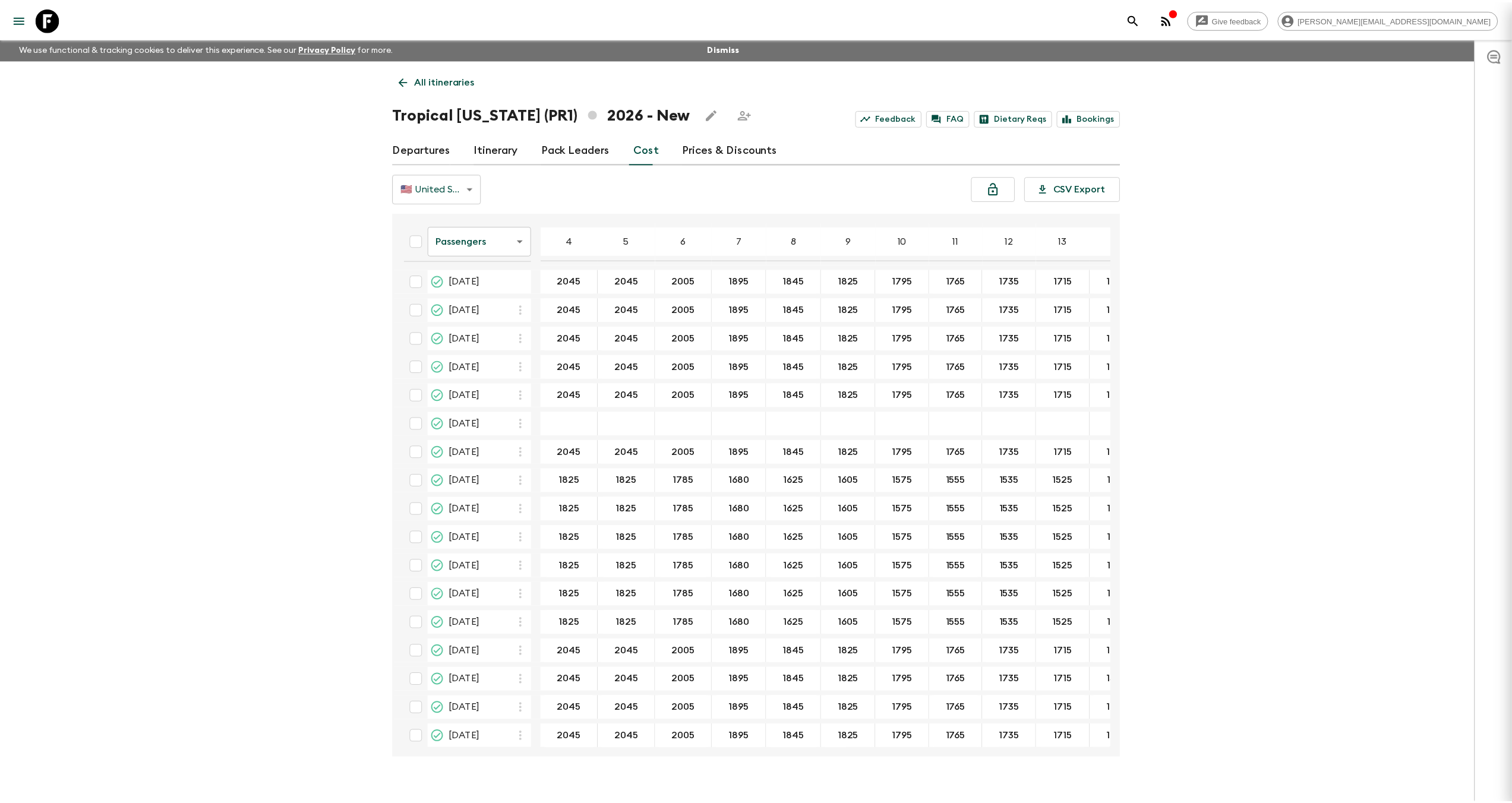
scroll to position [0, 0]
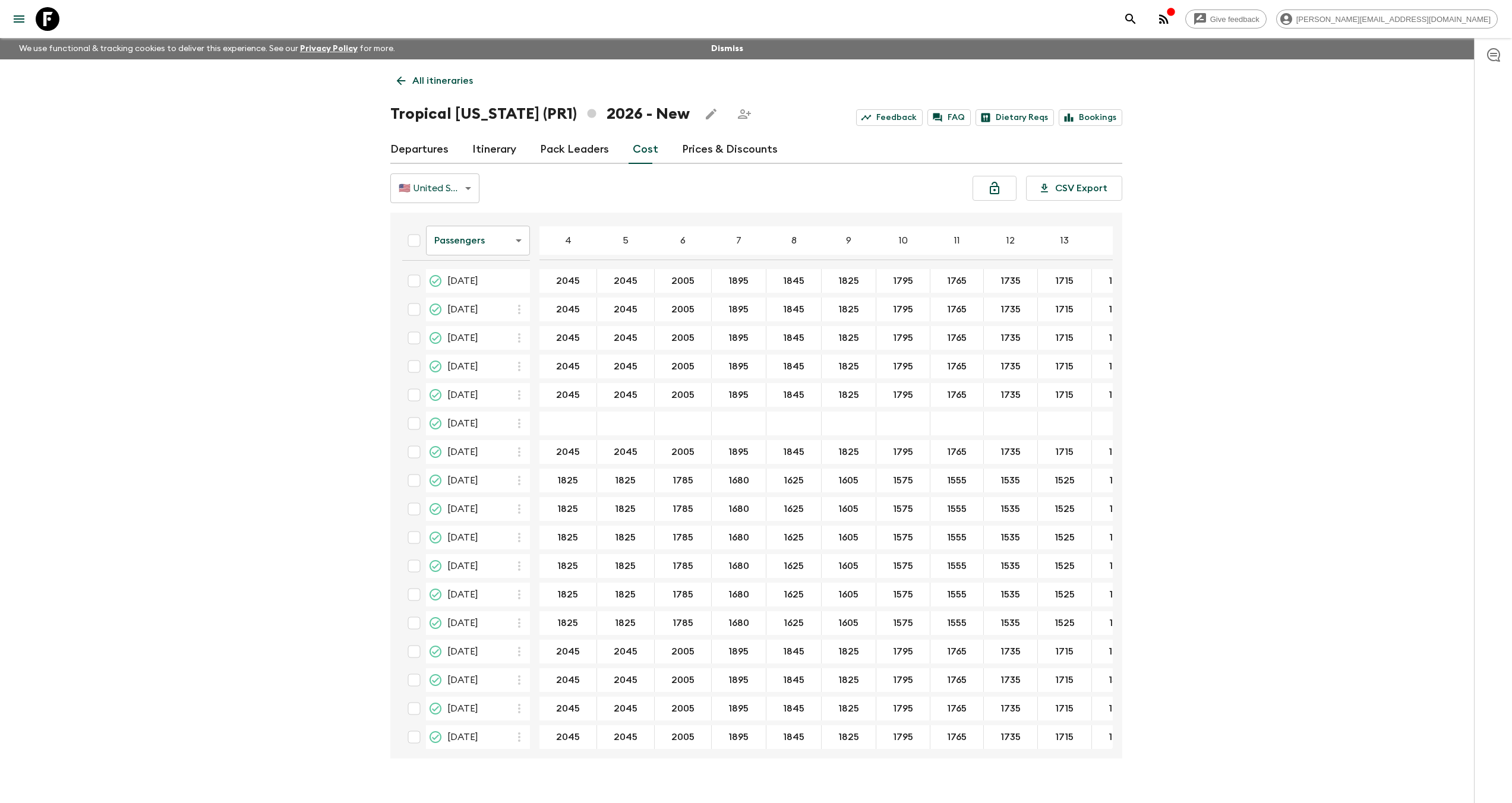
click at [50, 20] on icon at bounding box center [48, 19] width 24 height 24
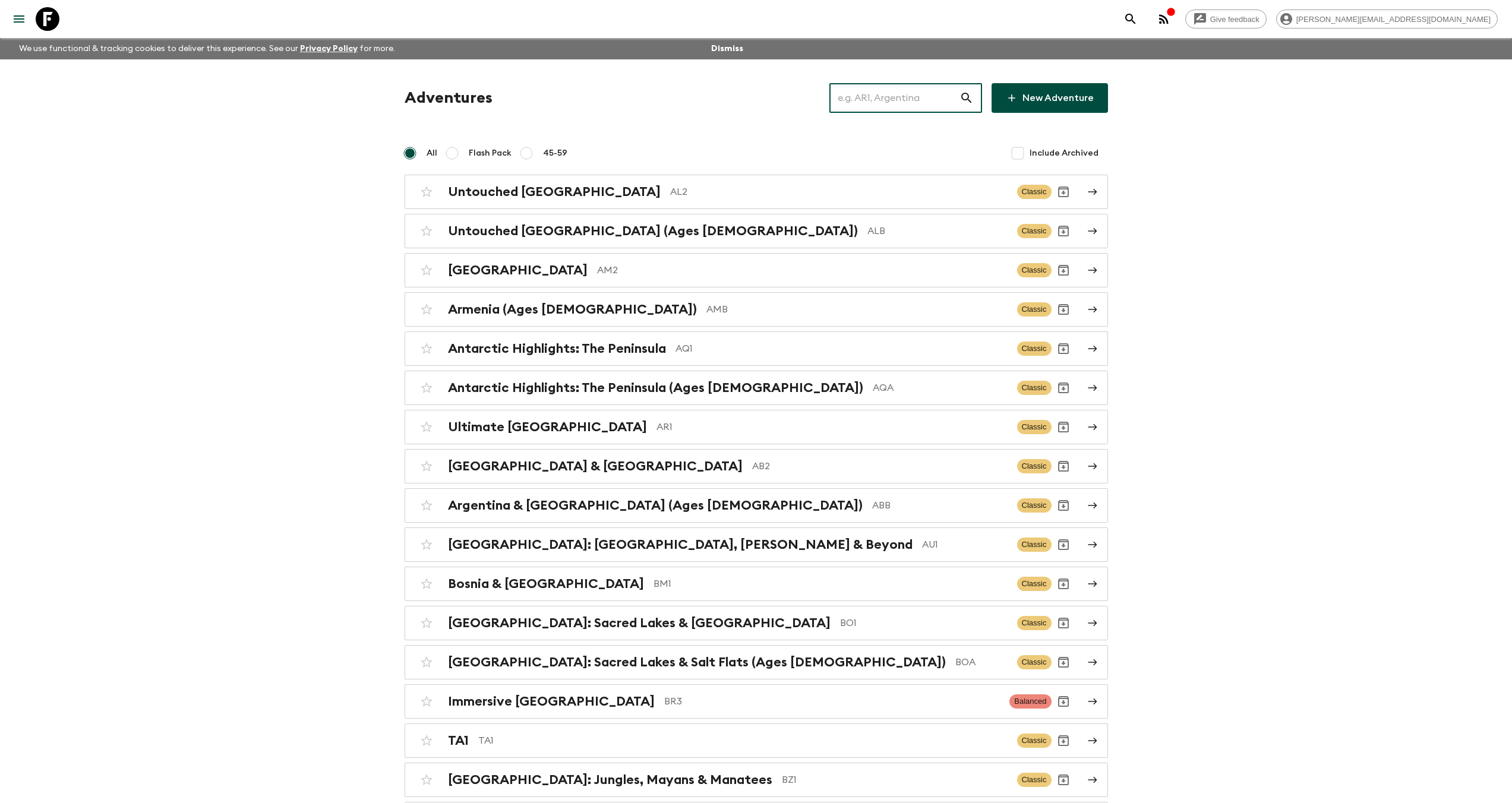
click at [925, 93] on input "text" at bounding box center [894, 98] width 130 height 33
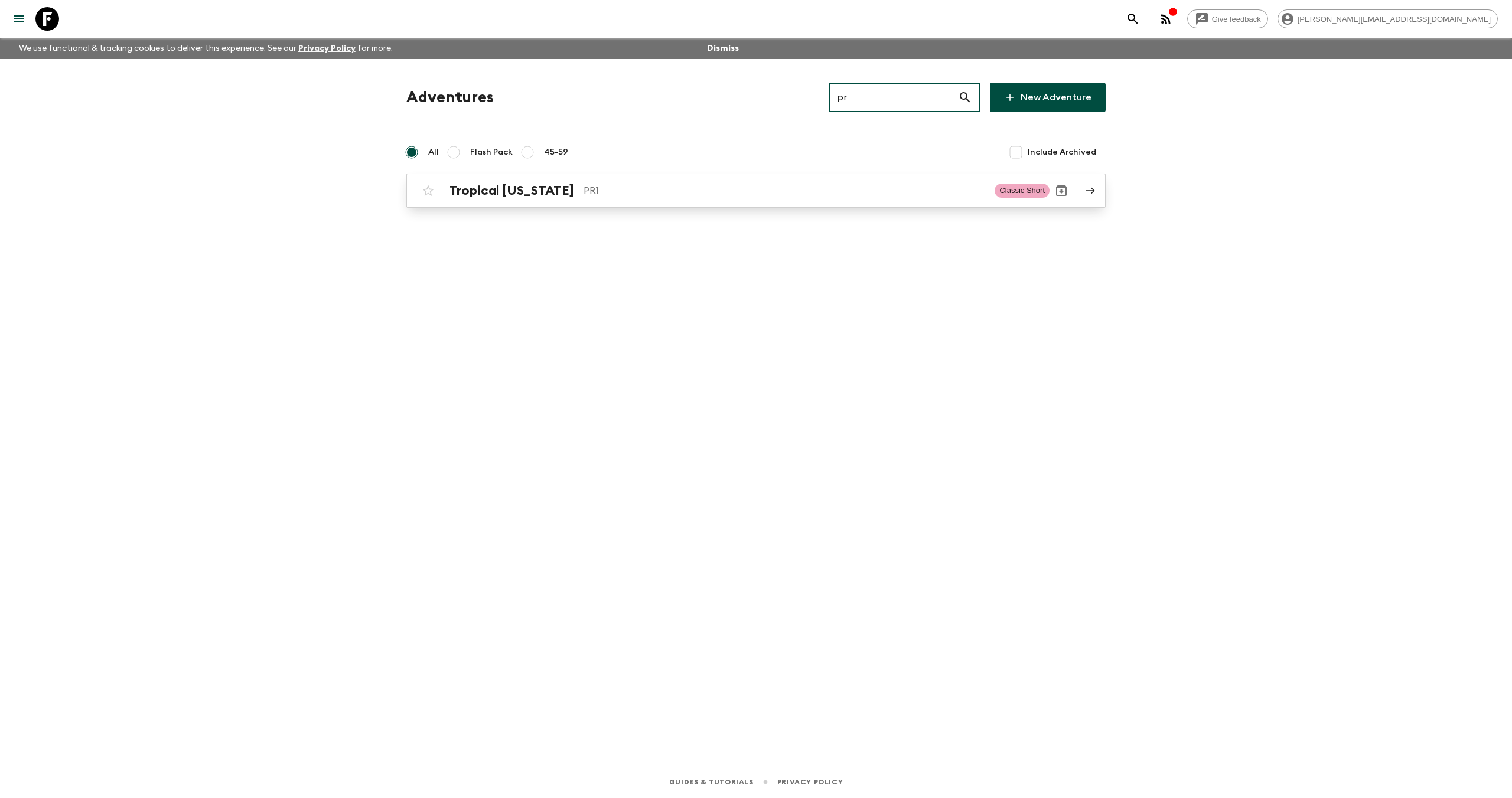
type input "pr"
click at [512, 190] on h2 "Tropical Puerto Rico" at bounding box center [511, 191] width 125 height 16
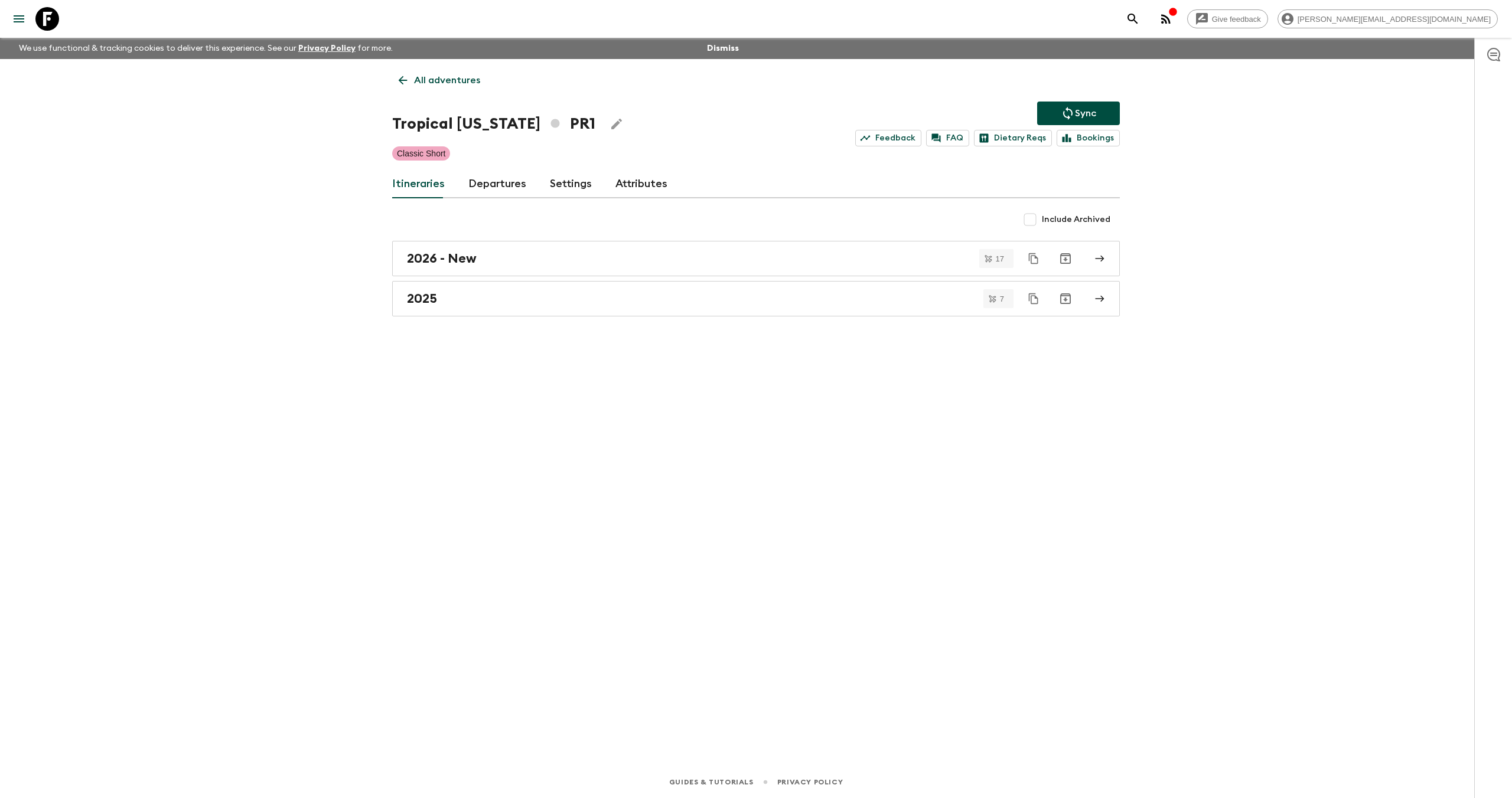
click at [652, 185] on link "Attributes" at bounding box center [642, 184] width 52 height 28
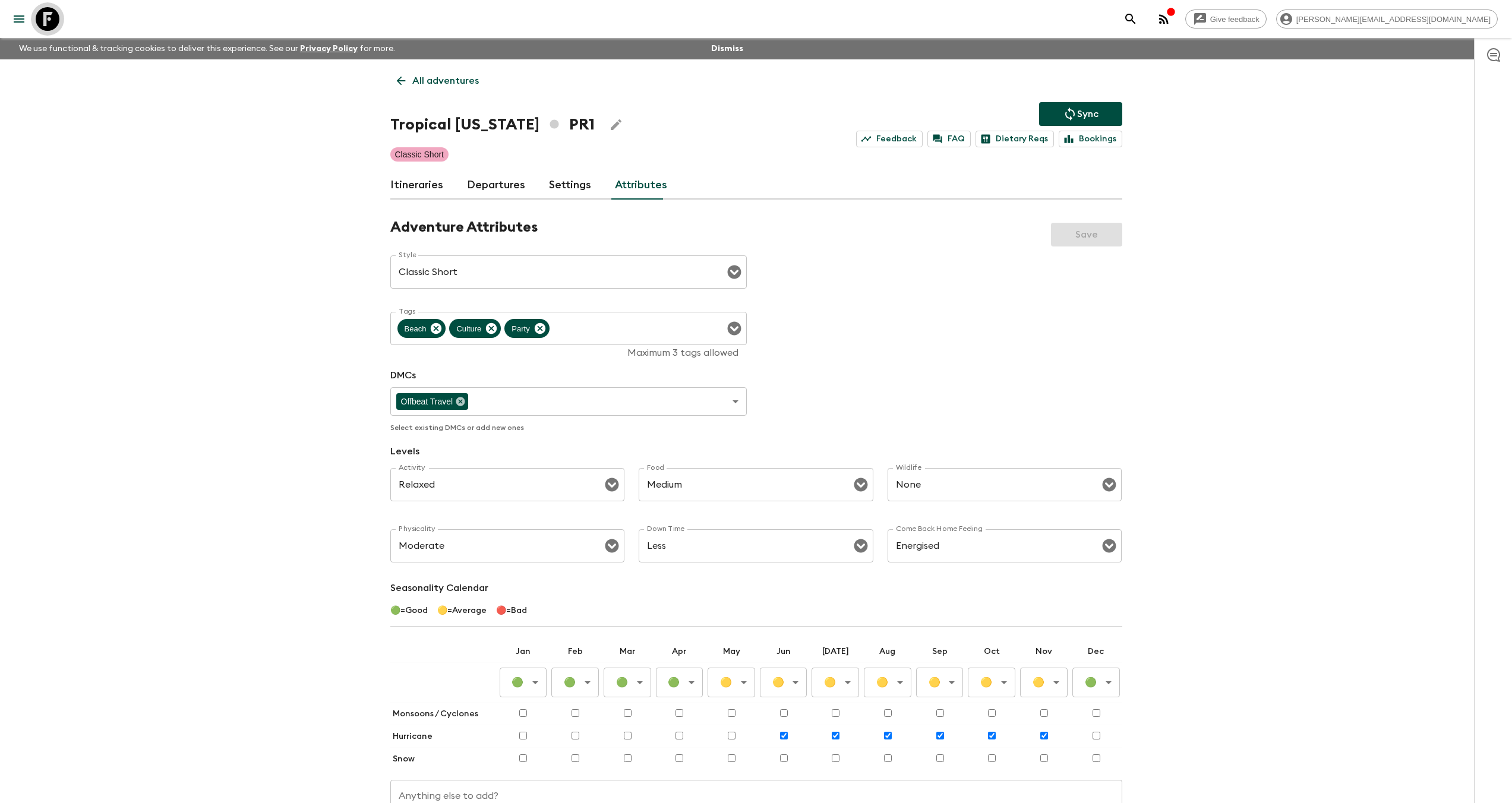
click at [53, 16] on icon at bounding box center [48, 19] width 24 height 24
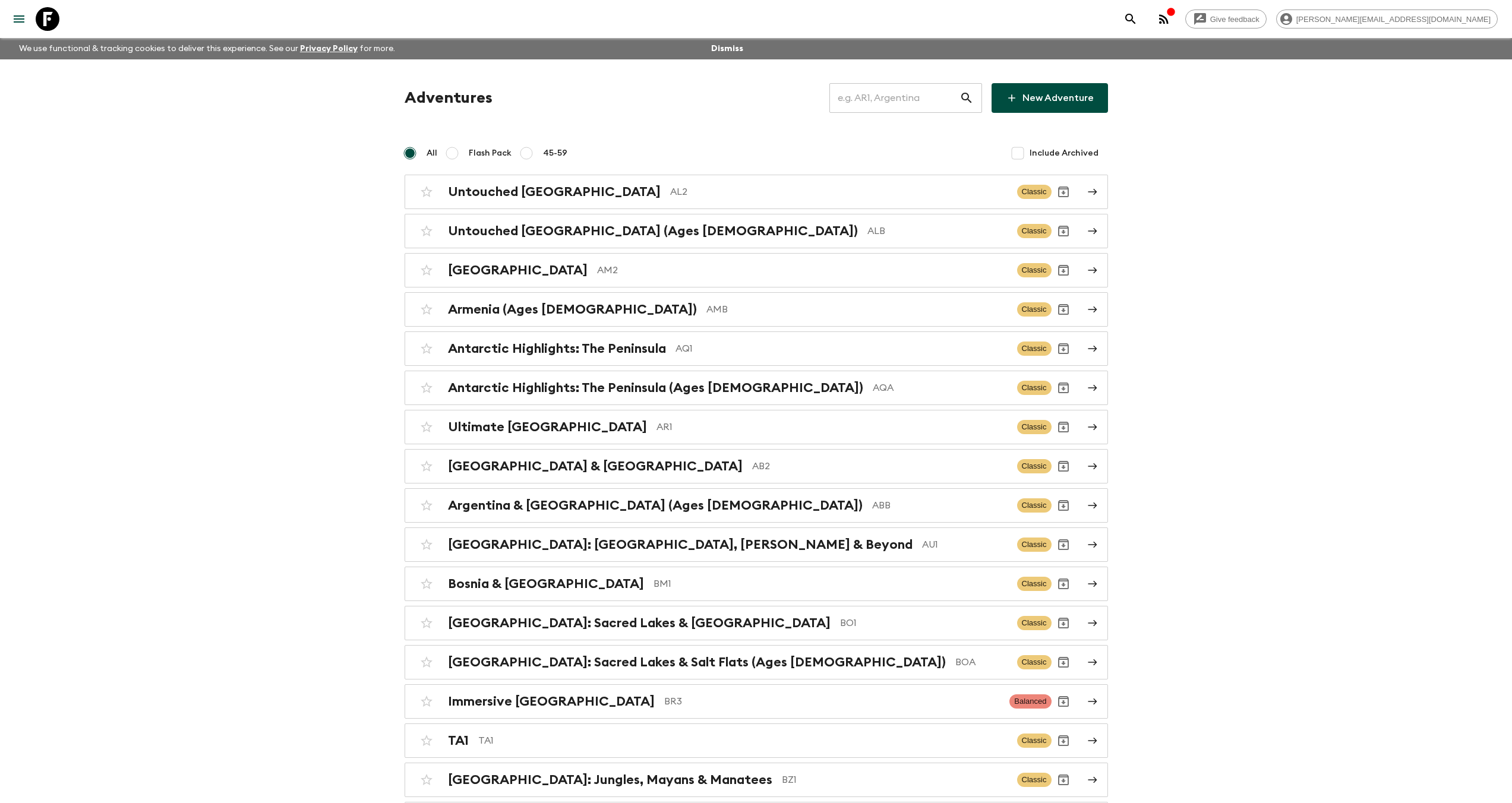
click at [877, 90] on input "text" at bounding box center [894, 98] width 130 height 33
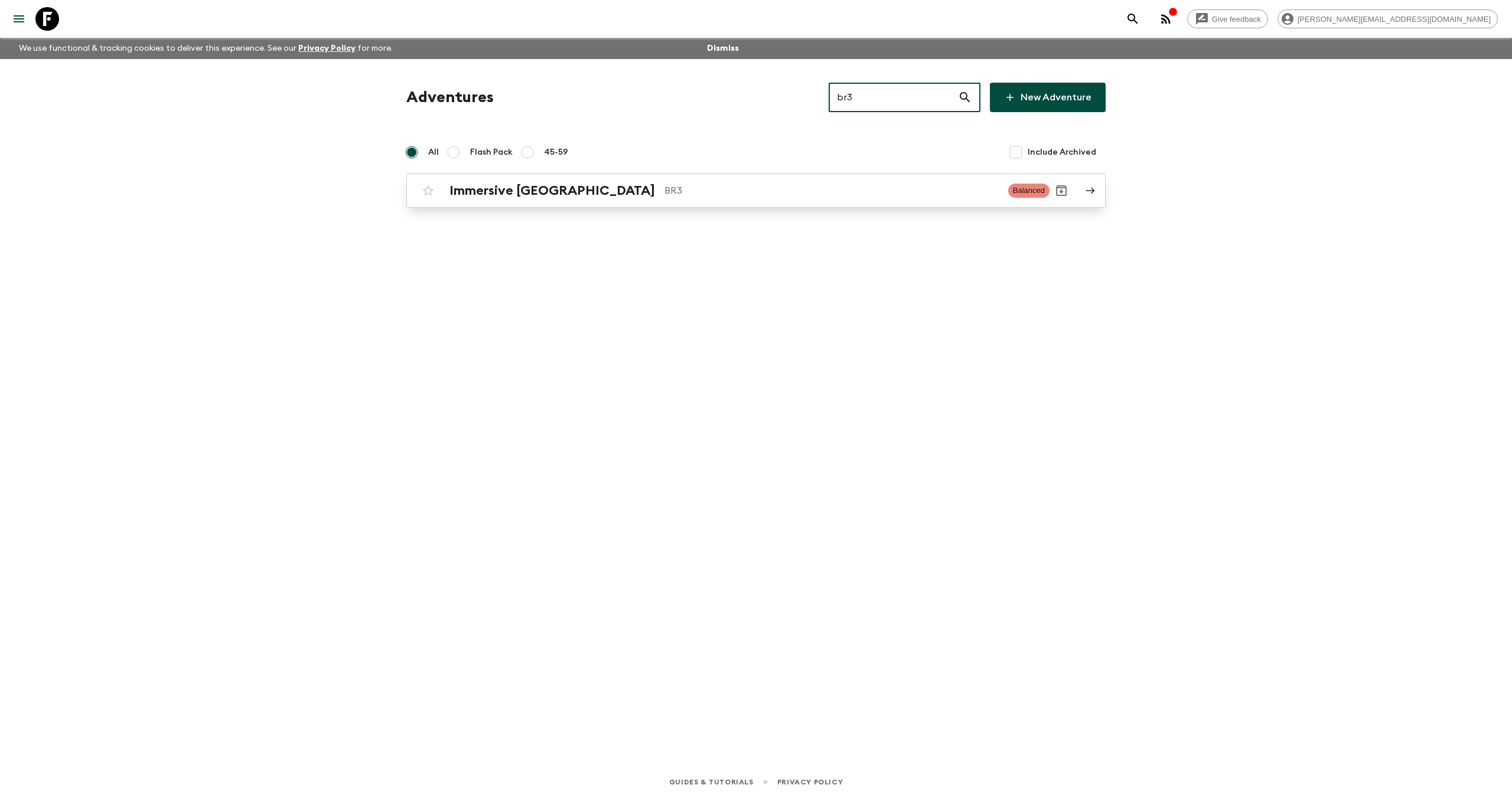
type input "br3"
click at [492, 193] on h2 "Immersive Brazil" at bounding box center [551, 191] width 205 height 16
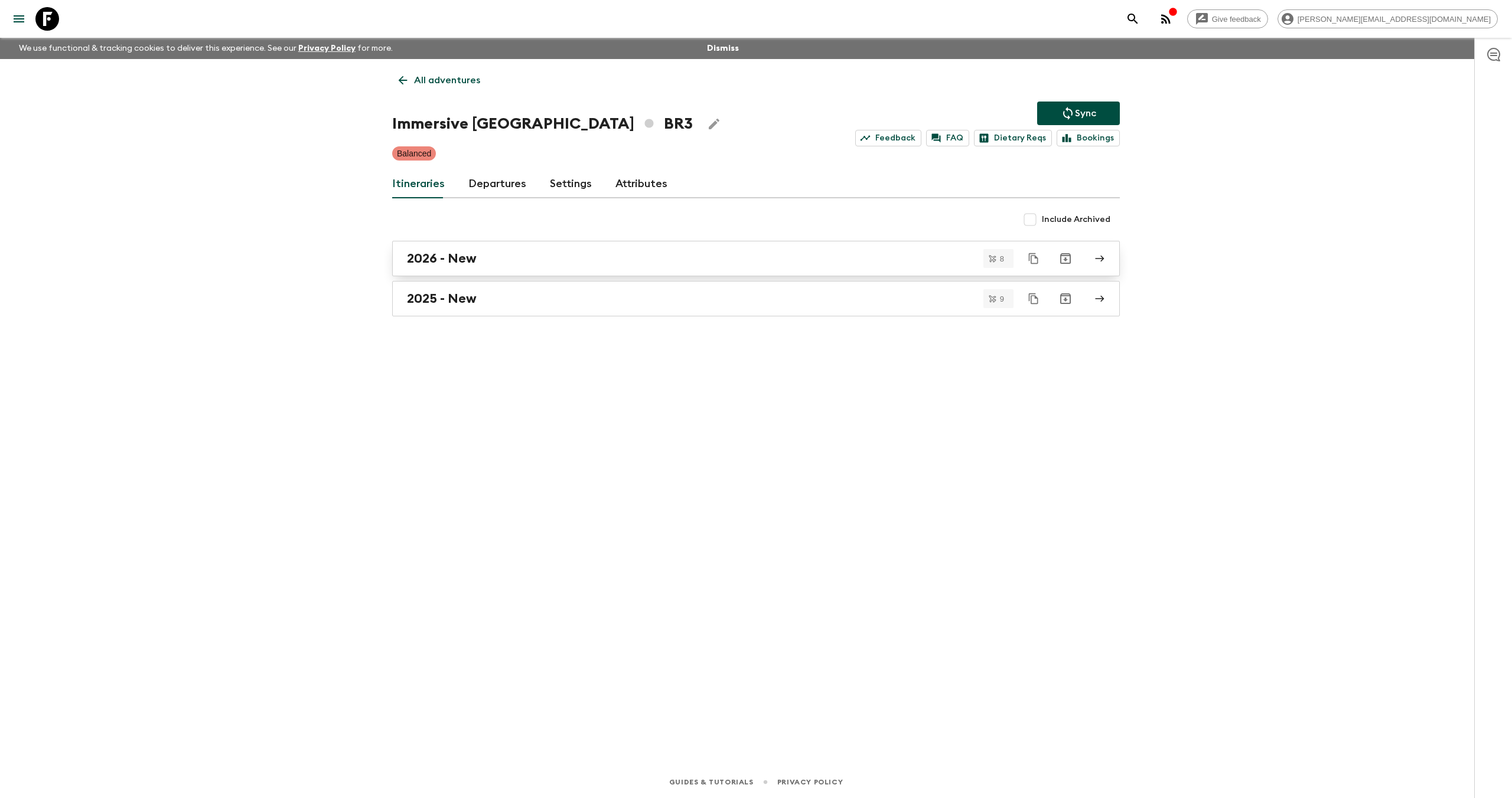
click at [470, 262] on h2 "2026 - New" at bounding box center [441, 259] width 70 height 16
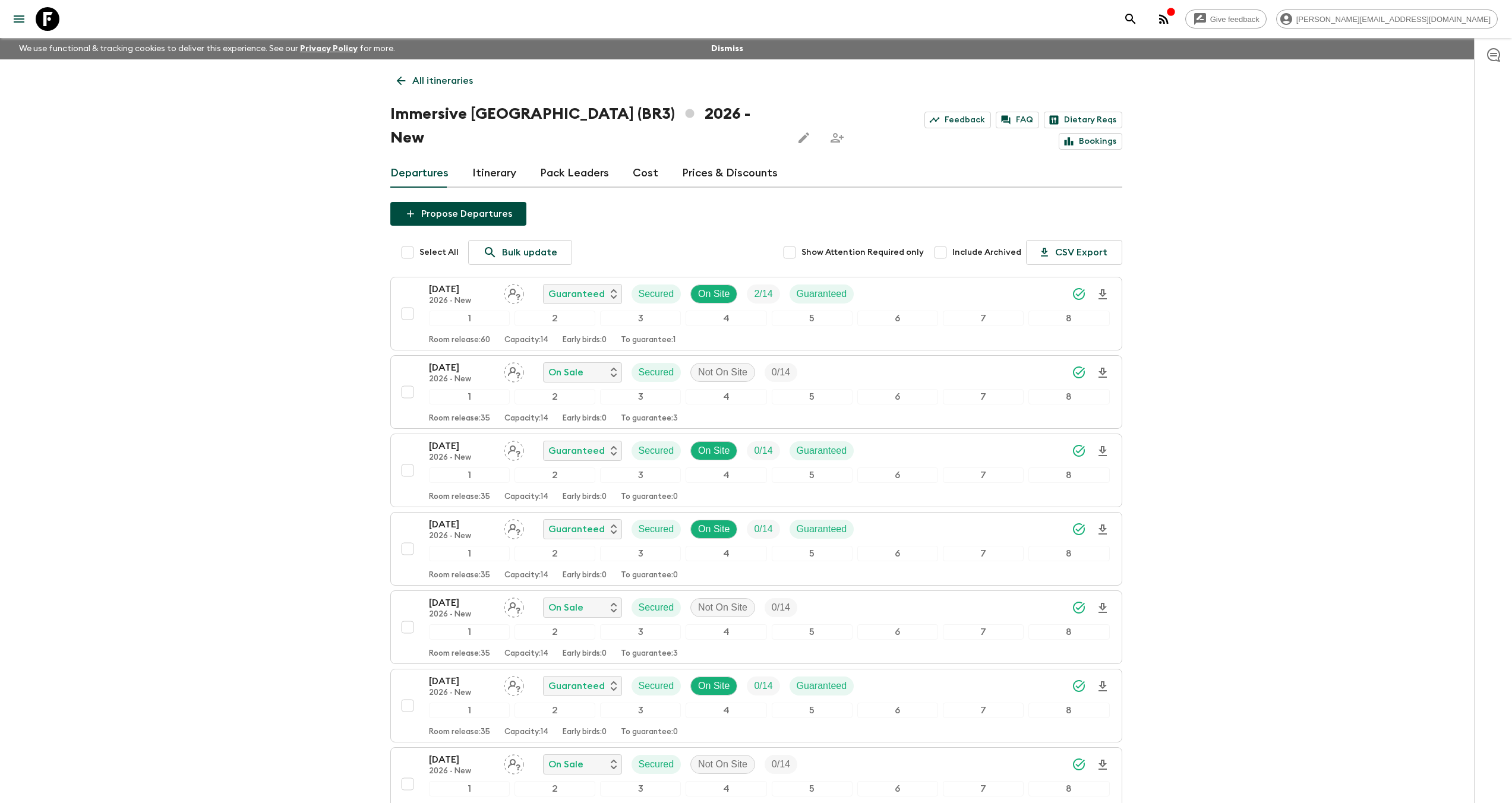
click at [430, 79] on p "All itineraries" at bounding box center [442, 81] width 60 height 14
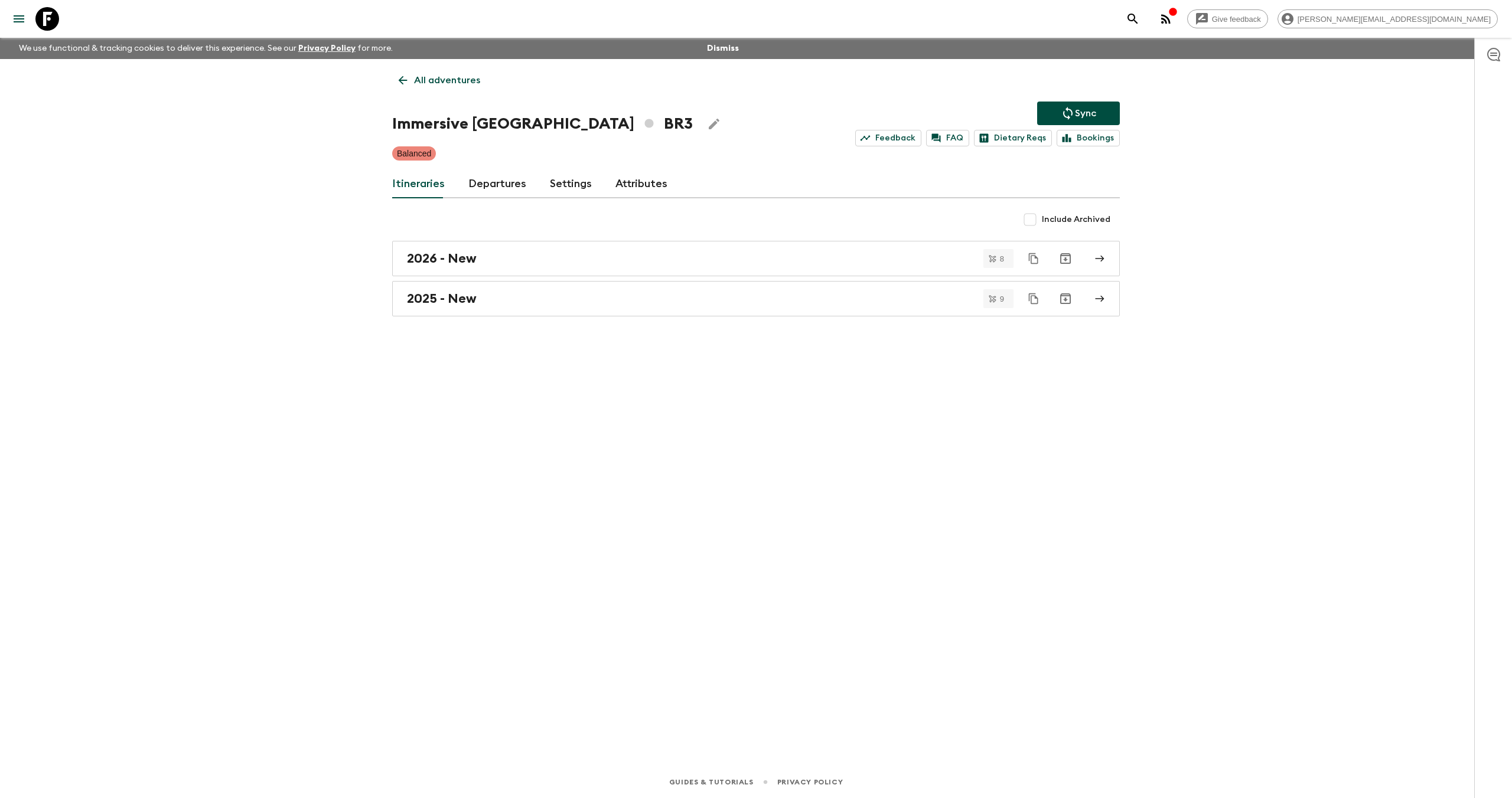
click at [638, 180] on link "Attributes" at bounding box center [642, 184] width 52 height 28
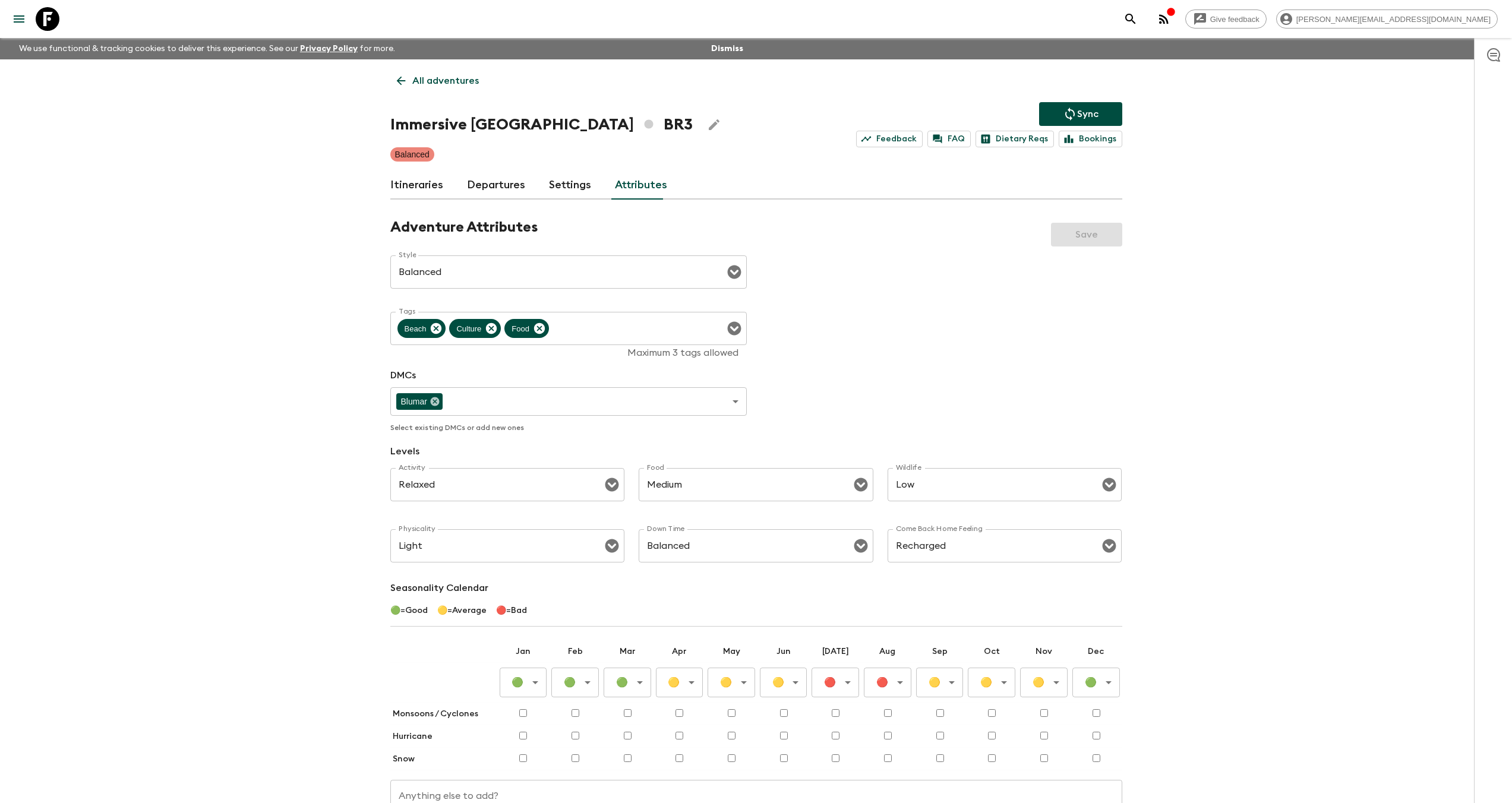
click at [56, 24] on icon at bounding box center [48, 19] width 24 height 24
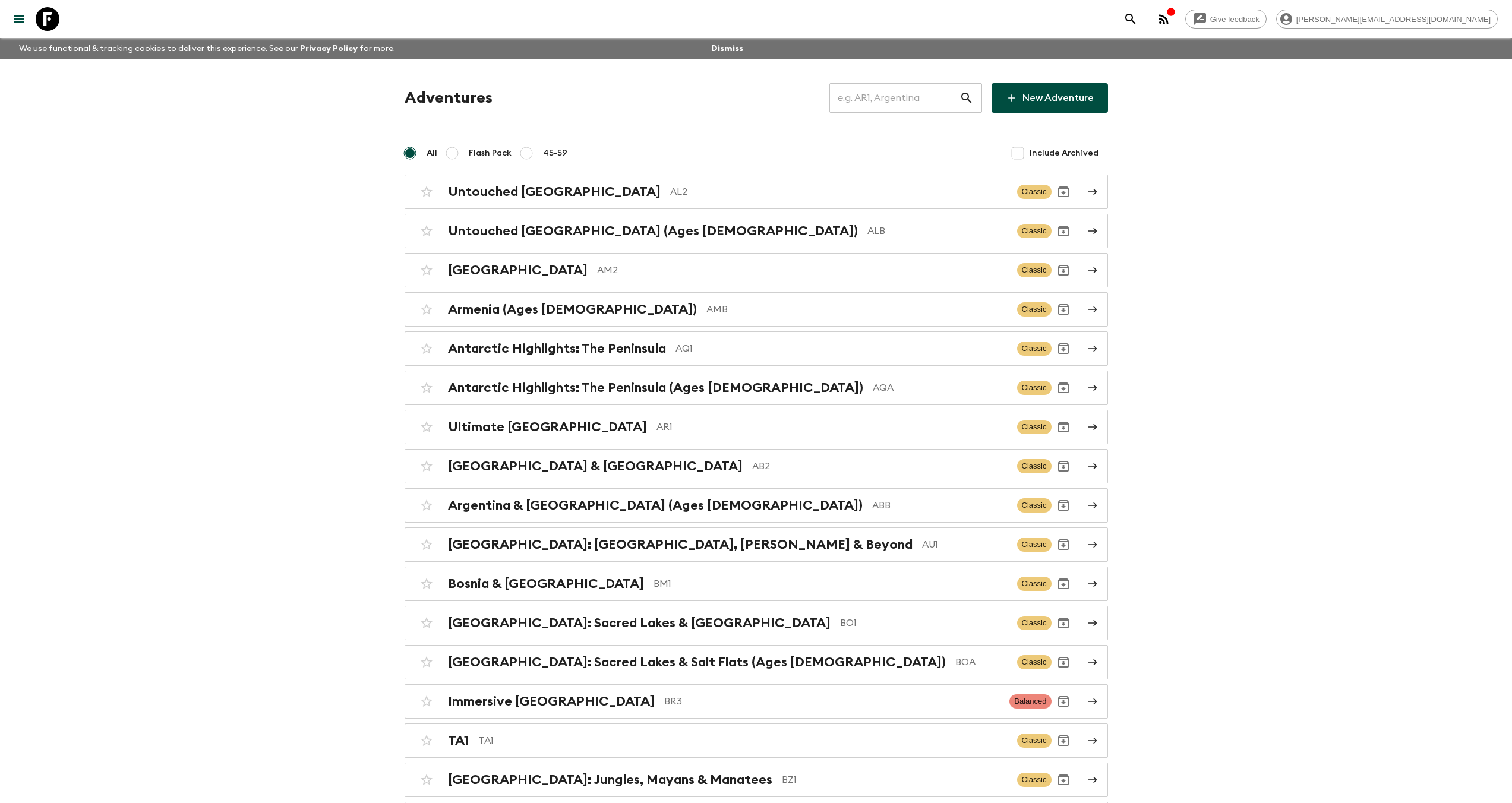
click at [880, 101] on input "text" at bounding box center [894, 98] width 130 height 33
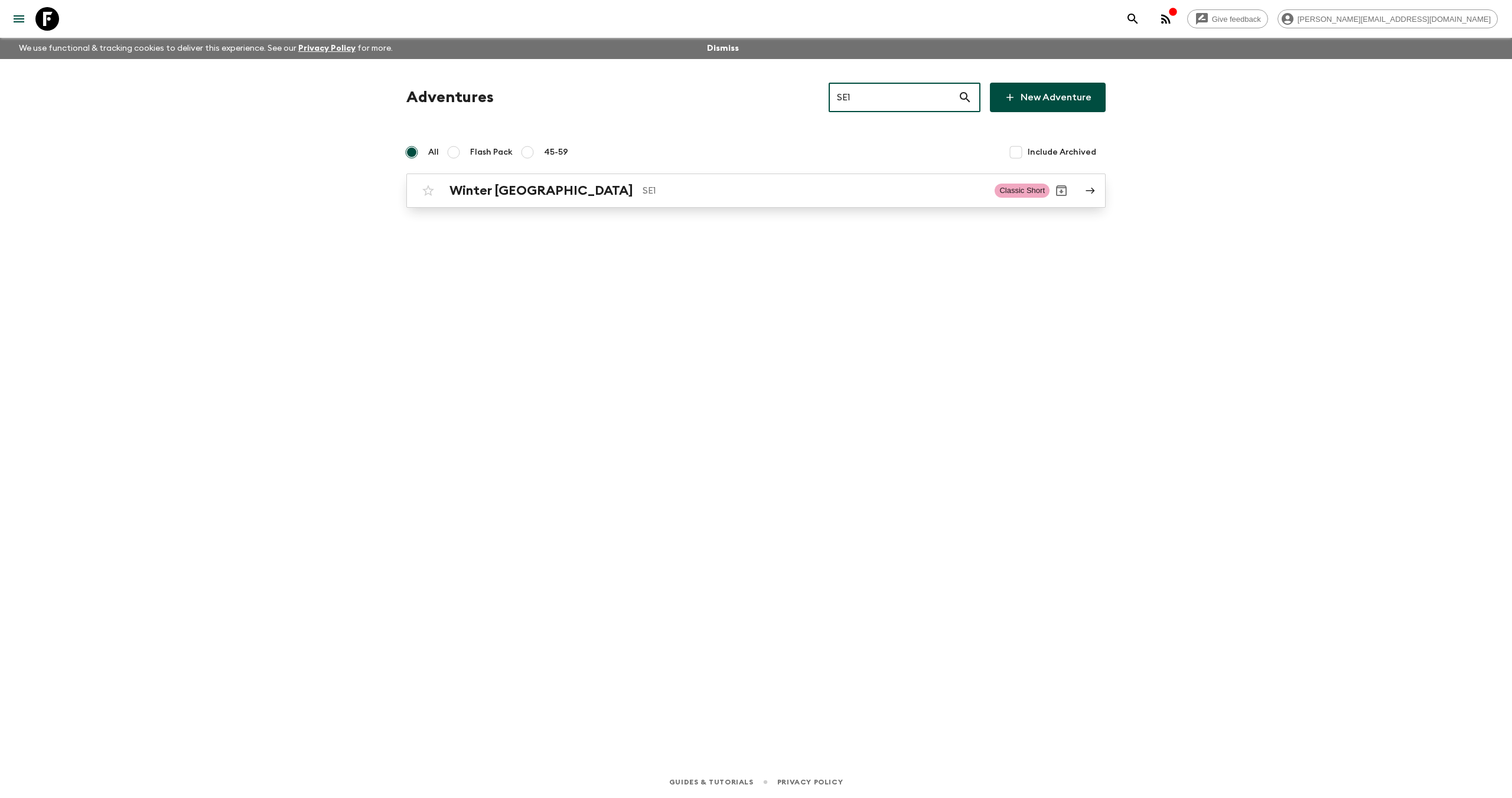
type input "SE1"
click at [642, 194] on p "SE1" at bounding box center [814, 190] width 343 height 14
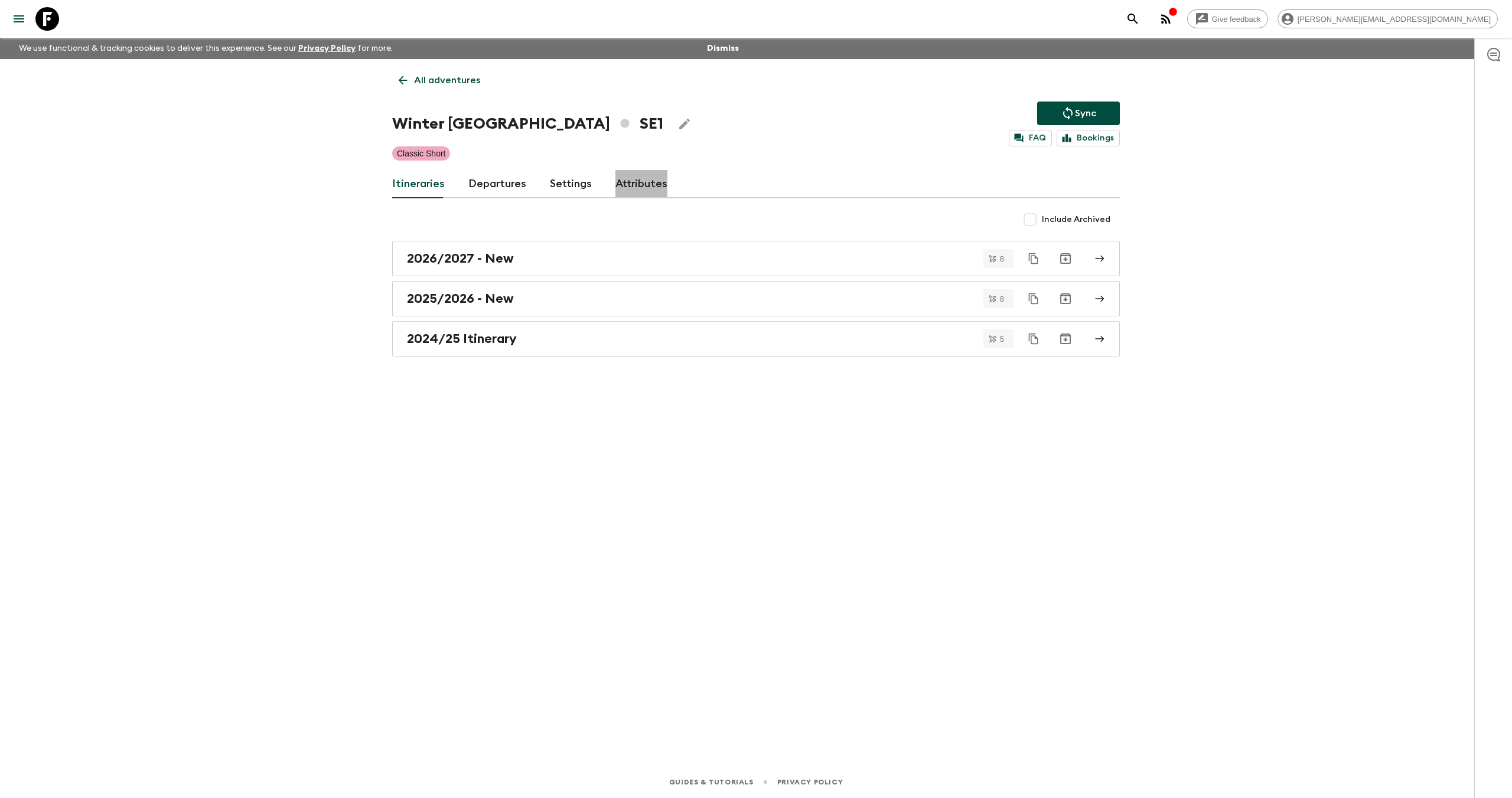
click at [635, 176] on link "Attributes" at bounding box center [642, 184] width 52 height 28
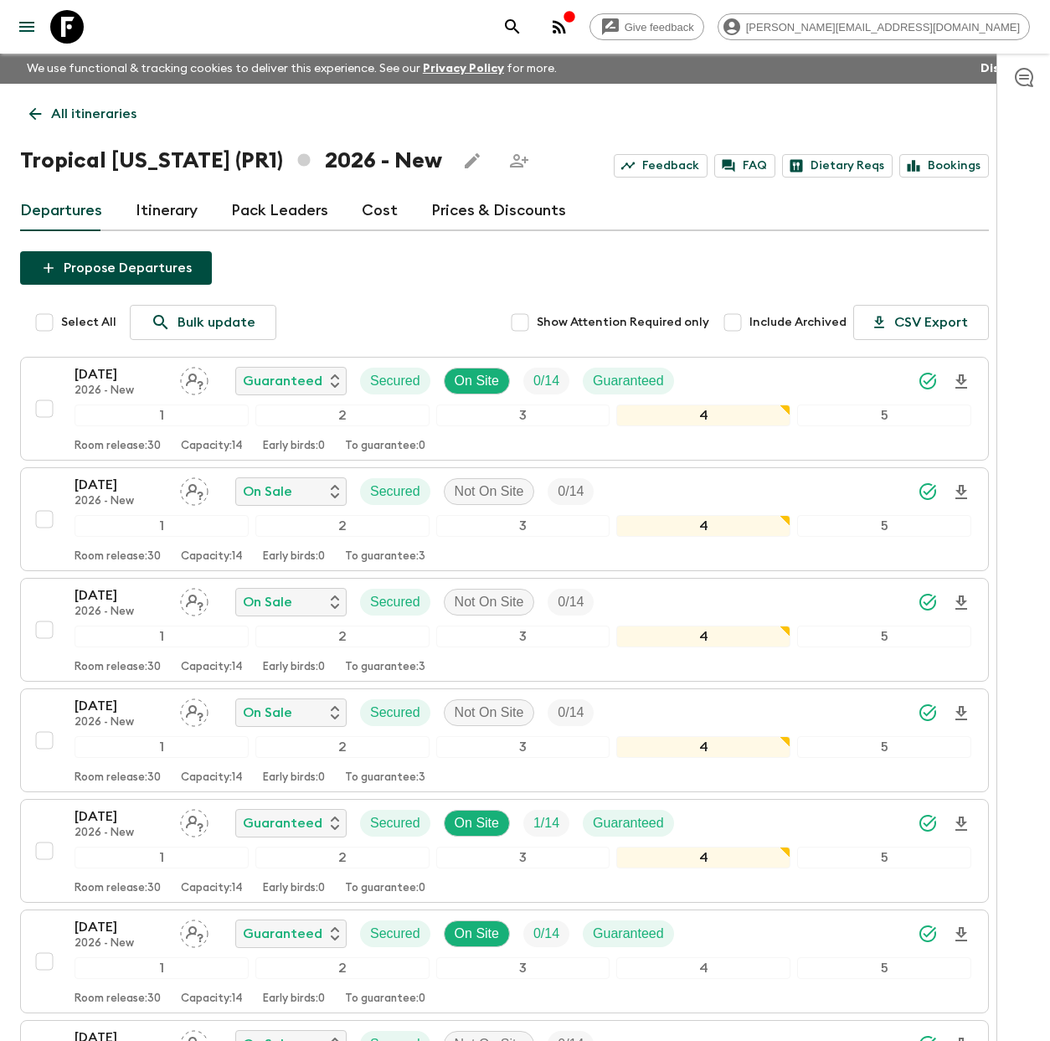
scroll to position [1341, 0]
